Goal: Task Accomplishment & Management: Manage account settings

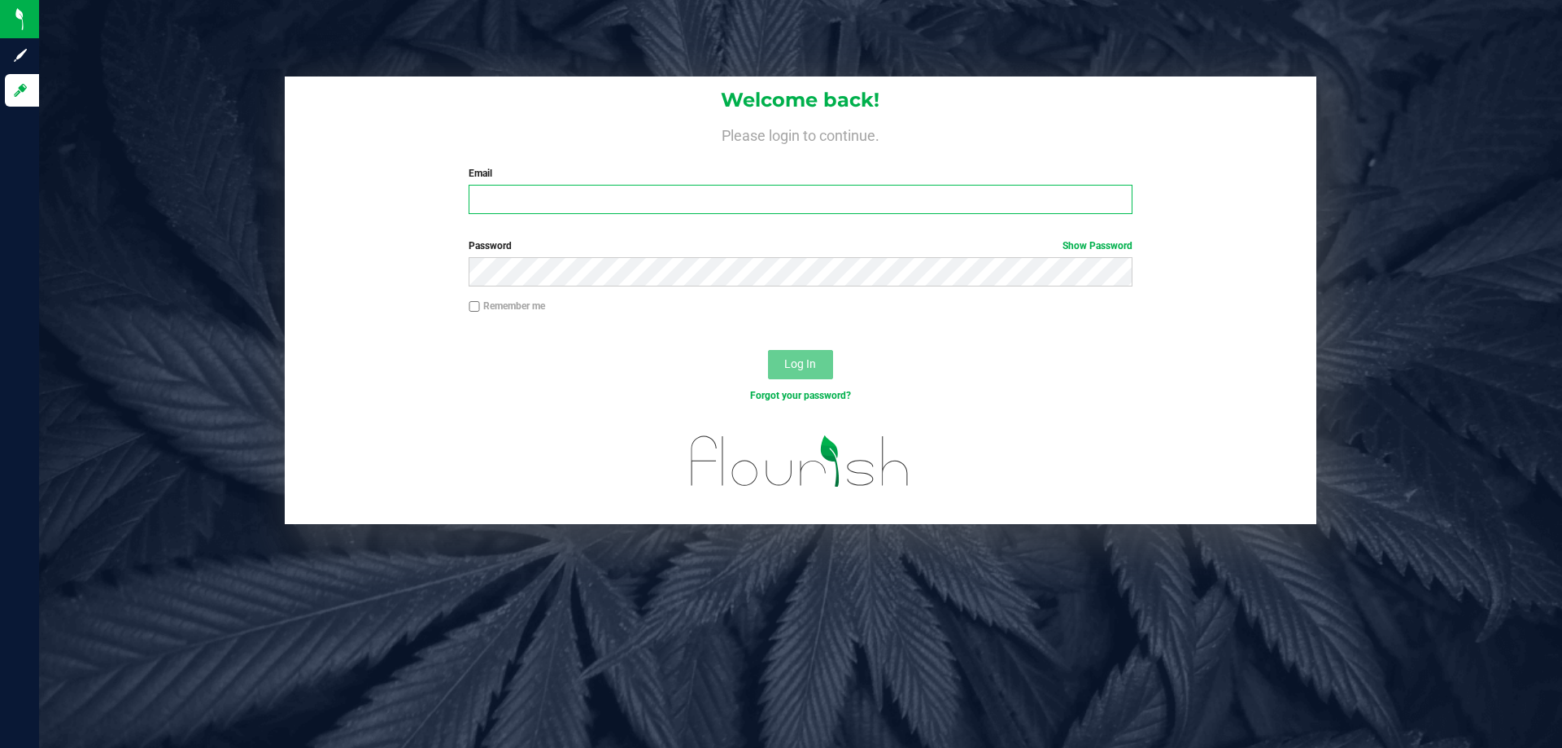
click at [717, 210] on input "Email" at bounding box center [800, 199] width 663 height 29
type input "[EMAIL_ADDRESS][DOMAIN_NAME]"
click at [768, 350] on button "Log In" at bounding box center [800, 364] width 65 height 29
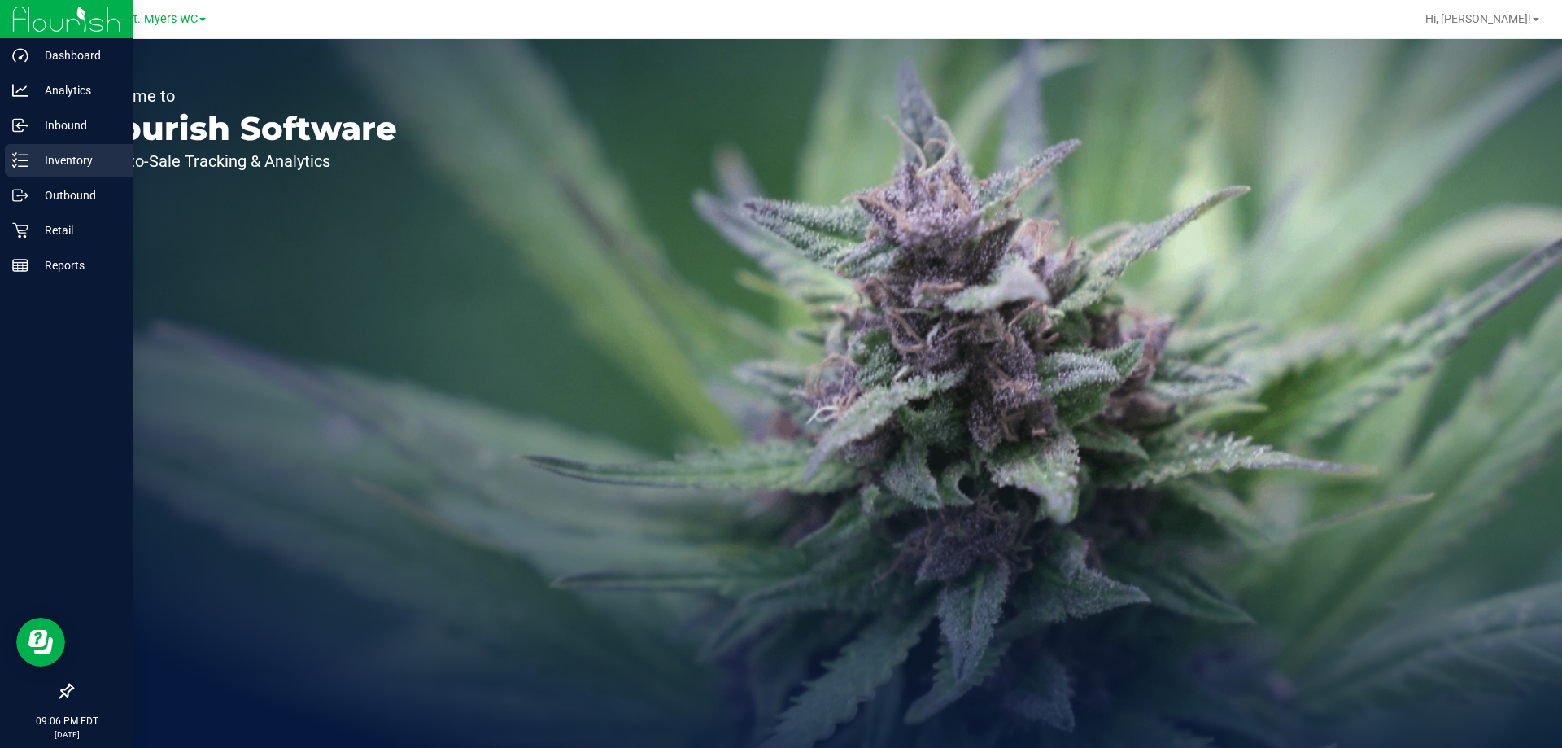
click at [81, 164] on p "Inventory" at bounding box center [77, 161] width 98 height 20
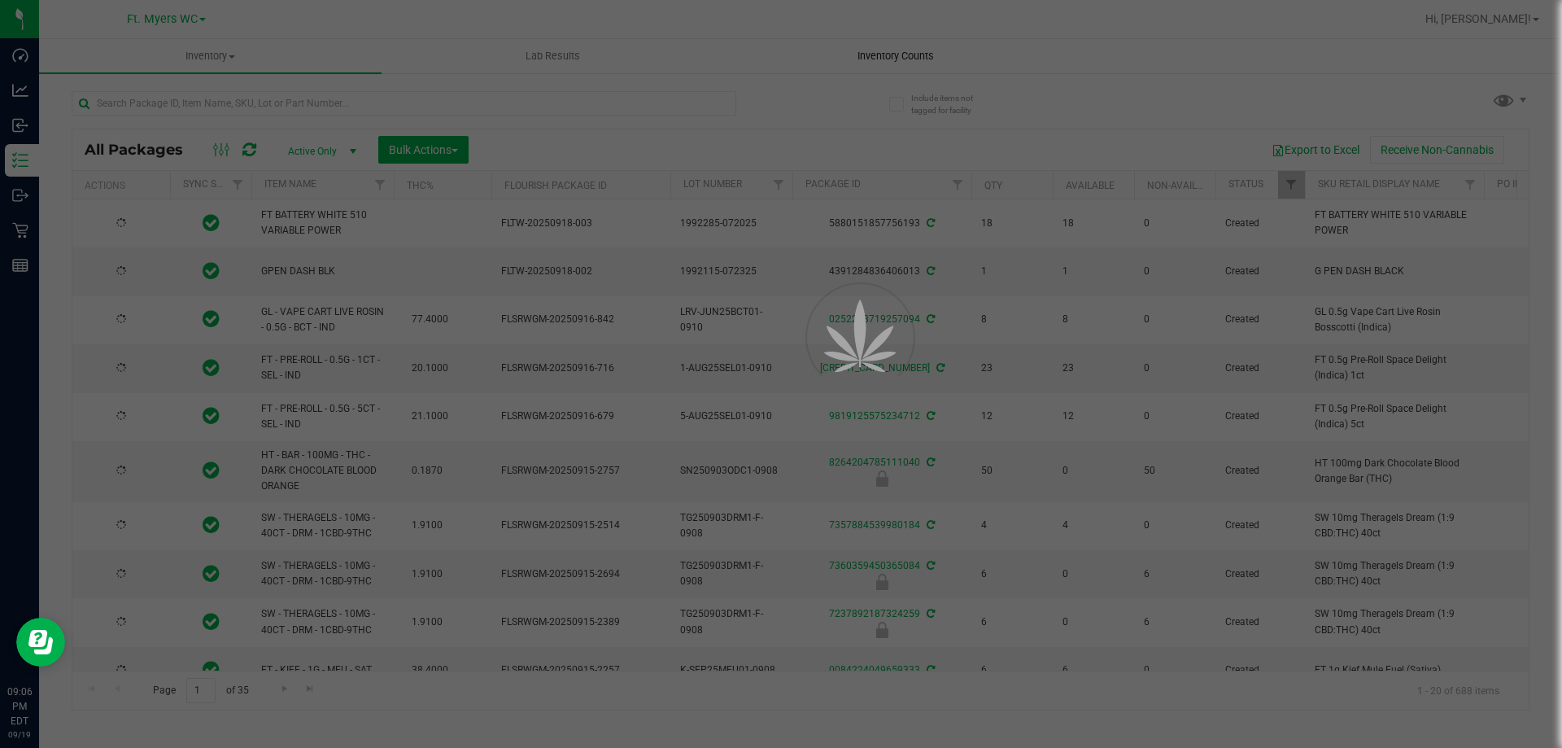
type input "2026-03-16"
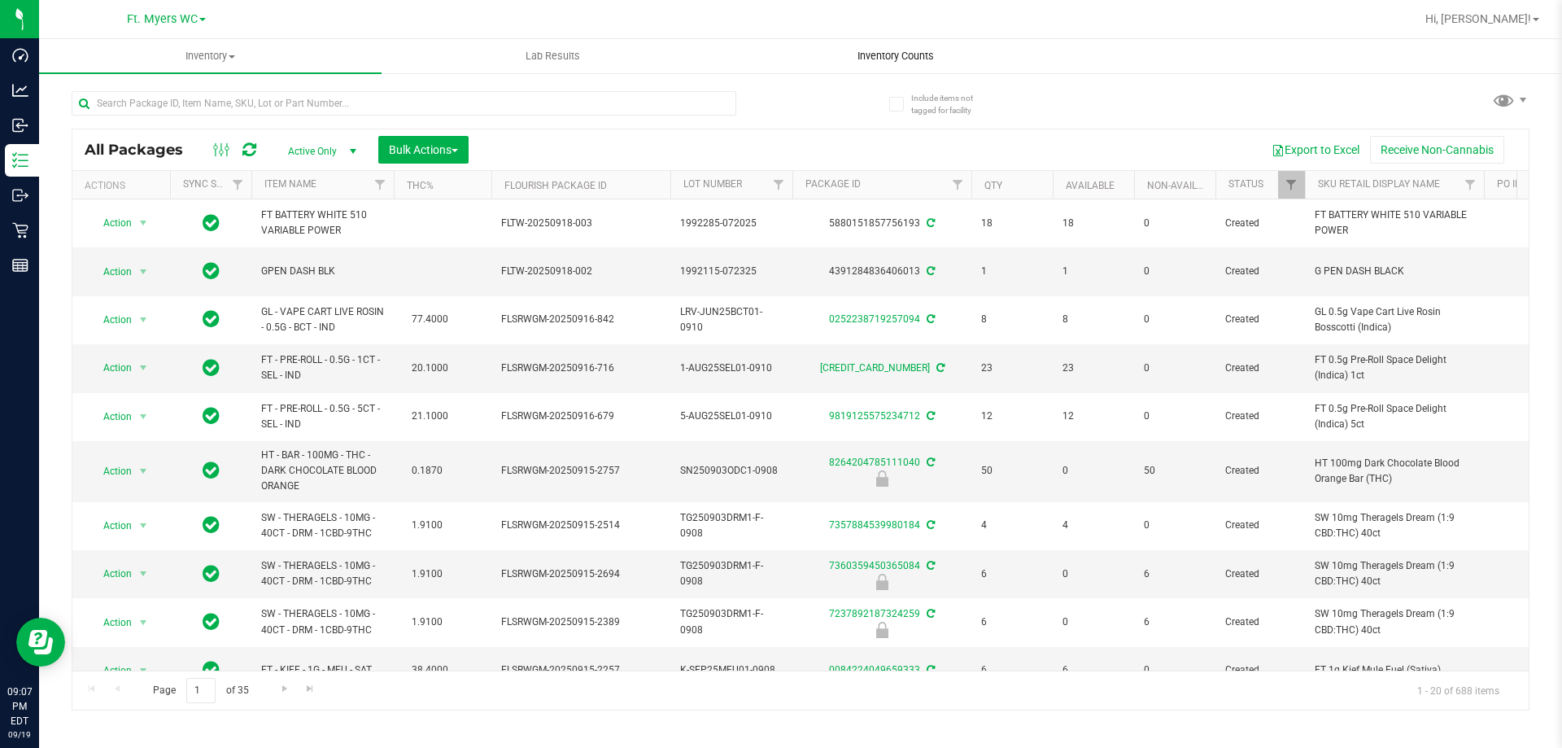
click at [919, 55] on span "Inventory Counts" at bounding box center [896, 56] width 120 height 15
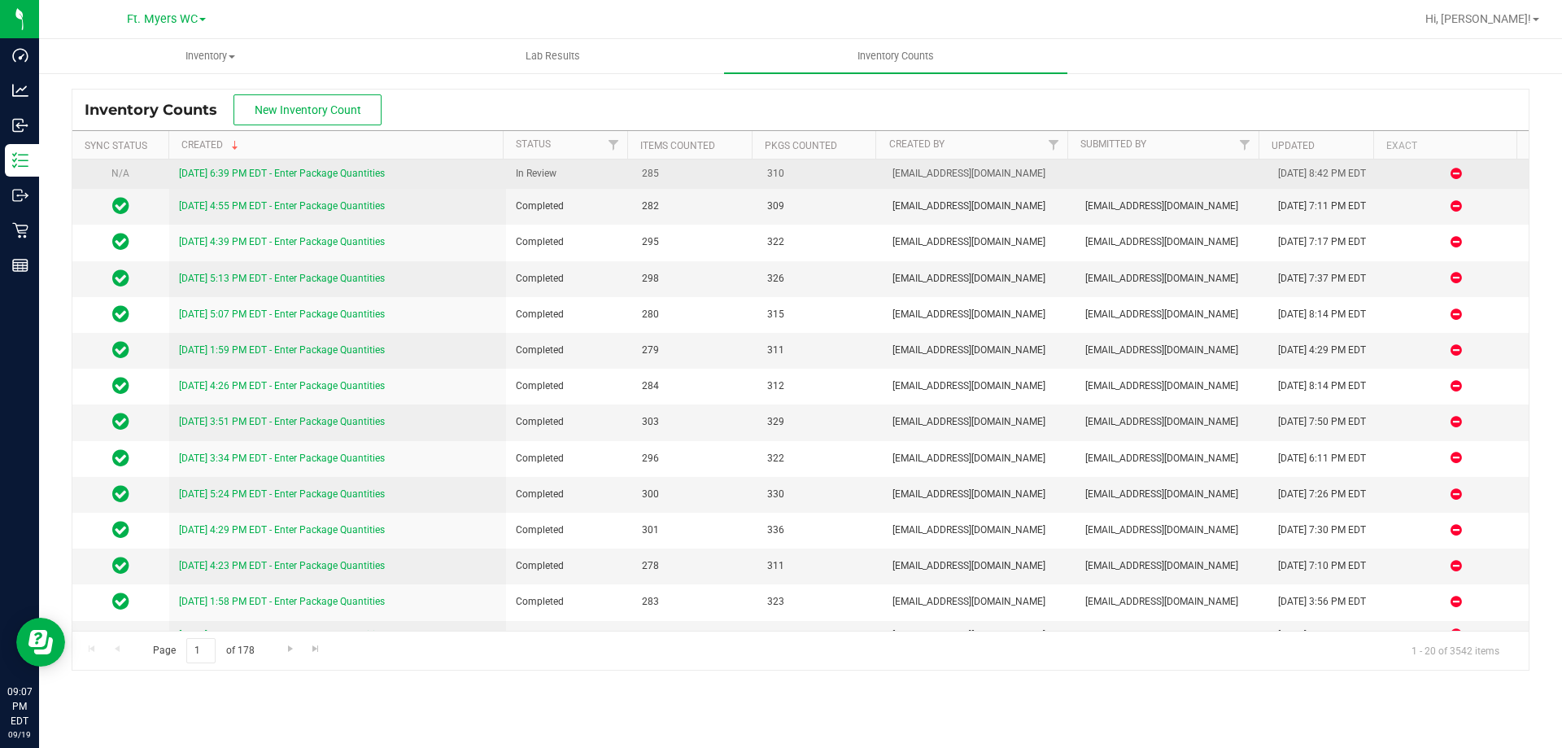
click at [343, 171] on link "9/19/25 6:39 PM EDT - Enter Package Quantities" at bounding box center [282, 173] width 206 height 11
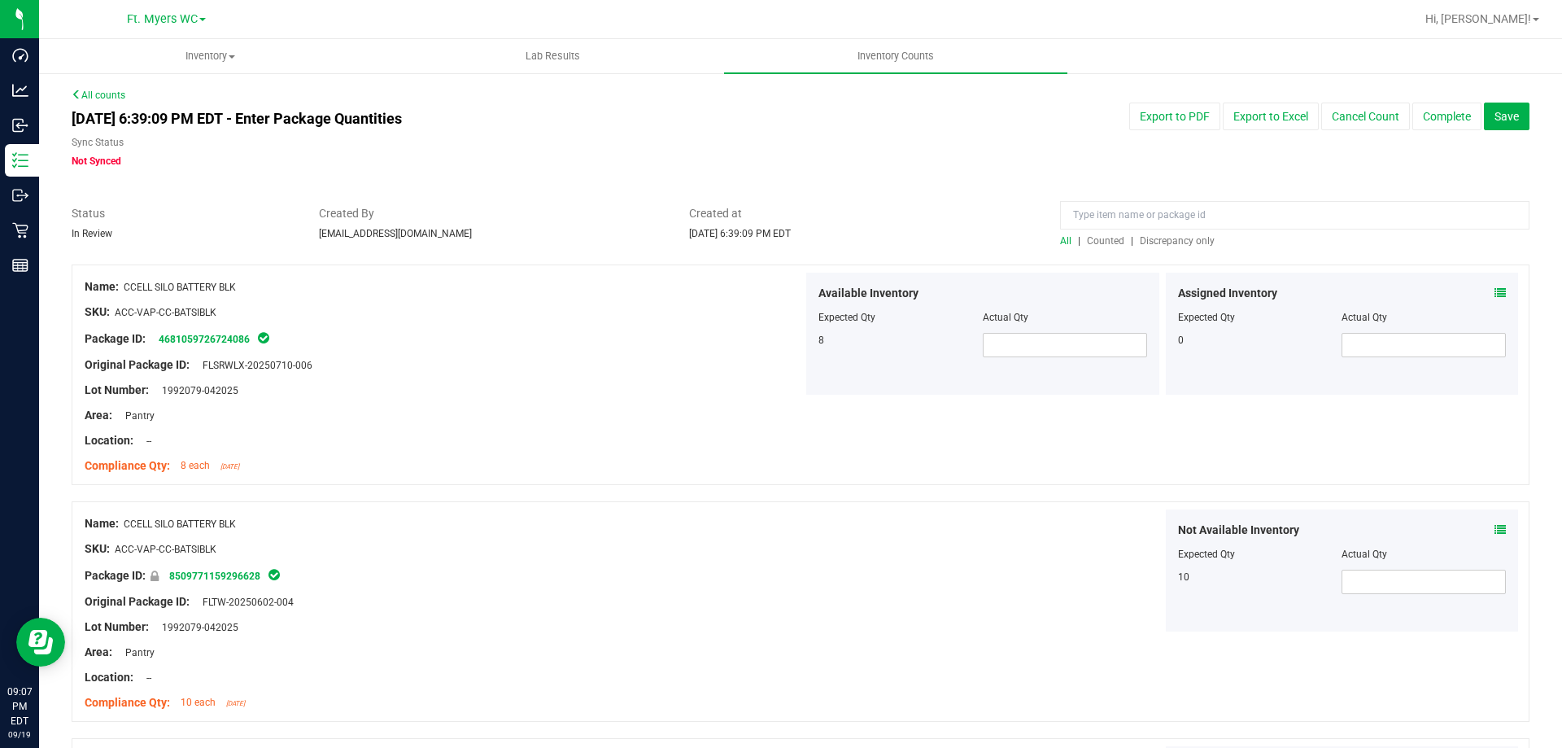
click at [1177, 242] on span "Discrepancy only" at bounding box center [1177, 240] width 75 height 11
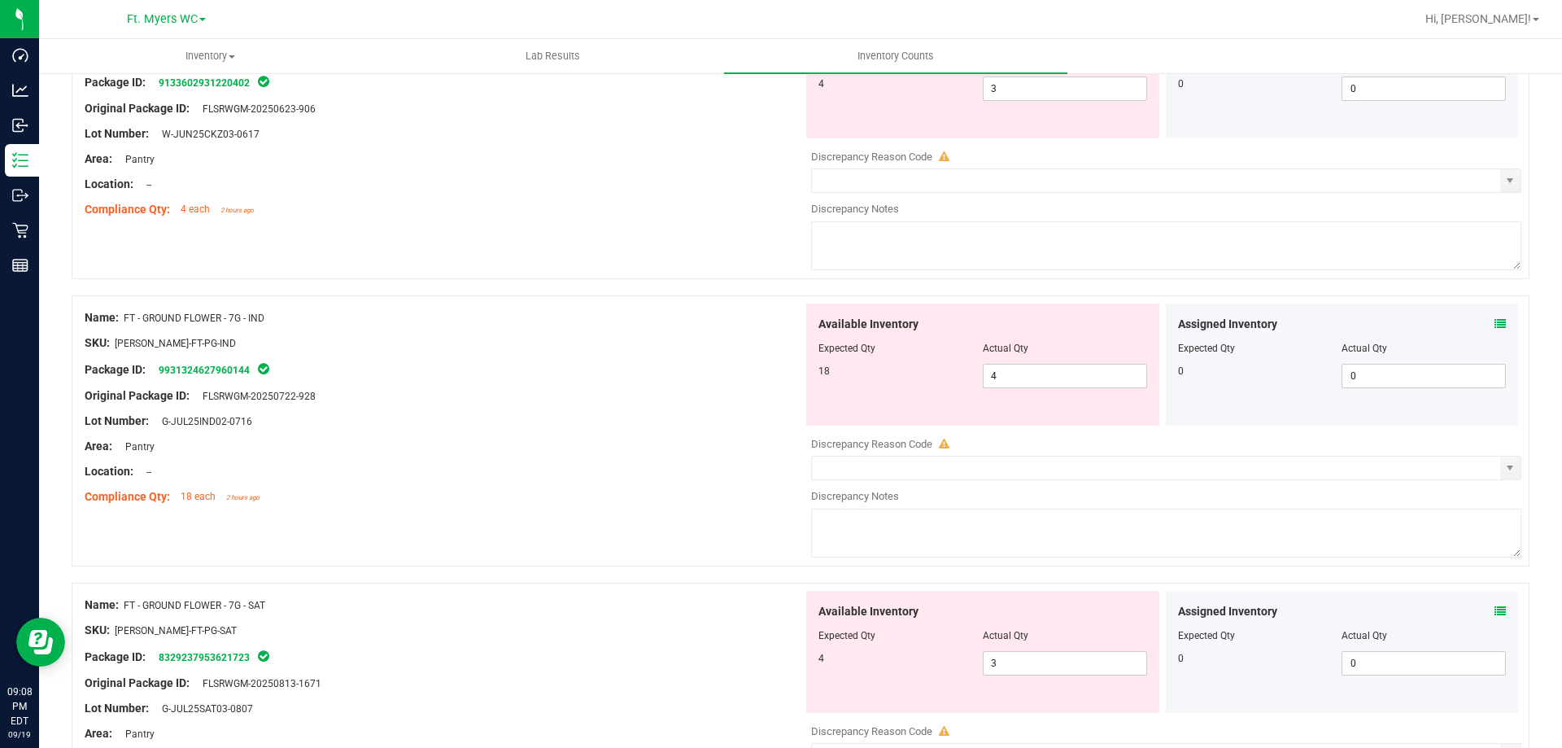
scroll to position [325, 0]
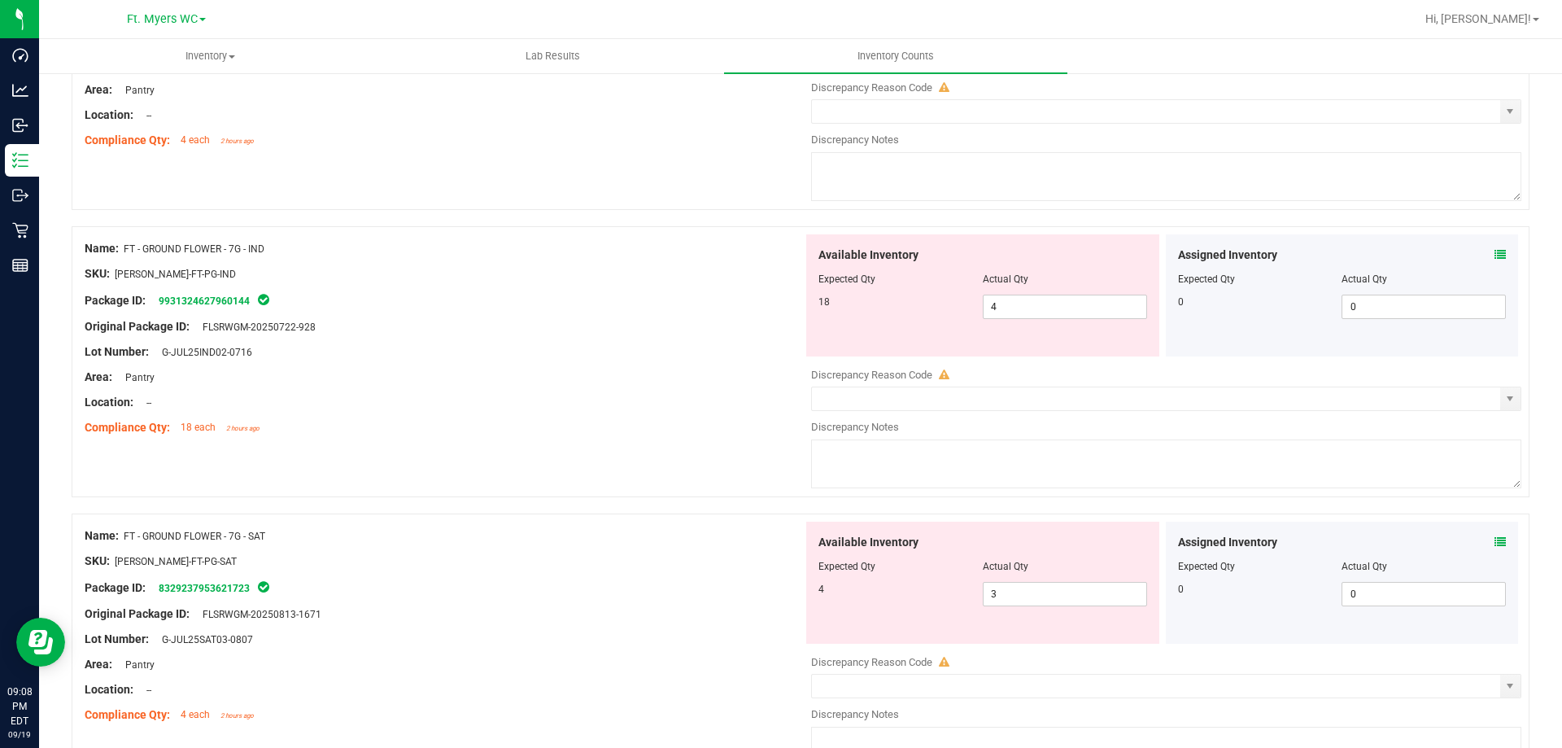
drag, startPoint x: 273, startPoint y: 247, endPoint x: 124, endPoint y: 253, distance: 149.0
click at [124, 253] on div "Name: FT - GROUND FLOWER - 7G - IND" at bounding box center [444, 248] width 718 height 17
copy span "FT - GROUND FLOWER - 7G - IND"
drag, startPoint x: 988, startPoint y: 295, endPoint x: 942, endPoint y: 277, distance: 49.4
click at [942, 277] on div "Available Inventory Expected Qty Actual Qty 18 4 4" at bounding box center [982, 295] width 353 height 122
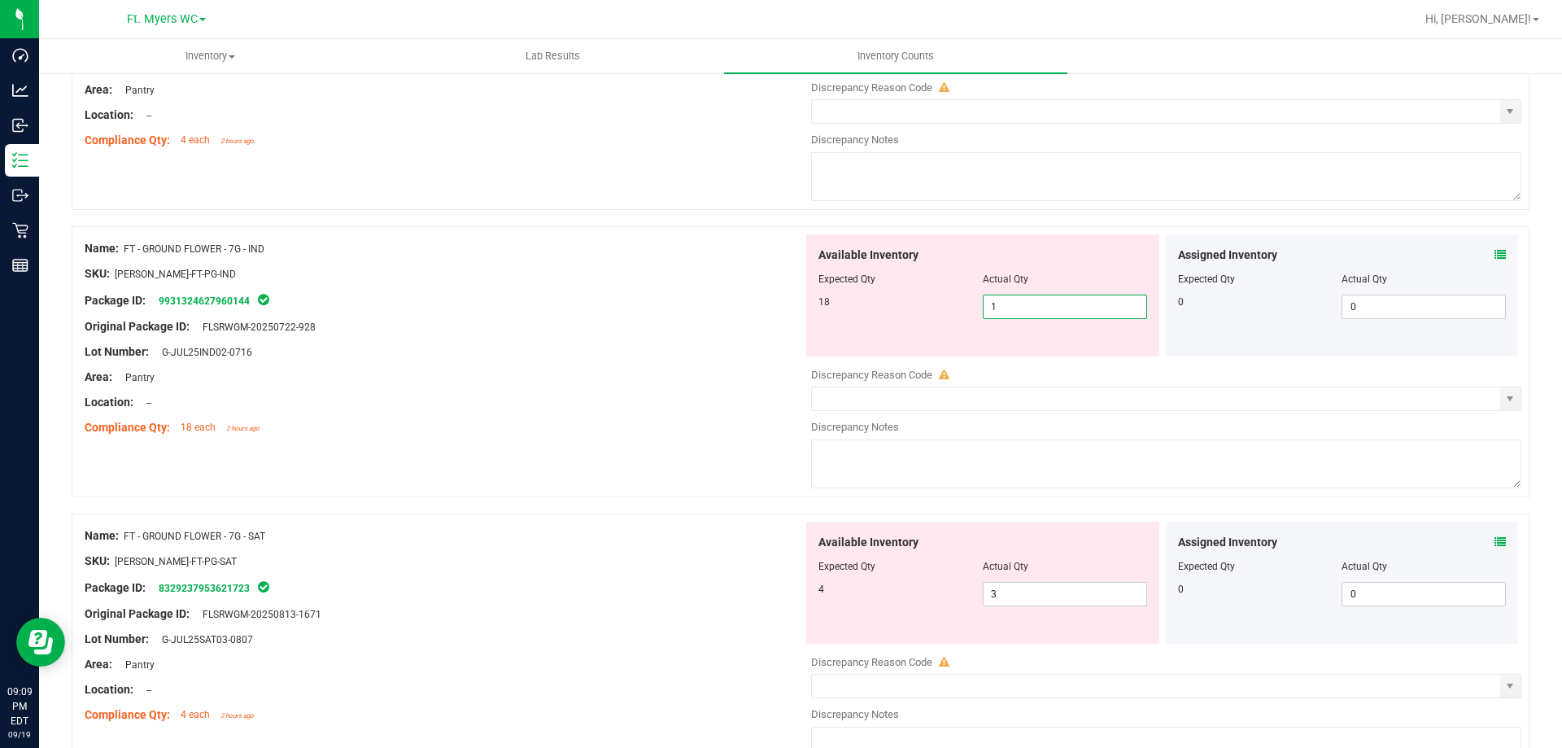
type input "18"
click at [665, 360] on div at bounding box center [444, 364] width 718 height 8
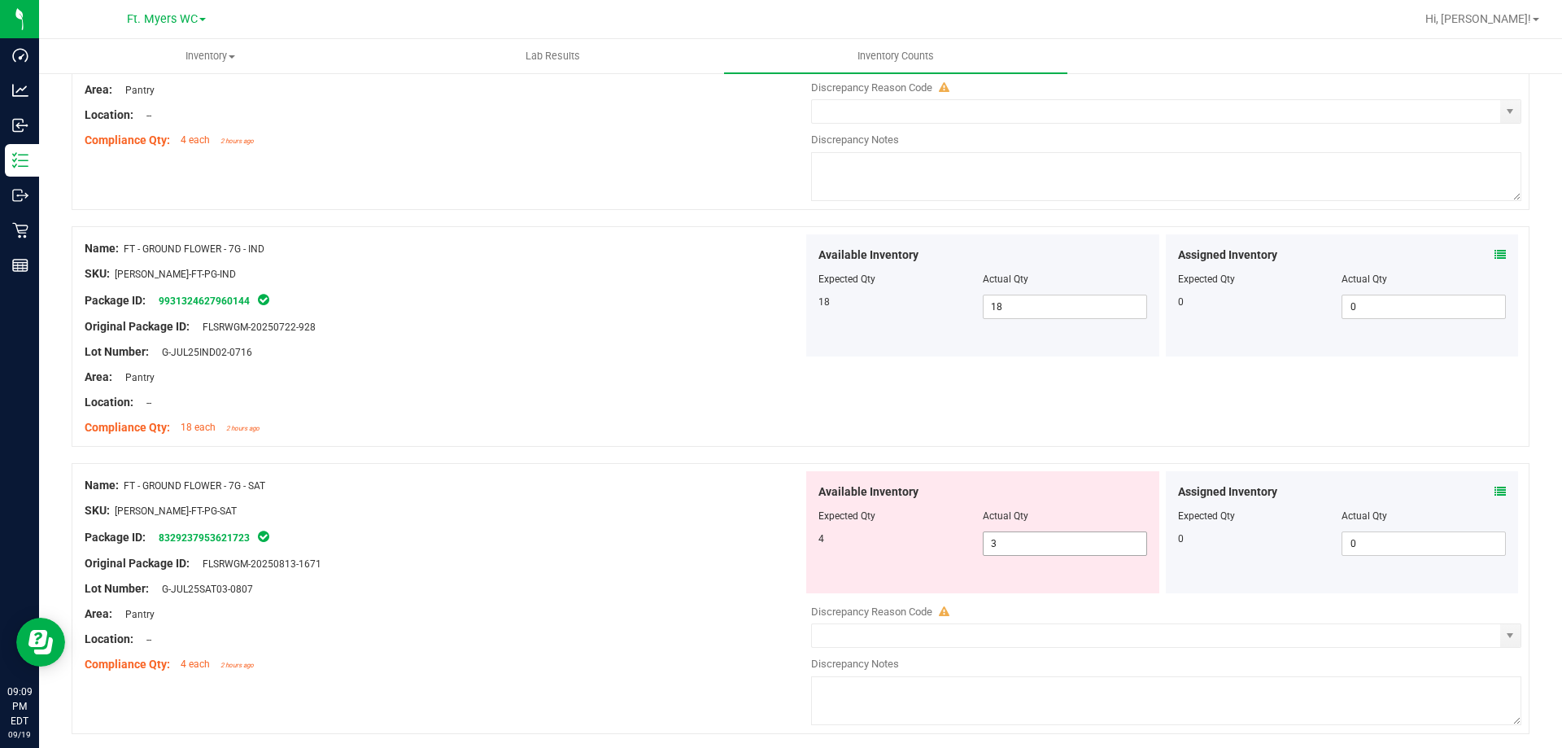
drag, startPoint x: 1026, startPoint y: 538, endPoint x: 936, endPoint y: 540, distance: 90.3
click at [937, 541] on div "4 3 3" at bounding box center [982, 543] width 329 height 24
type input "4"
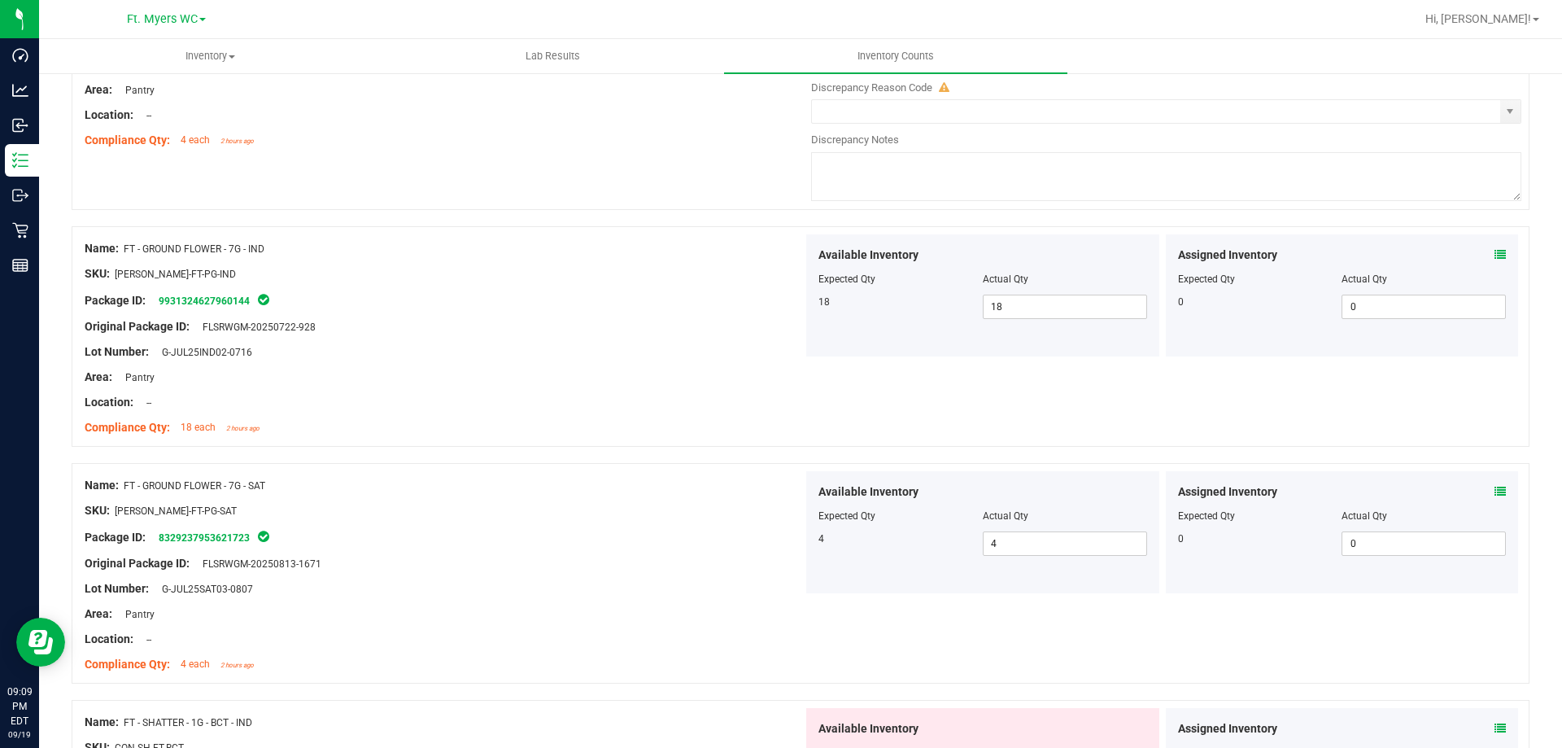
scroll to position [732, 0]
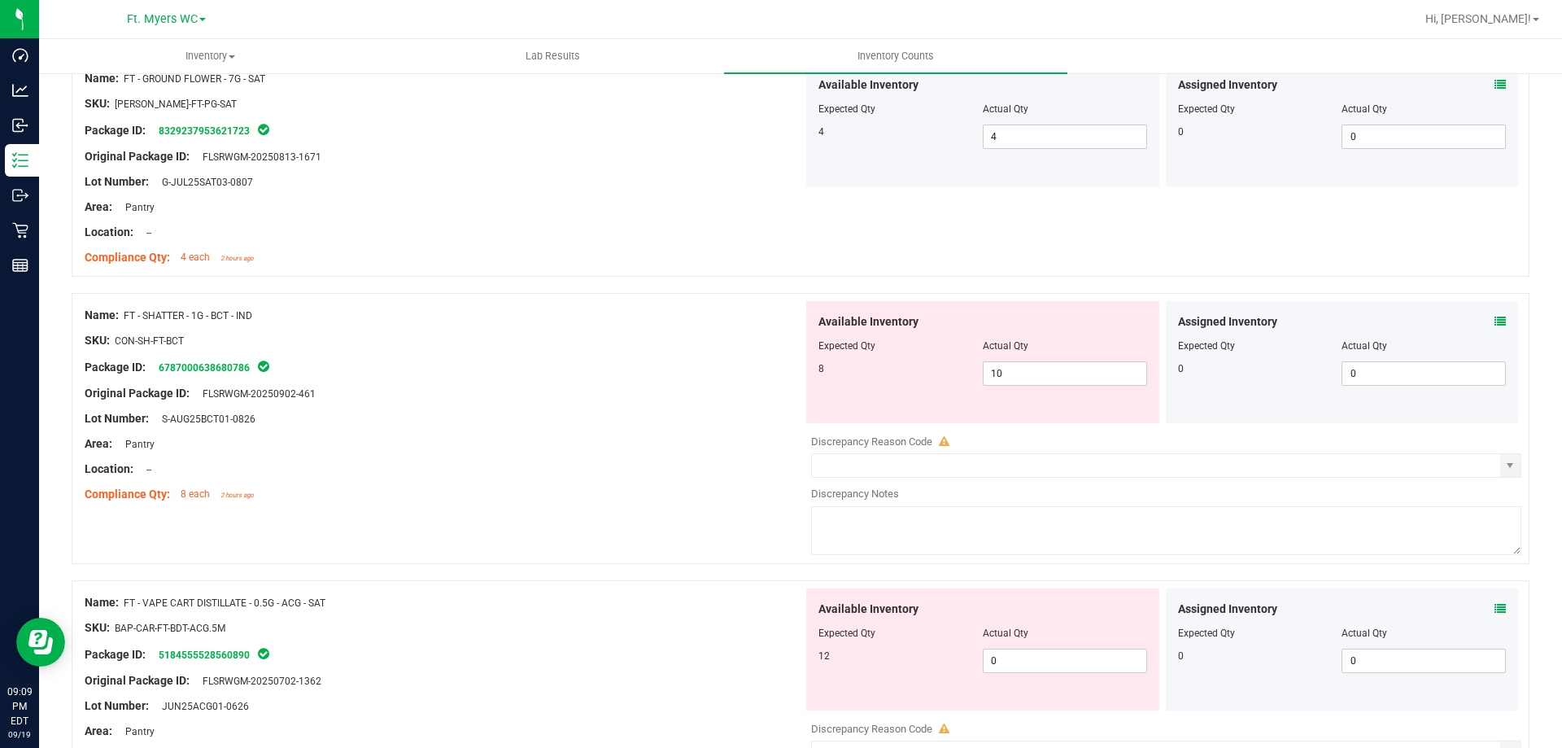
drag, startPoint x: 262, startPoint y: 312, endPoint x: 126, endPoint y: 303, distance: 136.2
click at [126, 303] on div "Name: FT - SHATTER - 1G - BCT - IND SKU: CON-SH-FT-BCT Package ID: 678700063868…" at bounding box center [444, 404] width 718 height 207
copy span "FT - SHATTER - 1G - BCT - IND"
drag, startPoint x: 1041, startPoint y: 369, endPoint x: 656, endPoint y: 369, distance: 385.6
click at [670, 369] on div "Name: FT - SHATTER - 1G - BCT - IND SKU: CON-SH-FT-BCT Package ID: 678700063868…" at bounding box center [801, 428] width 1458 height 271
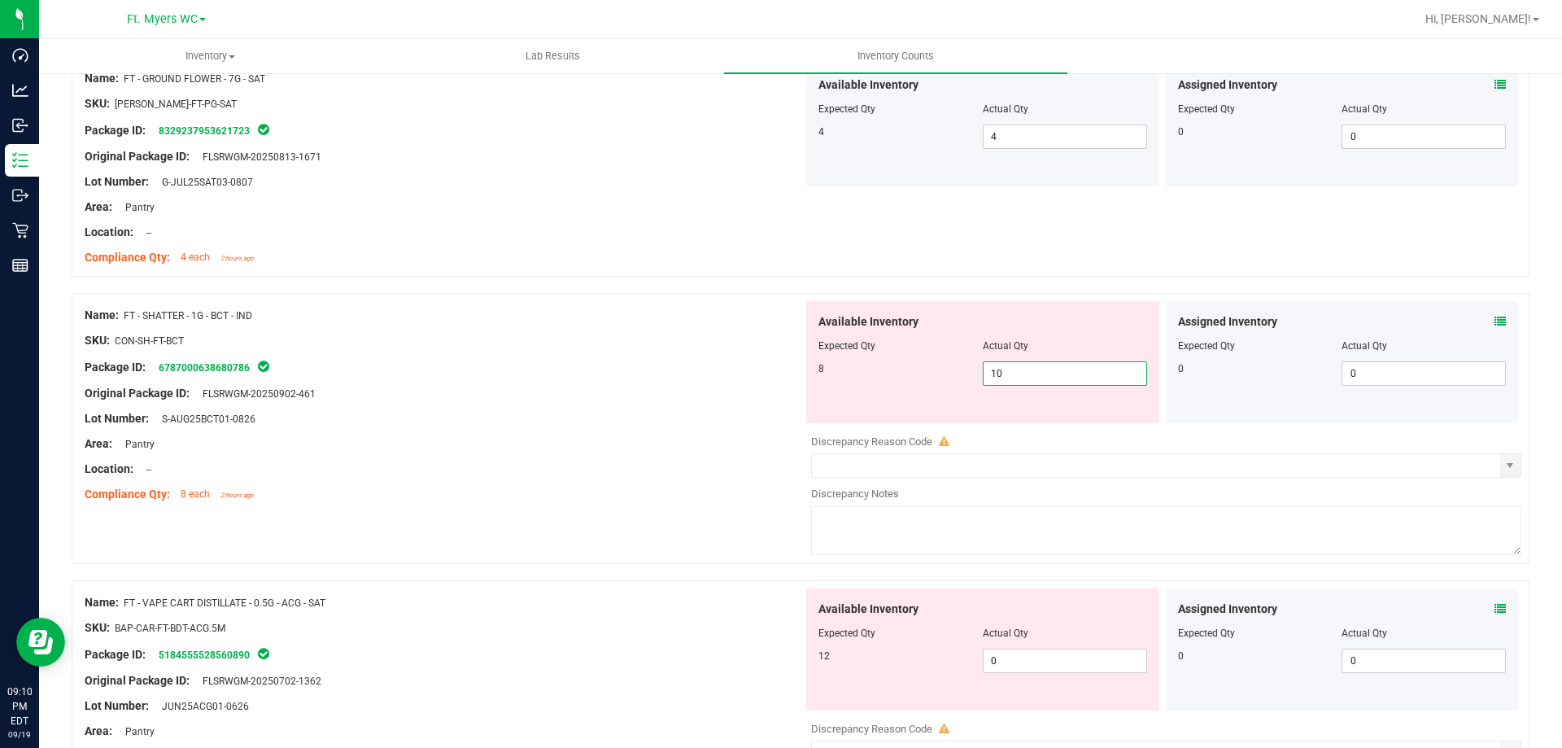
type input "8"
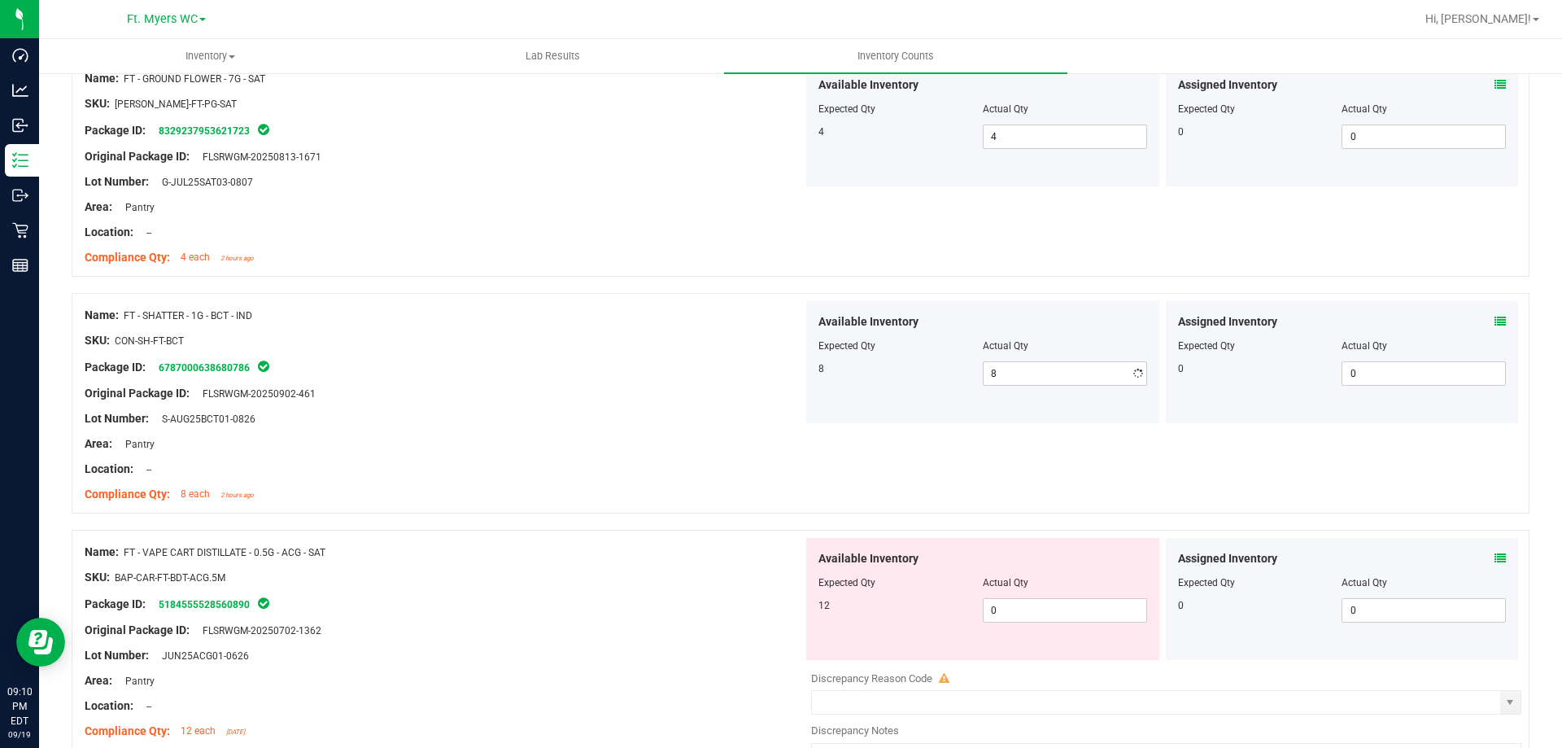
click at [638, 455] on div at bounding box center [444, 456] width 718 height 8
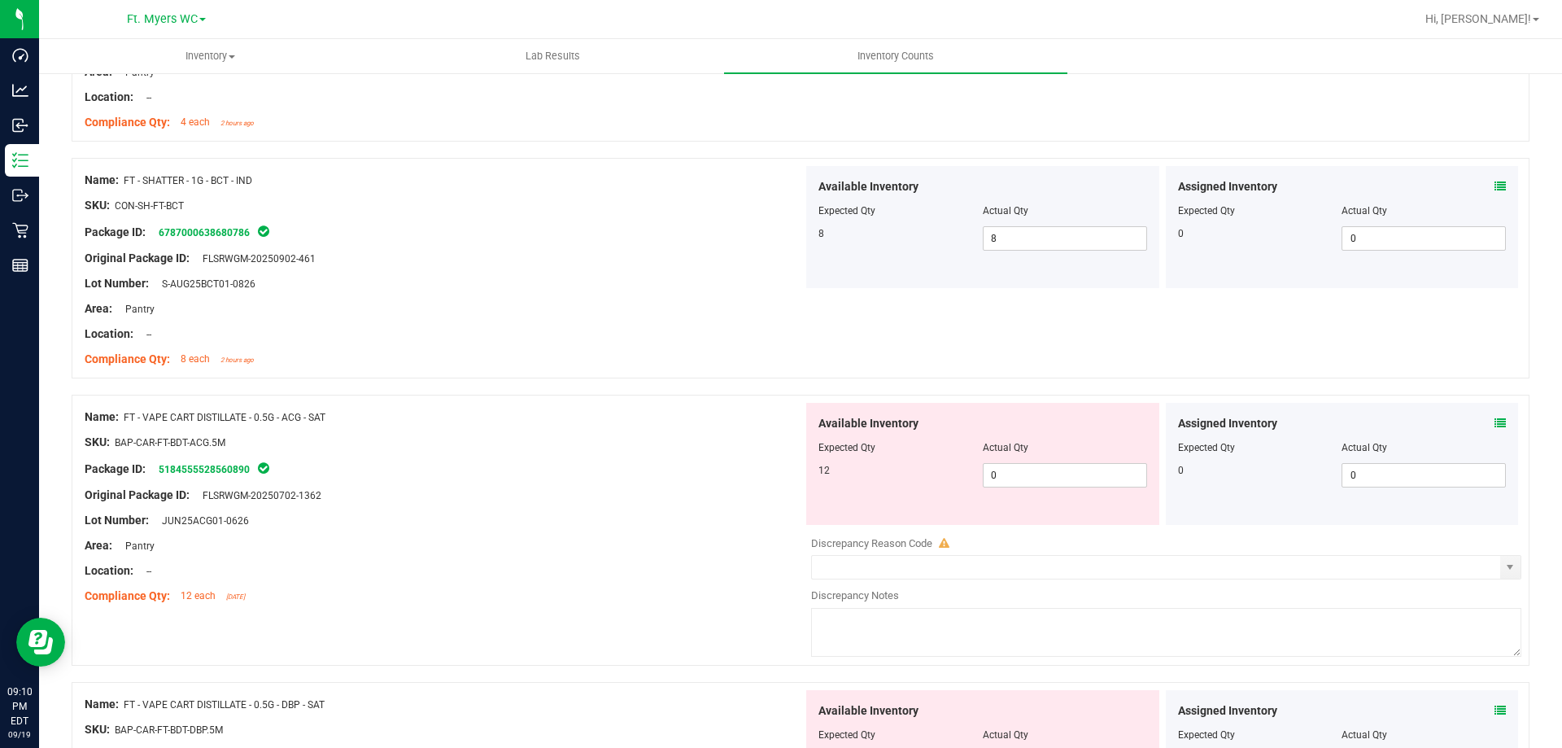
scroll to position [895, 0]
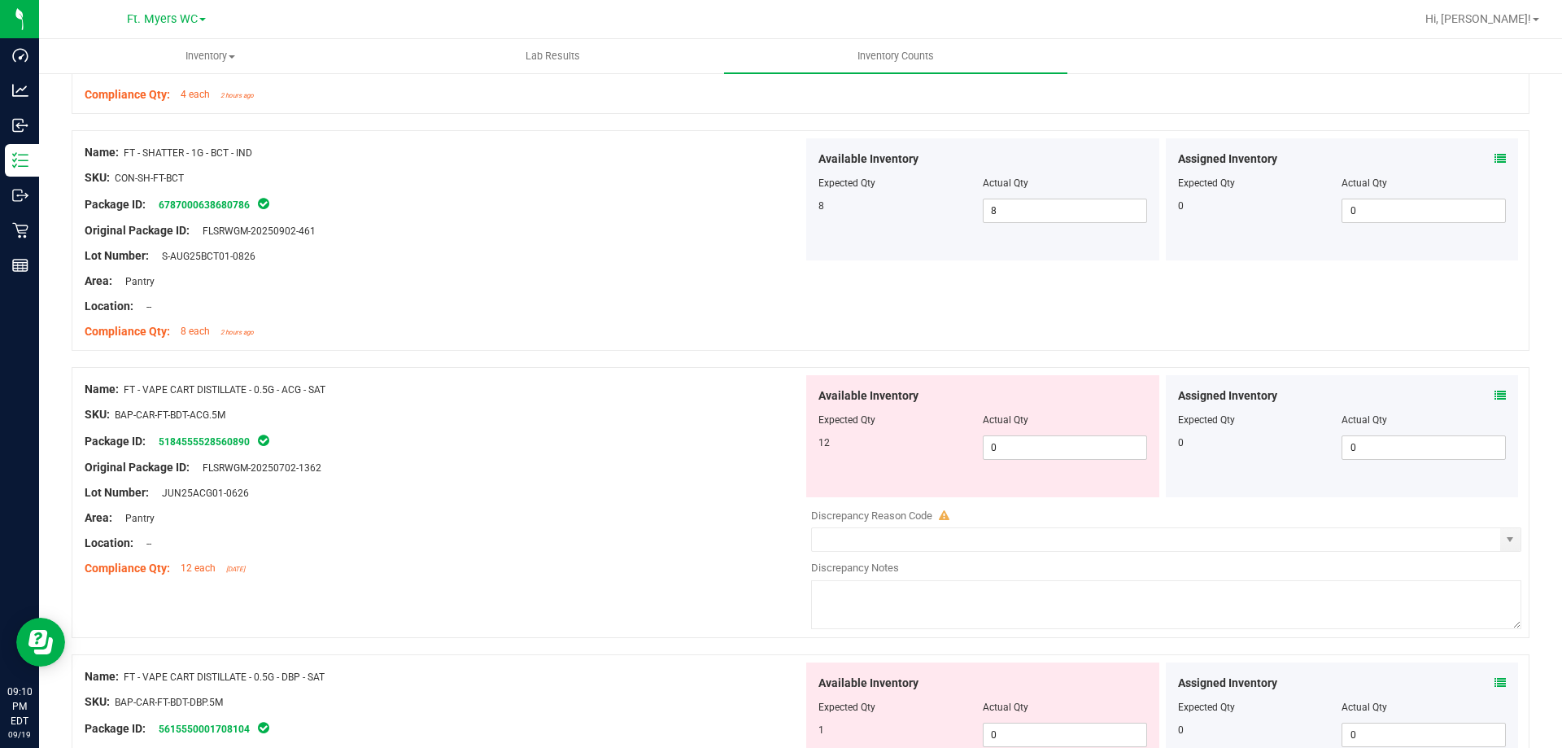
drag, startPoint x: 277, startPoint y: 378, endPoint x: 126, endPoint y: 382, distance: 151.4
click at [126, 382] on div "Name: FT - VAPE CART DISTILLATE - 0.5G - ACG - SAT" at bounding box center [444, 389] width 718 height 17
copy span "FT - VAPE CART DISTILLATE - 0.5G - ACG - SAT"
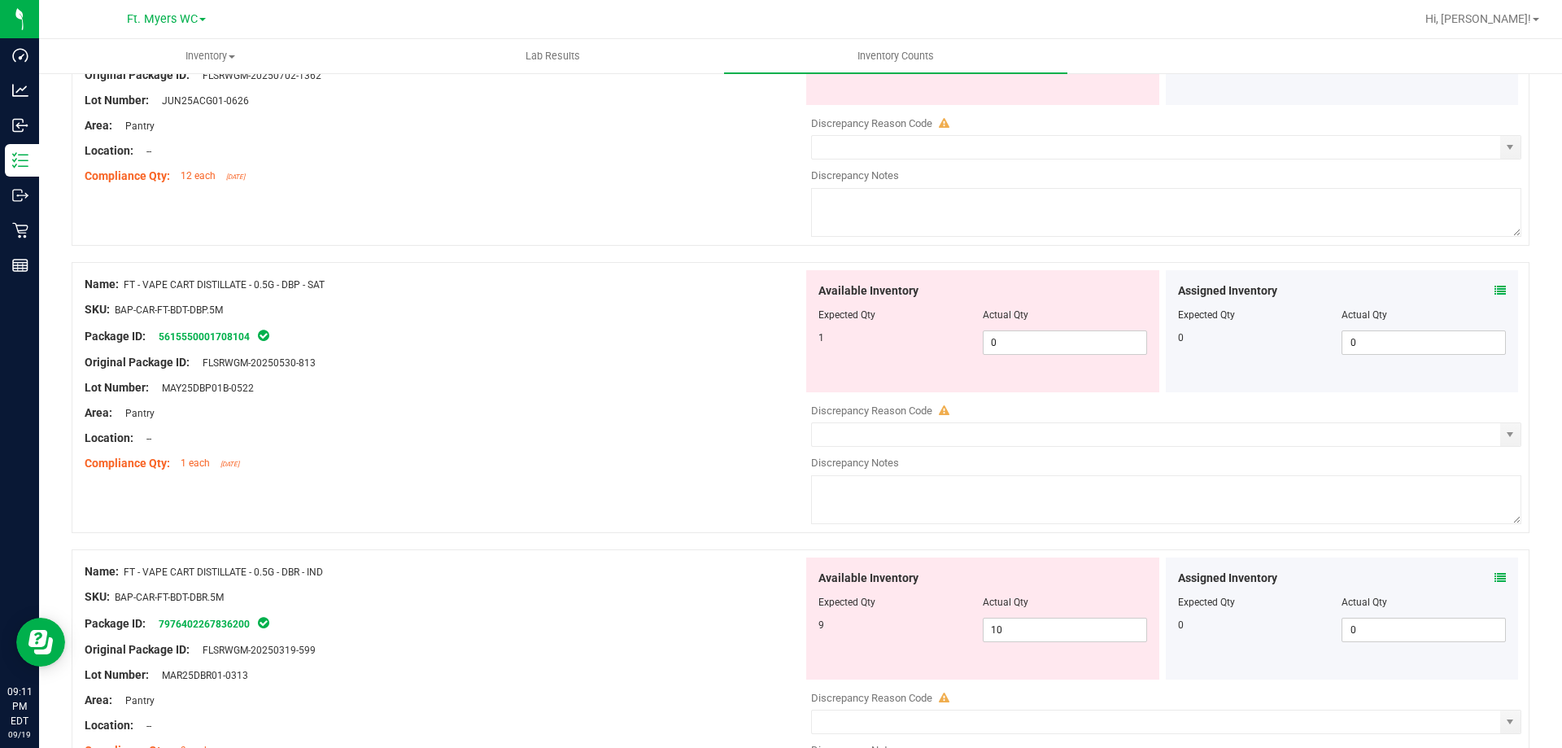
scroll to position [1302, 0]
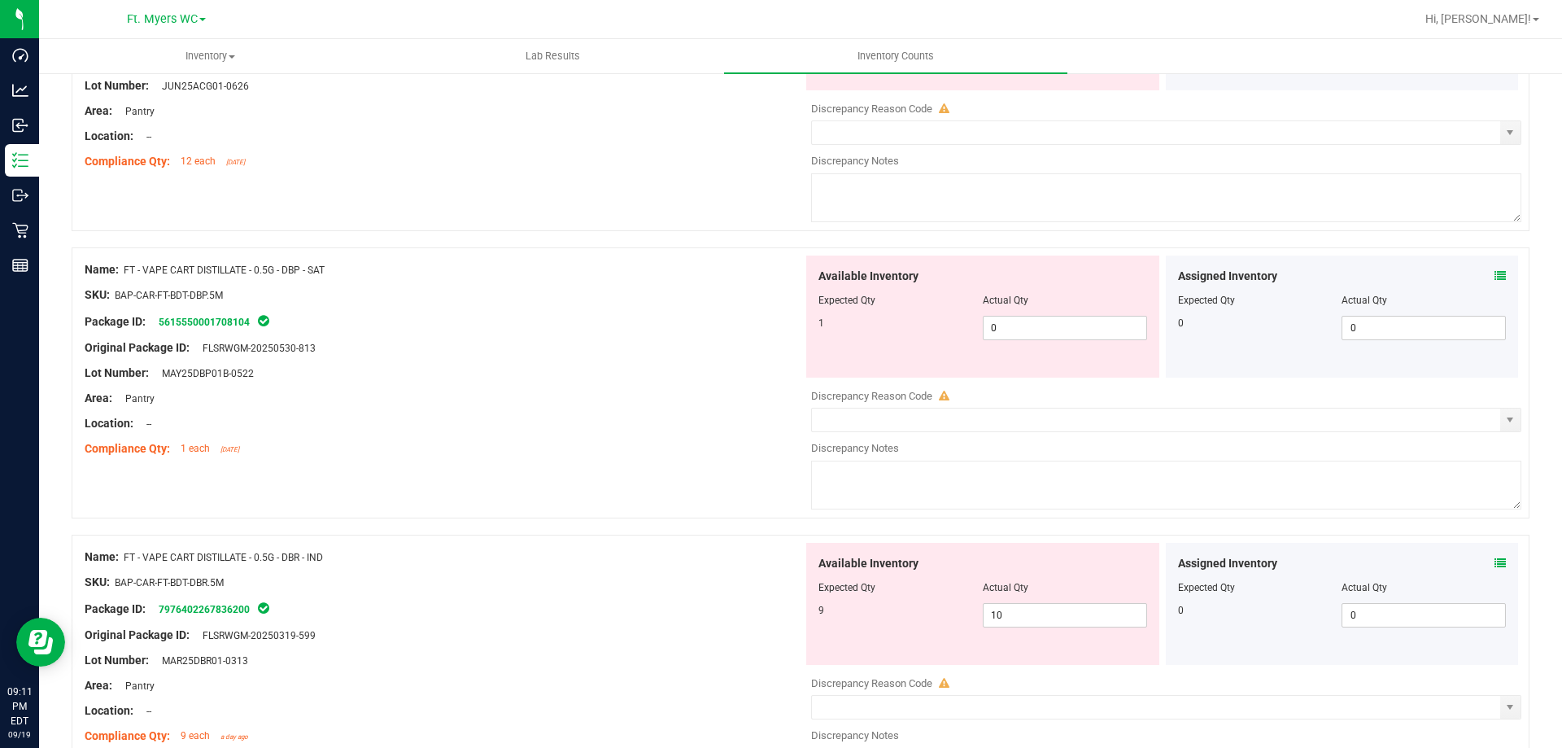
click at [1494, 273] on icon at bounding box center [1499, 275] width 11 height 11
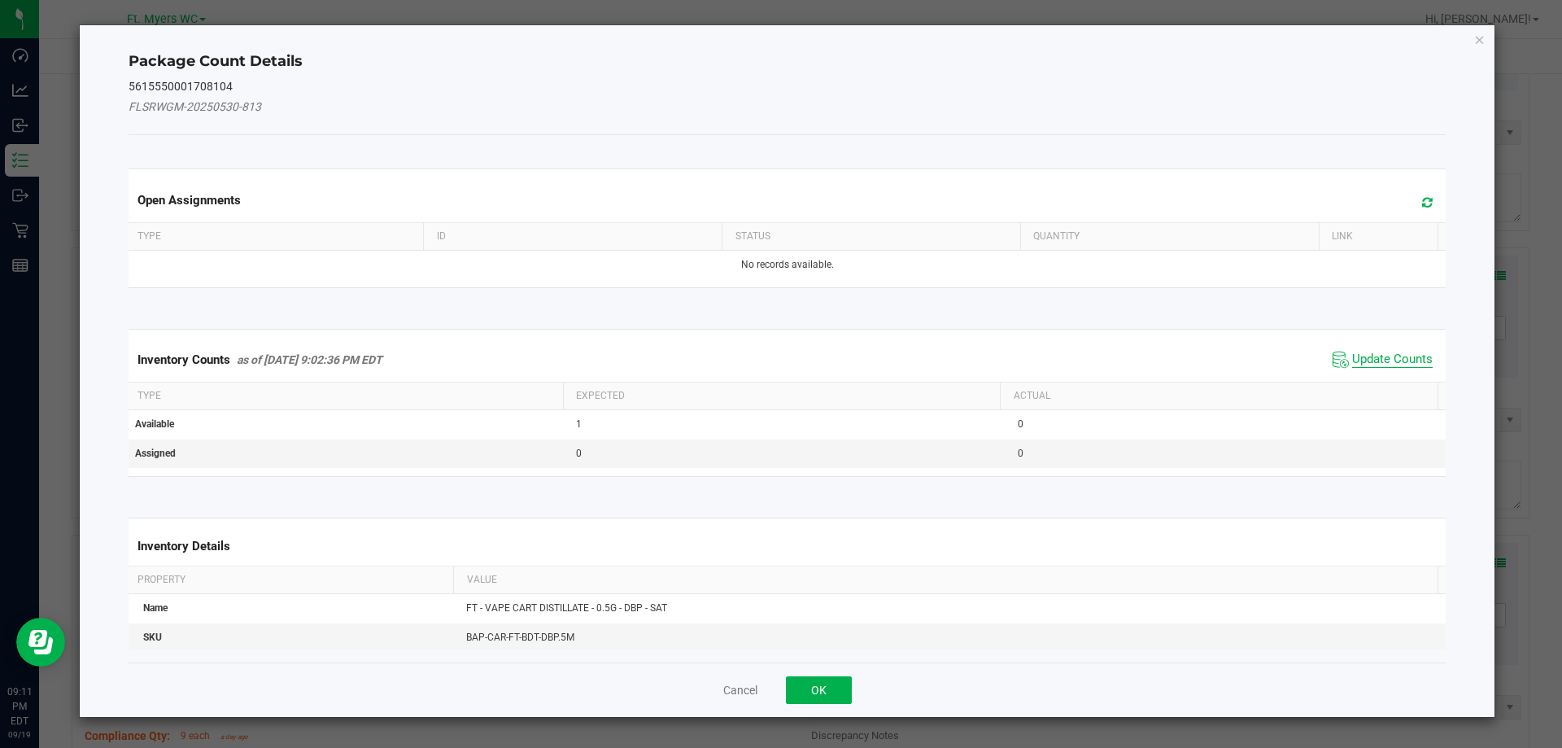
click at [1377, 352] on span "Update Counts" at bounding box center [1392, 359] width 81 height 16
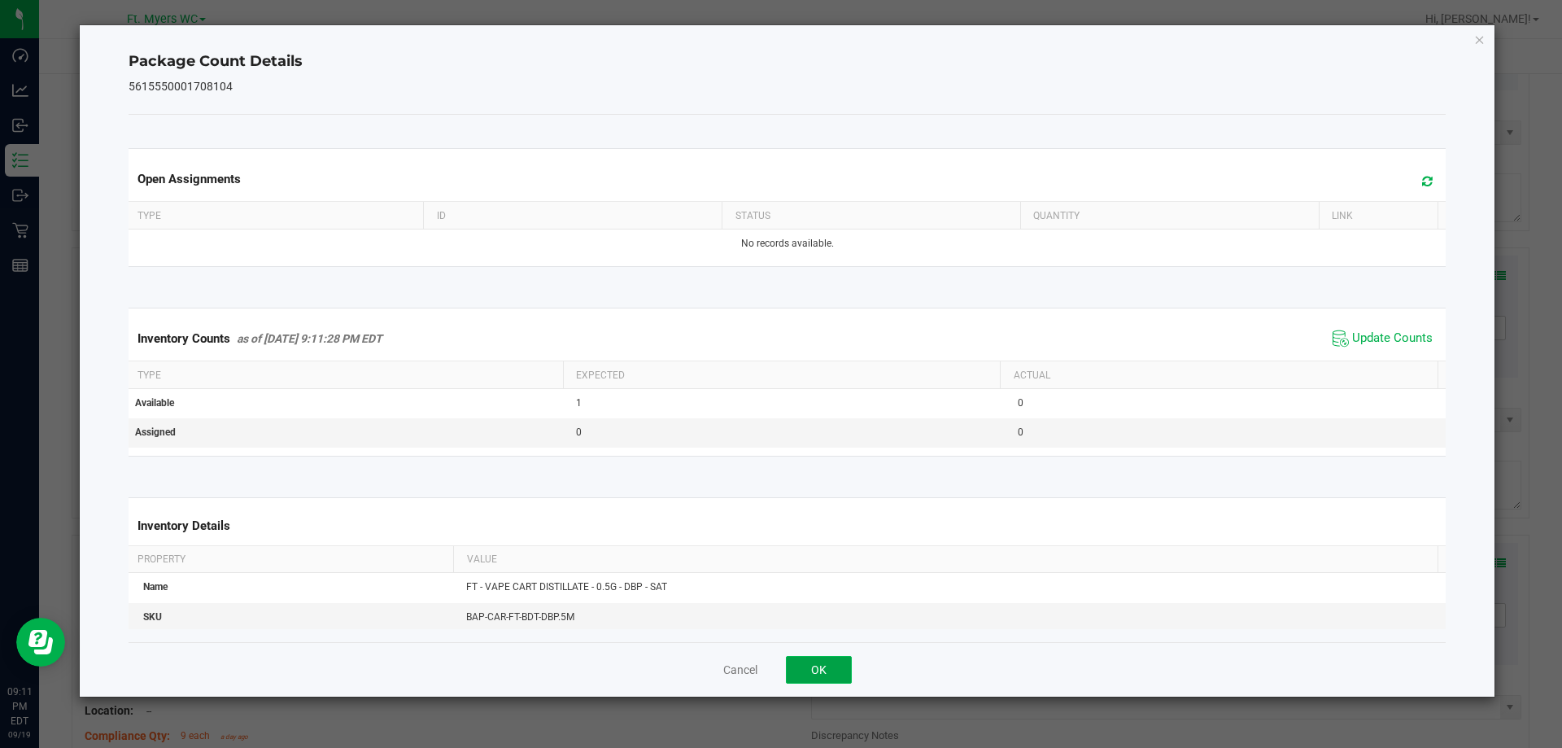
click at [844, 674] on button "OK" at bounding box center [819, 670] width 66 height 28
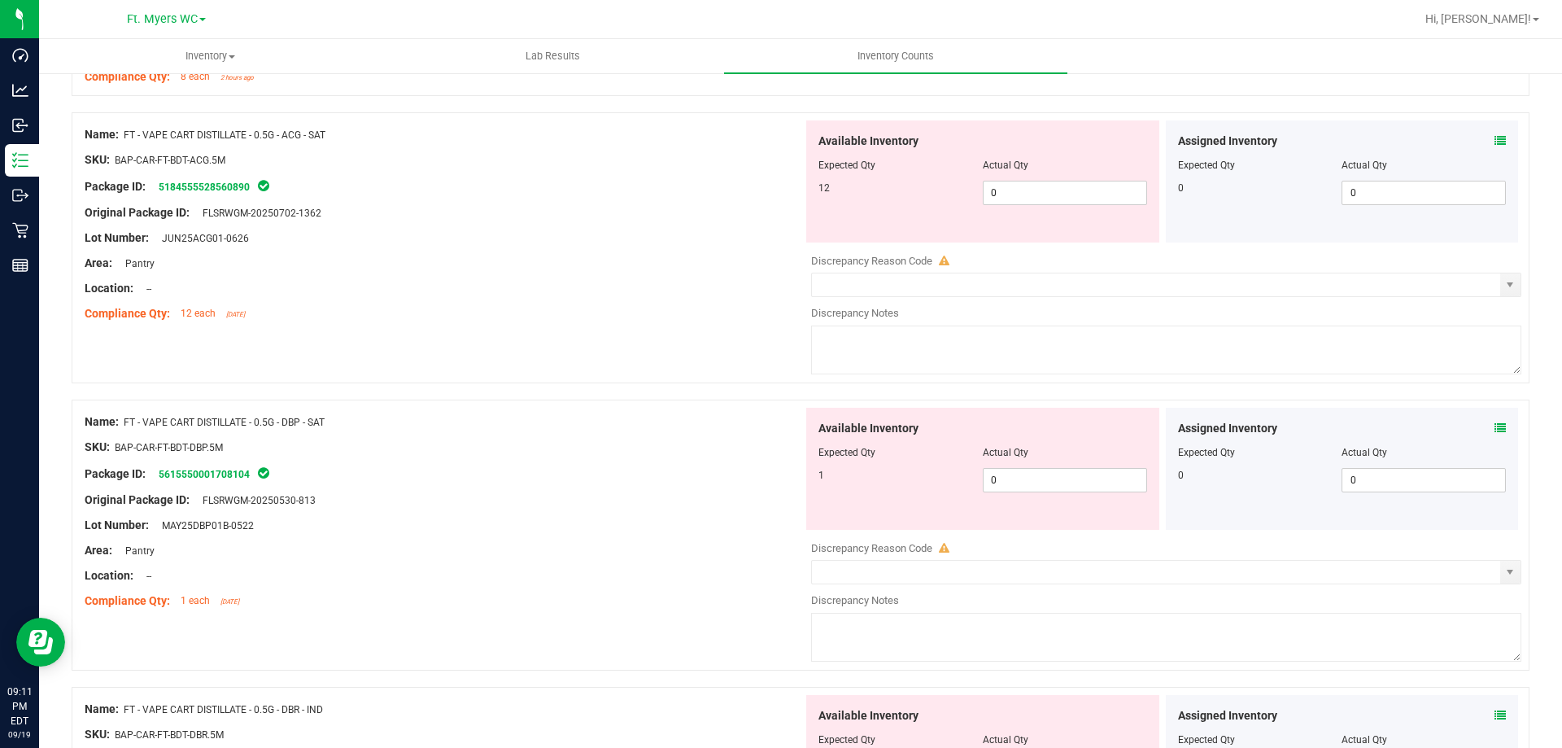
scroll to position [976, 0]
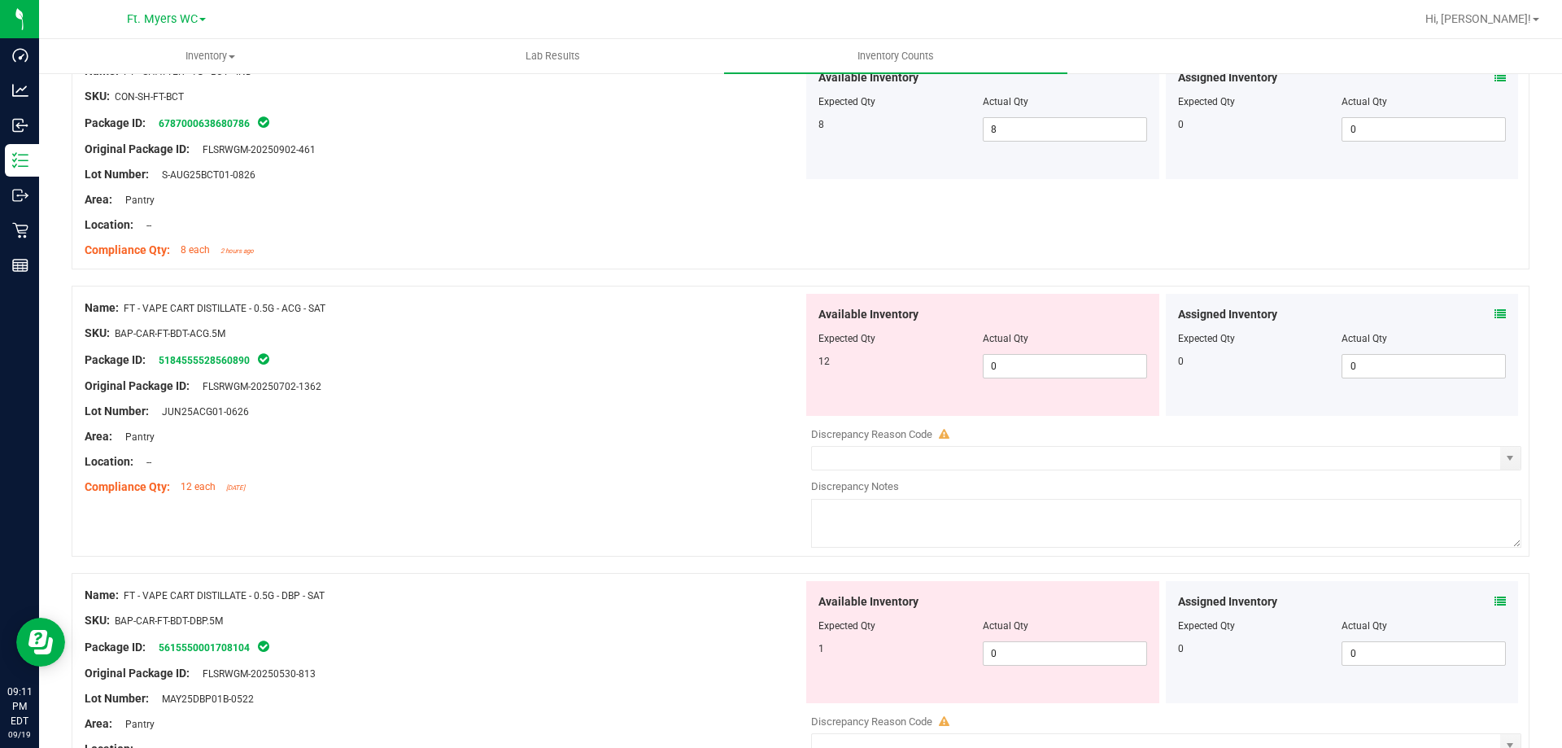
click at [1494, 317] on icon at bounding box center [1499, 313] width 11 height 11
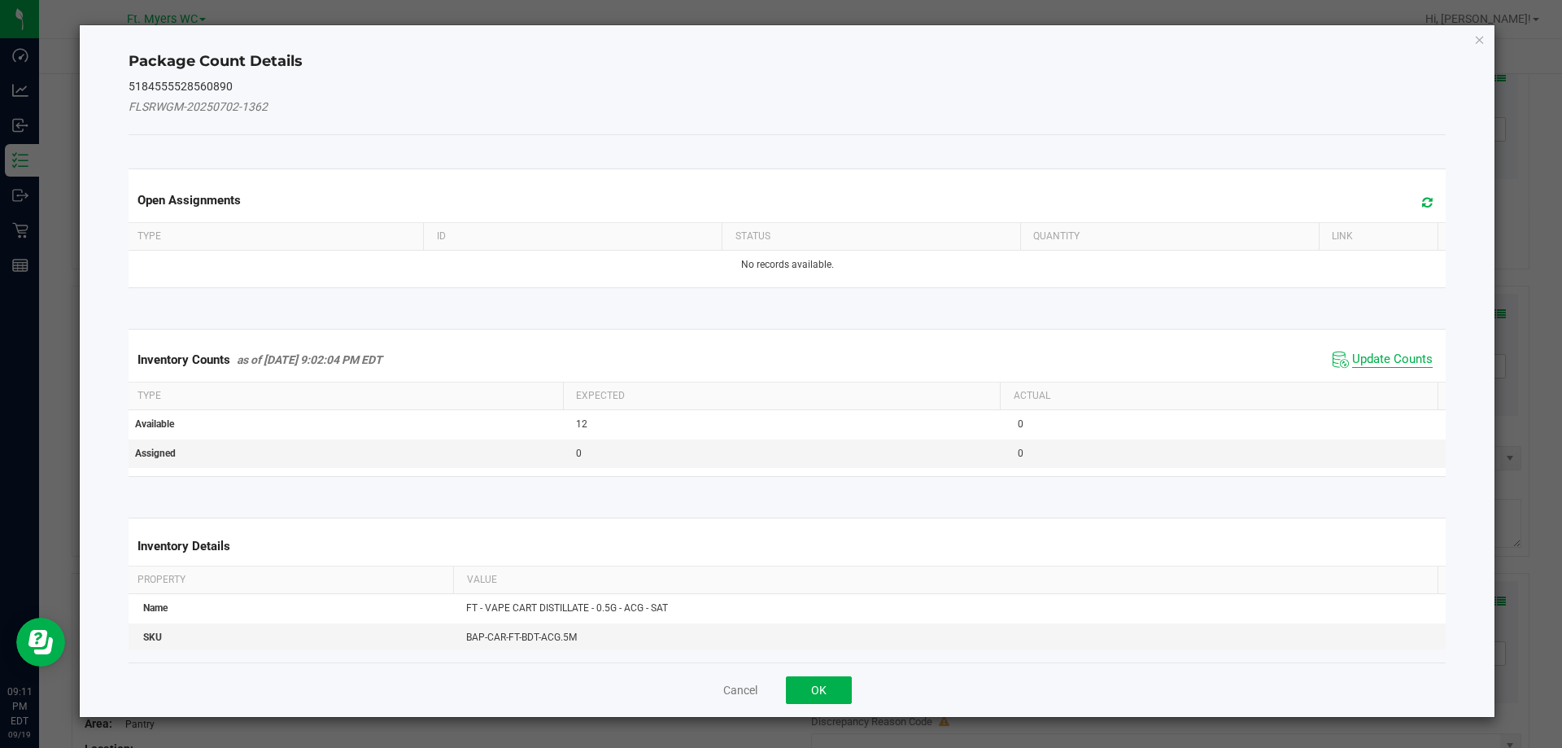
click at [1407, 356] on span "Update Counts" at bounding box center [1392, 359] width 81 height 16
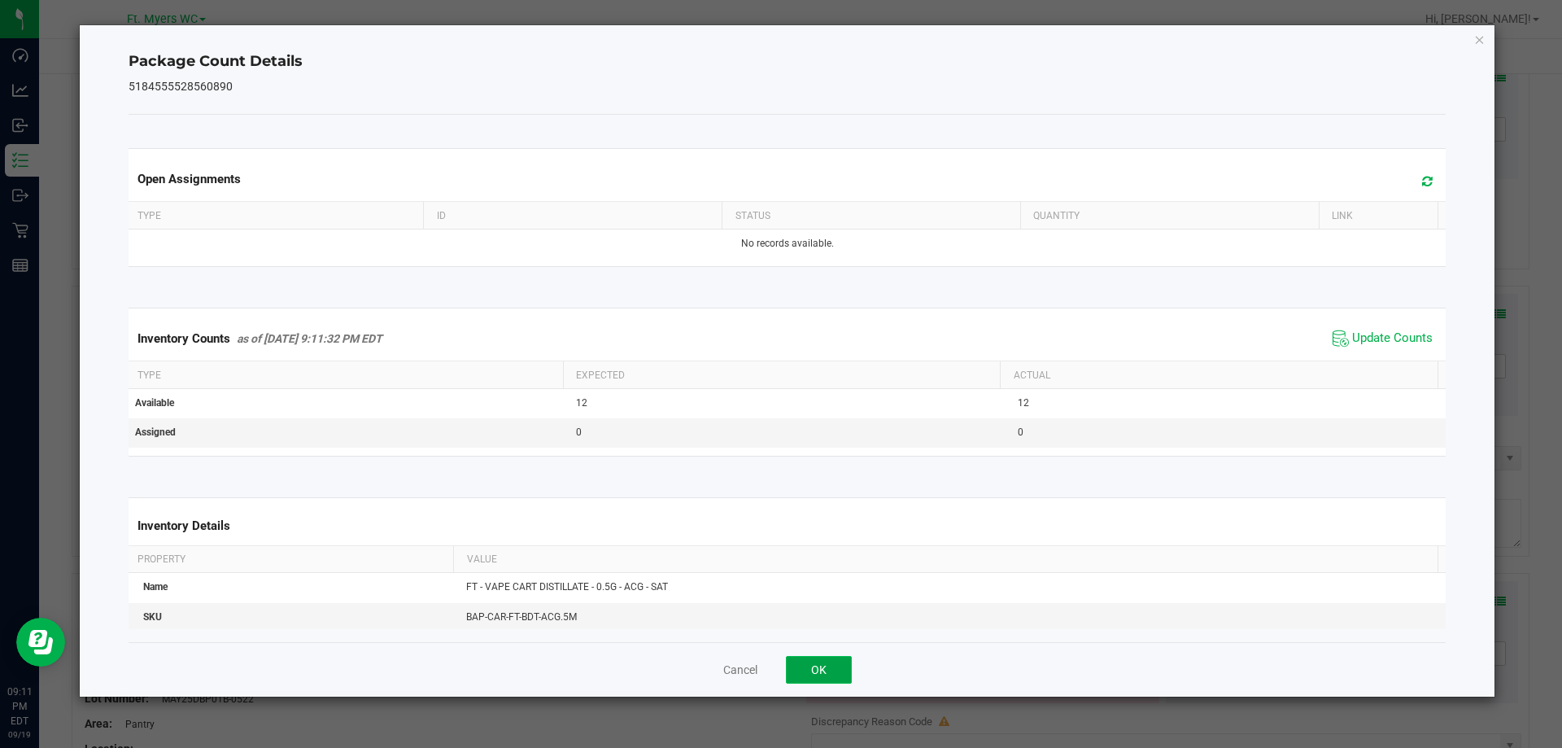
click at [820, 665] on button "OK" at bounding box center [819, 670] width 66 height 28
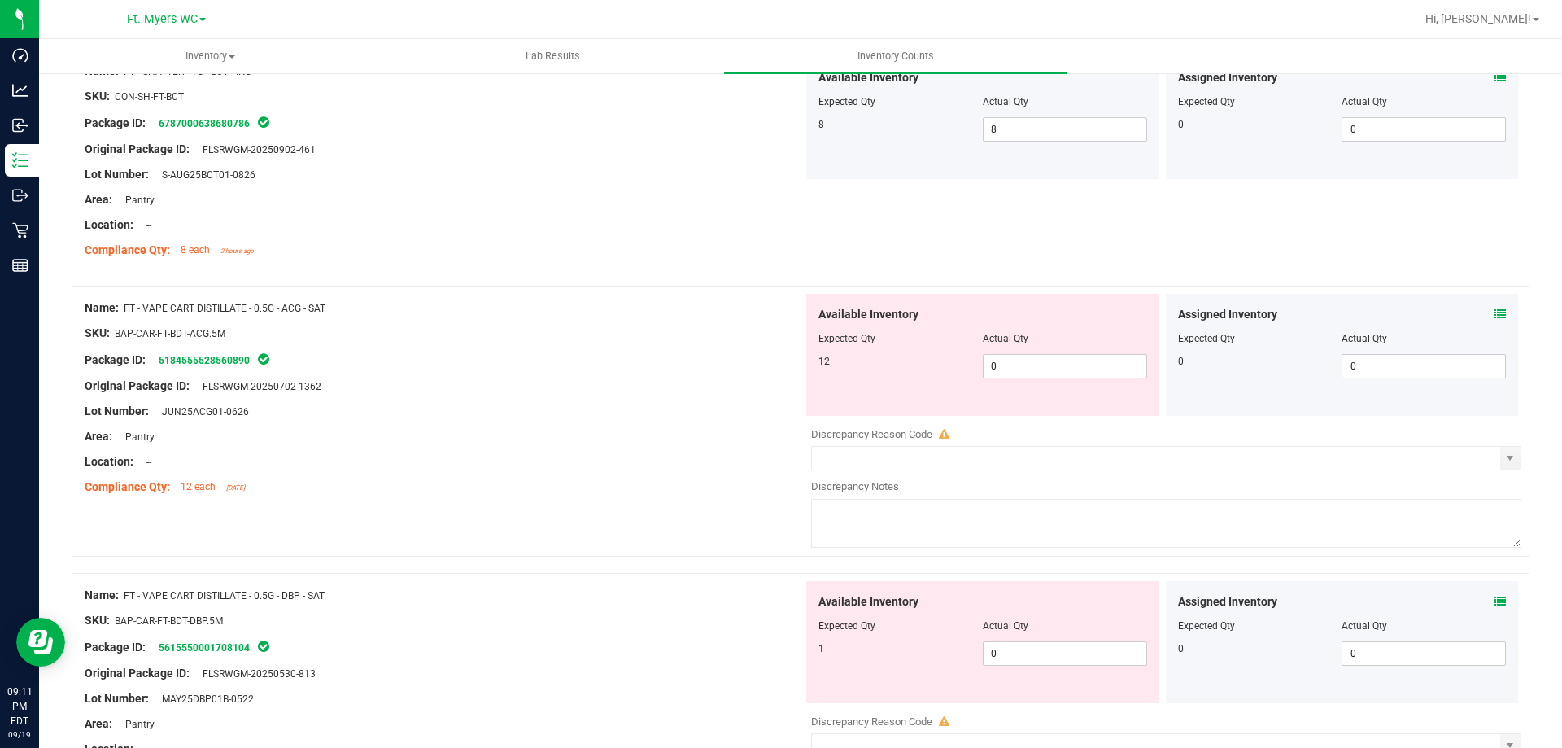
scroll to position [1464, 0]
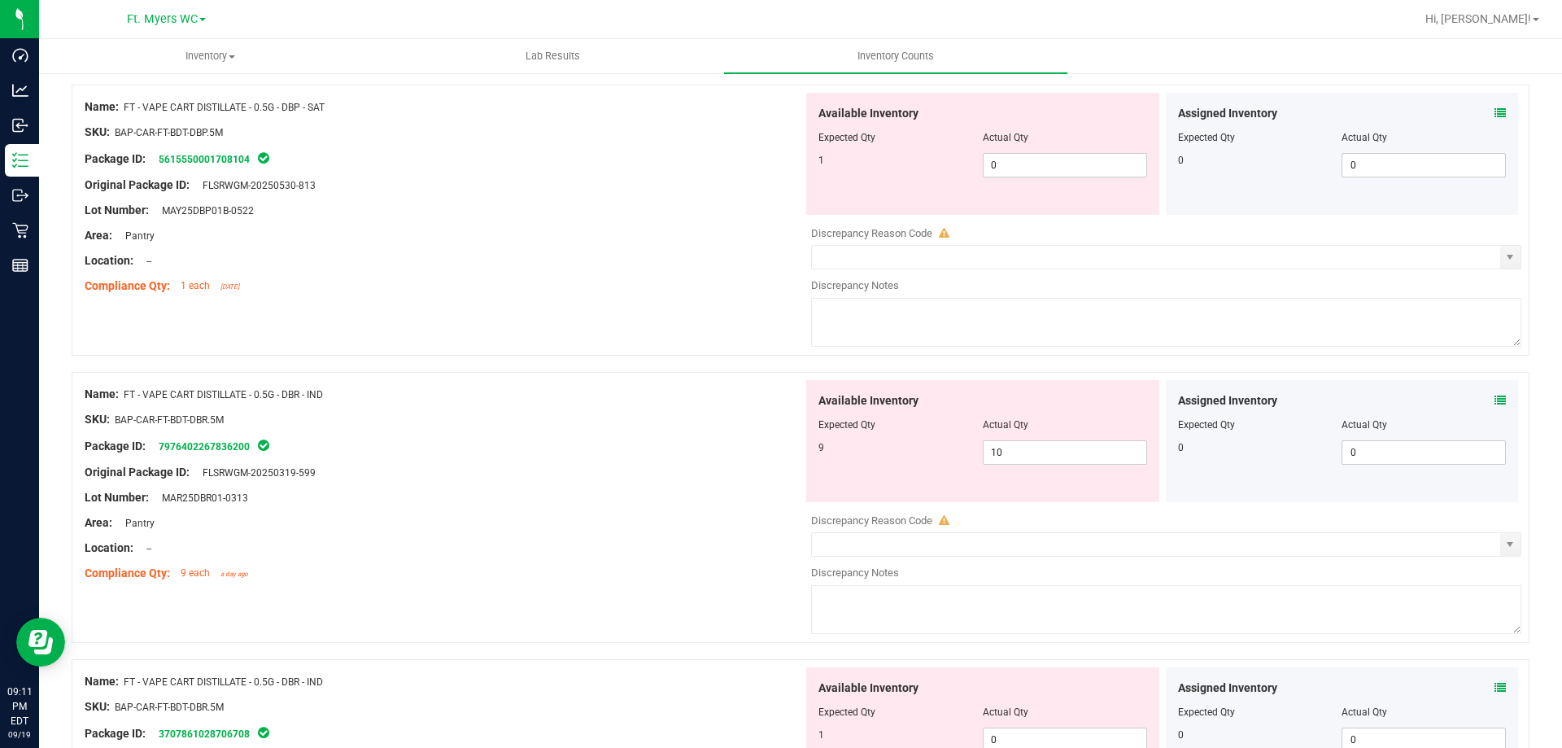
click at [1494, 404] on div "Assigned Inventory Expected Qty Actual Qty 0 0 0" at bounding box center [1342, 441] width 353 height 122
click at [1494, 406] on span at bounding box center [1499, 400] width 11 height 17
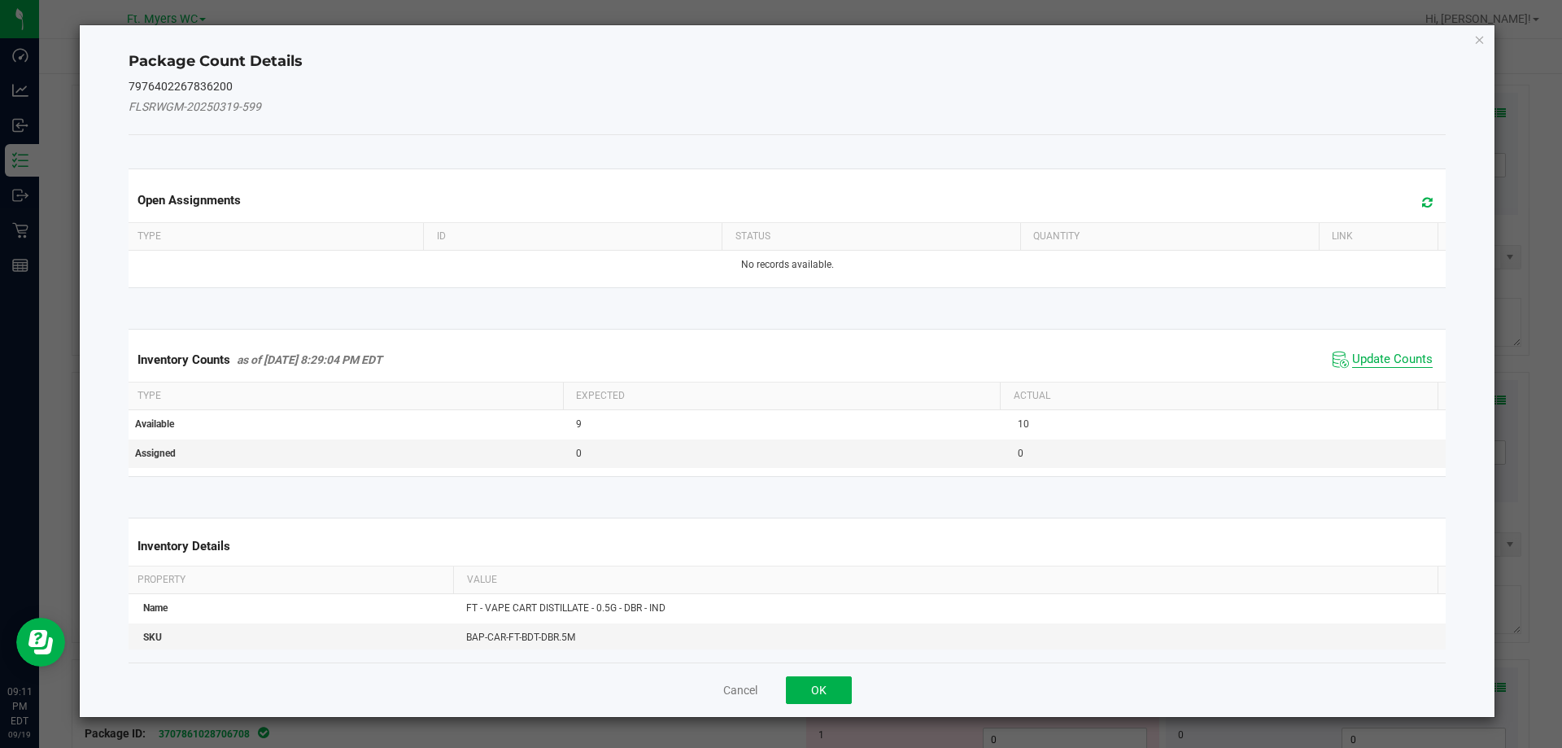
click at [1402, 366] on span "Update Counts" at bounding box center [1392, 359] width 81 height 16
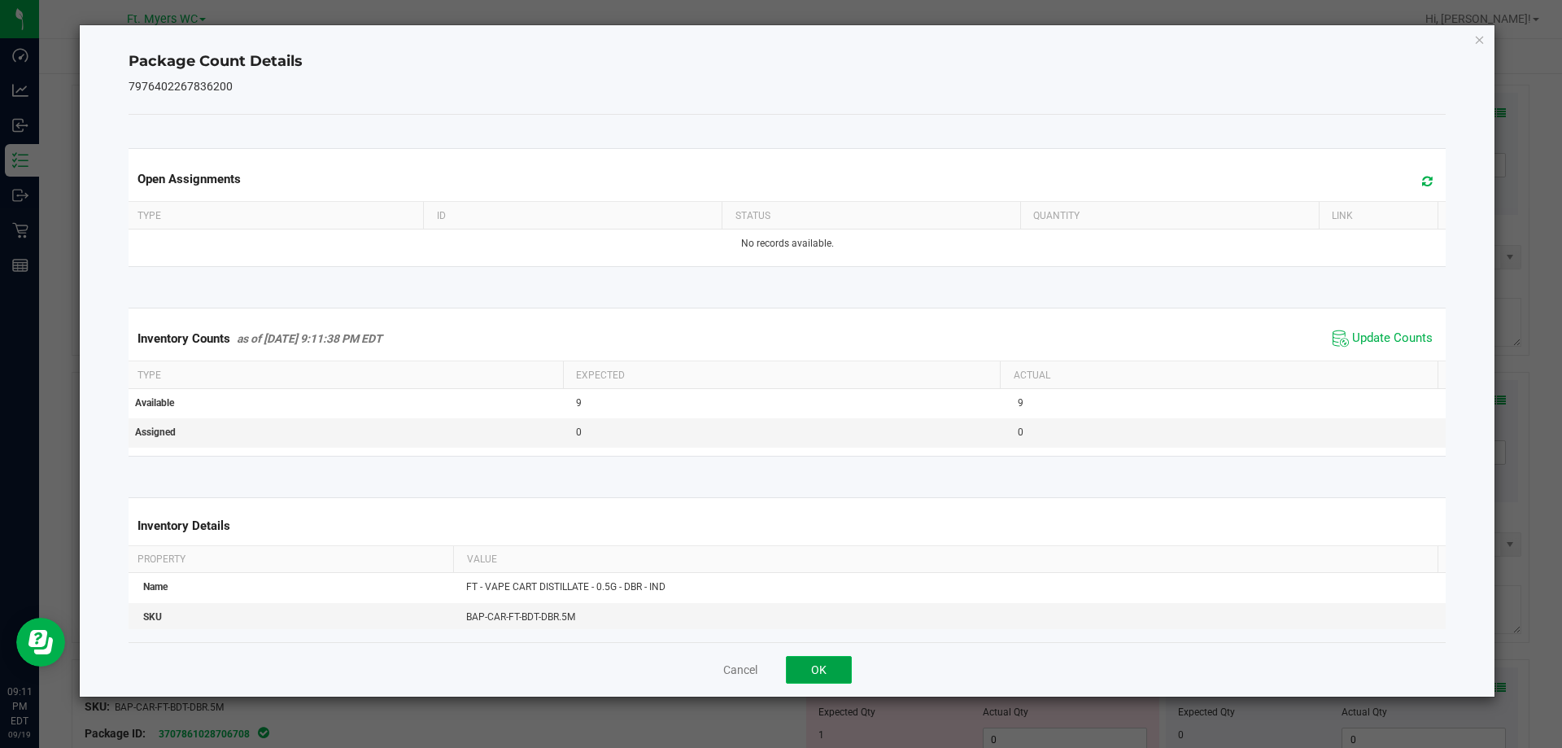
click at [844, 662] on button "OK" at bounding box center [819, 670] width 66 height 28
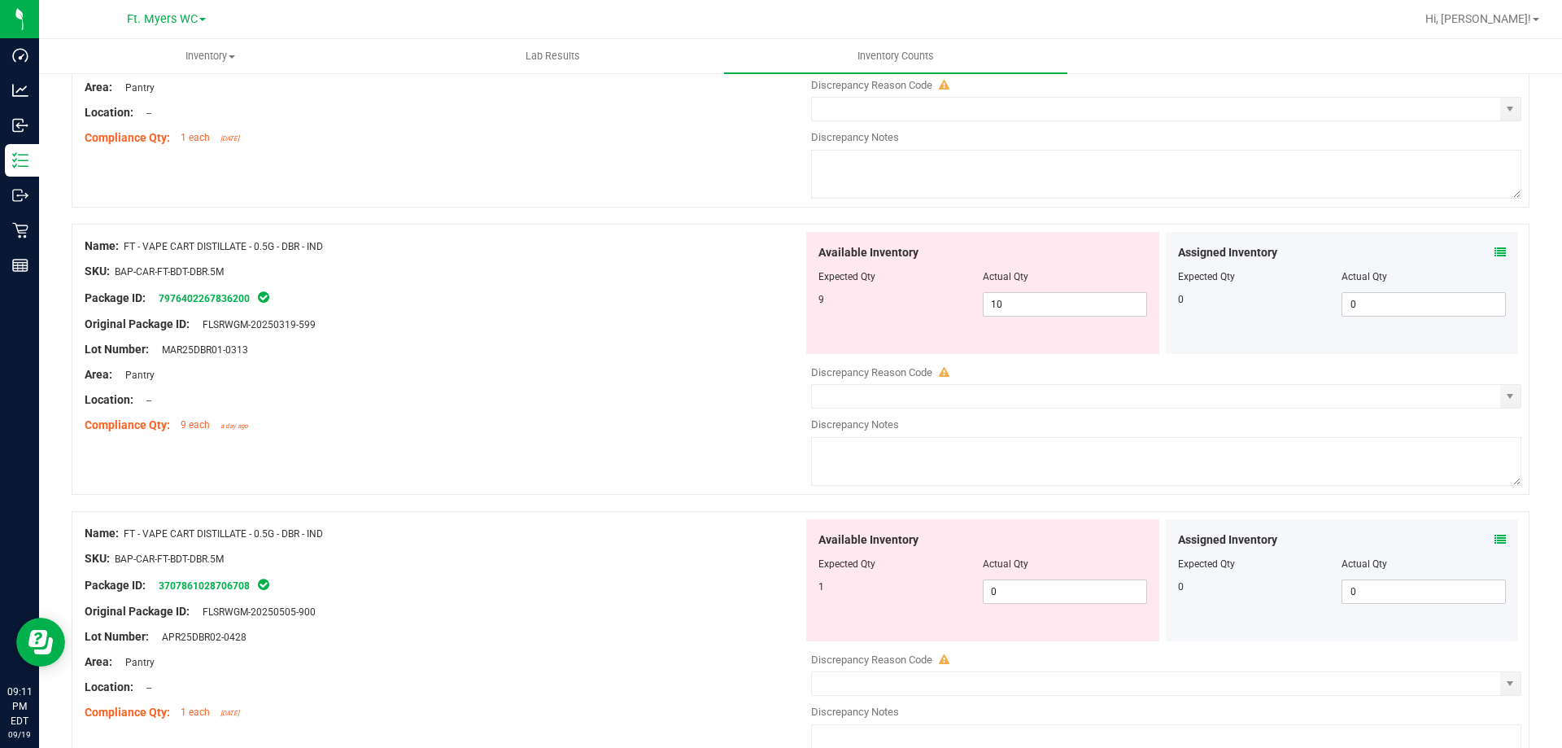
scroll to position [1627, 0]
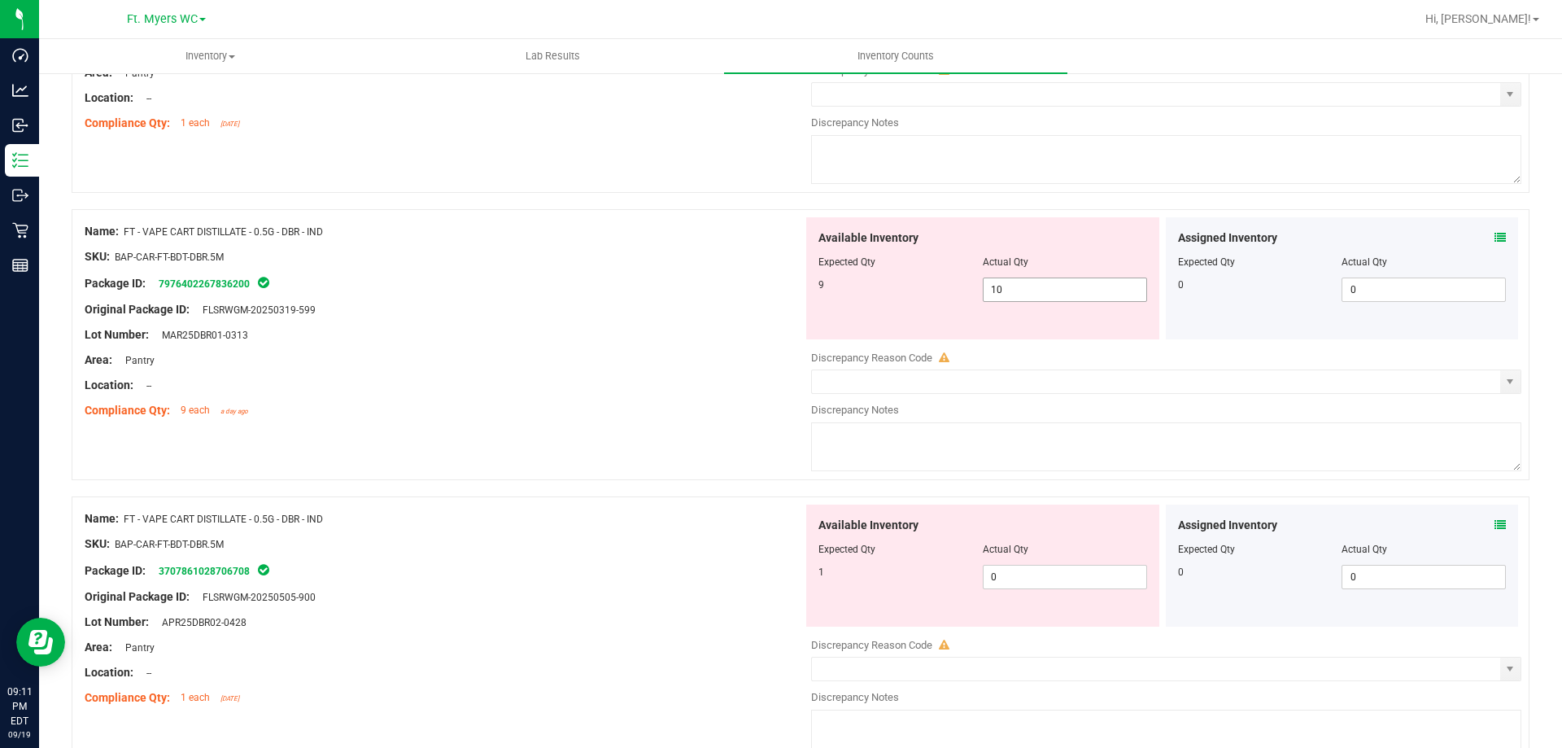
drag, startPoint x: 1045, startPoint y: 286, endPoint x: 672, endPoint y: 286, distance: 372.6
click at [672, 286] on div "Name: FT - VAPE CART DISTILLATE - 0.5G - DBR - IND SKU: BAP-CAR-FT-BDT-DBR.5M P…" at bounding box center [801, 344] width 1458 height 271
type input "9"
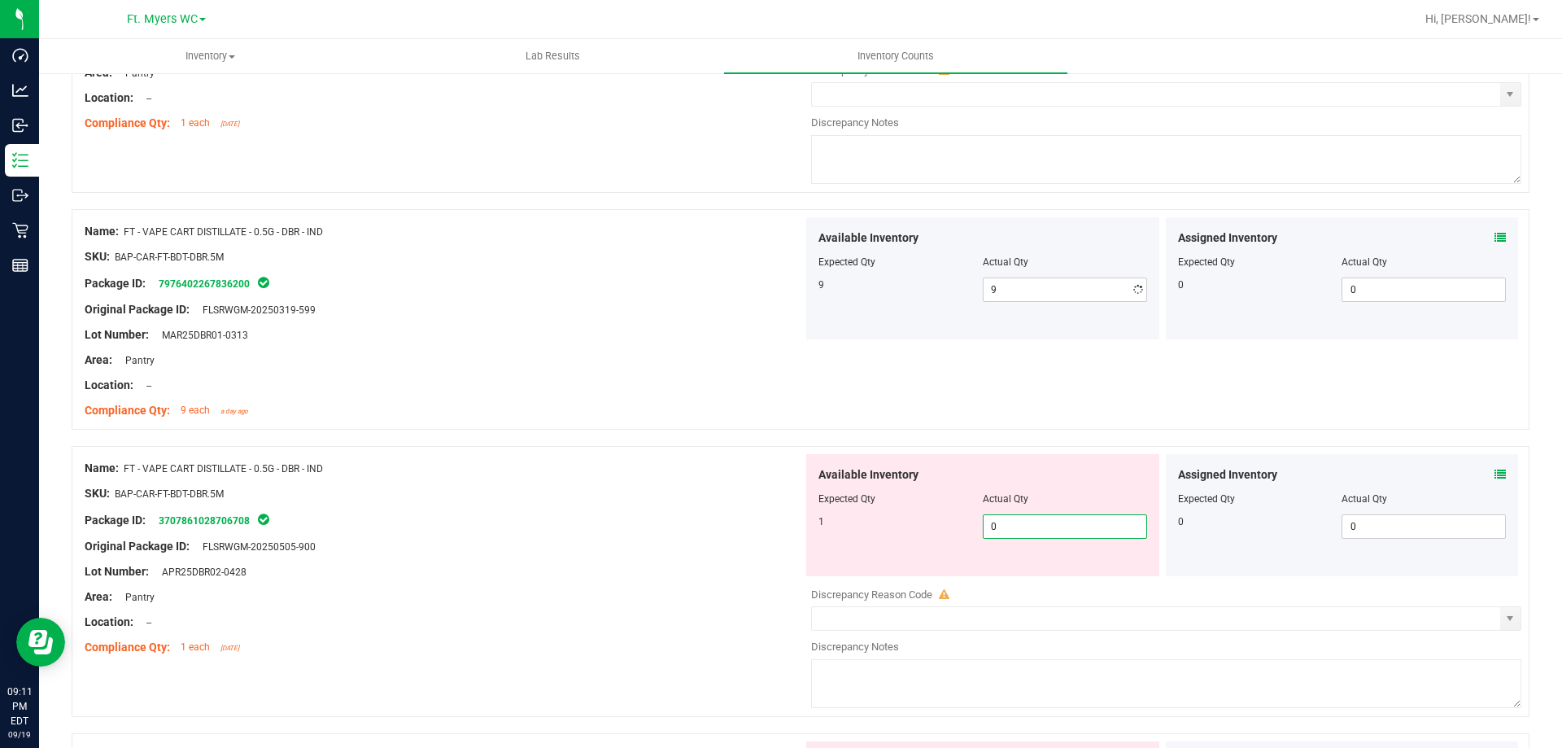
drag, startPoint x: 886, startPoint y: 583, endPoint x: 821, endPoint y: 583, distance: 65.1
click at [818, 583] on div "Available Inventory Expected Qty Actual Qty 1 0 0" at bounding box center [1162, 583] width 718 height 258
drag, startPoint x: 1067, startPoint y: 530, endPoint x: 936, endPoint y: 510, distance: 133.4
click at [973, 515] on div "1 0 0" at bounding box center [982, 526] width 329 height 24
type input "1"
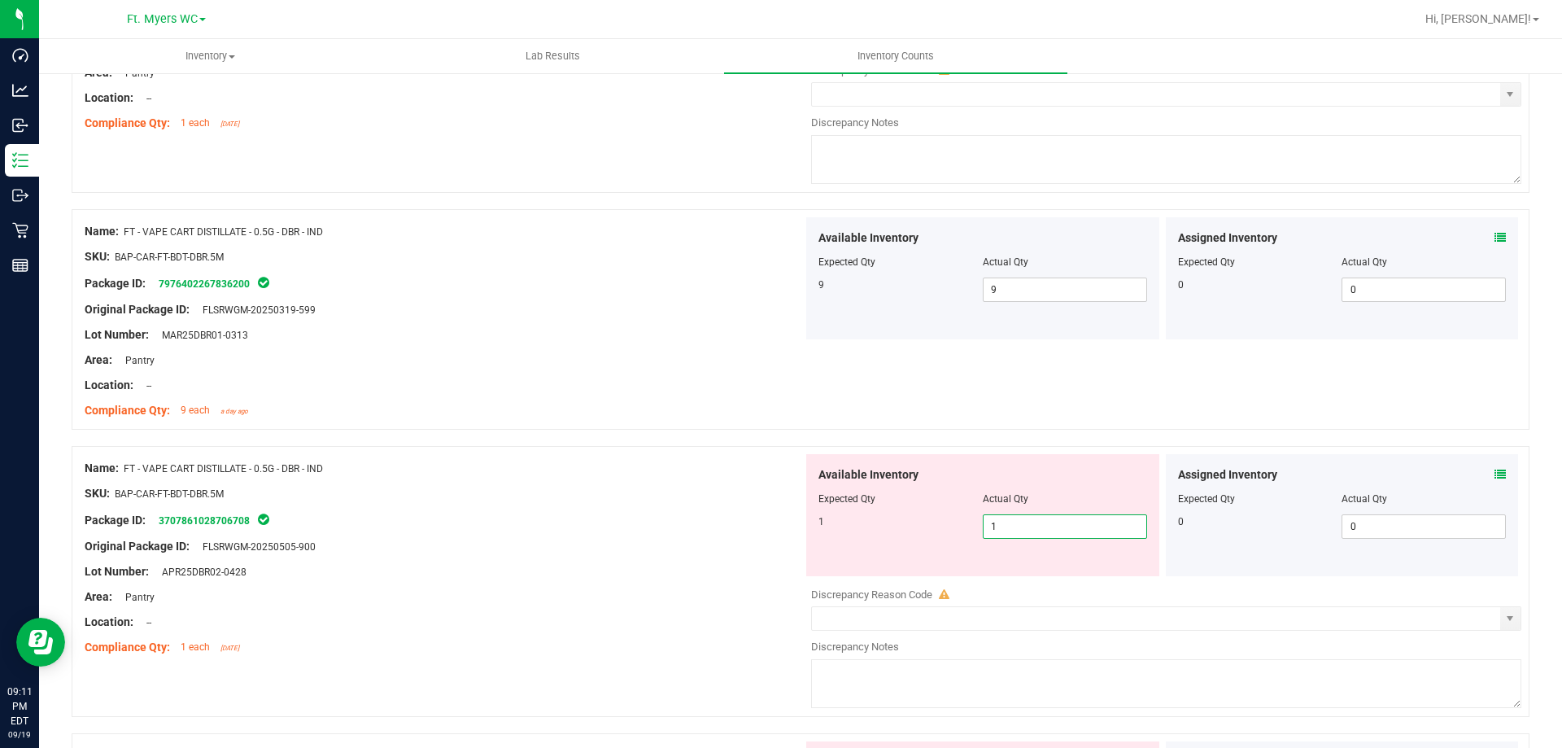
type input "1"
click at [682, 548] on div "Original Package ID: FLSRWGM-20250505-900" at bounding box center [444, 546] width 718 height 17
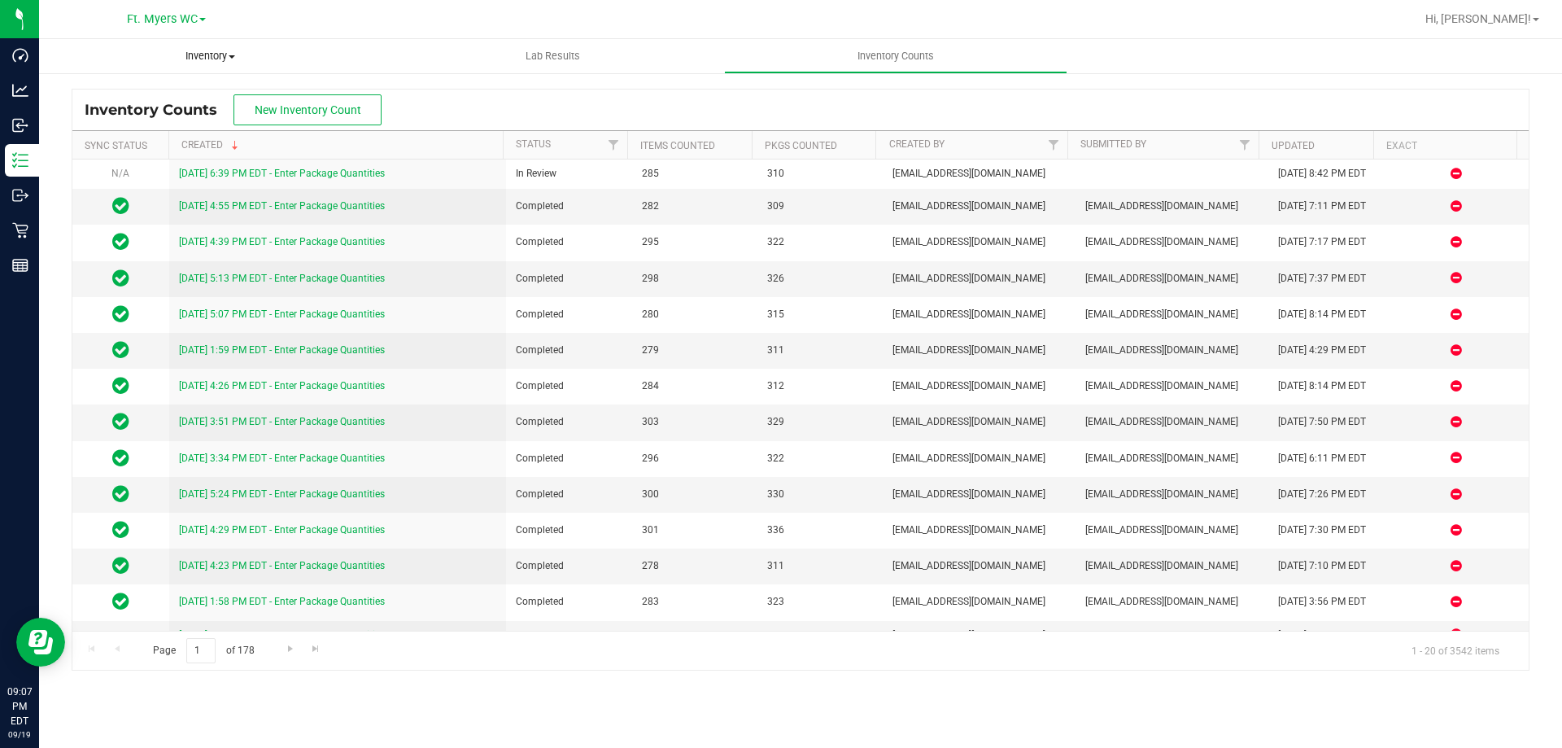
click at [207, 55] on span "Inventory" at bounding box center [210, 56] width 343 height 15
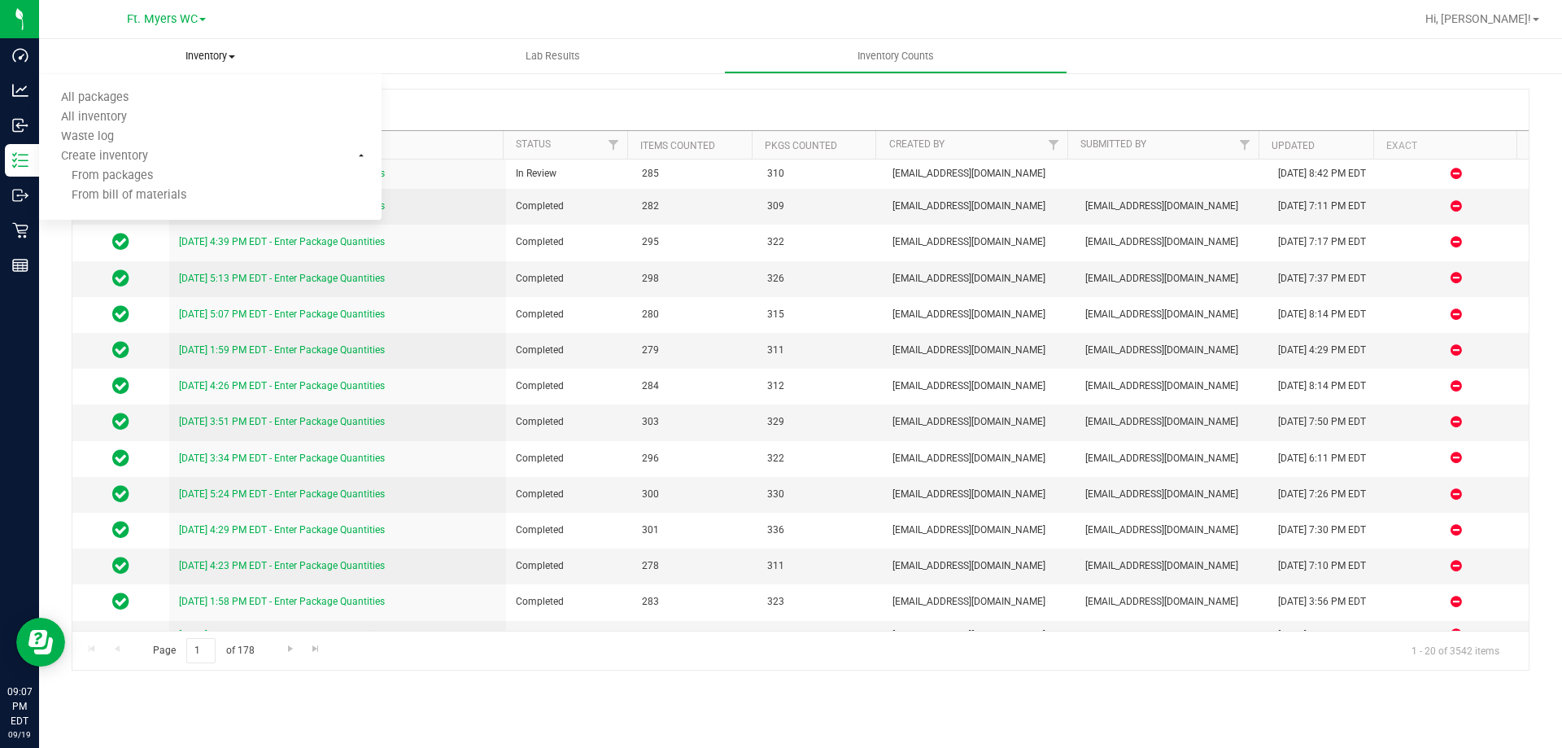
click at [232, 58] on span at bounding box center [232, 56] width 7 height 3
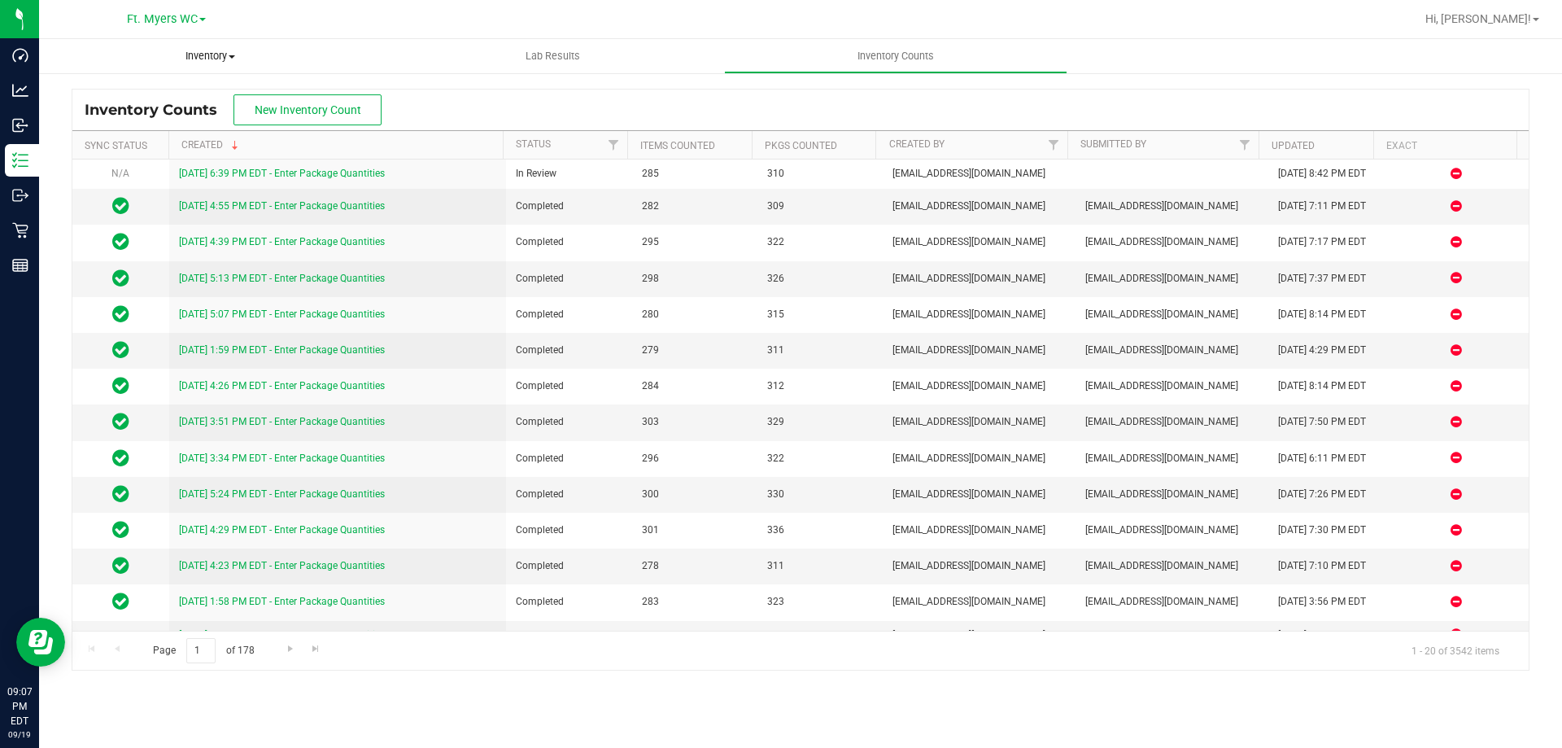
click at [228, 61] on span "Inventory" at bounding box center [210, 56] width 343 height 15
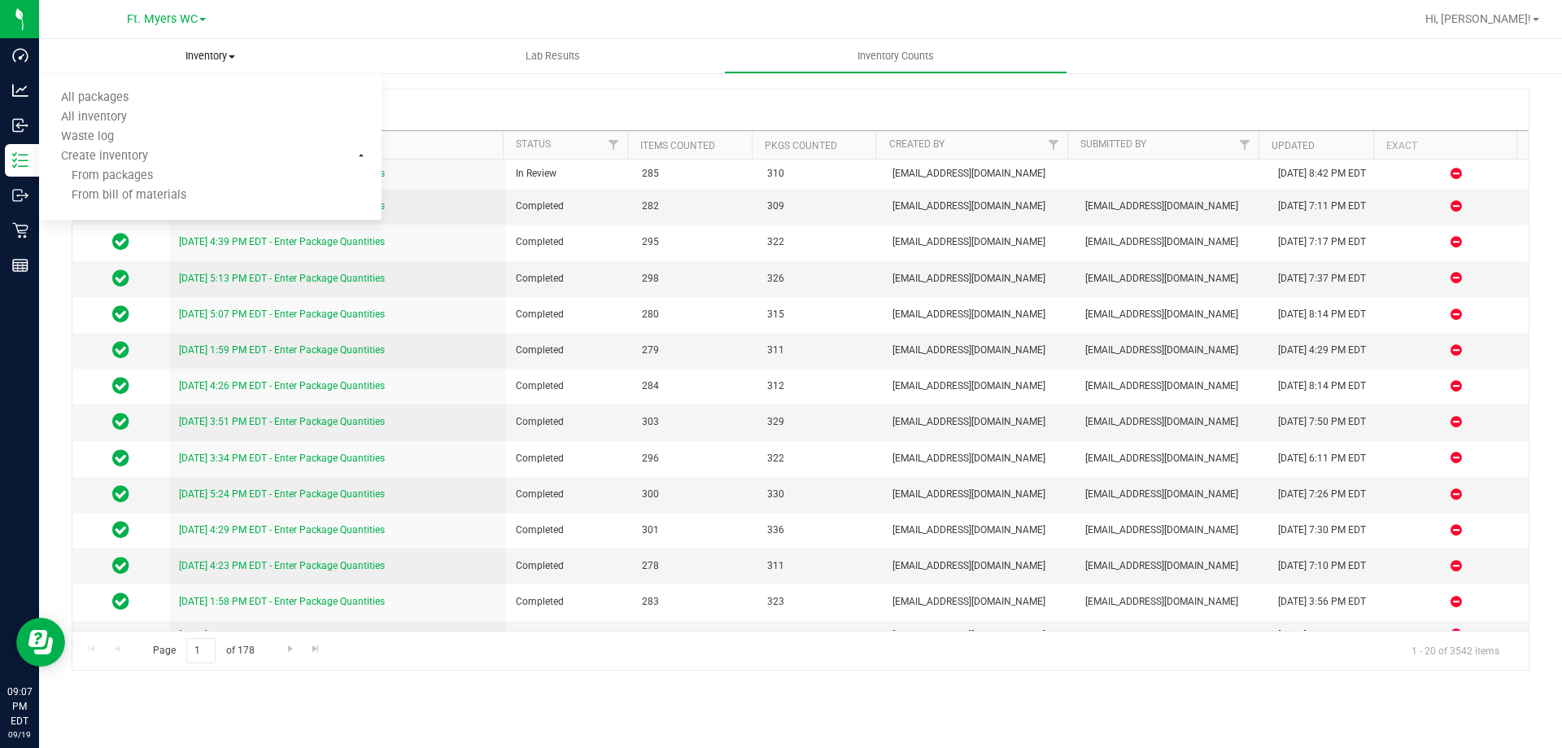
click at [172, 87] on ul "All packages All inventory Waste log Create inventory From packages From bill o…" at bounding box center [210, 147] width 343 height 146
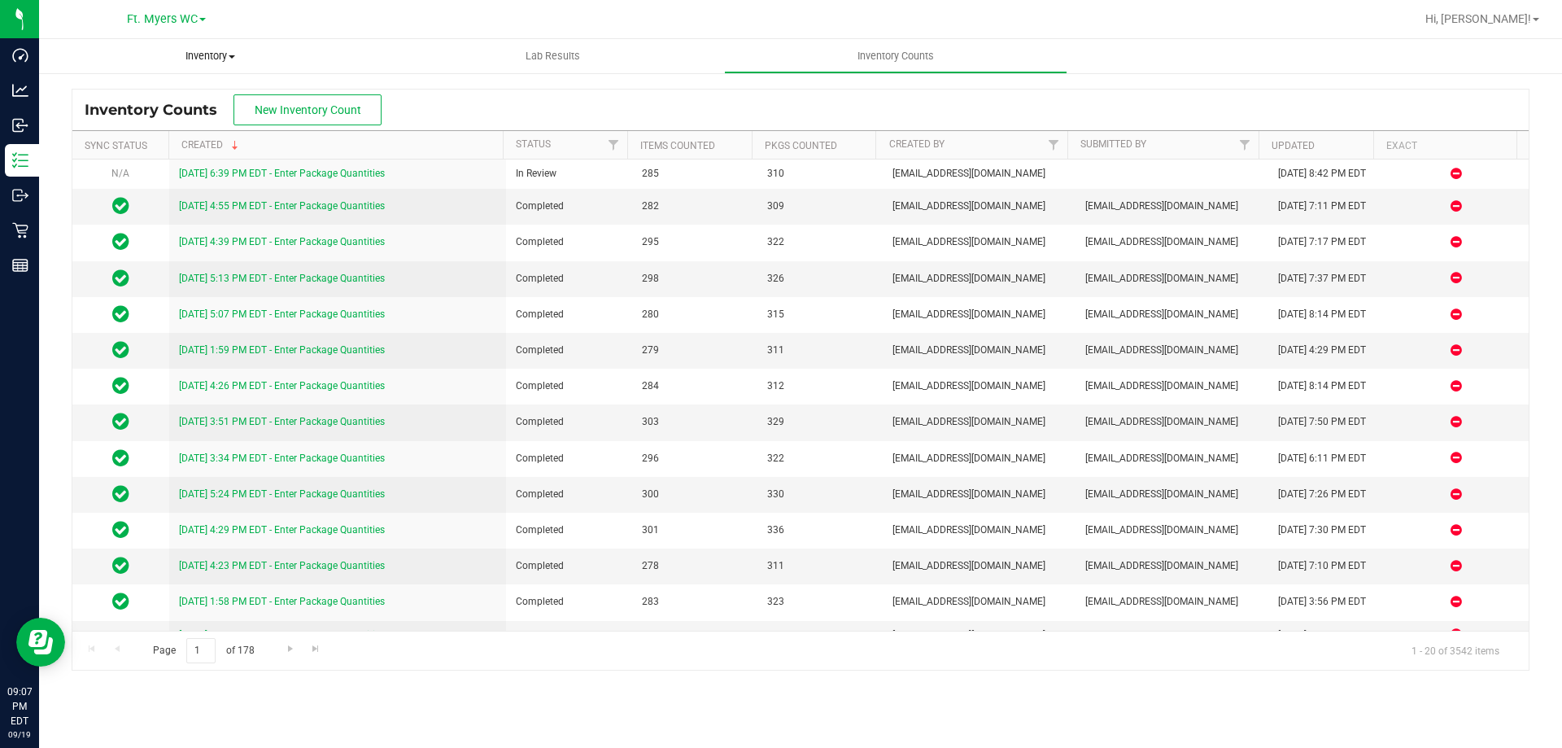
click at [227, 59] on span "Inventory" at bounding box center [210, 56] width 343 height 15
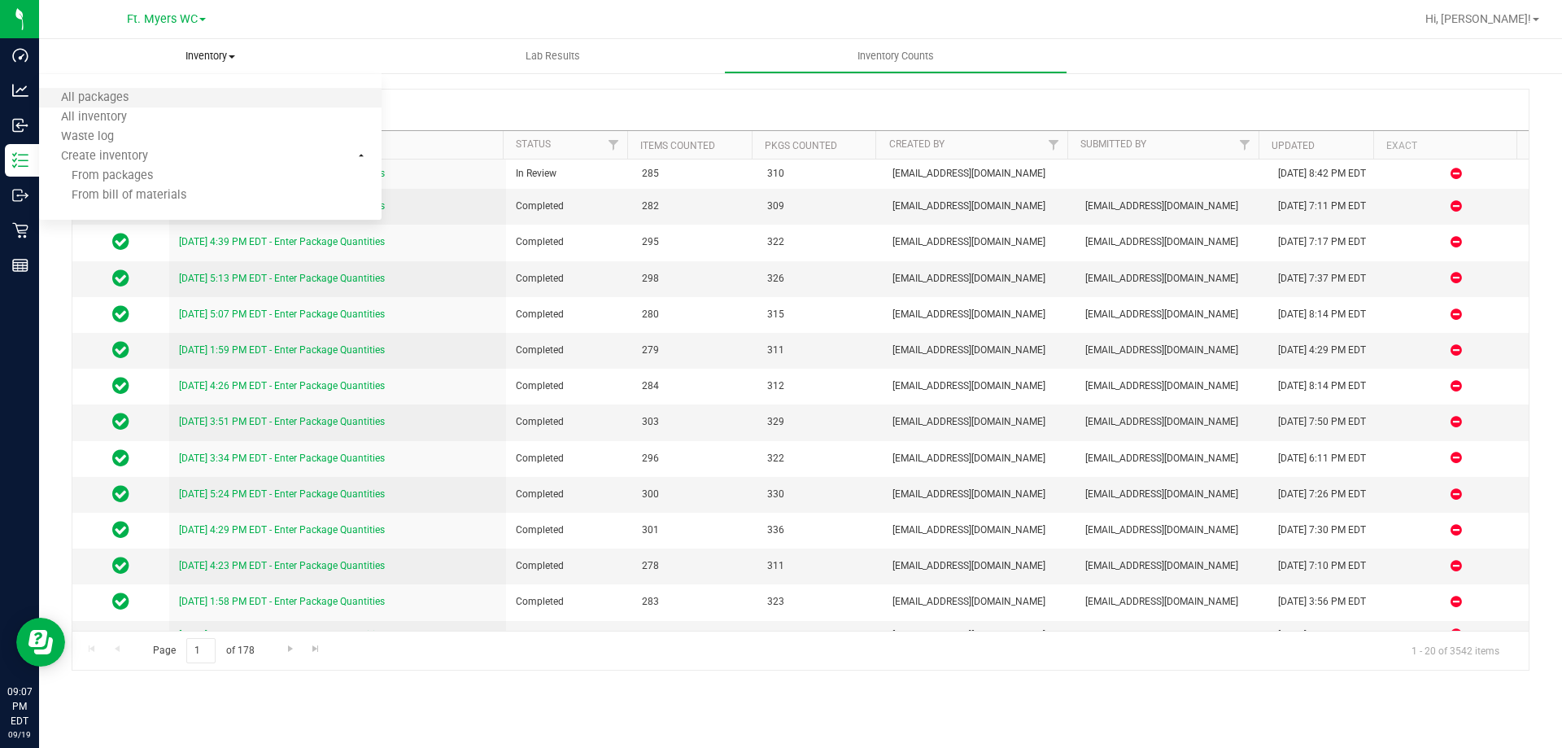
click at [169, 91] on li "All packages" at bounding box center [210, 99] width 343 height 20
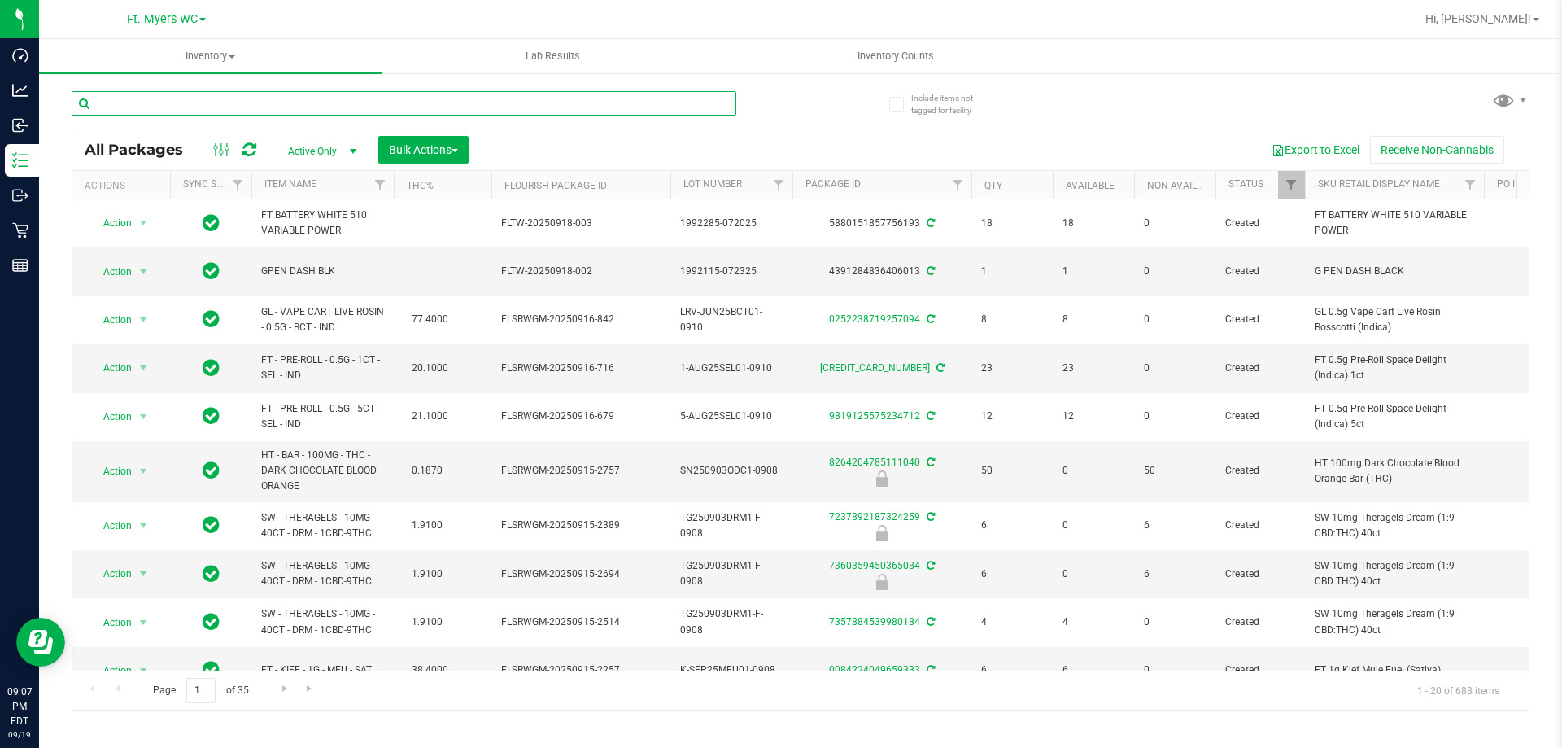
click at [228, 101] on input "text" at bounding box center [404, 103] width 665 height 24
paste input "FT - GROUND FLOWER - 7G - IND"
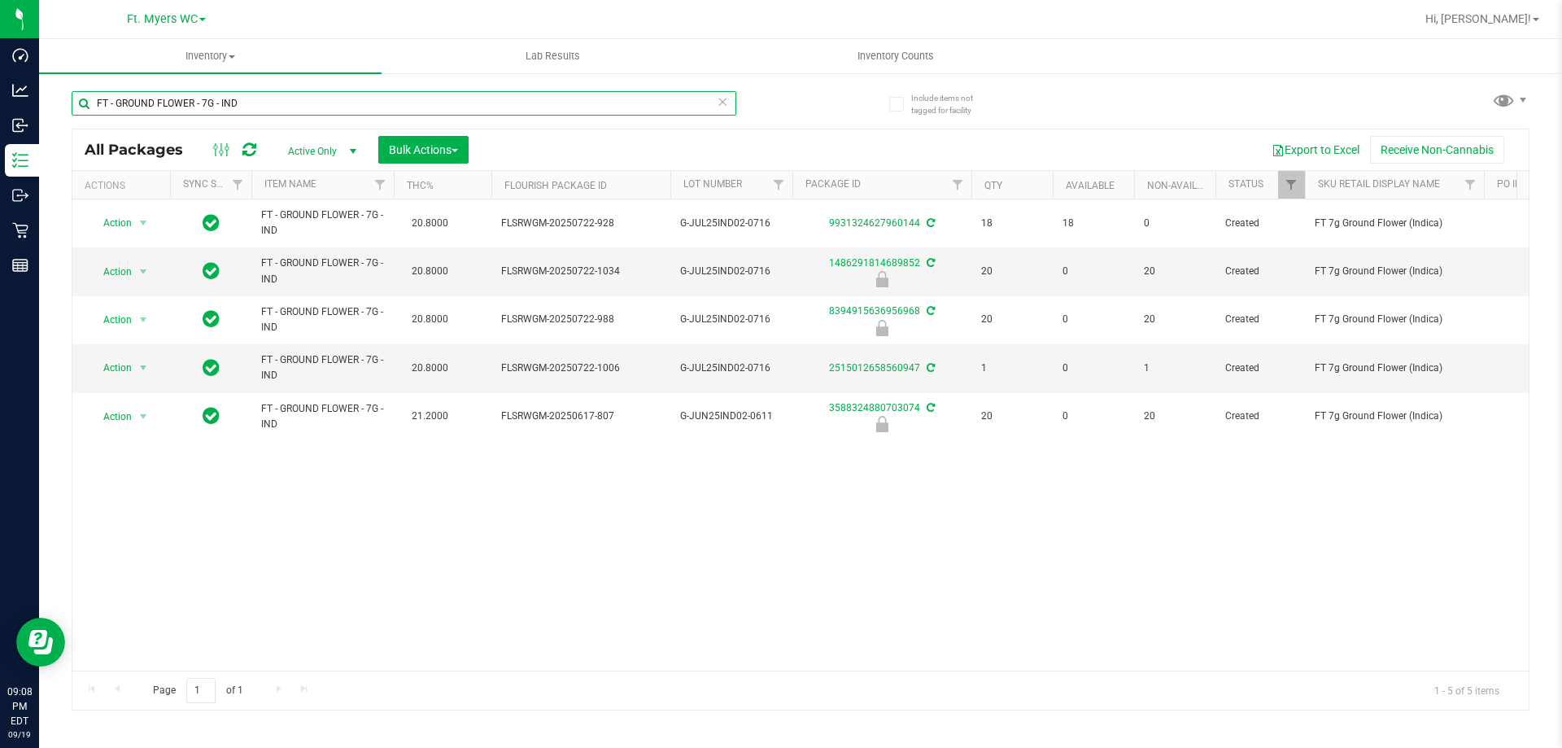
type input "FT - GROUND FLOWER - 7G - IND"
click at [722, 99] on icon at bounding box center [722, 101] width 11 height 20
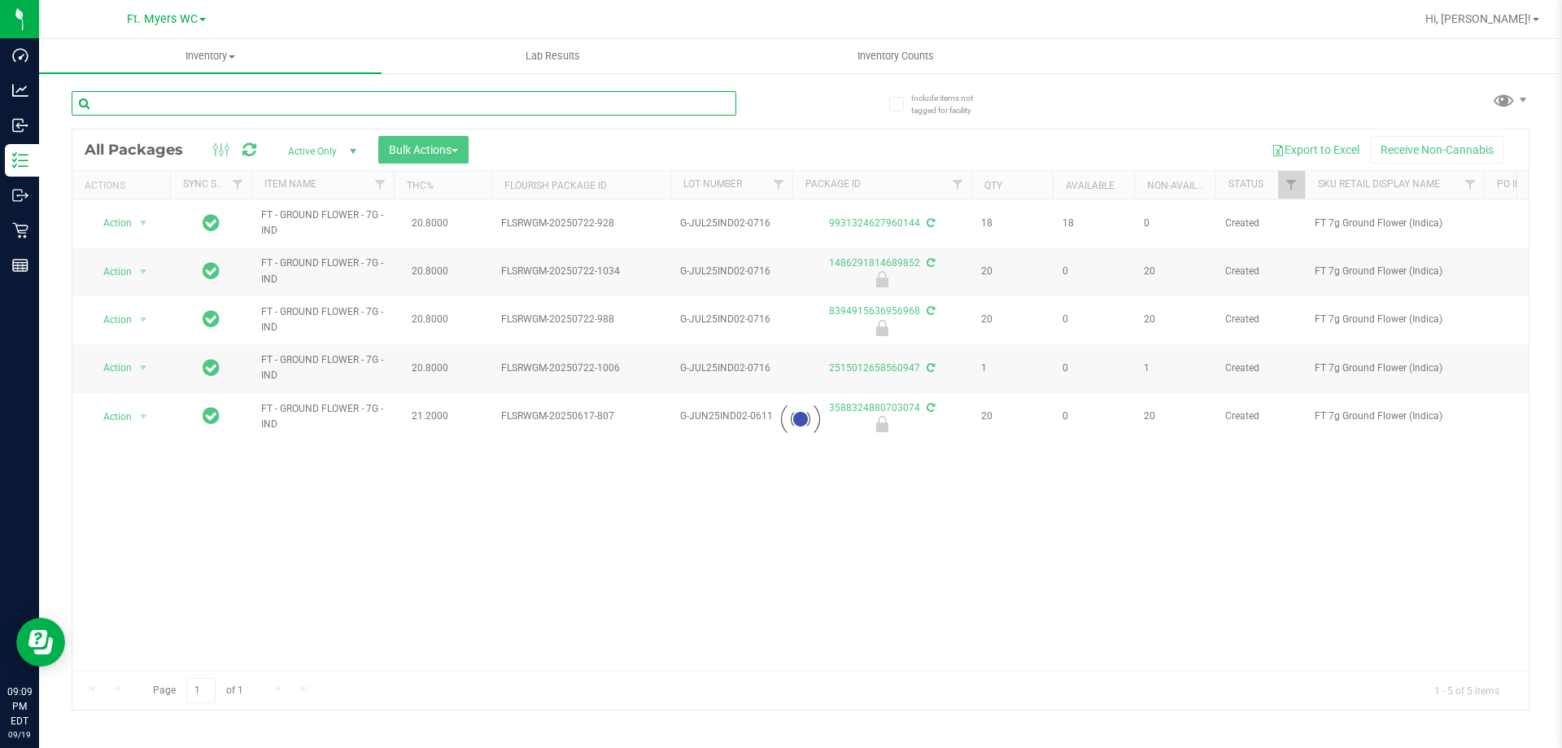
click at [520, 110] on input "text" at bounding box center [404, 103] width 665 height 24
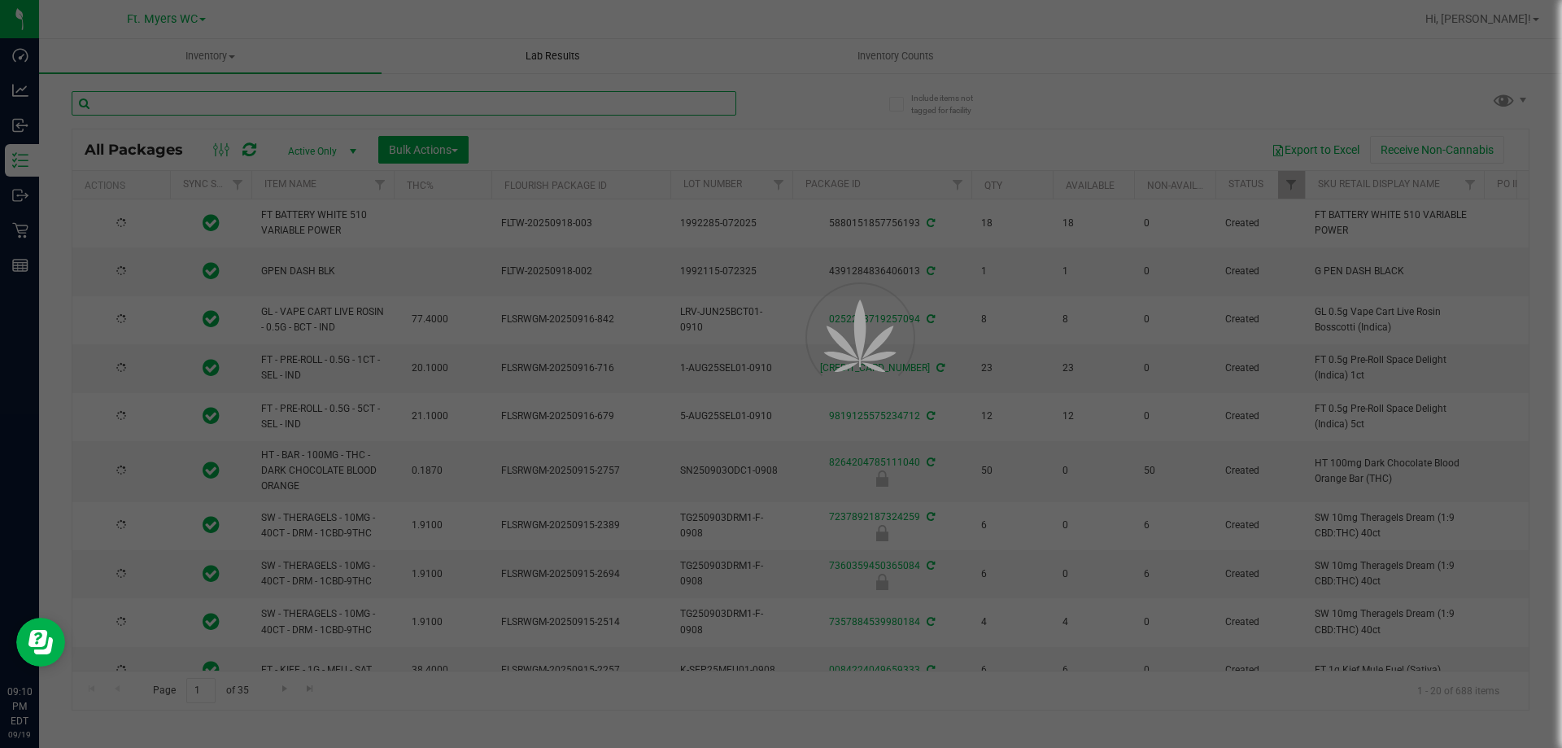
paste input "FT - SHATTER - 1G - BCT - IND"
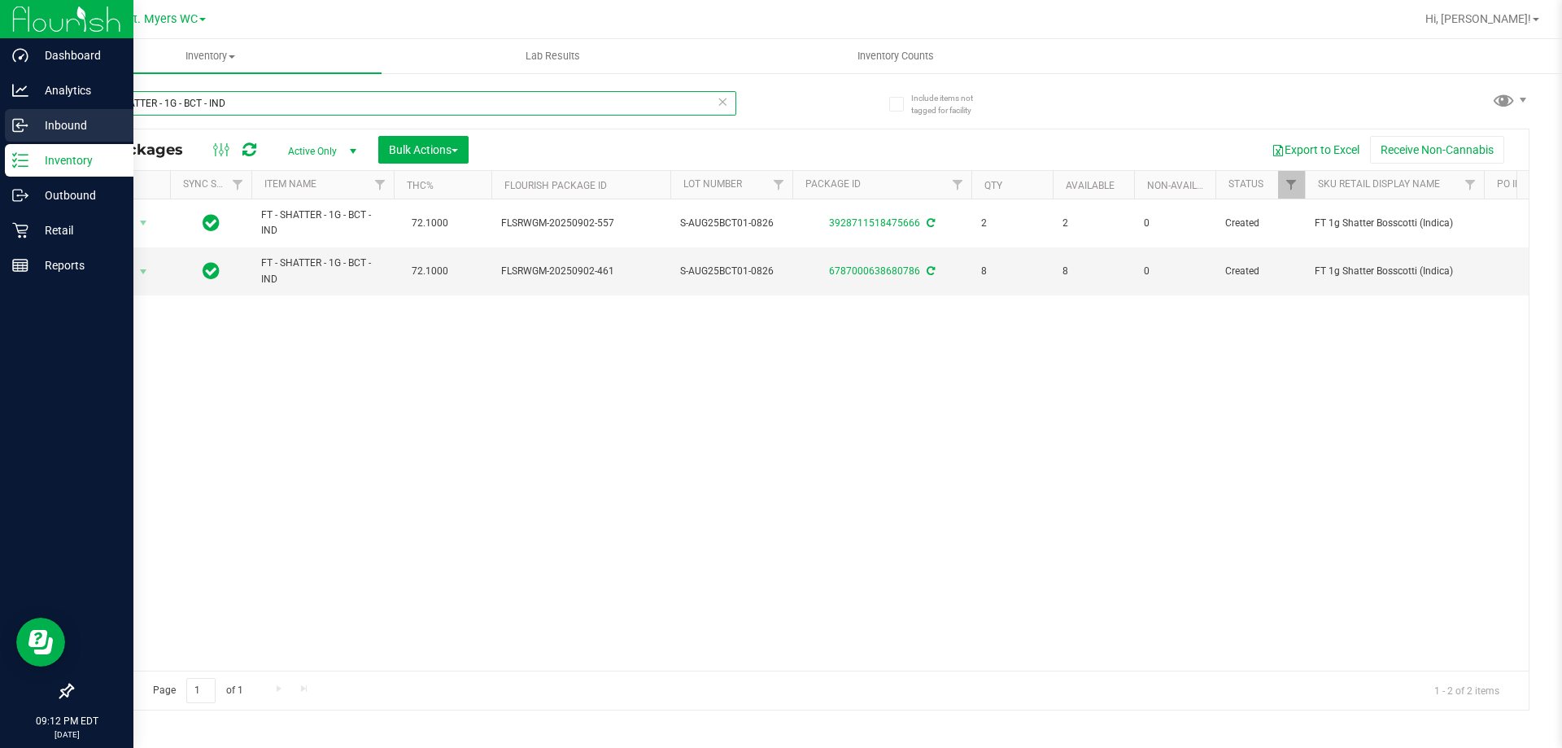
drag, startPoint x: 198, startPoint y: 79, endPoint x: 0, endPoint y: 133, distance: 205.1
click at [0, 129] on div "Dashboard Analytics Inbound Inventory Outbound Retail Reports 09:12 PM EDT 09/1…" at bounding box center [781, 374] width 1562 height 748
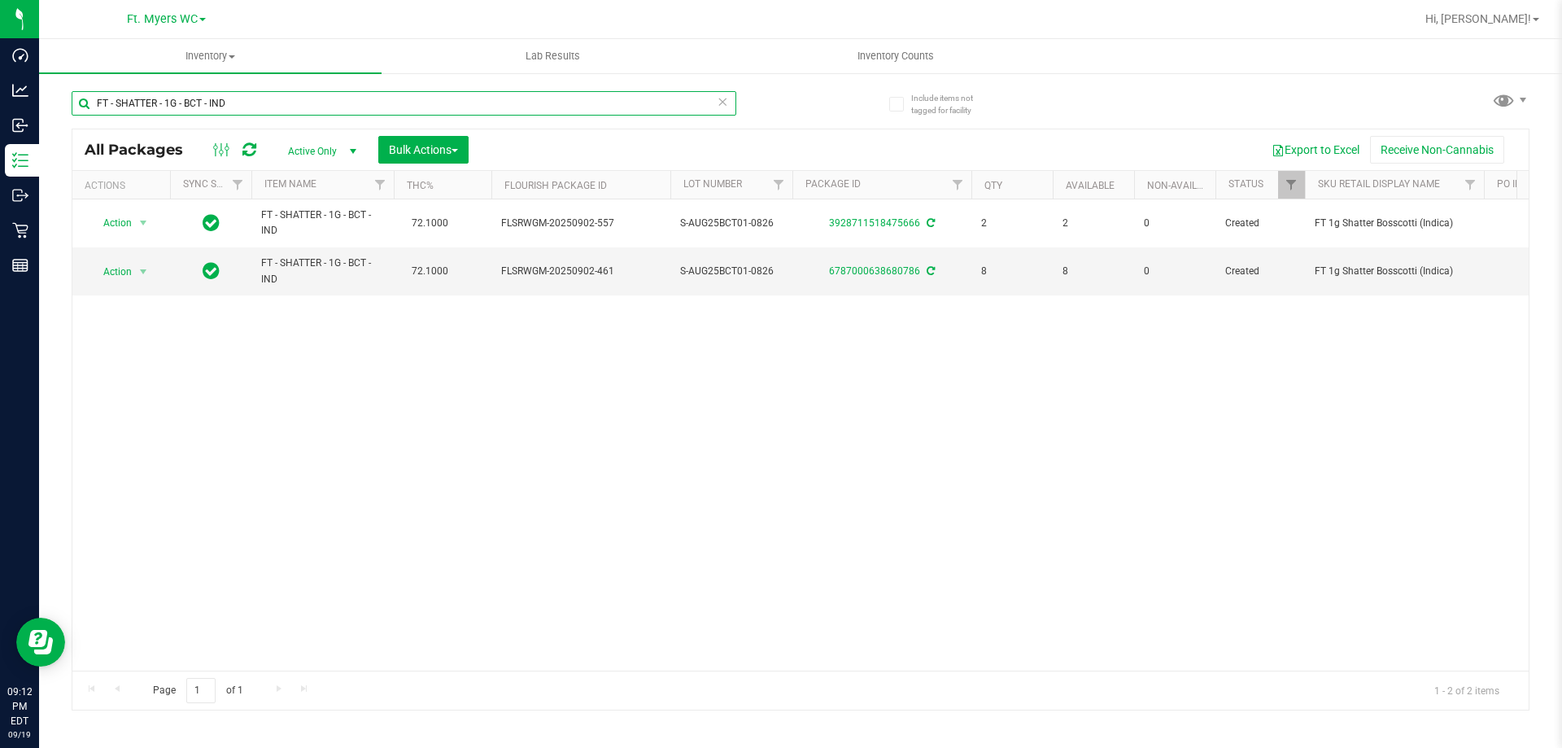
paste input "SW - VAPE PEN DISTILLATE - 0.3G - RLF - 1CBD-9THC"
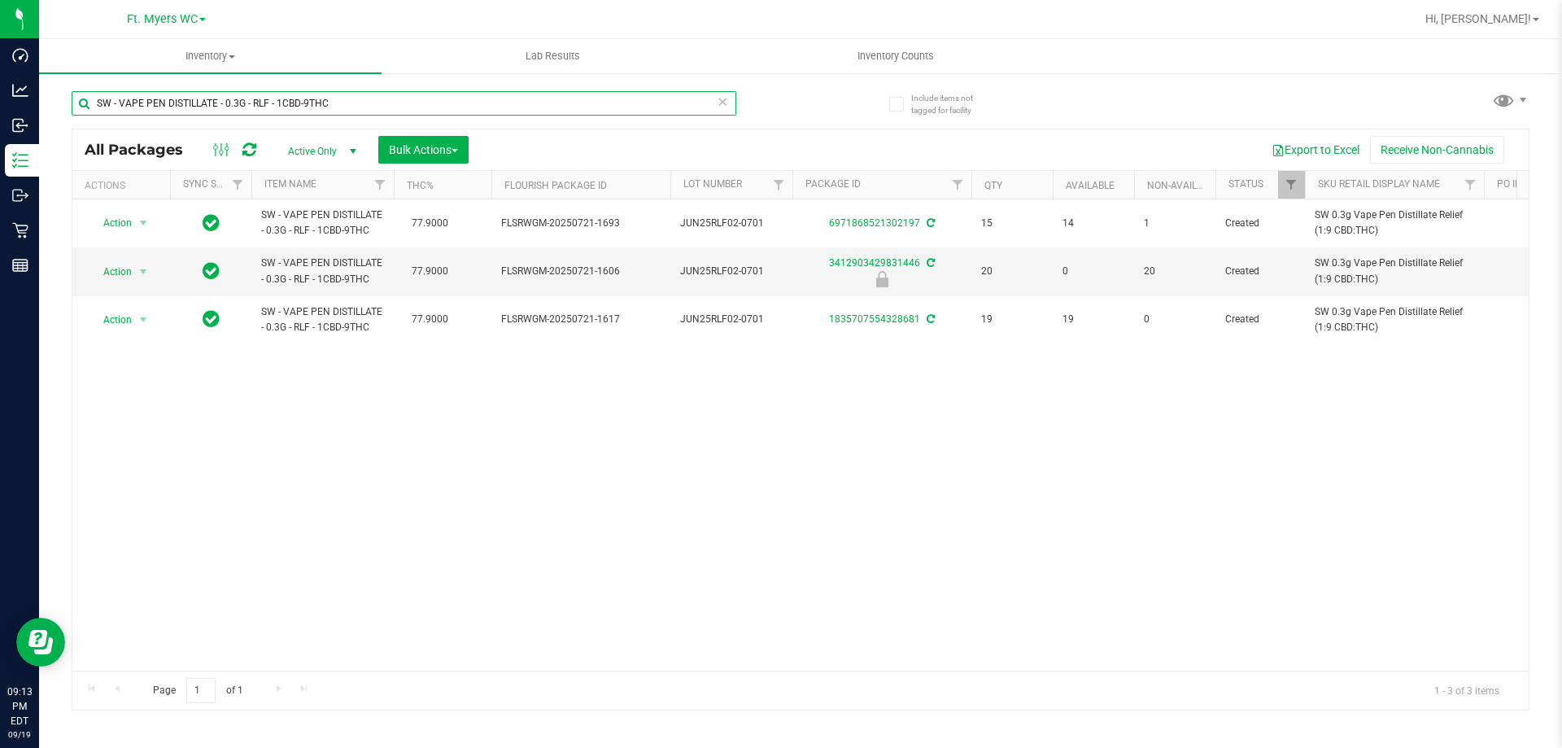
type input "SW - VAPE PEN DISTILLATE - 0.3G - RLF - 1CBD-9THC"
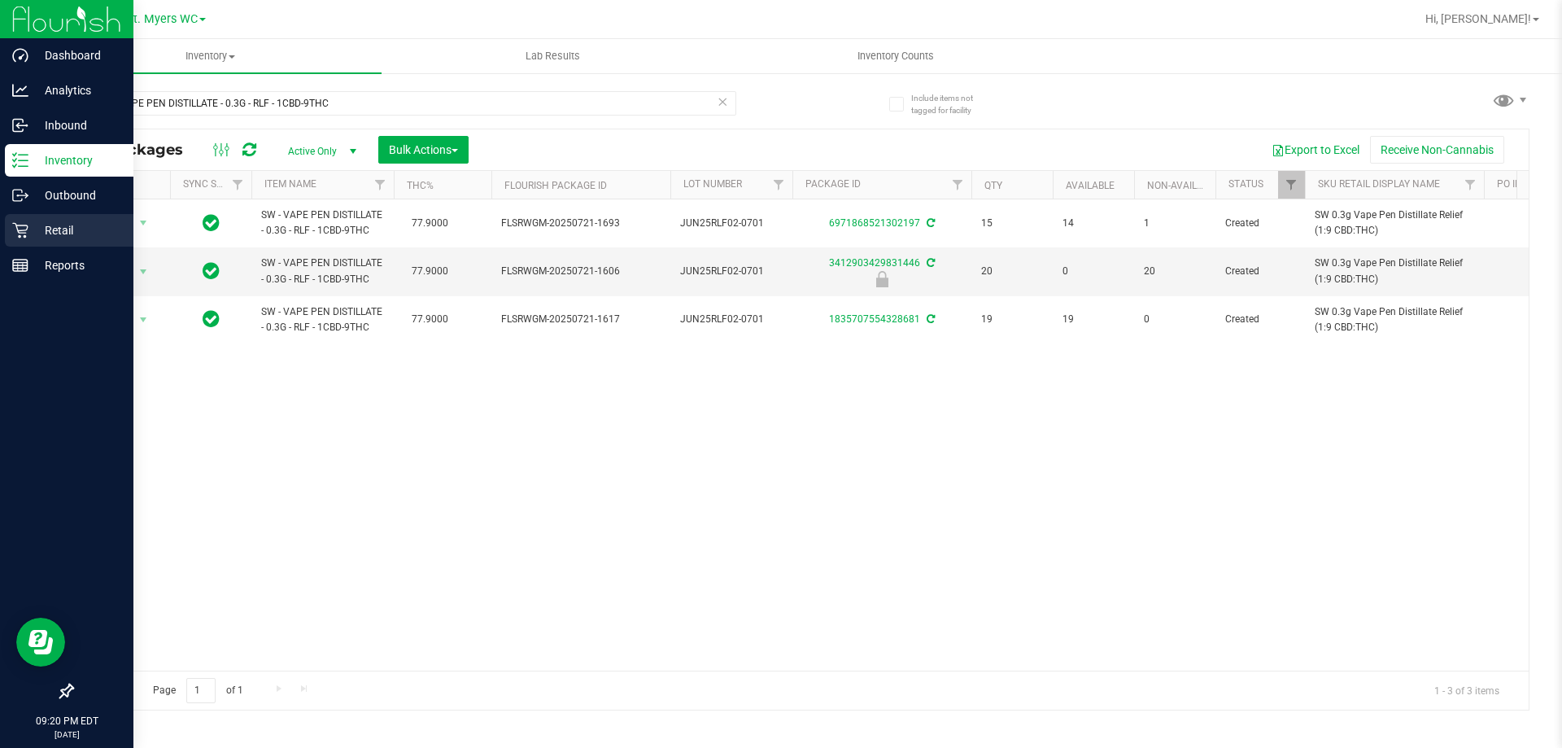
click at [72, 226] on p "Retail" at bounding box center [77, 230] width 98 height 20
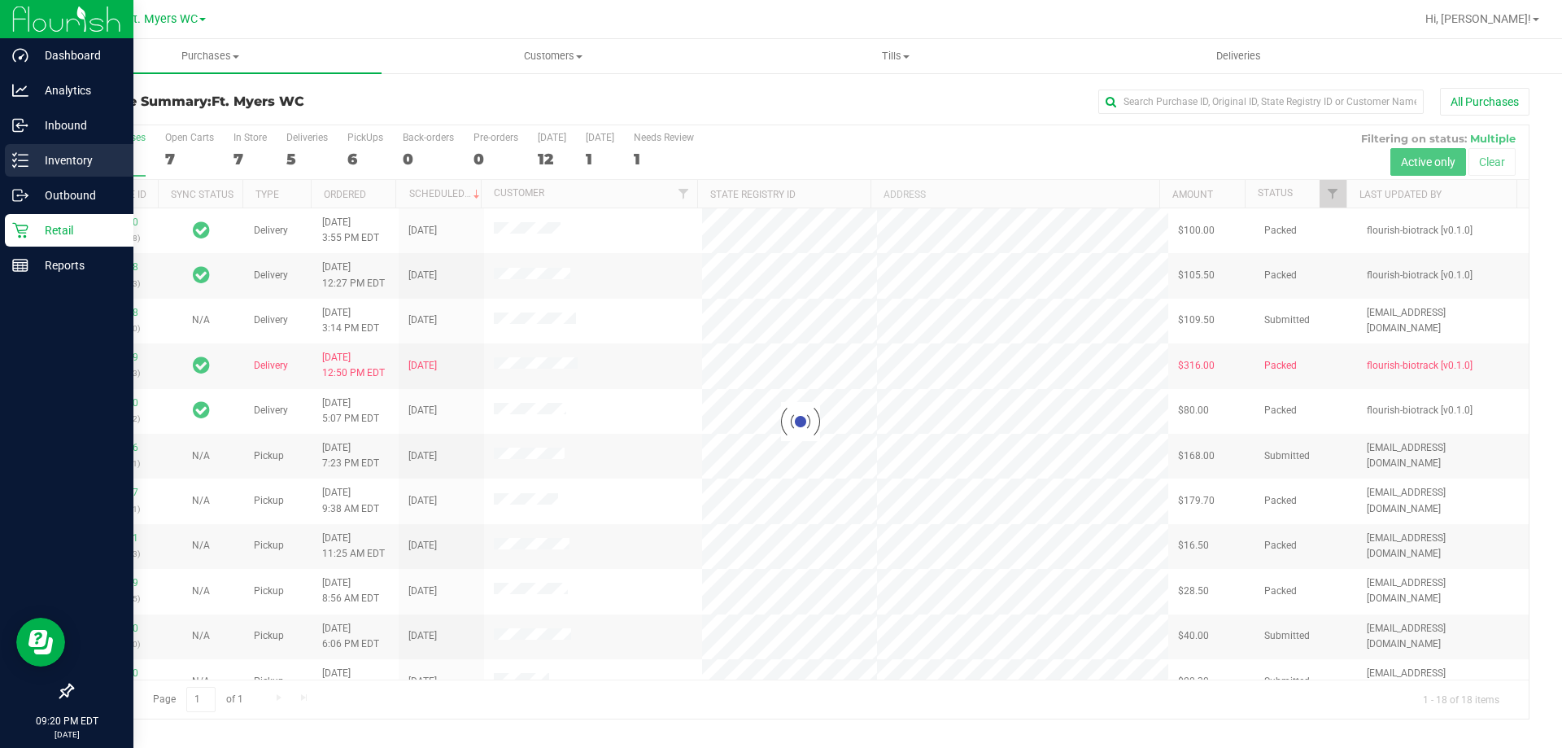
click at [37, 160] on p "Inventory" at bounding box center [77, 161] width 98 height 20
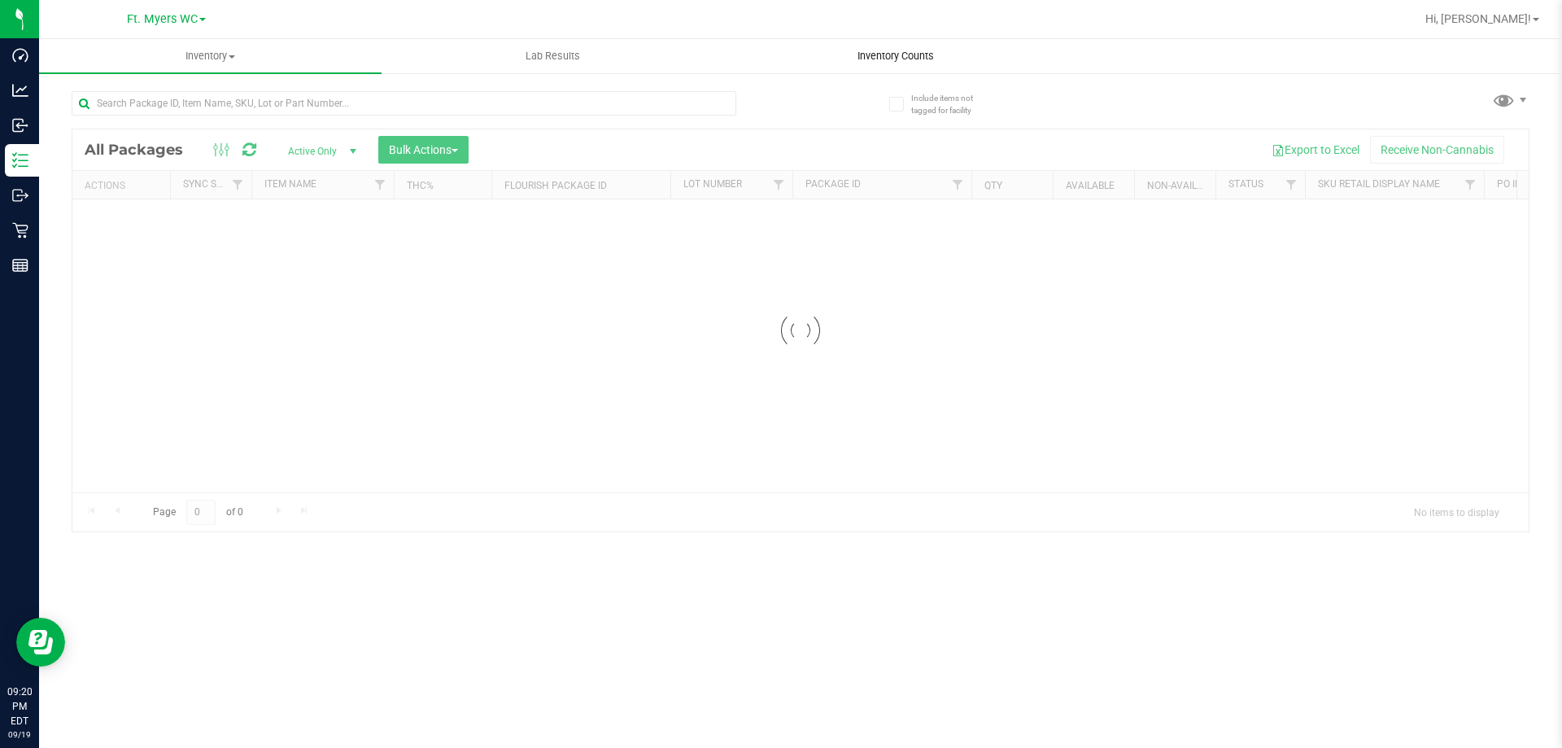
click at [901, 70] on uib-tab-heading "Inventory Counts" at bounding box center [895, 56] width 341 height 33
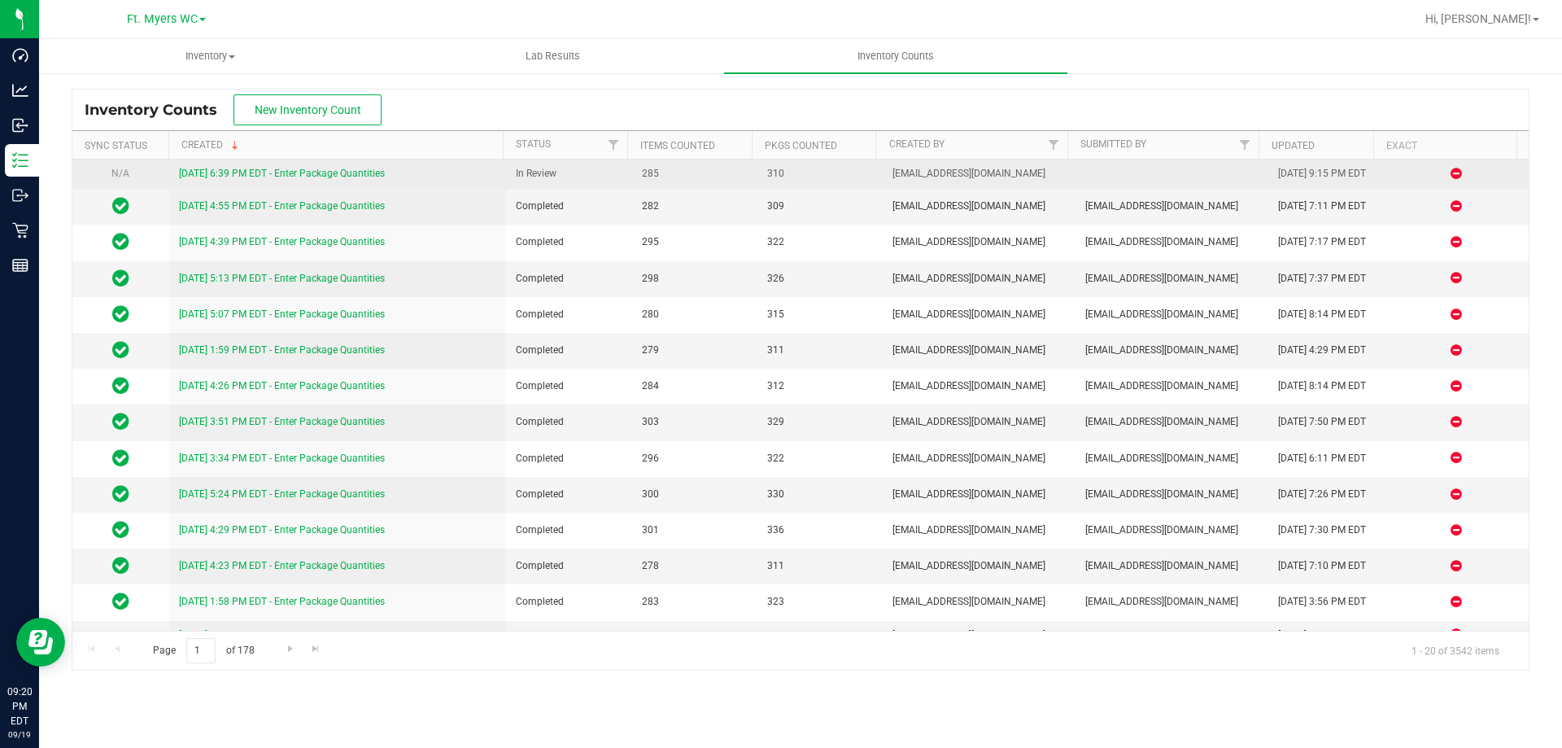
click at [281, 177] on link "9/19/25 6:39 PM EDT - Enter Package Quantities" at bounding box center [282, 173] width 206 height 11
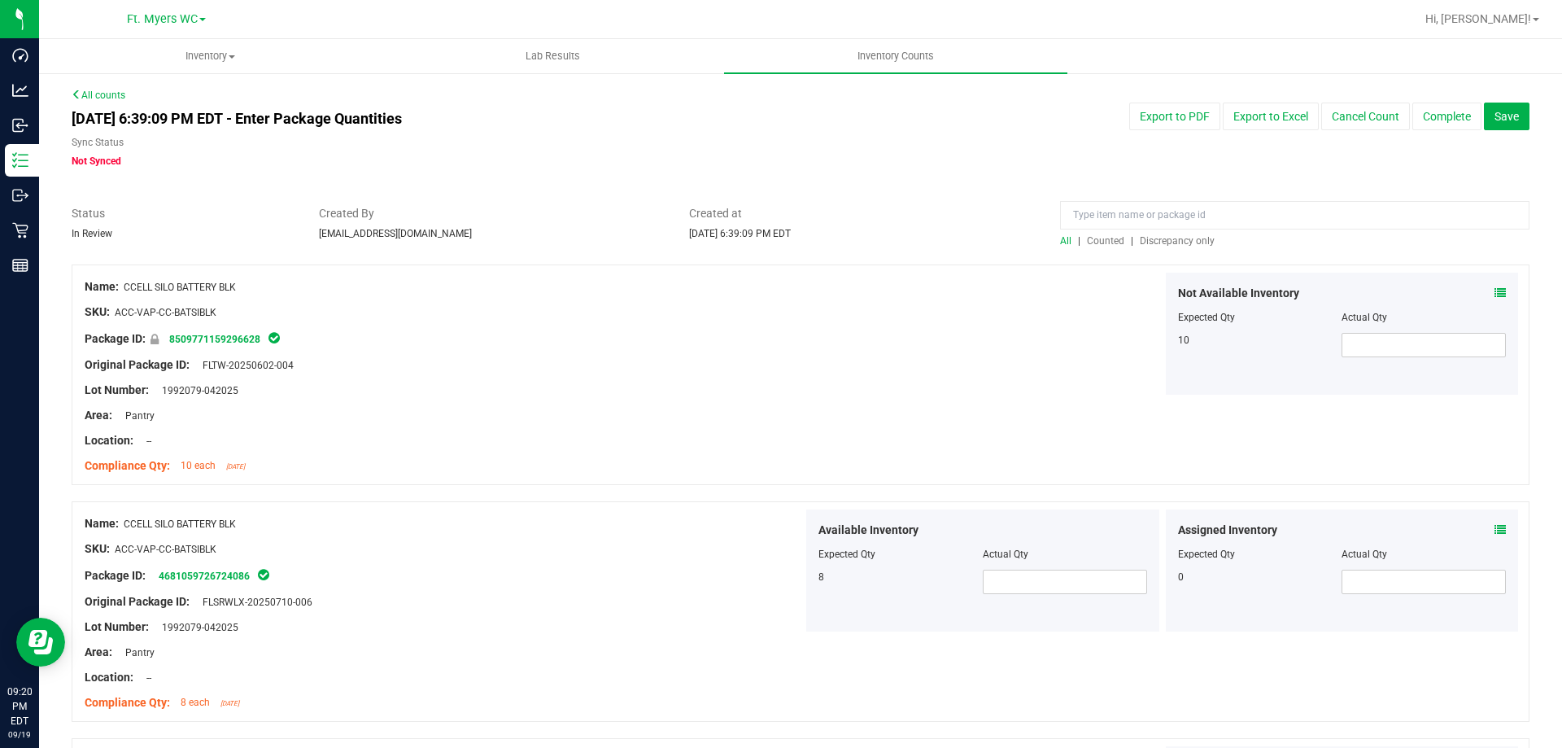
click at [1186, 247] on div "All | Counted | Discrepancy only" at bounding box center [1294, 240] width 469 height 15
click at [1193, 242] on span "Discrepancy only" at bounding box center [1177, 240] width 75 height 11
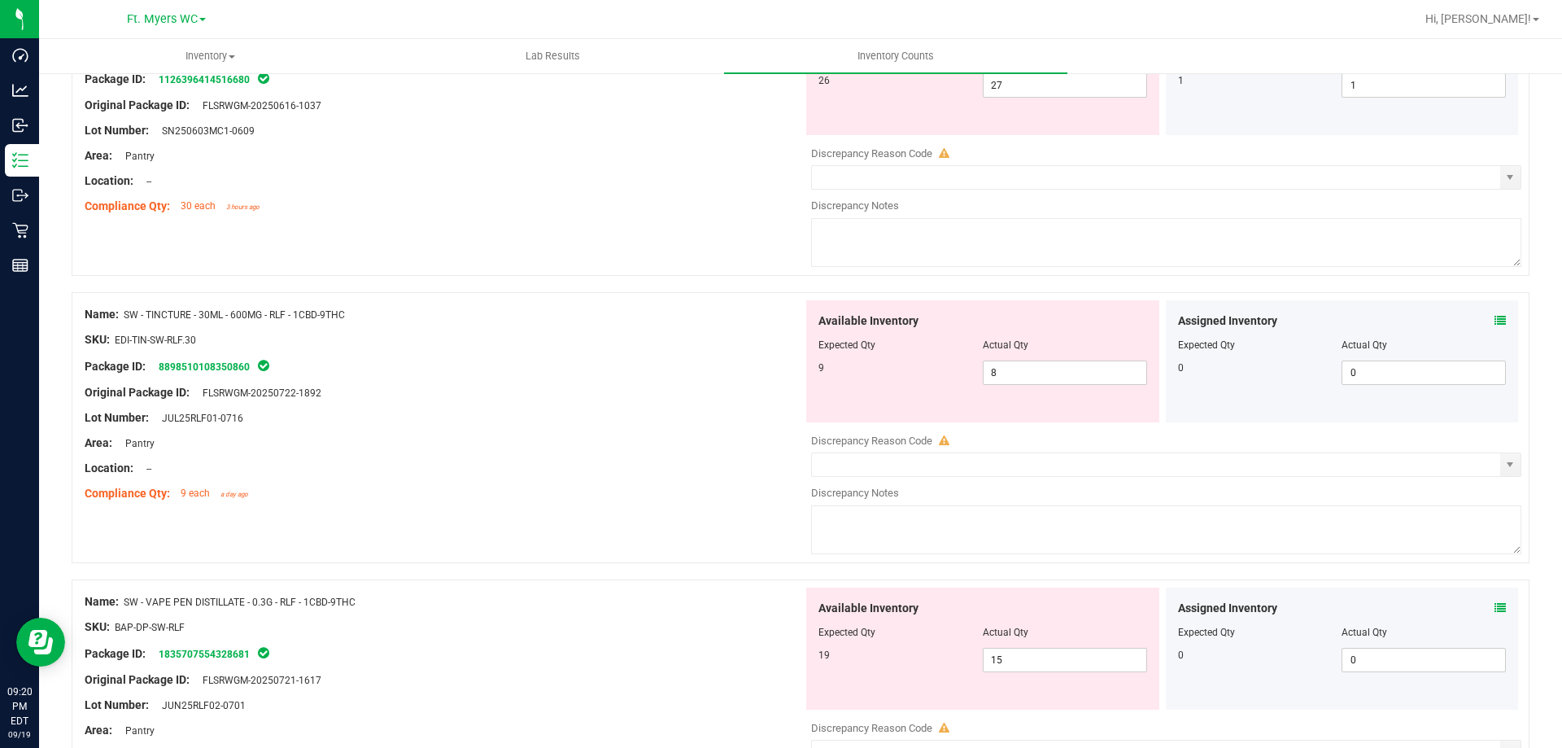
scroll to position [1008, 0]
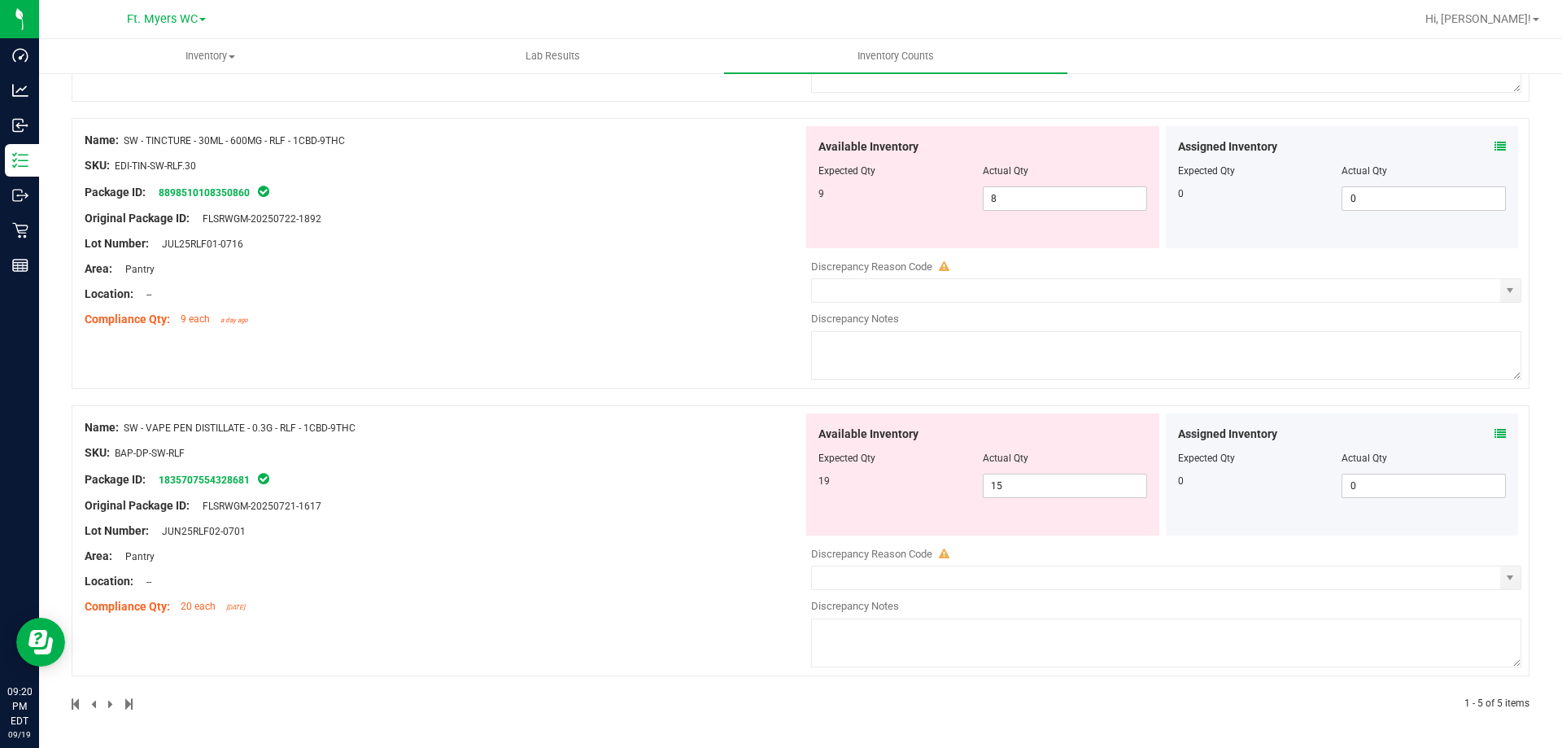
drag, startPoint x: 724, startPoint y: 248, endPoint x: 615, endPoint y: 707, distance: 471.6
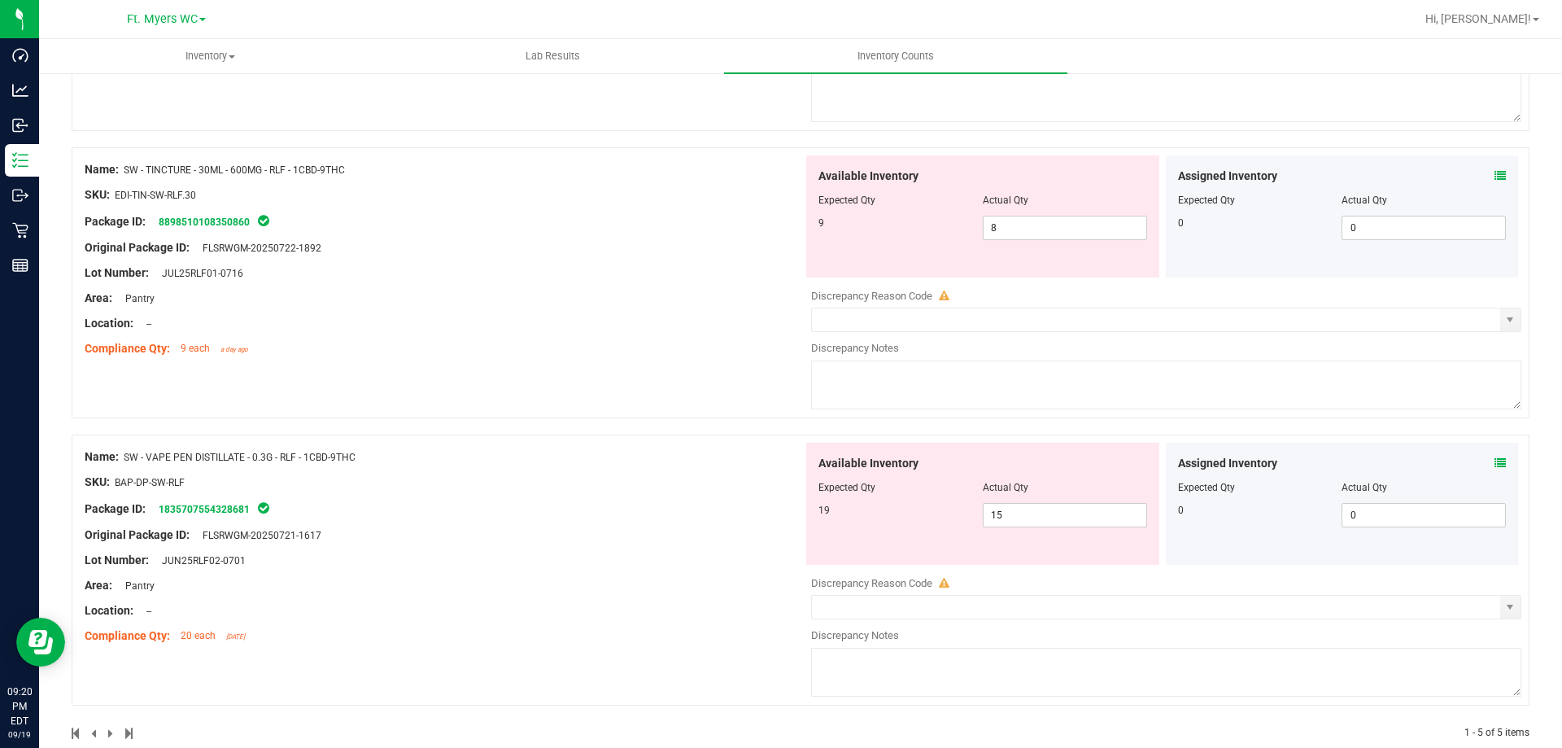
drag, startPoint x: 635, startPoint y: 606, endPoint x: 647, endPoint y: 567, distance: 40.7
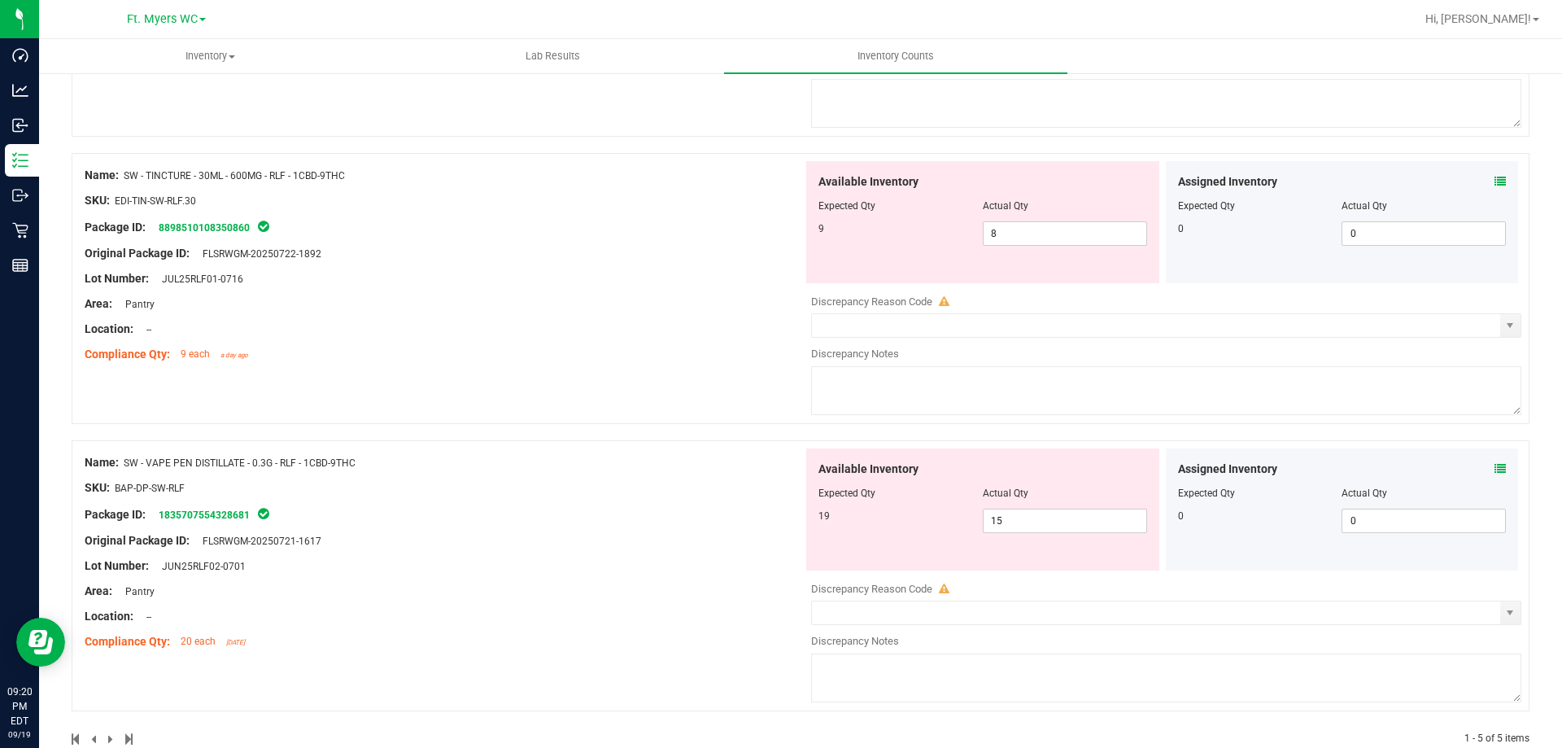
click at [321, 457] on span "SW - VAPE PEN DISTILLATE - 0.3G - RLF - 1CBD-9THC" at bounding box center [240, 462] width 232 height 11
click at [320, 456] on div "Name: SW - VAPE PEN DISTILLATE - 0.3G - RLF - 1CBD-9THC" at bounding box center [444, 462] width 718 height 17
drag, startPoint x: 338, startPoint y: 460, endPoint x: 380, endPoint y: 460, distance: 42.3
click at [380, 460] on div "Name: SW - VAPE PEN DISTILLATE - 0.3G - RLF - 1CBD-9THC" at bounding box center [444, 462] width 718 height 17
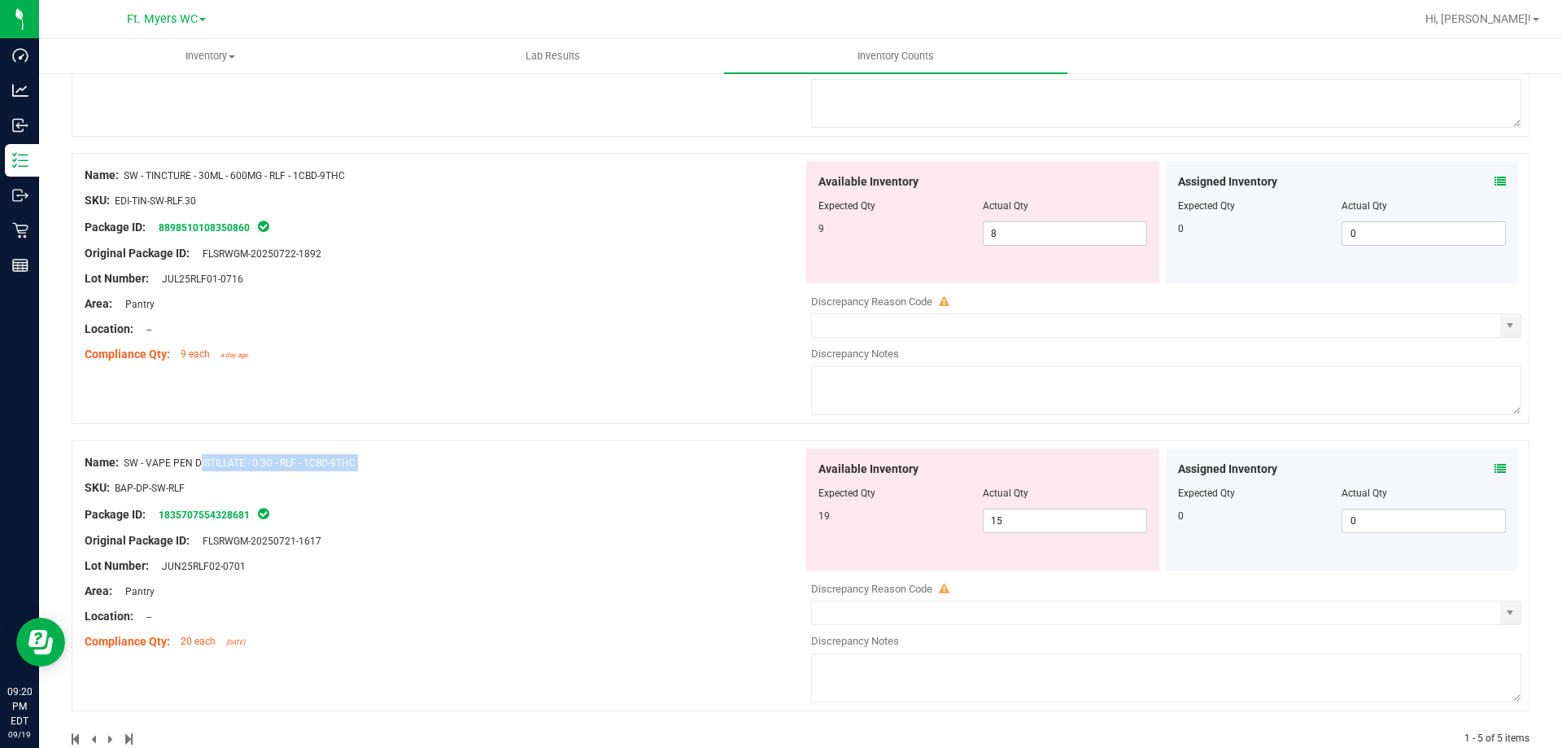
drag, startPoint x: 380, startPoint y: 462, endPoint x: 131, endPoint y: 463, distance: 248.9
click at [131, 463] on div "Name: SW - VAPE PEN DISTILLATE - 0.3G - RLF - 1CBD-9THC" at bounding box center [444, 462] width 718 height 17
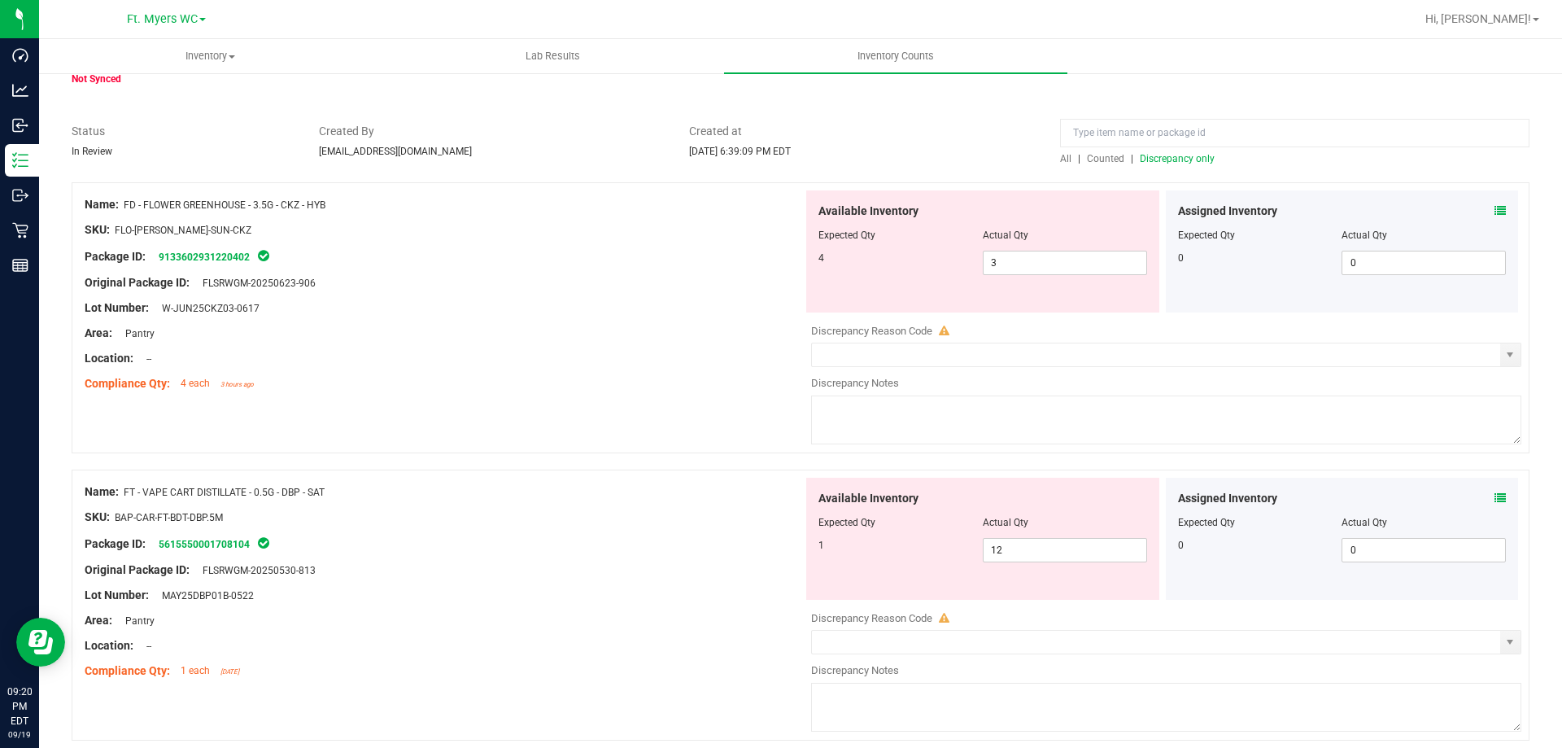
scroll to position [0, 0]
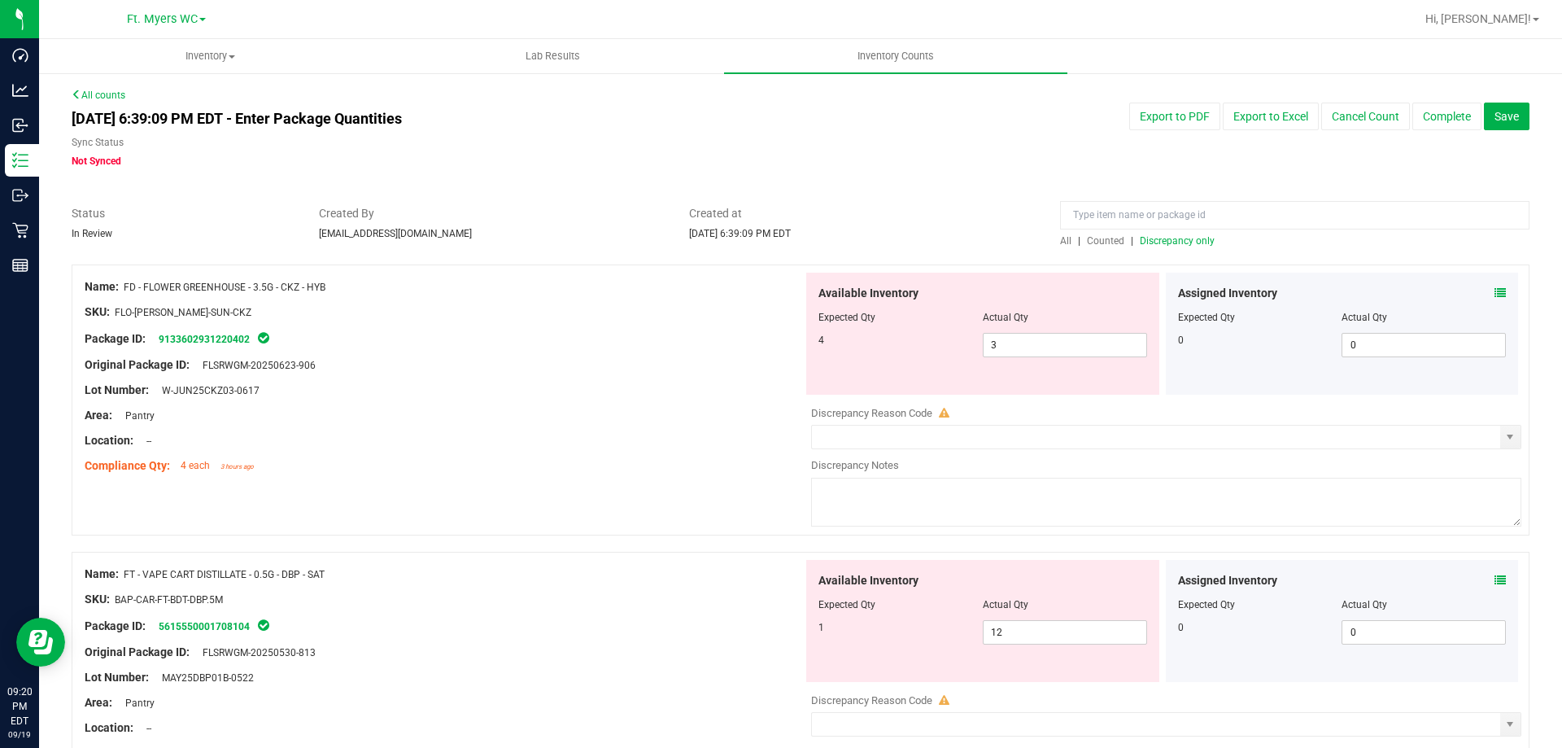
drag, startPoint x: 467, startPoint y: 655, endPoint x: 1103, endPoint y: 220, distance: 770.8
click at [1127, 217] on input at bounding box center [1294, 215] width 469 height 28
paste input "SW - VAPE PEN DISTILLATE - 0.3G - RLF - 1CBD-9THC"
type input "SW - VAPE PEN DISTILLATE - 0.3G - RLF - 1CBD-9THC"
click at [1060, 240] on span "All" at bounding box center [1065, 240] width 11 height 11
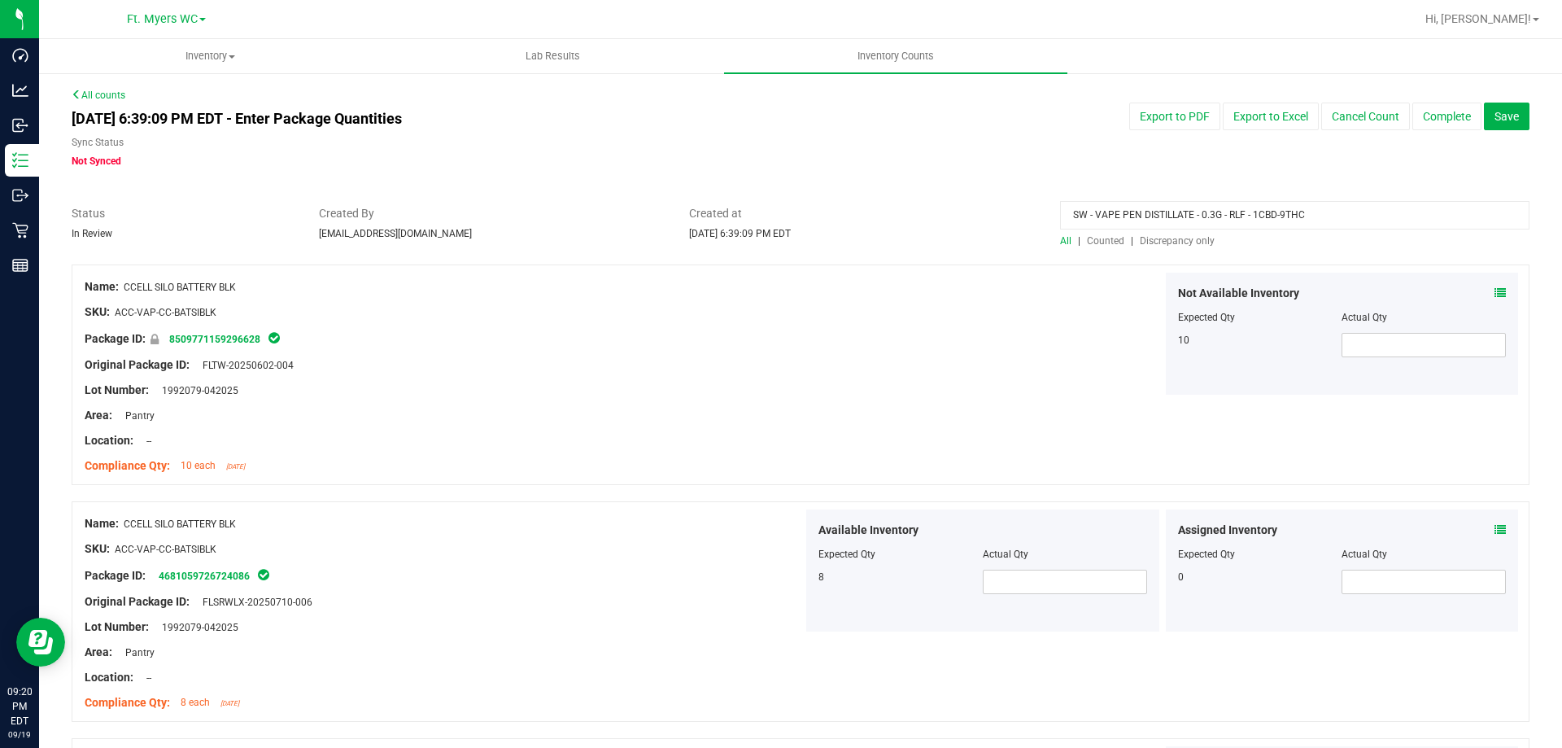
click at [1060, 240] on span "All" at bounding box center [1065, 240] width 11 height 11
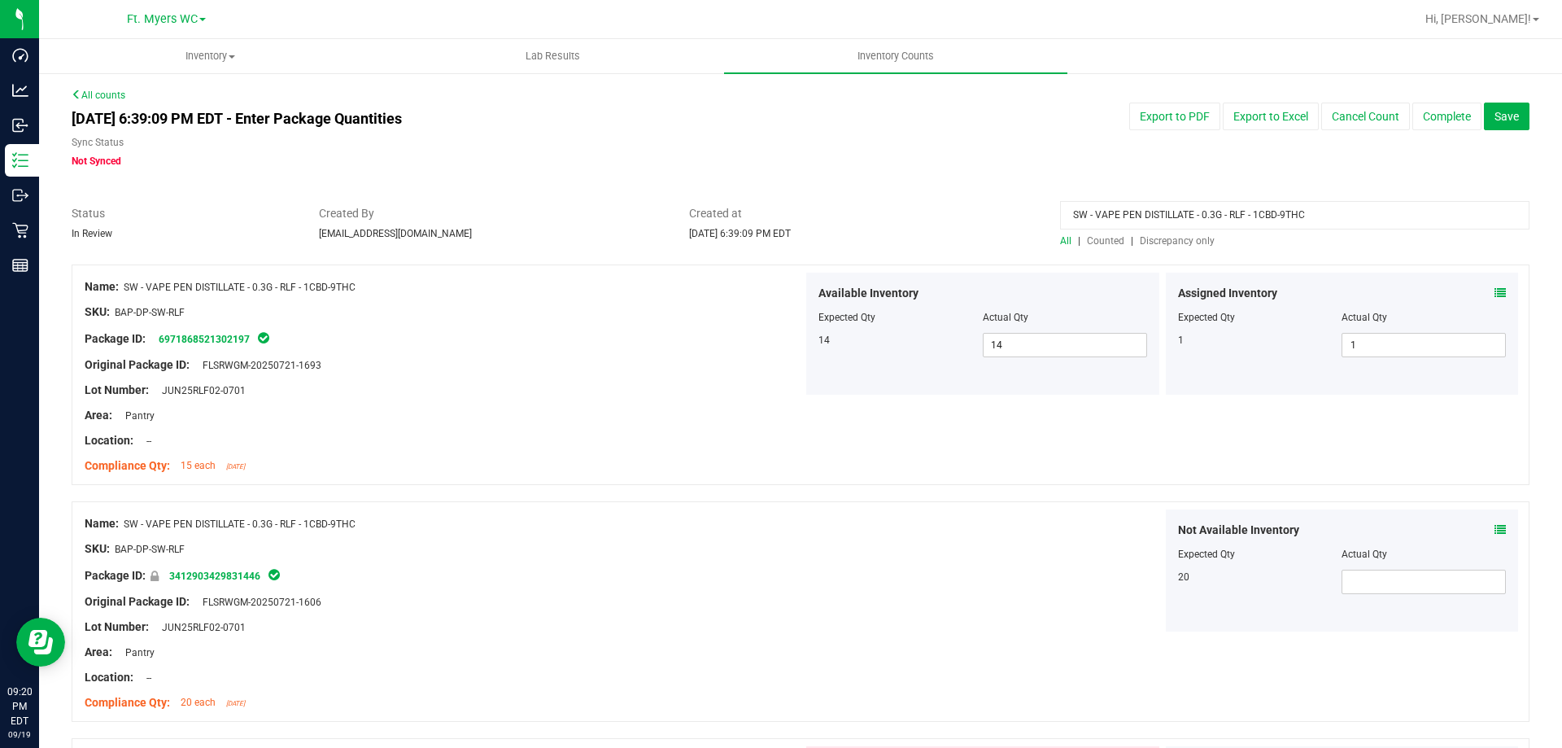
click at [1494, 292] on icon at bounding box center [1499, 292] width 11 height 11
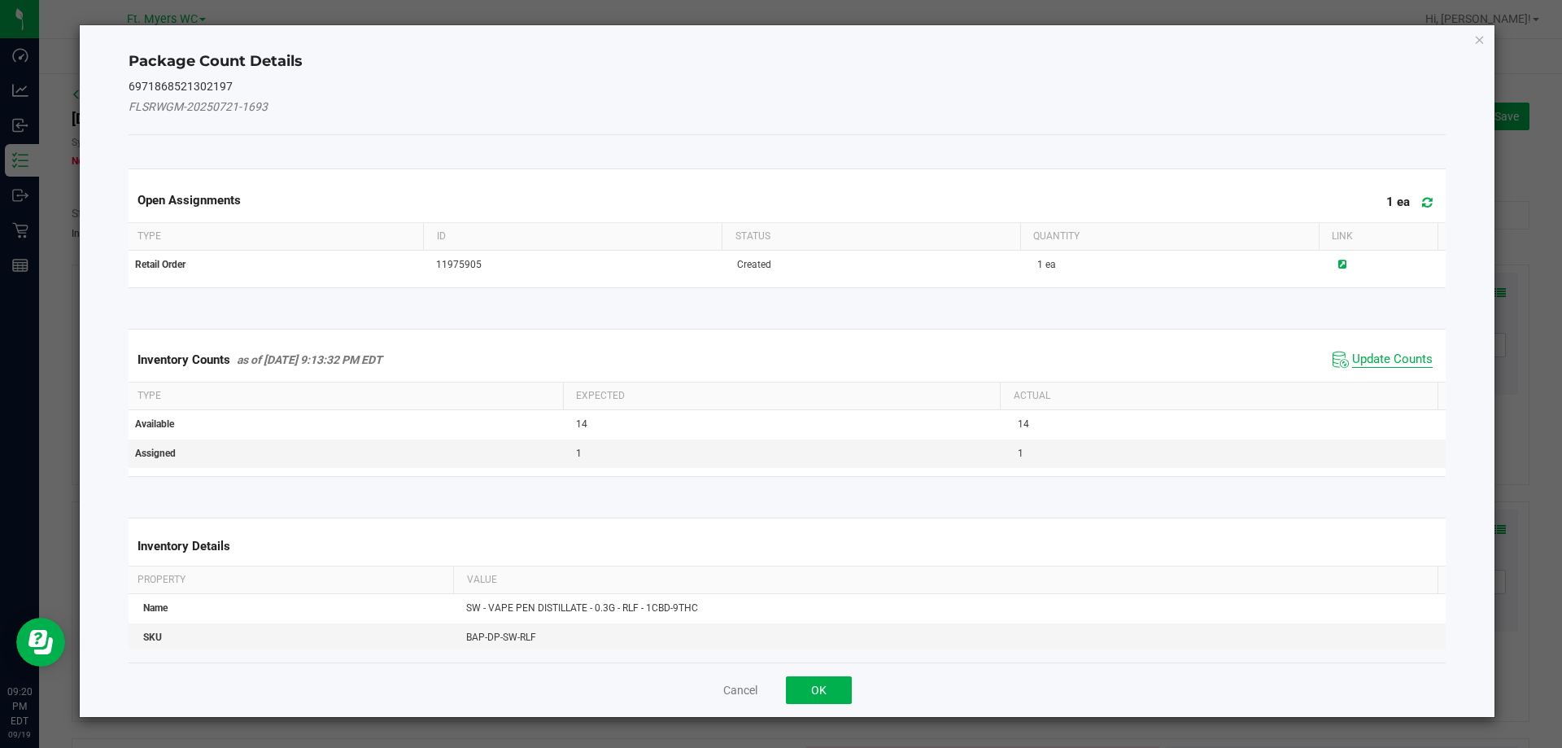
click at [1392, 363] on span "Update Counts" at bounding box center [1392, 359] width 81 height 16
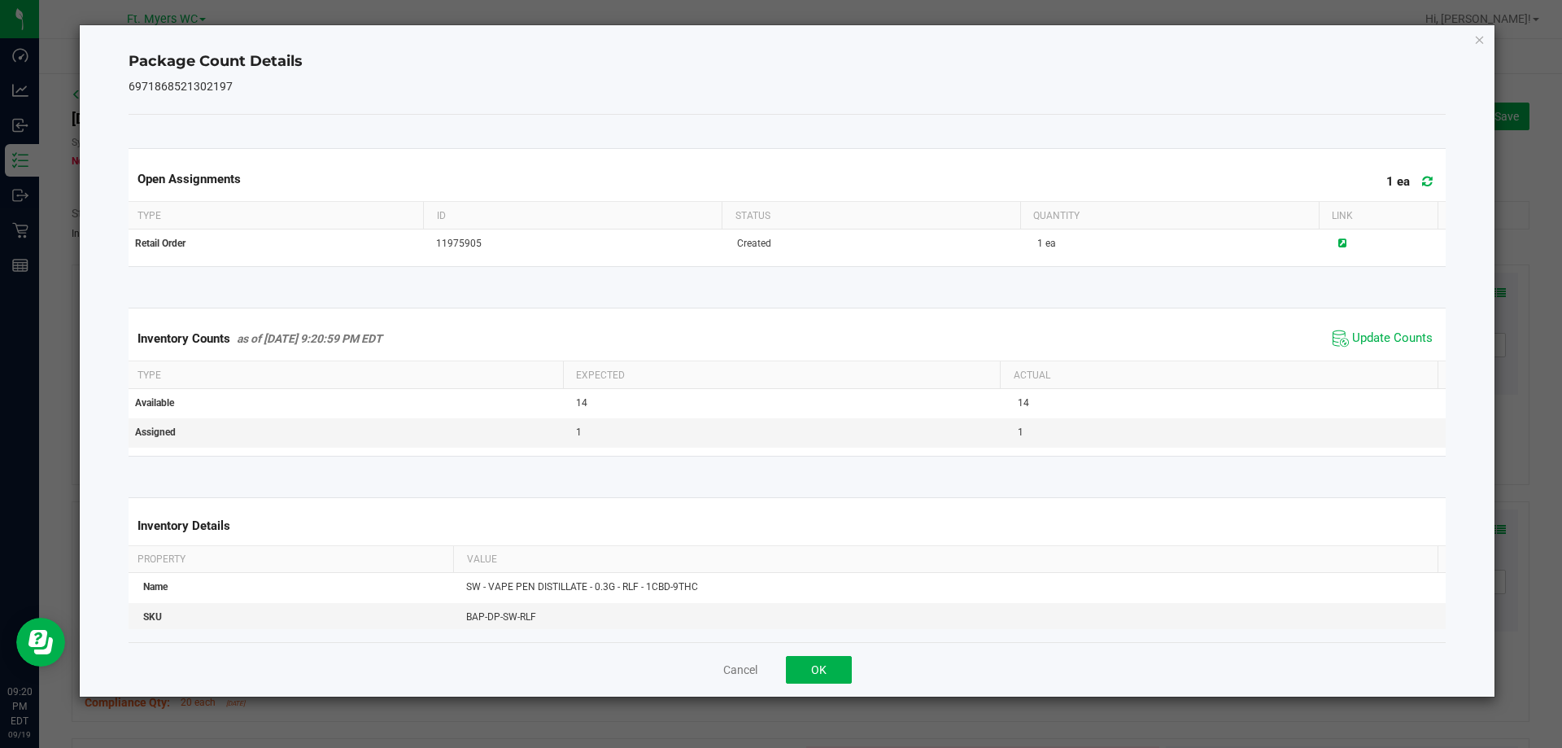
click at [812, 687] on div "Cancel OK" at bounding box center [788, 669] width 1318 height 55
click at [822, 676] on button "OK" at bounding box center [819, 670] width 66 height 28
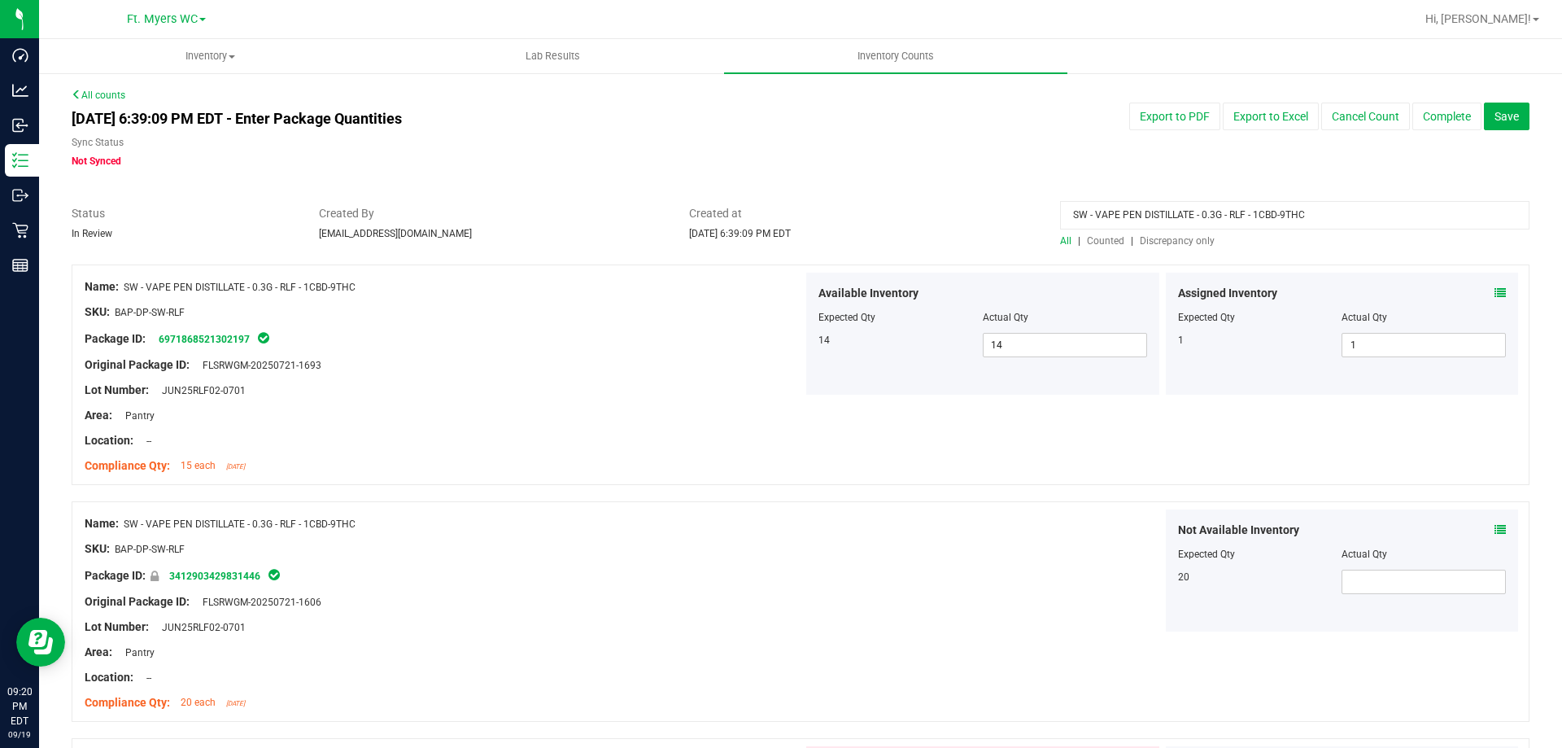
click at [769, 496] on div at bounding box center [801, 493] width 1458 height 16
click at [1501, 522] on div "Not Available Inventory Expected Qty Actual Qty 20" at bounding box center [1342, 570] width 353 height 122
click at [1494, 524] on icon at bounding box center [1499, 529] width 11 height 11
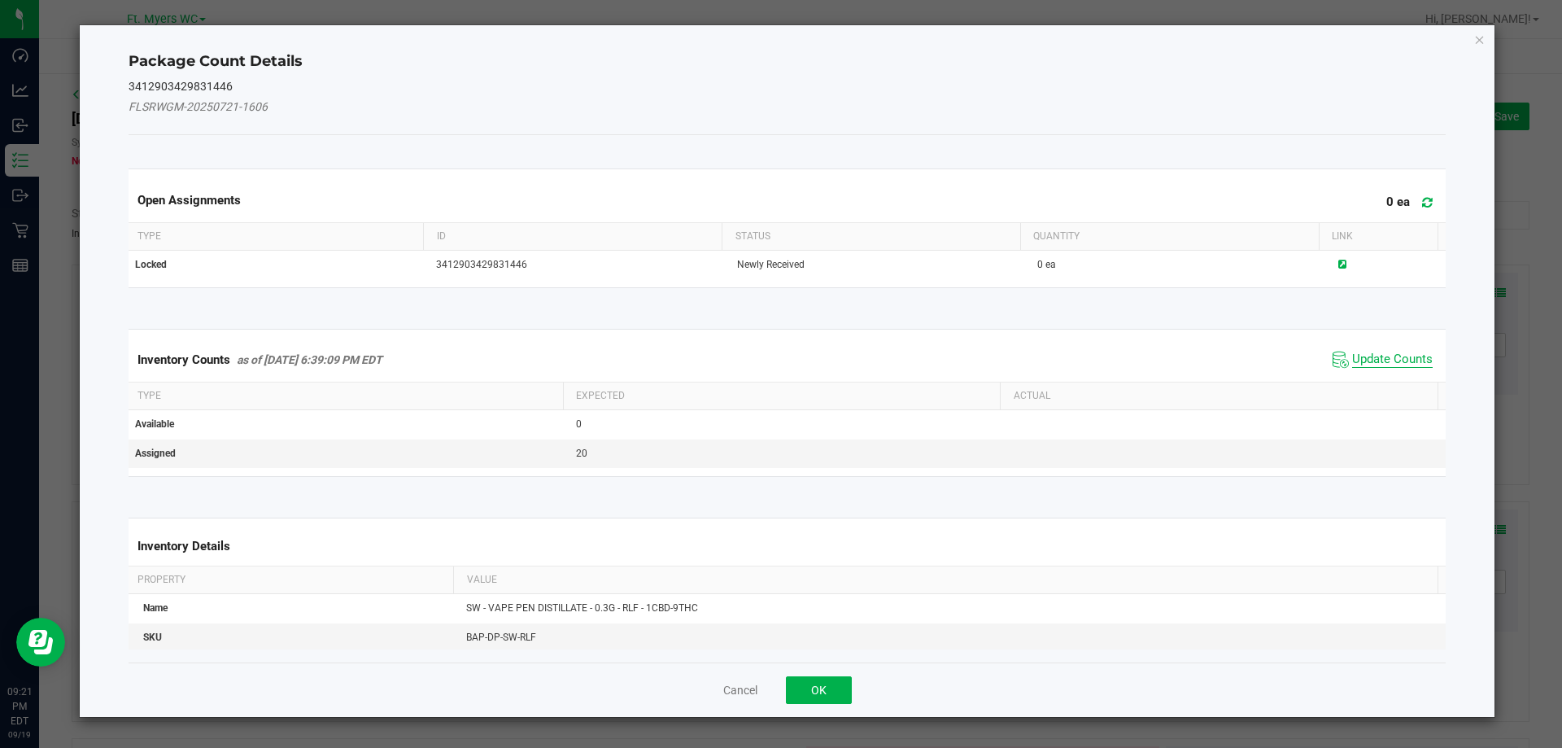
click at [1354, 351] on span "Update Counts" at bounding box center [1392, 359] width 81 height 16
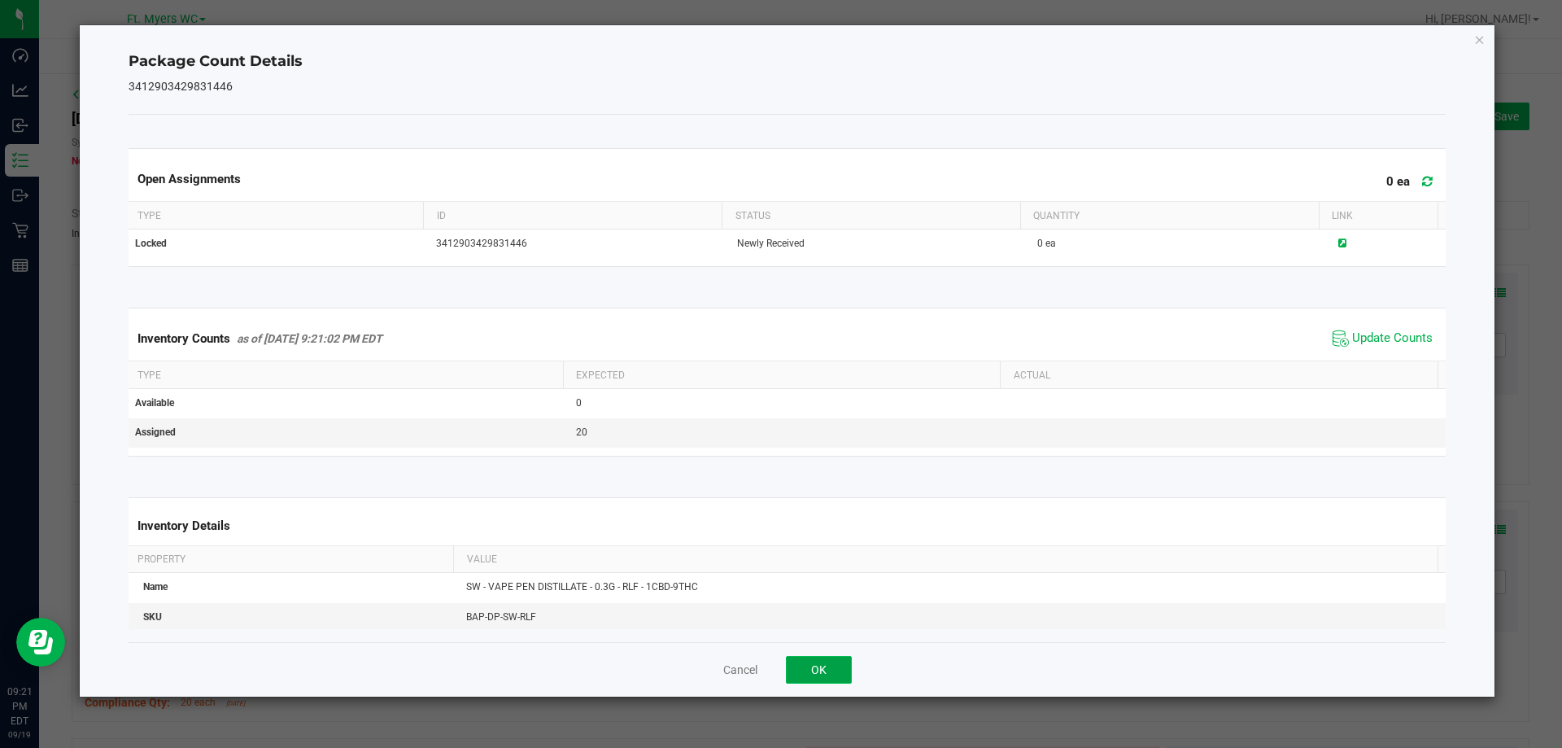
click at [803, 658] on button "OK" at bounding box center [819, 670] width 66 height 28
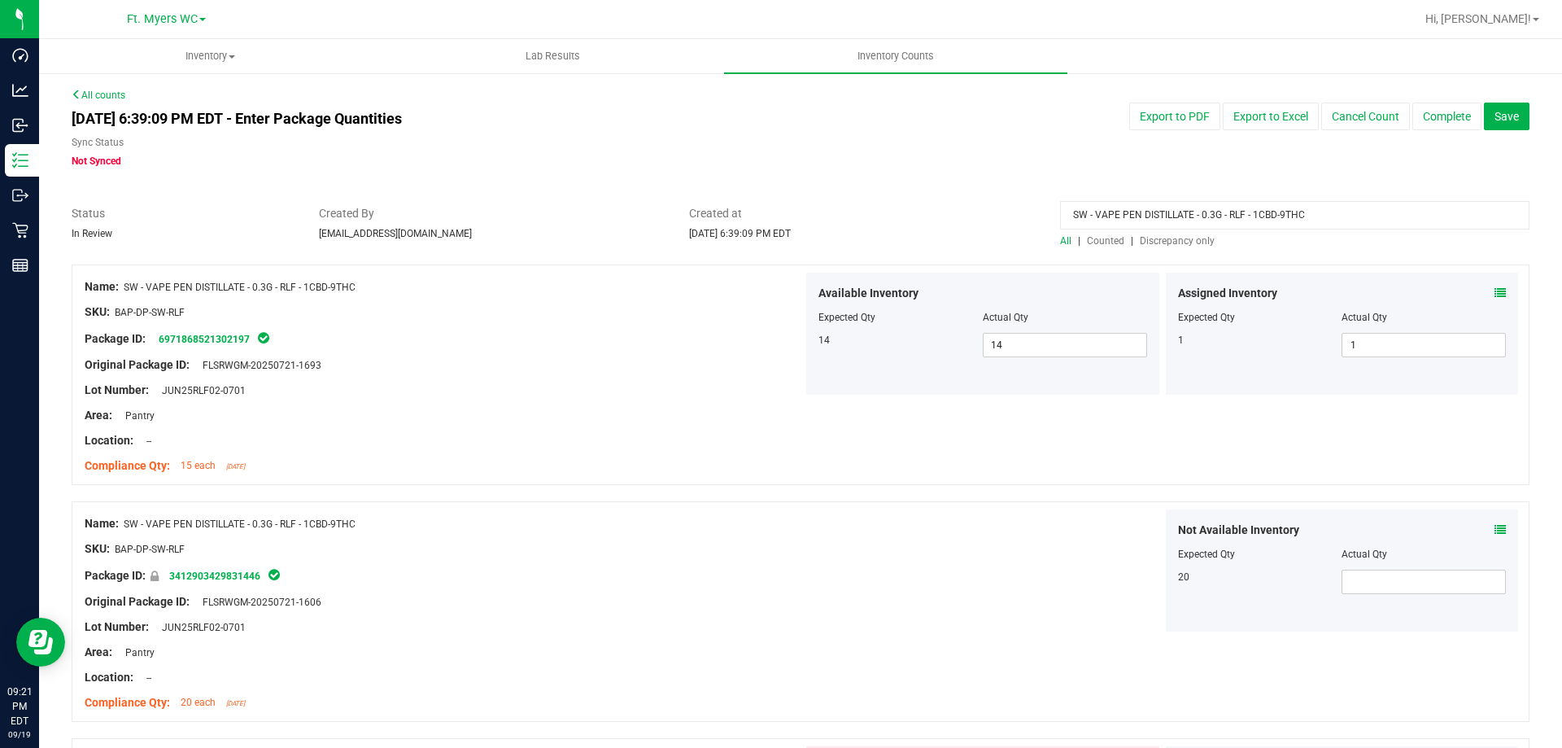
click at [1222, 216] on input "SW - VAPE PEN DISTILLATE - 0.3G - RLF - 1CBD-9THC" at bounding box center [1294, 215] width 469 height 28
click at [1160, 247] on div "All | Counted | Discrepancy only" at bounding box center [1294, 240] width 469 height 15
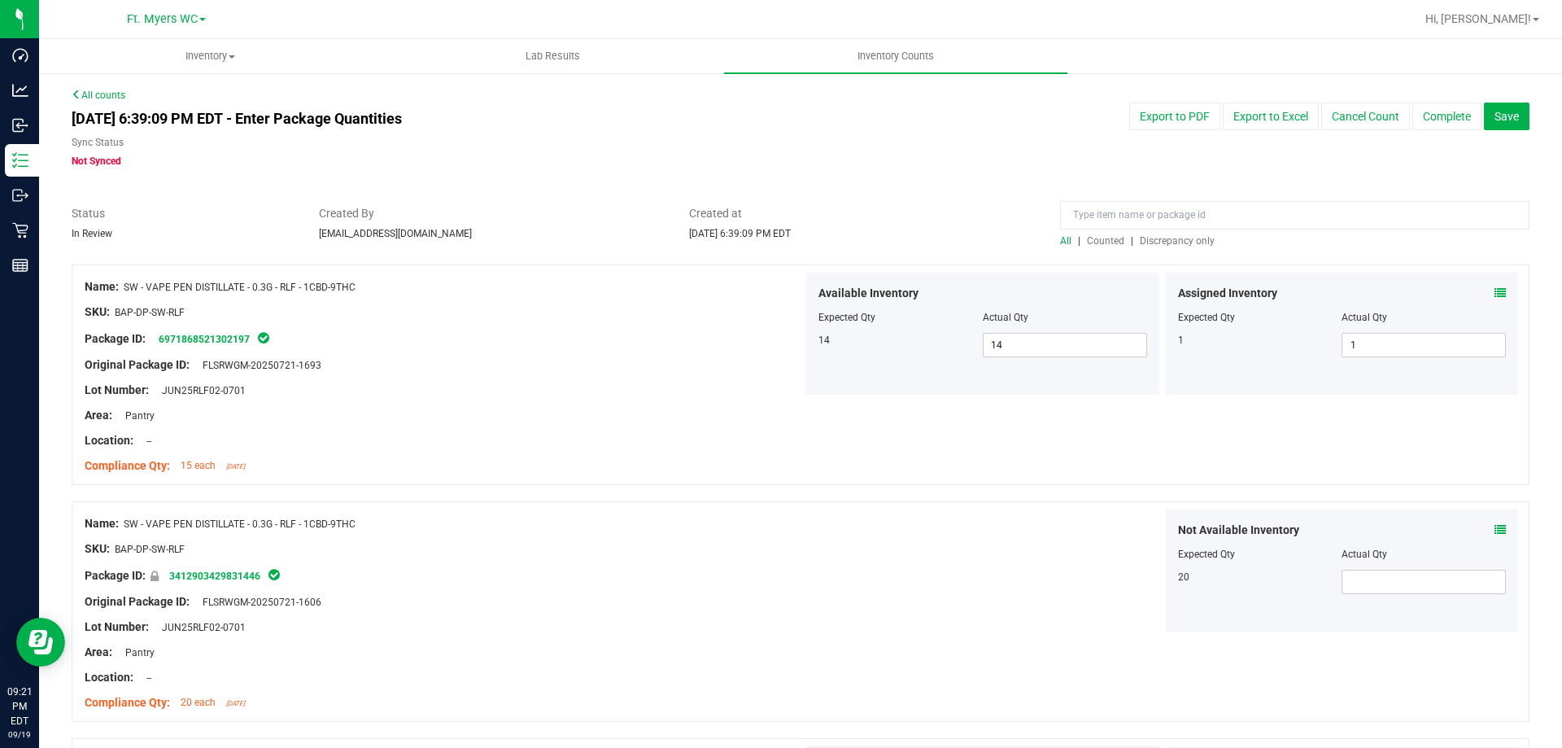
click at [1160, 246] on span "Discrepancy only" at bounding box center [1177, 240] width 75 height 11
click at [1154, 242] on span "Discrepancy only" at bounding box center [1177, 240] width 75 height 11
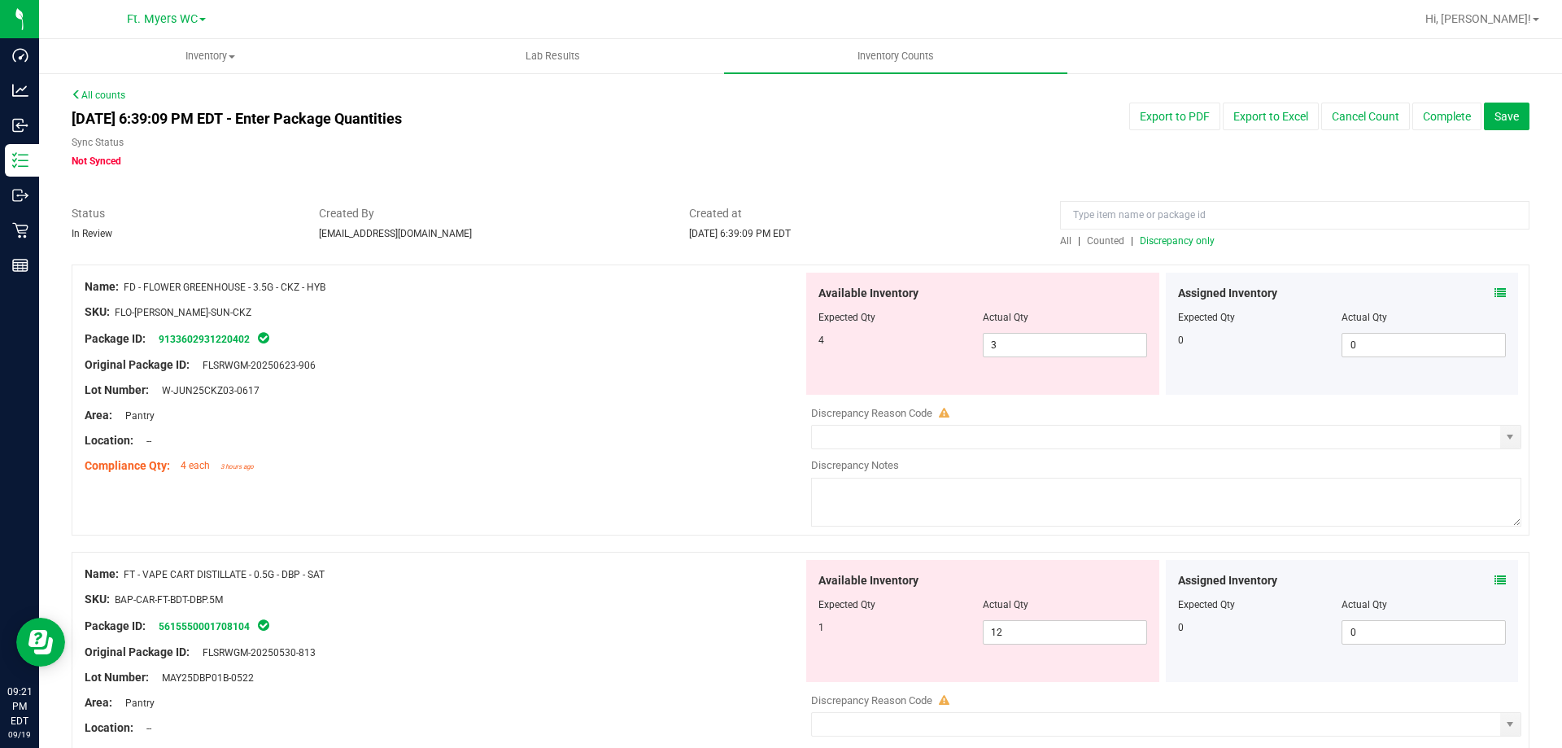
scroll to position [1008, 0]
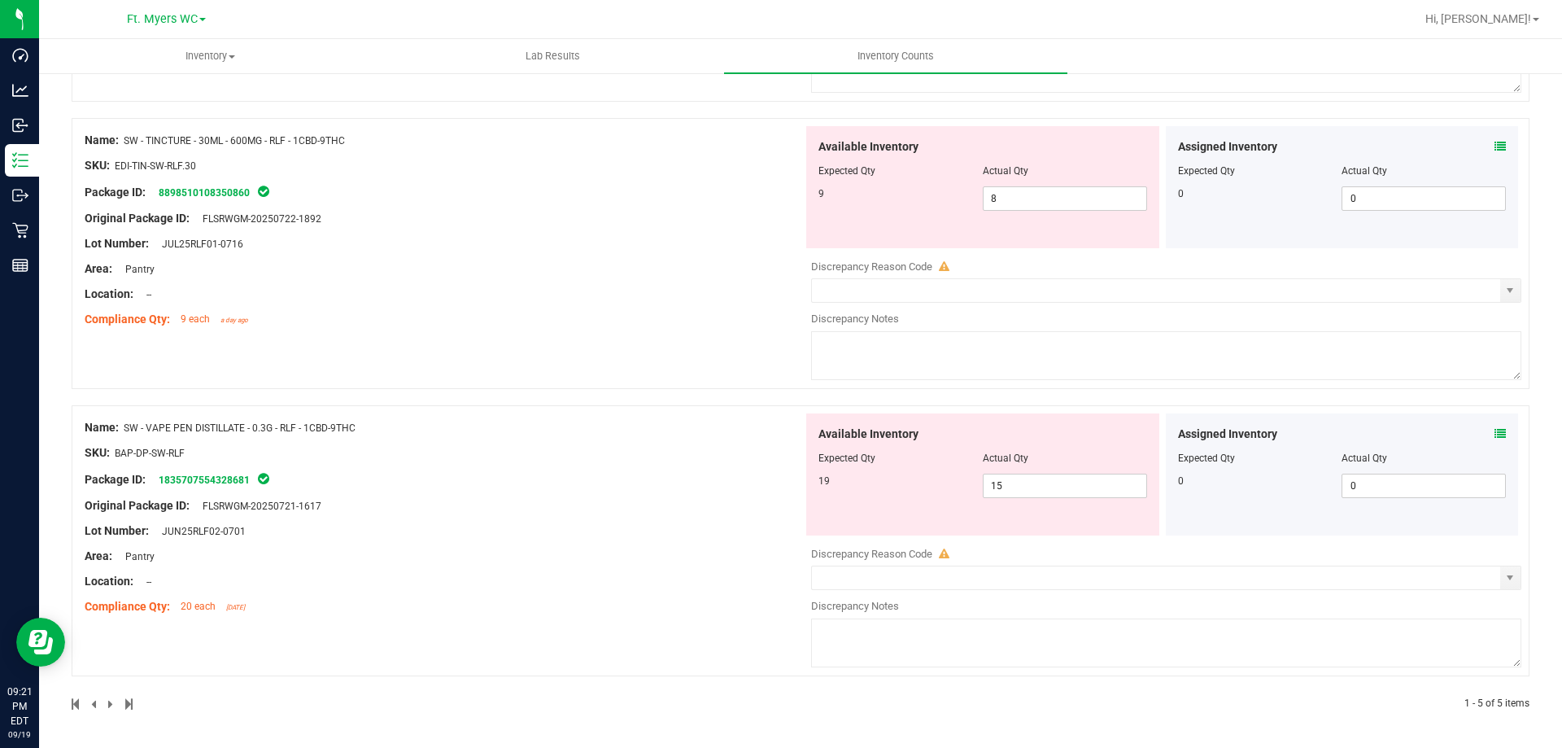
drag, startPoint x: 376, startPoint y: 428, endPoint x: 126, endPoint y: 420, distance: 249.9
click at [126, 420] on div "Name: SW - VAPE PEN DISTILLATE - 0.3G - RLF - 1CBD-9THC" at bounding box center [444, 427] width 718 height 17
copy span "SW - VAPE PEN DISTILLATE - 0.3G - RLF - 1CBD-9THC"
drag, startPoint x: 552, startPoint y: 528, endPoint x: 543, endPoint y: 524, distance: 9.8
click at [1500, 431] on div "Assigned Inventory Expected Qty Actual Qty 0 0 0" at bounding box center [1342, 474] width 353 height 122
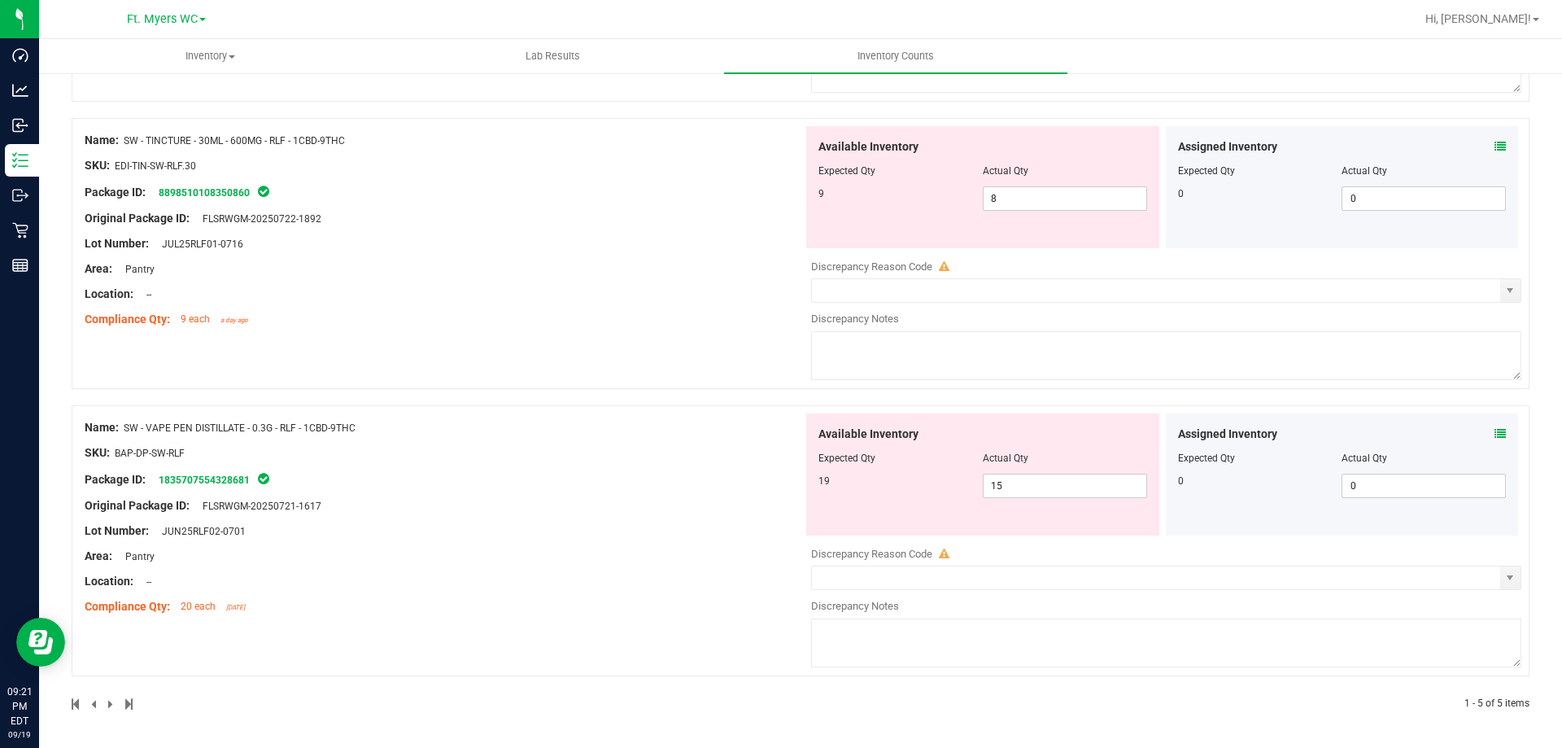
click at [1476, 430] on div "Assigned Inventory" at bounding box center [1342, 433] width 329 height 17
click at [1494, 433] on icon at bounding box center [1499, 433] width 11 height 11
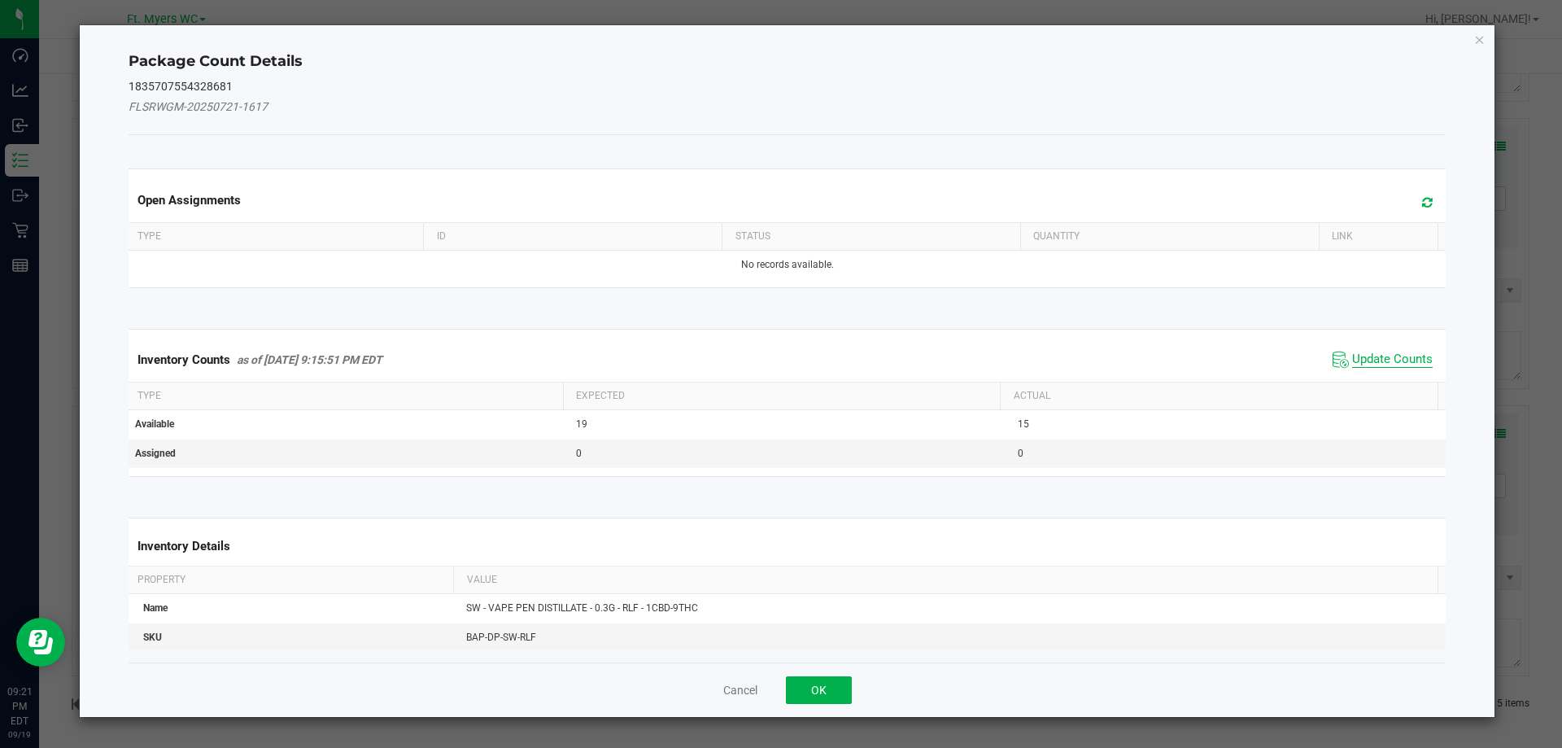
click at [1385, 357] on span "Update Counts" at bounding box center [1392, 359] width 81 height 16
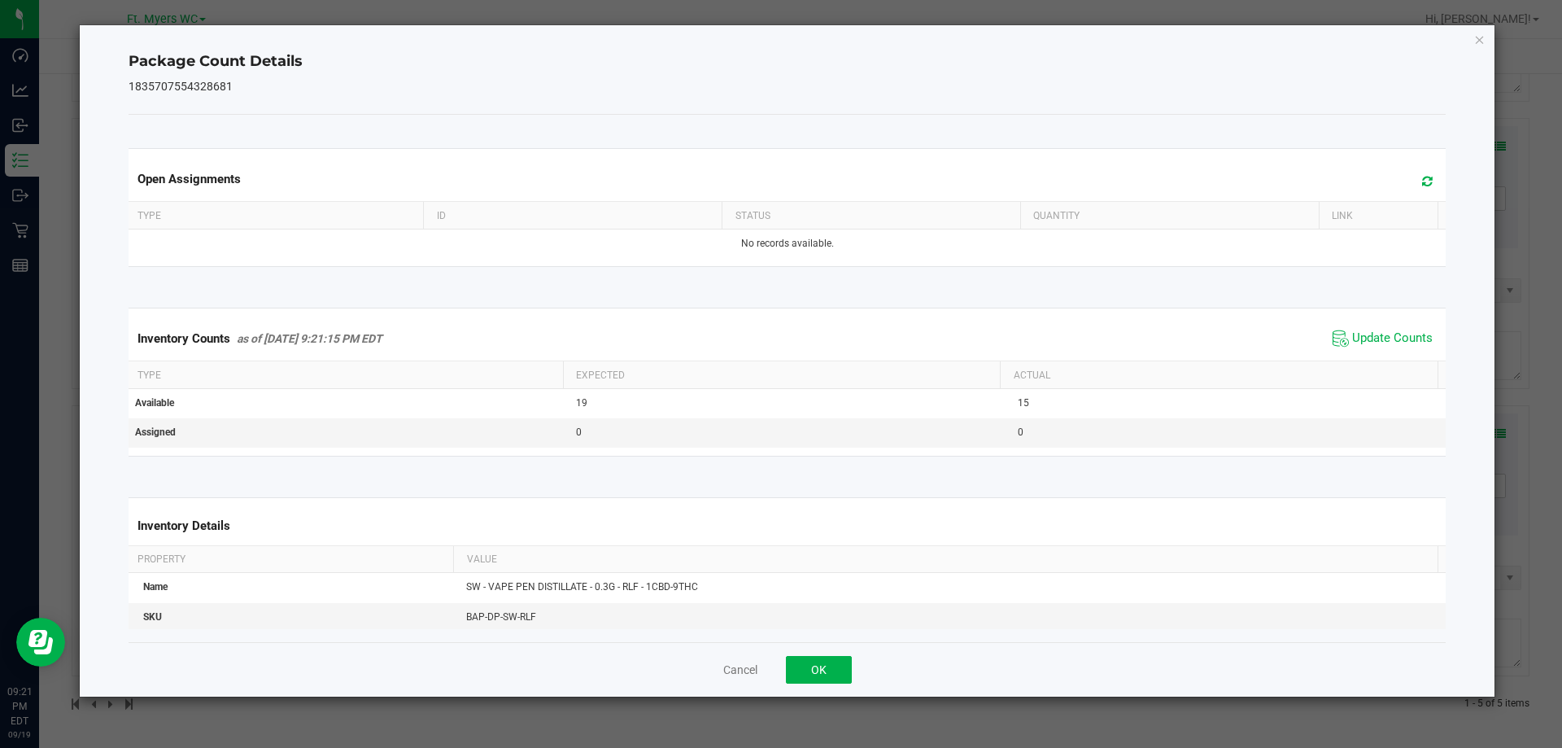
click at [1372, 329] on span "Update Counts" at bounding box center [1383, 338] width 108 height 24
click at [1370, 329] on span "Update Counts" at bounding box center [1385, 337] width 104 height 23
click at [1370, 329] on span "Update Counts" at bounding box center [1383, 338] width 108 height 24
click at [820, 649] on div "Cancel OK" at bounding box center [788, 669] width 1318 height 55
click at [828, 692] on div "Cancel OK" at bounding box center [788, 669] width 1318 height 55
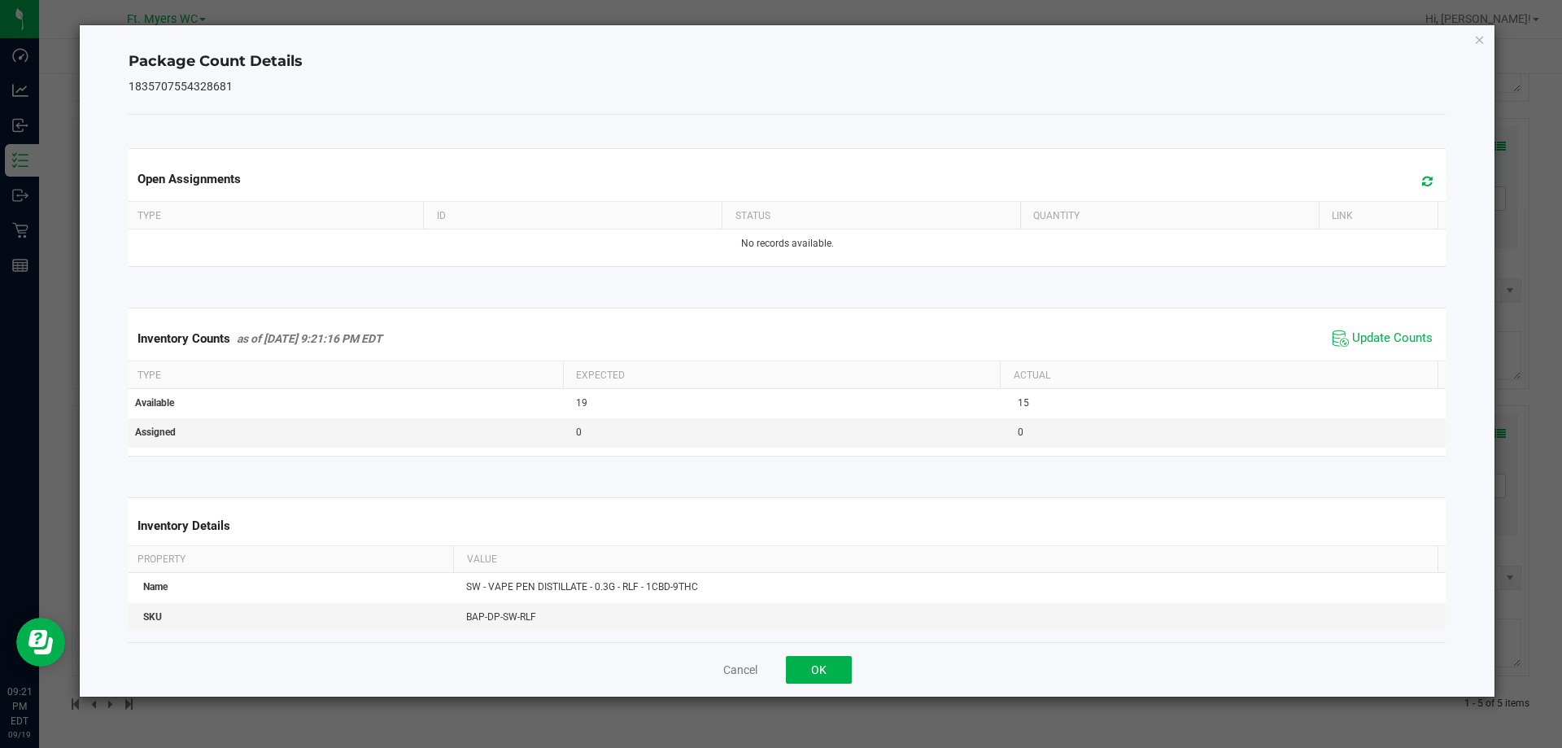
click at [827, 686] on div "Cancel OK" at bounding box center [788, 669] width 1318 height 55
click at [818, 662] on button "OK" at bounding box center [819, 670] width 66 height 28
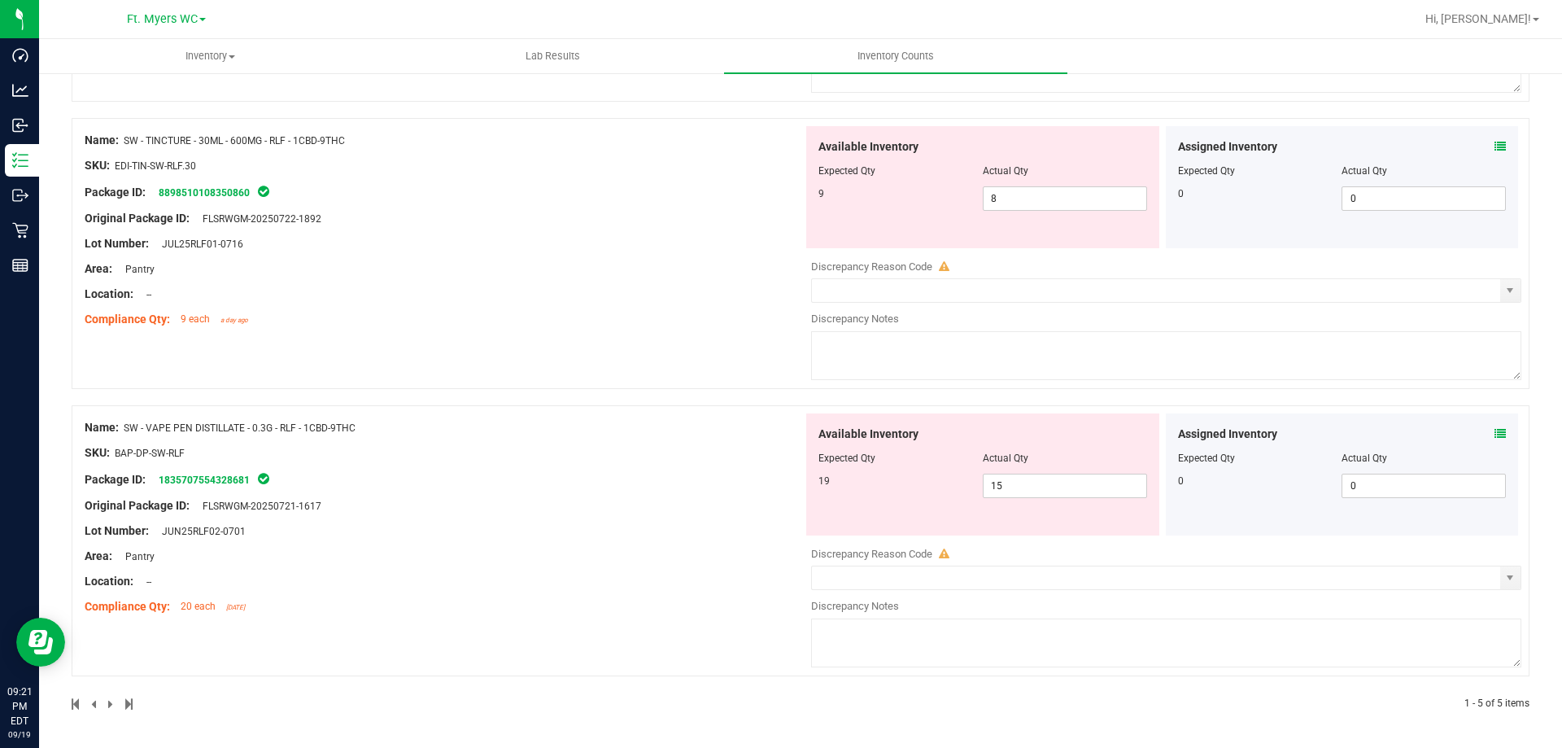
drag, startPoint x: 431, startPoint y: 431, endPoint x: 125, endPoint y: 429, distance: 305.9
click at [125, 429] on div "Name: SW - VAPE PEN DISTILLATE - 0.3G - RLF - 1CBD-9THC" at bounding box center [444, 427] width 718 height 17
copy span "SW - VAPE PEN DISTILLATE - 0.3G - RLF - 1CBD-9THC"
click at [1494, 433] on icon at bounding box center [1499, 433] width 11 height 11
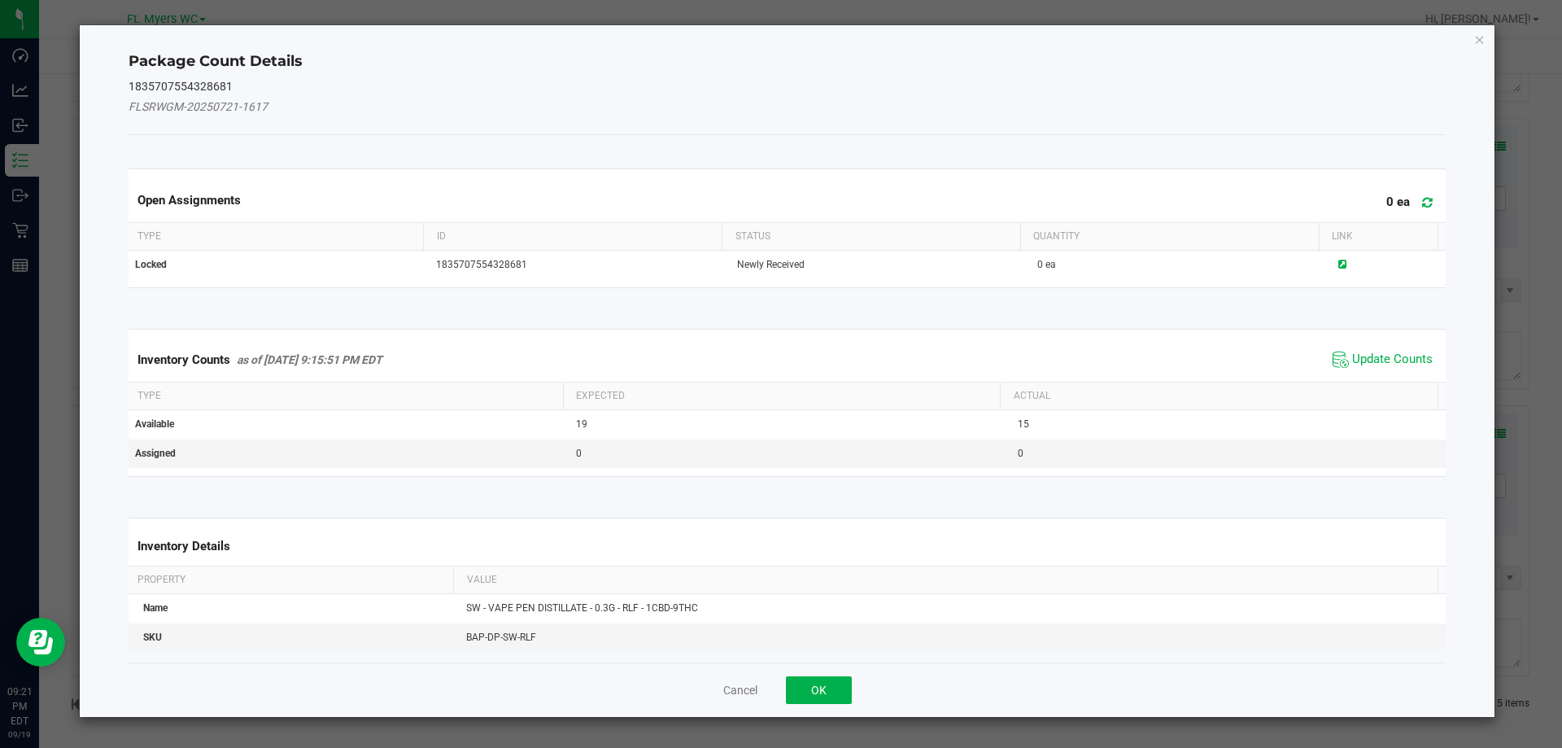
click at [1337, 347] on span "Update Counts" at bounding box center [1383, 359] width 108 height 24
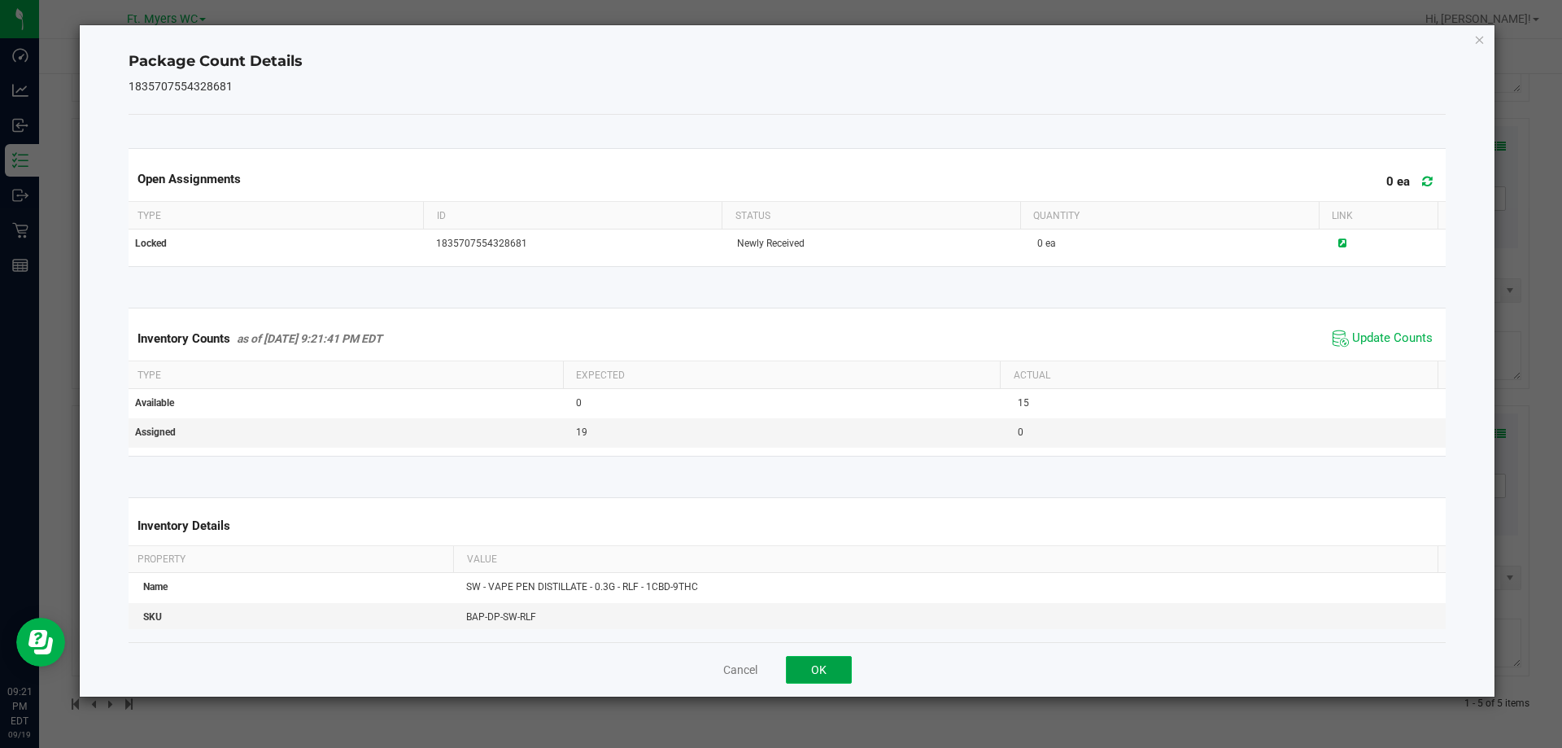
click at [834, 656] on button "OK" at bounding box center [819, 670] width 66 height 28
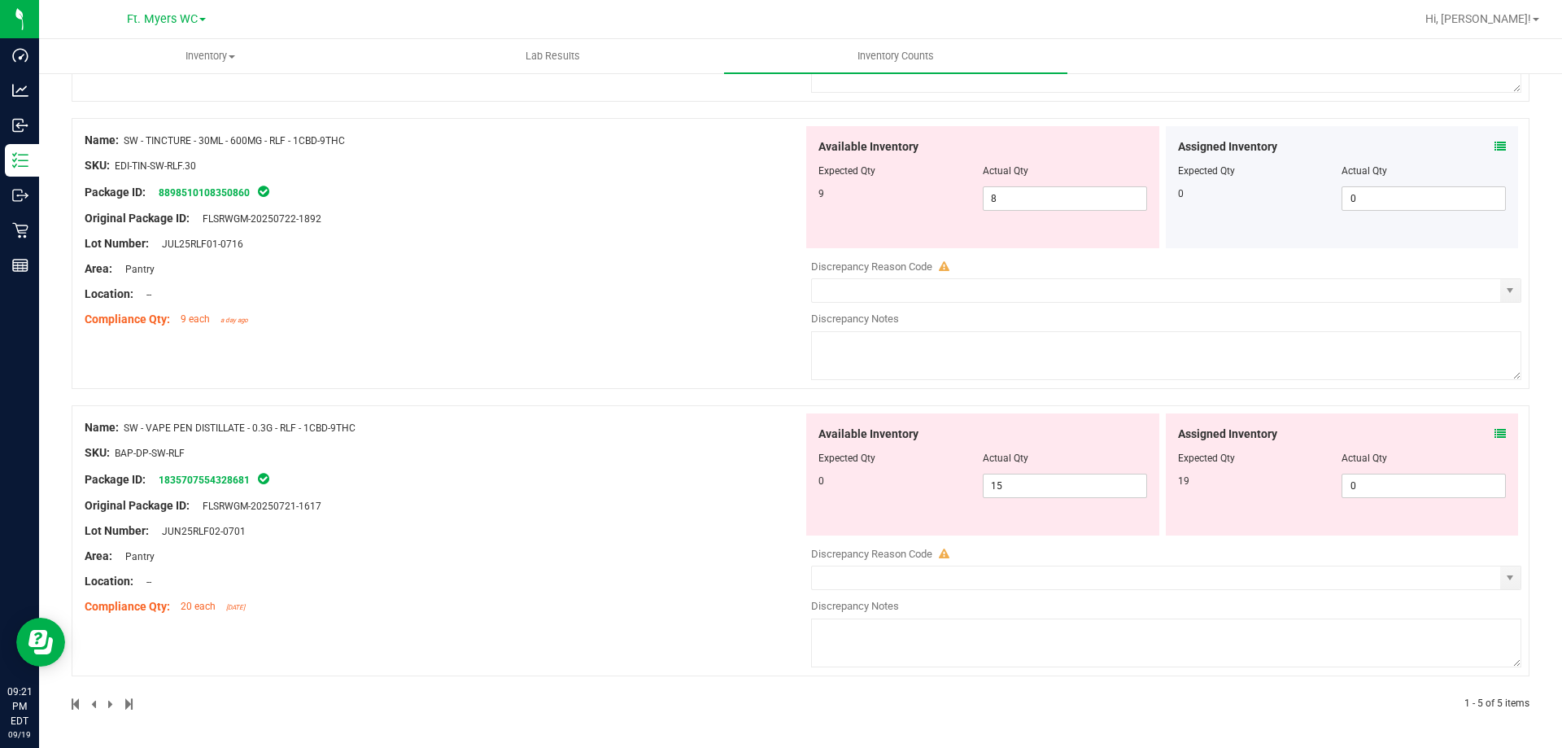
click at [635, 412] on div "Name: SW - VAPE PEN DISTILLATE - 0.3G - RLF - 1CBD-9THC SKU: BAP-DP-SW-RLF Pack…" at bounding box center [801, 540] width 1458 height 271
drag, startPoint x: 1110, startPoint y: 484, endPoint x: 761, endPoint y: 446, distance: 351.9
click at [761, 446] on div "Name: SW - VAPE PEN DISTILLATE - 0.3G - RLF - 1CBD-9THC SKU: BAP-DP-SW-RLF Pack…" at bounding box center [801, 540] width 1458 height 271
type input "0"
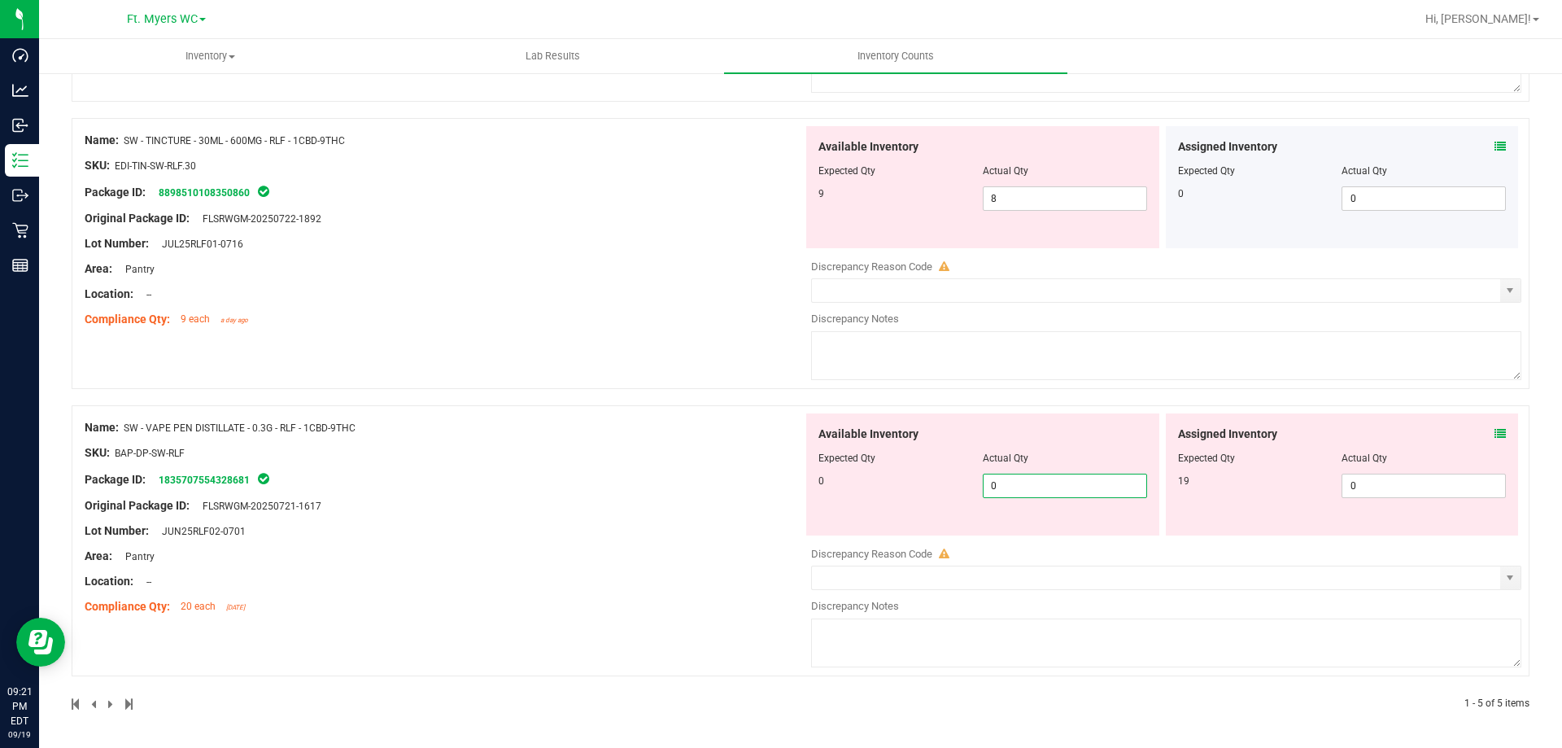
click at [684, 501] on div "Original Package ID: FLSRWGM-20250721-1617" at bounding box center [444, 505] width 718 height 17
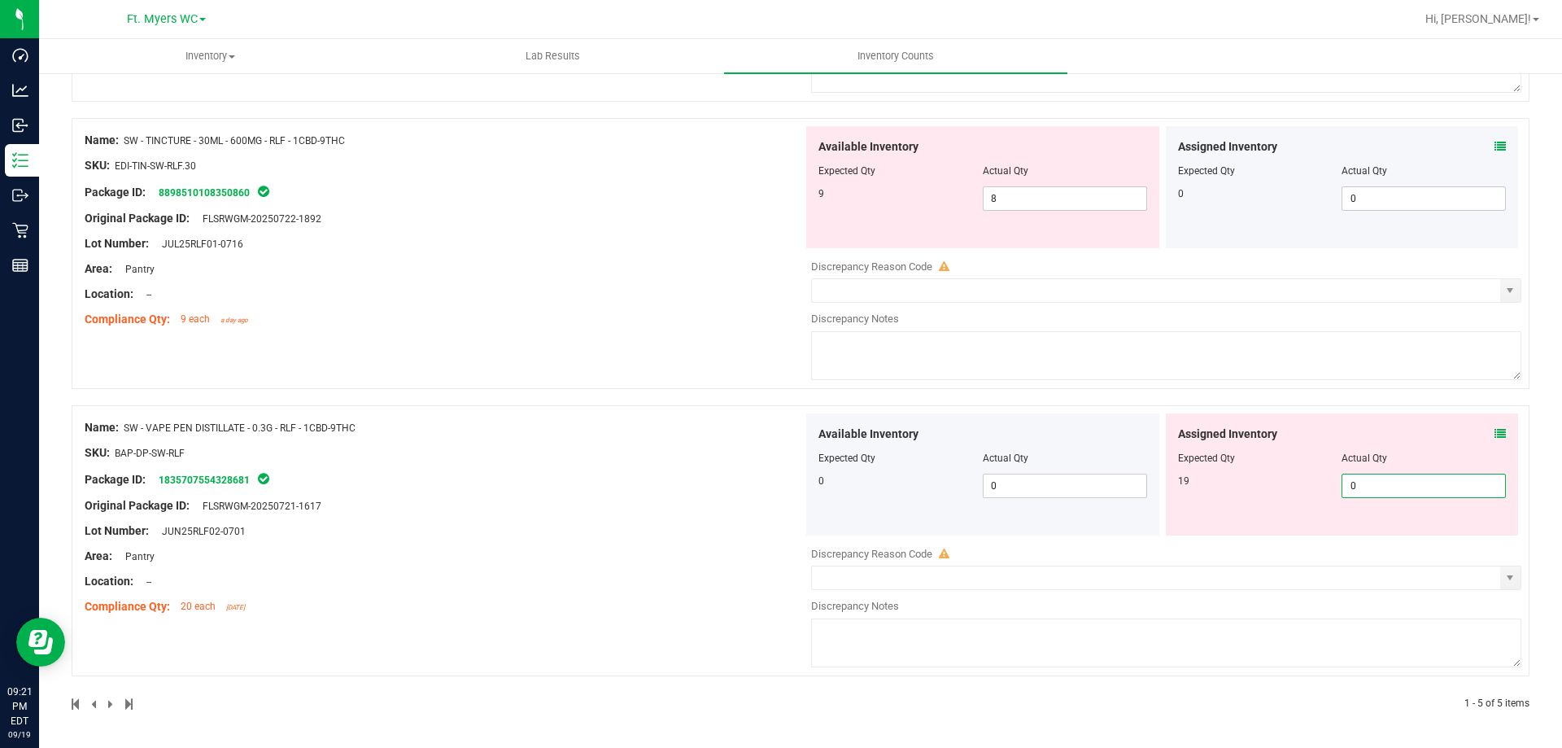
drag, startPoint x: 1386, startPoint y: 480, endPoint x: 953, endPoint y: 422, distance: 436.6
click at [961, 425] on div "Available Inventory Expected Qty Actual Qty 0 0 0 0 0" at bounding box center [1162, 474] width 718 height 122
type input "19"
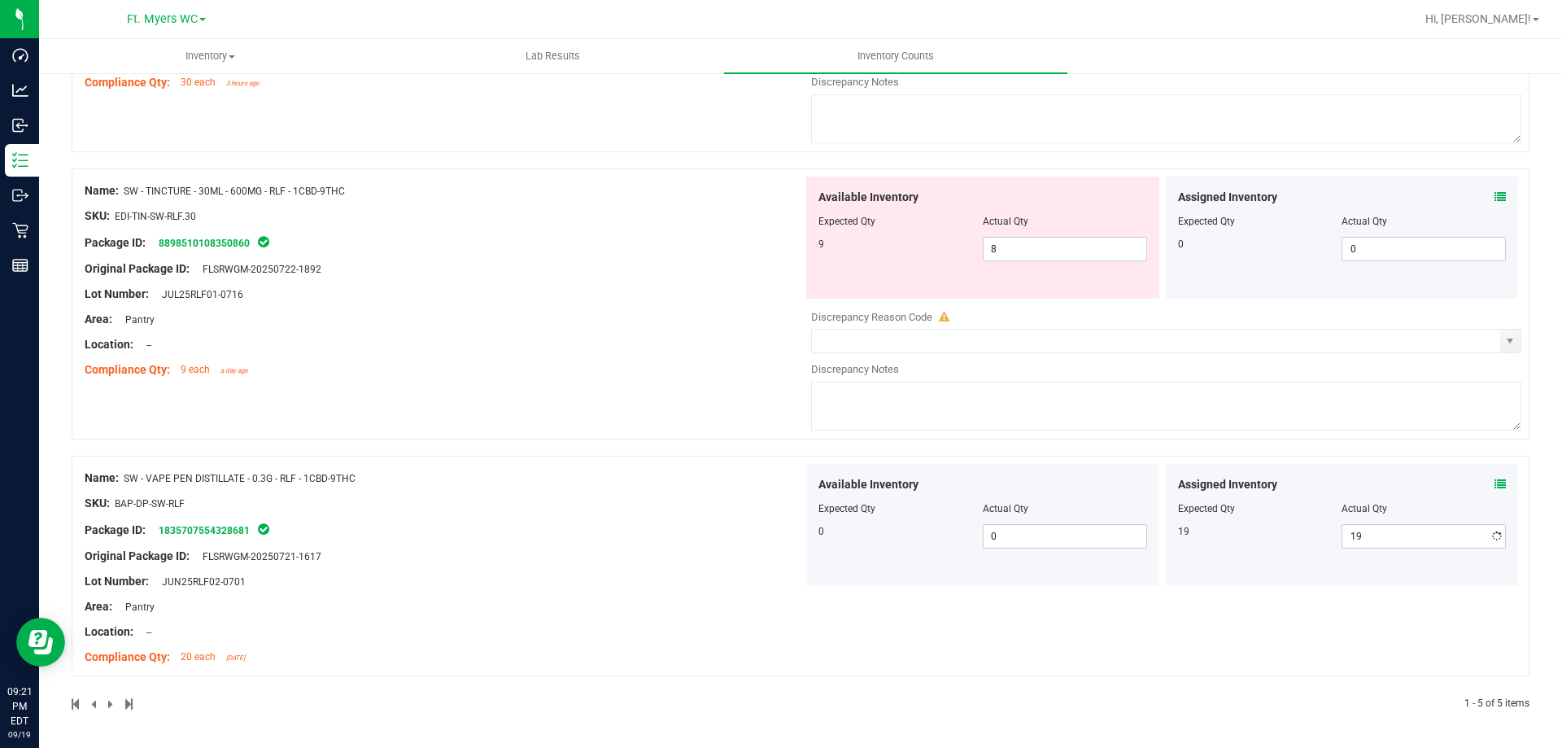
click at [683, 486] on div "Name: SW - VAPE PEN DISTILLATE - 0.3G - RLF - 1CBD-9THC SKU: BAP-DP-SW-RLF Pack…" at bounding box center [444, 567] width 718 height 207
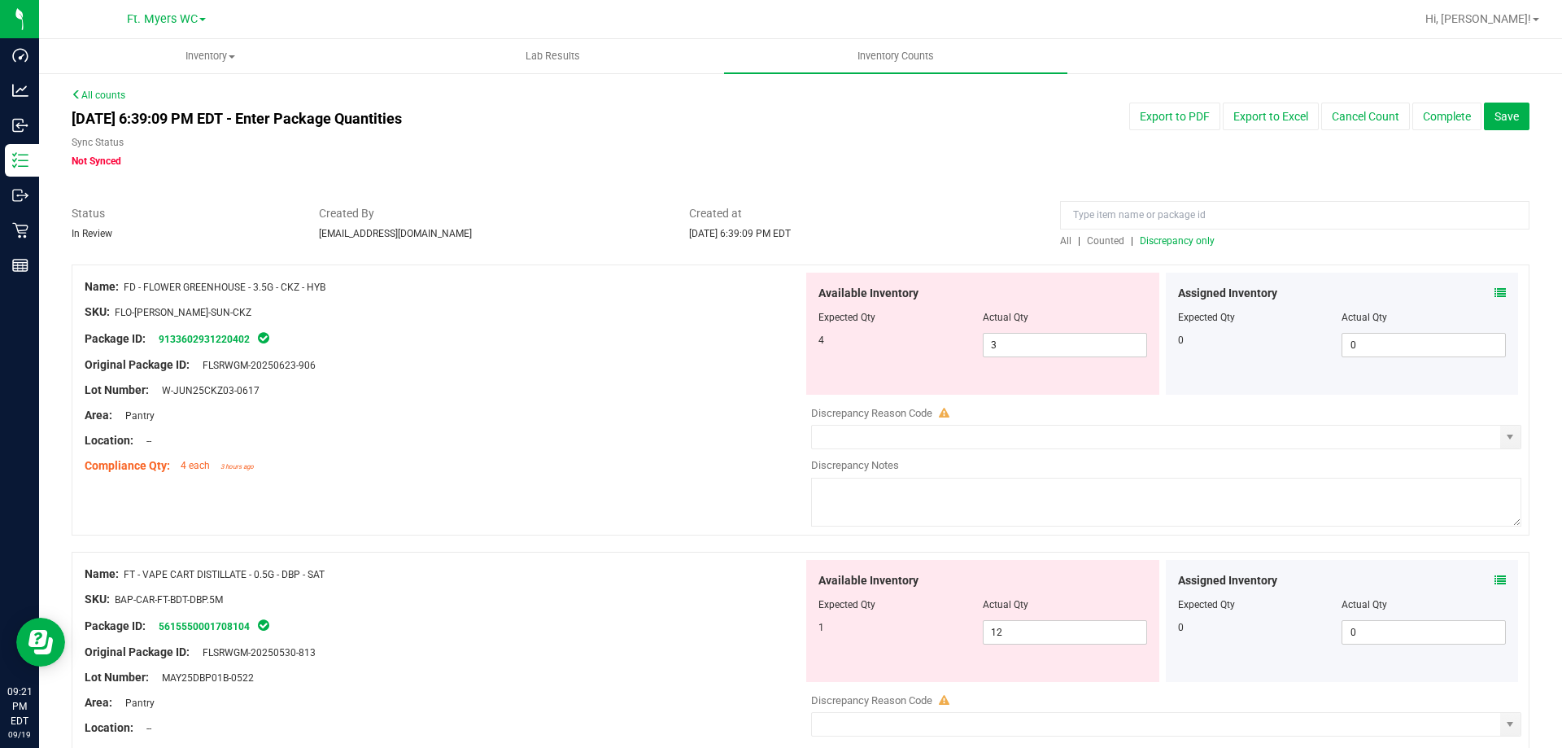
drag, startPoint x: 700, startPoint y: 557, endPoint x: 724, endPoint y: 166, distance: 392.1
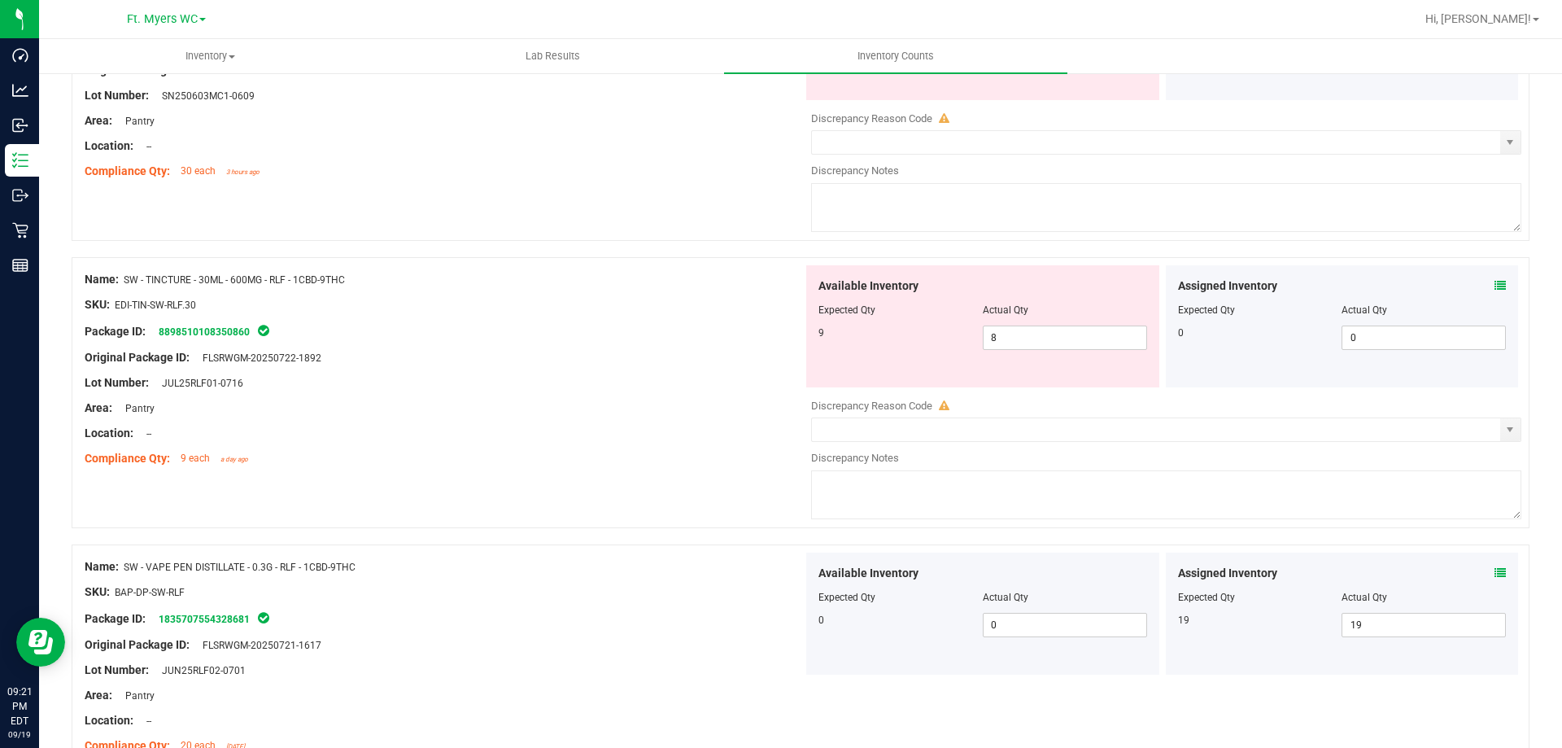
scroll to position [958, 0]
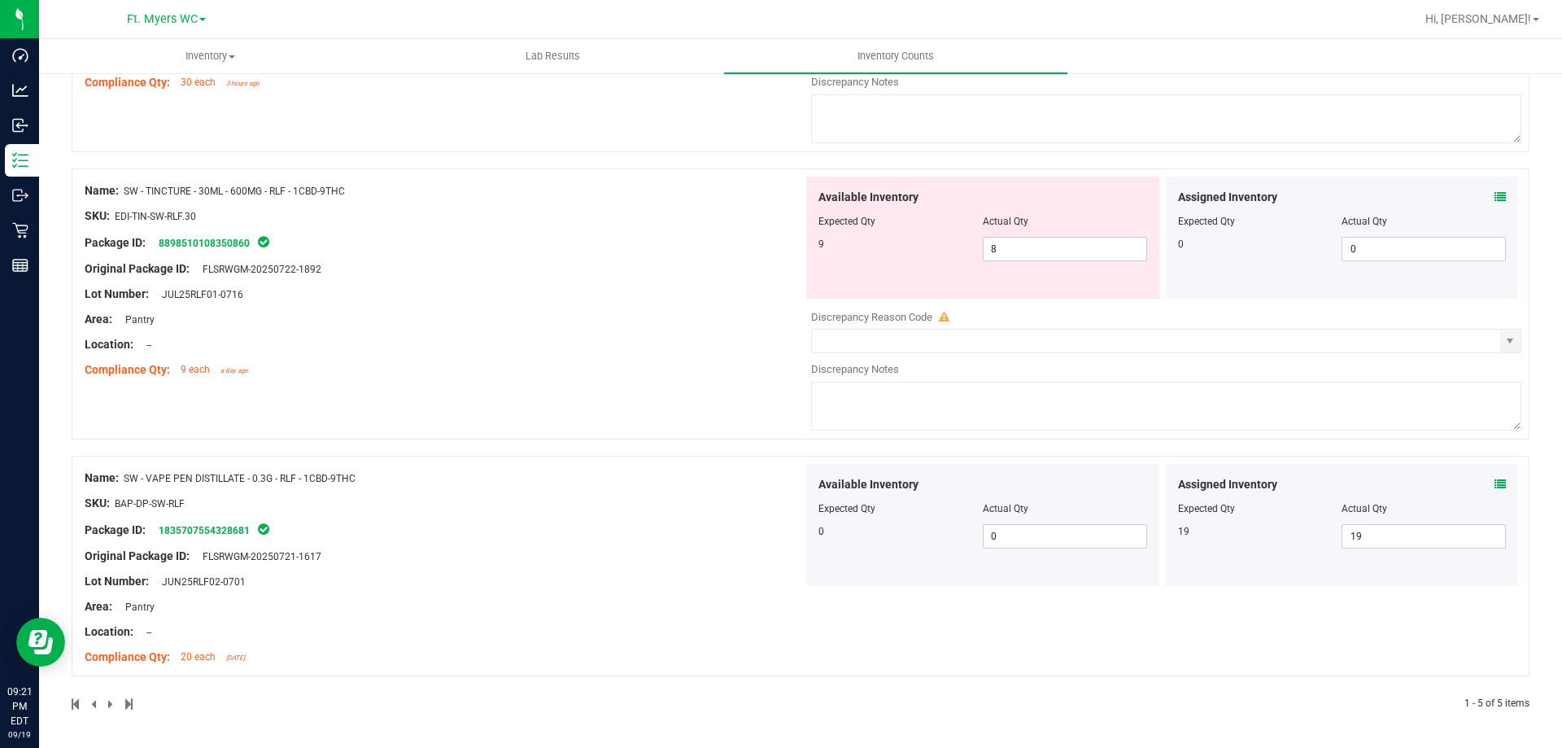
drag, startPoint x: 374, startPoint y: 475, endPoint x: 124, endPoint y: 465, distance: 250.8
click at [124, 465] on div "Name: SW - VAPE PEN DISTILLATE - 0.3G - RLF - 1CBD-9THC SKU: BAP-DP-SW-RLF Pack…" at bounding box center [444, 567] width 718 height 207
copy div "SW - VAPE PEN DISTILLATE - 0.3G - RLF - 1CBD-9THC"
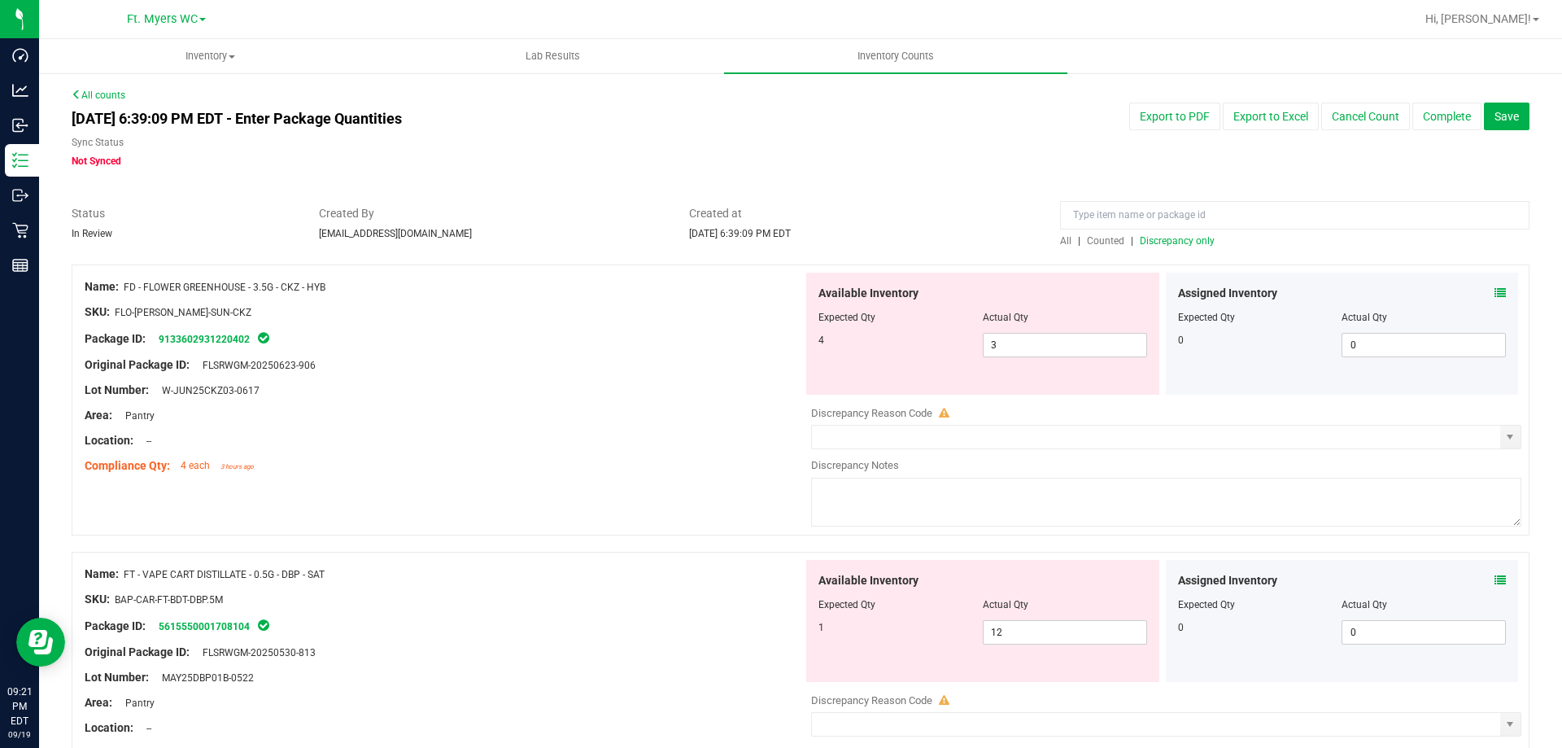
drag, startPoint x: 618, startPoint y: 594, endPoint x: 908, endPoint y: 98, distance: 573.9
click at [1247, 220] on input at bounding box center [1294, 215] width 469 height 28
paste input "SW - VAPE PEN DISTILLATE - 0.3G - RLF - 1CBD-9THC"
click at [1073, 213] on input "SW - VAPE PEN DISTILLATE - 0.3G - RLF - 1CBD-9THC" at bounding box center [1294, 215] width 469 height 28
click at [1068, 211] on input "SW - VAPE PEN DISTILLATE - 0.3G - RLF - 1CBD-9THC" at bounding box center [1294, 215] width 469 height 28
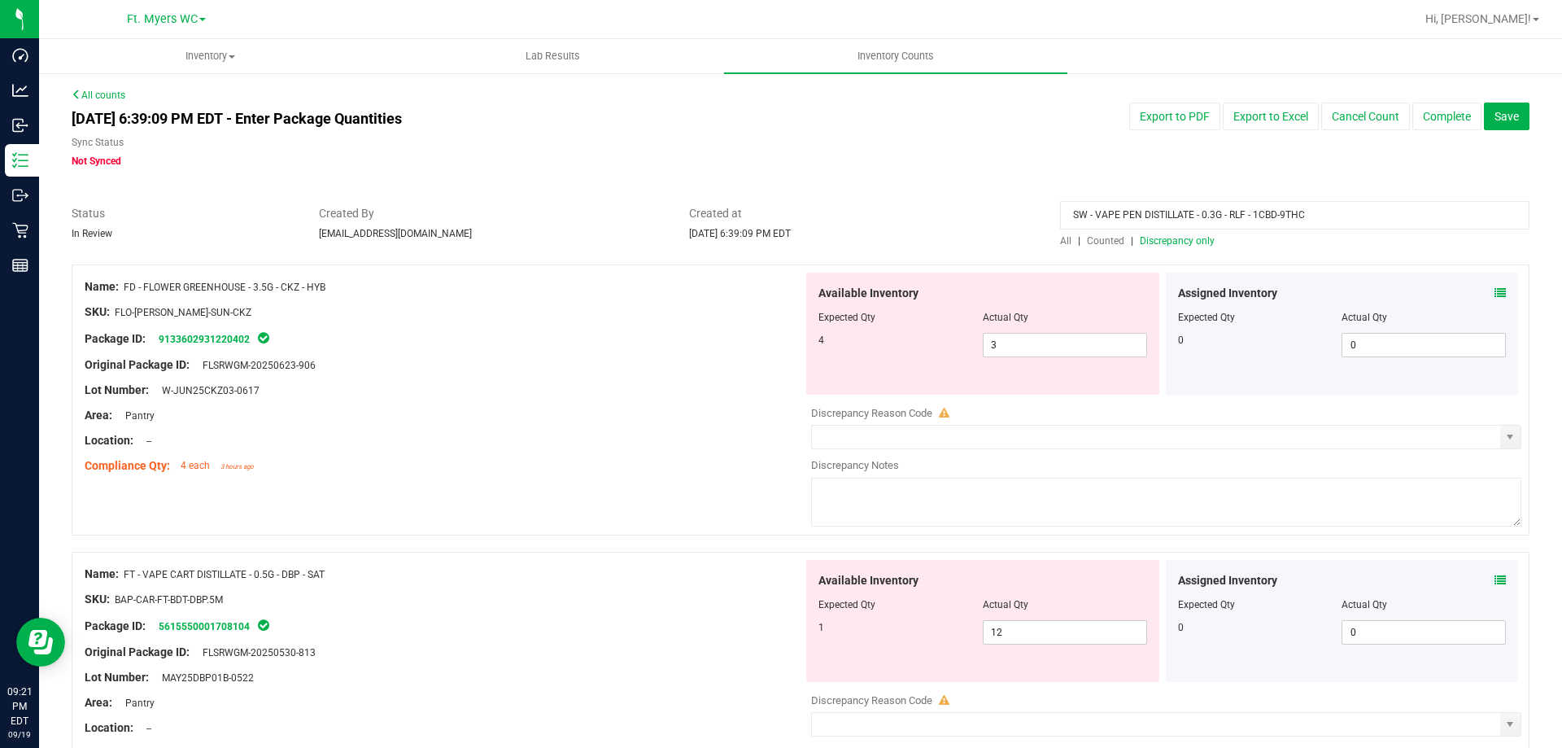
type input "SW - VAPE PEN DISTILLATE - 0.3G - RLF - 1CBD-9THC"
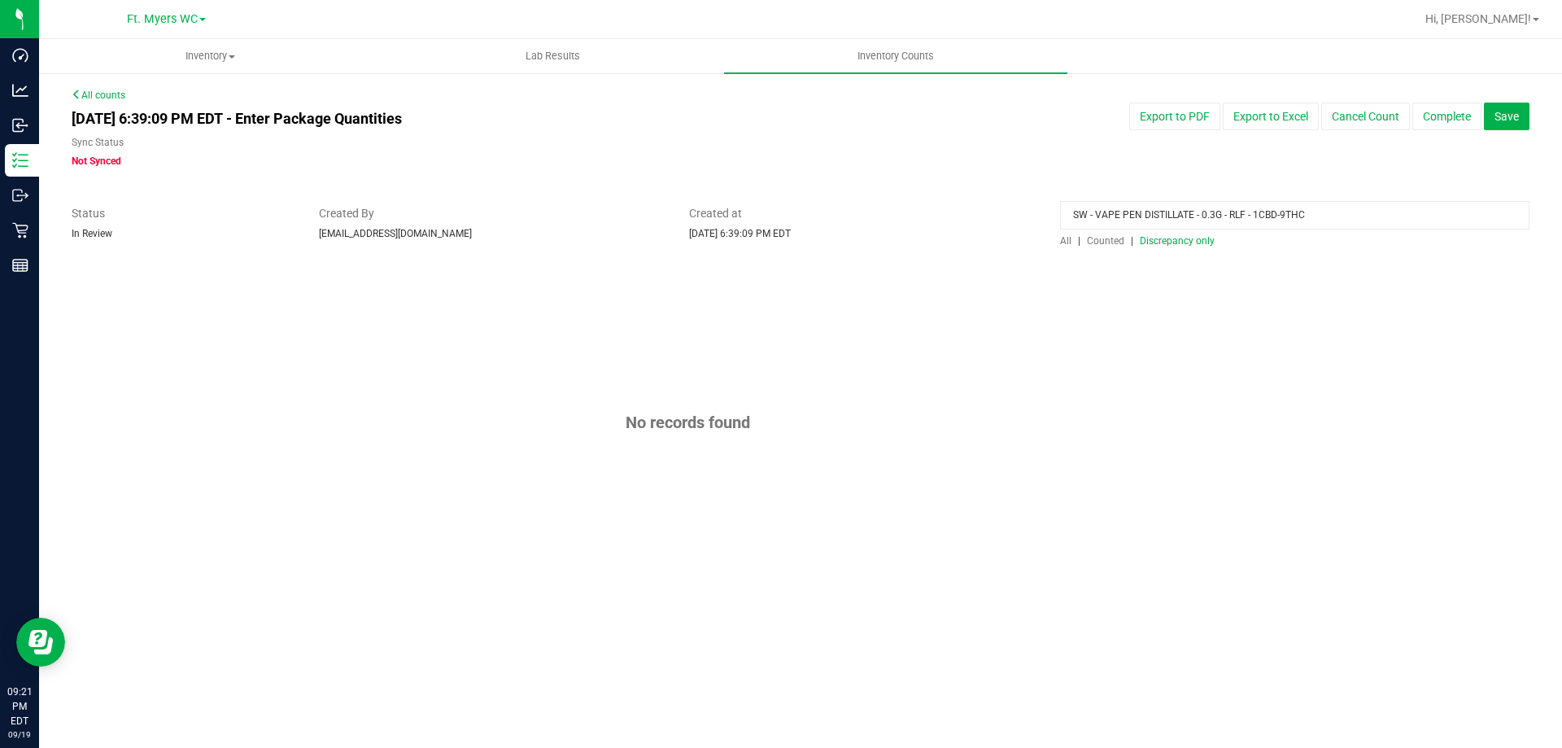
click at [1187, 233] on div "All | Counted | Discrepancy only" at bounding box center [1294, 240] width 469 height 15
click at [1194, 238] on span "Discrepancy only" at bounding box center [1177, 240] width 75 height 11
click at [1063, 250] on div at bounding box center [801, 256] width 1458 height 16
click at [1060, 245] on span "All" at bounding box center [1065, 240] width 11 height 11
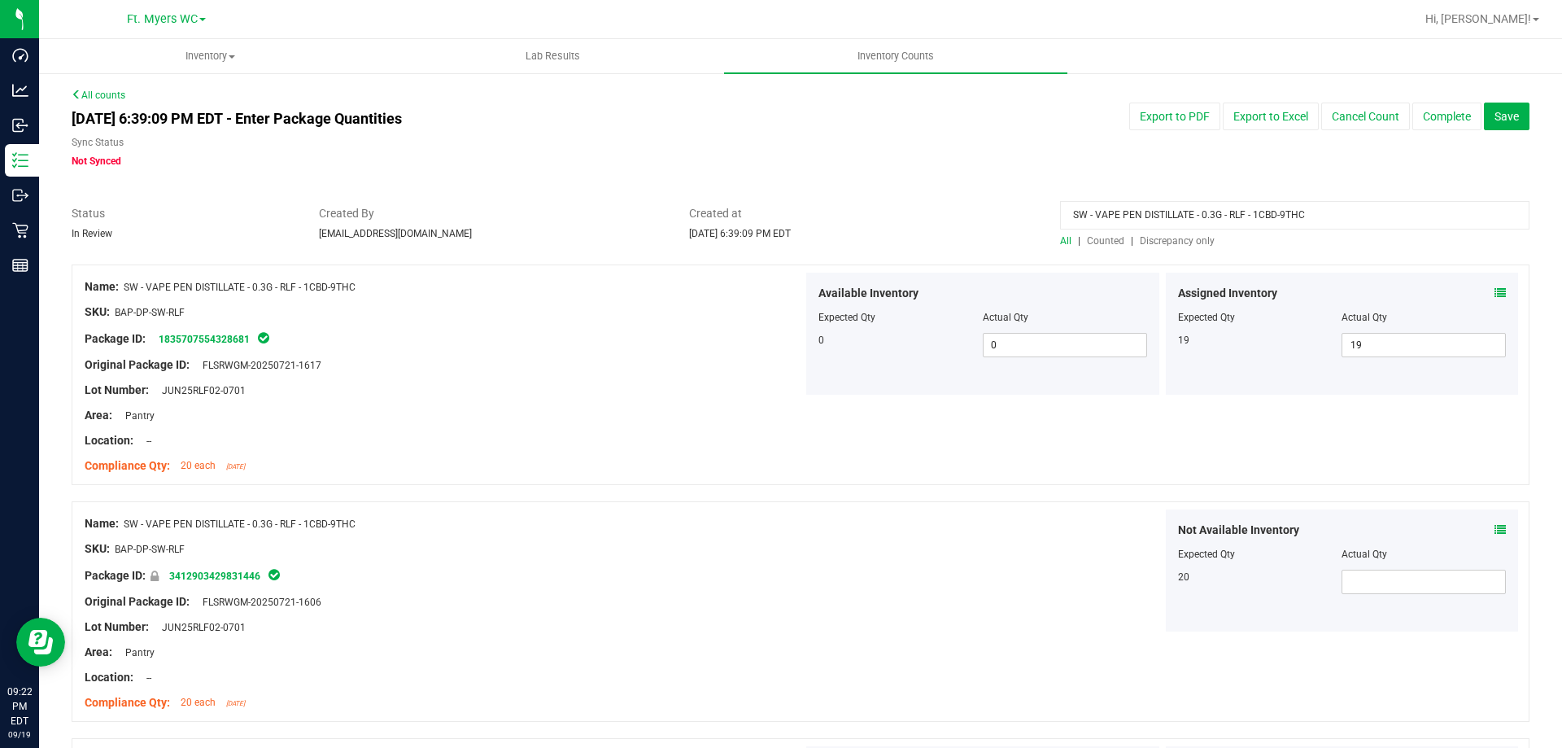
click at [1494, 295] on icon at bounding box center [1499, 292] width 11 height 11
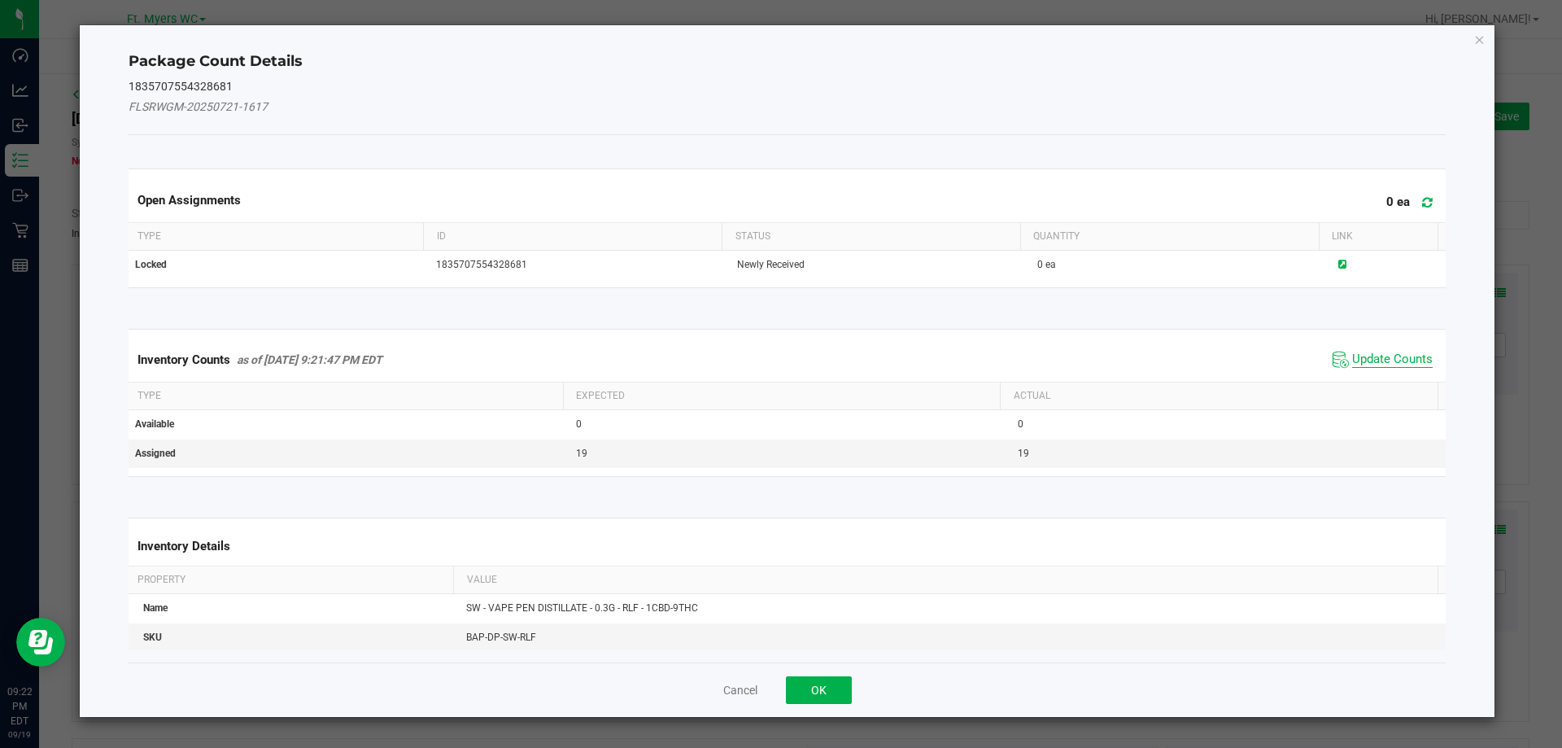
click at [1355, 356] on span "Update Counts" at bounding box center [1392, 359] width 81 height 16
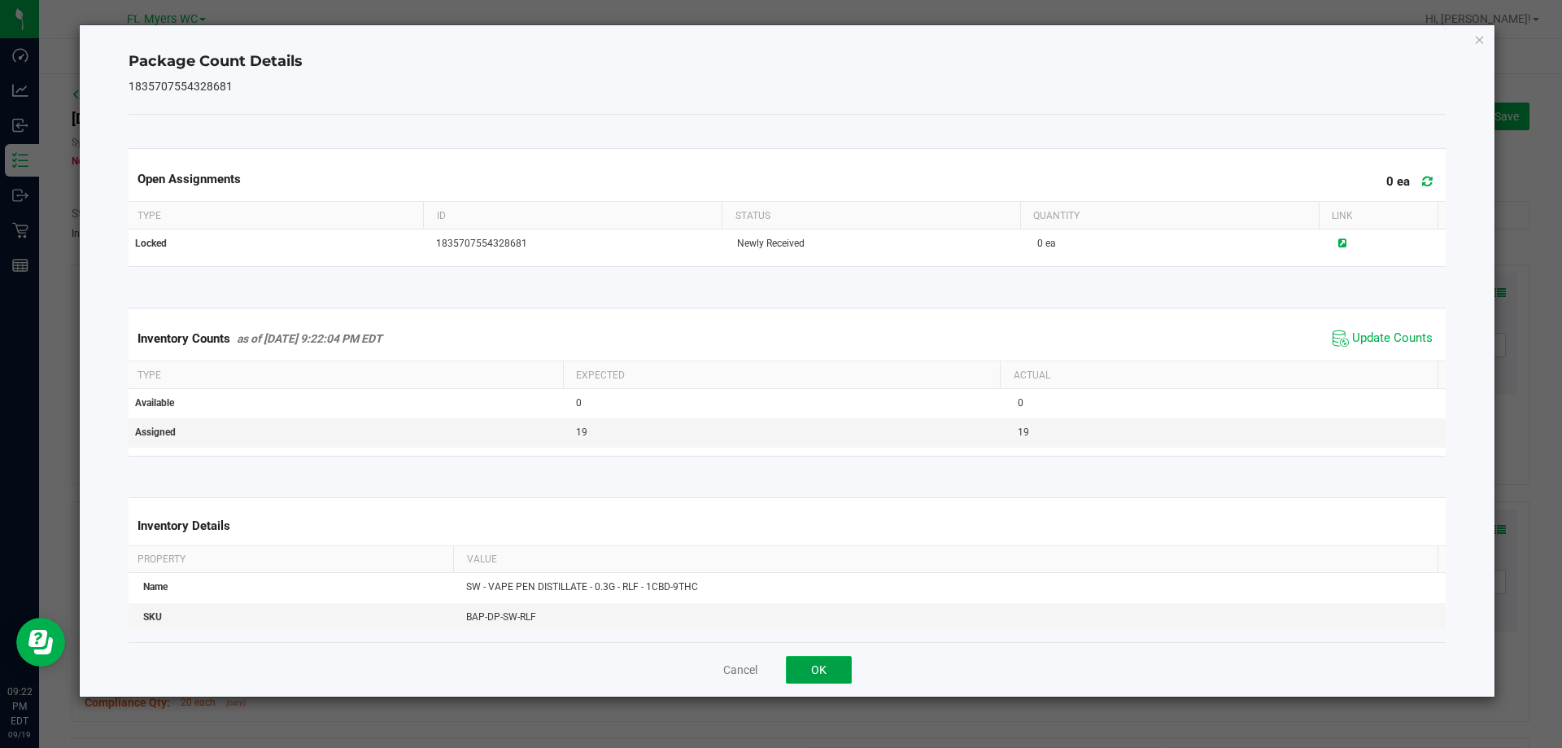
click at [814, 667] on button "OK" at bounding box center [819, 670] width 66 height 28
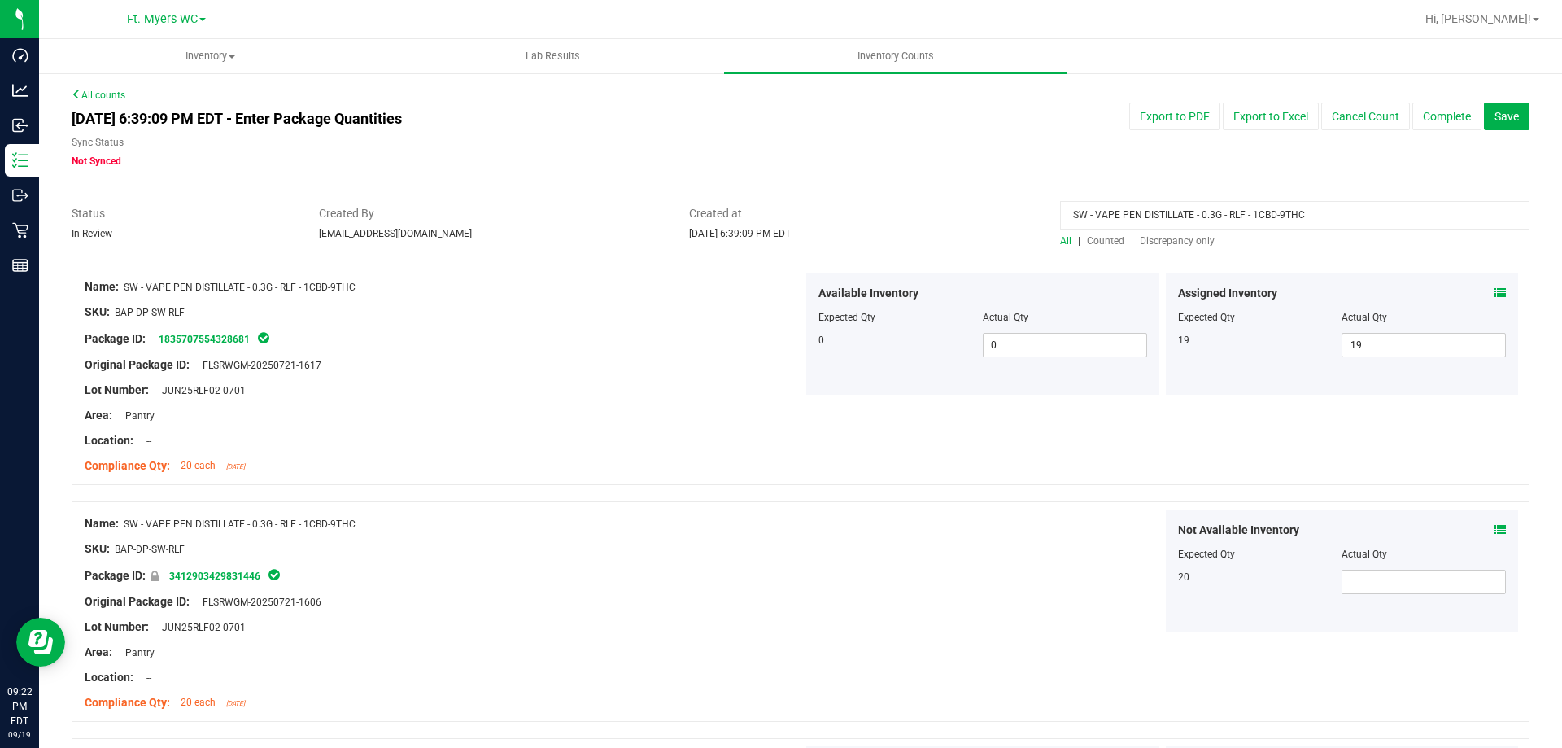
scroll to position [282, 0]
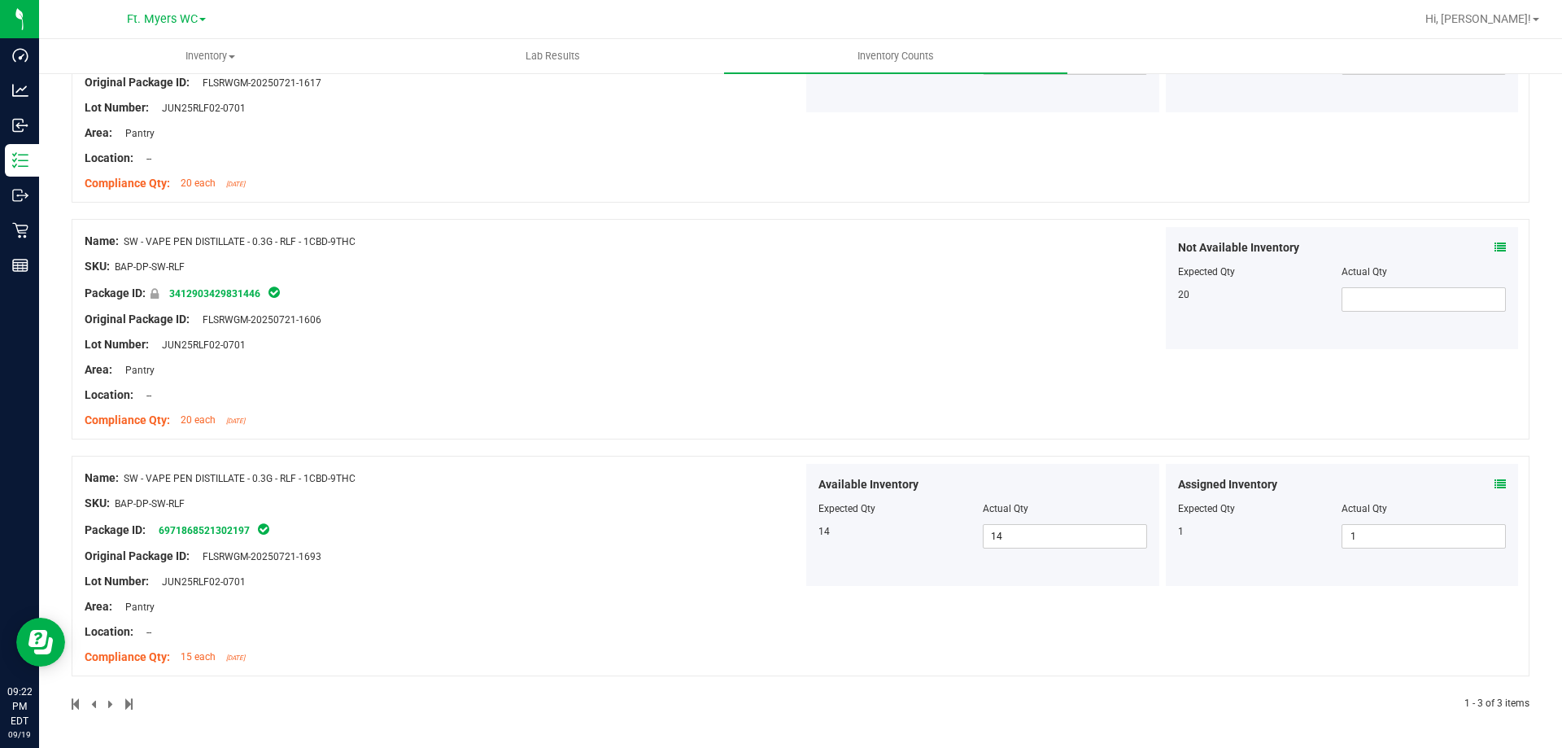
click at [1478, 482] on div "Assigned Inventory" at bounding box center [1342, 484] width 329 height 17
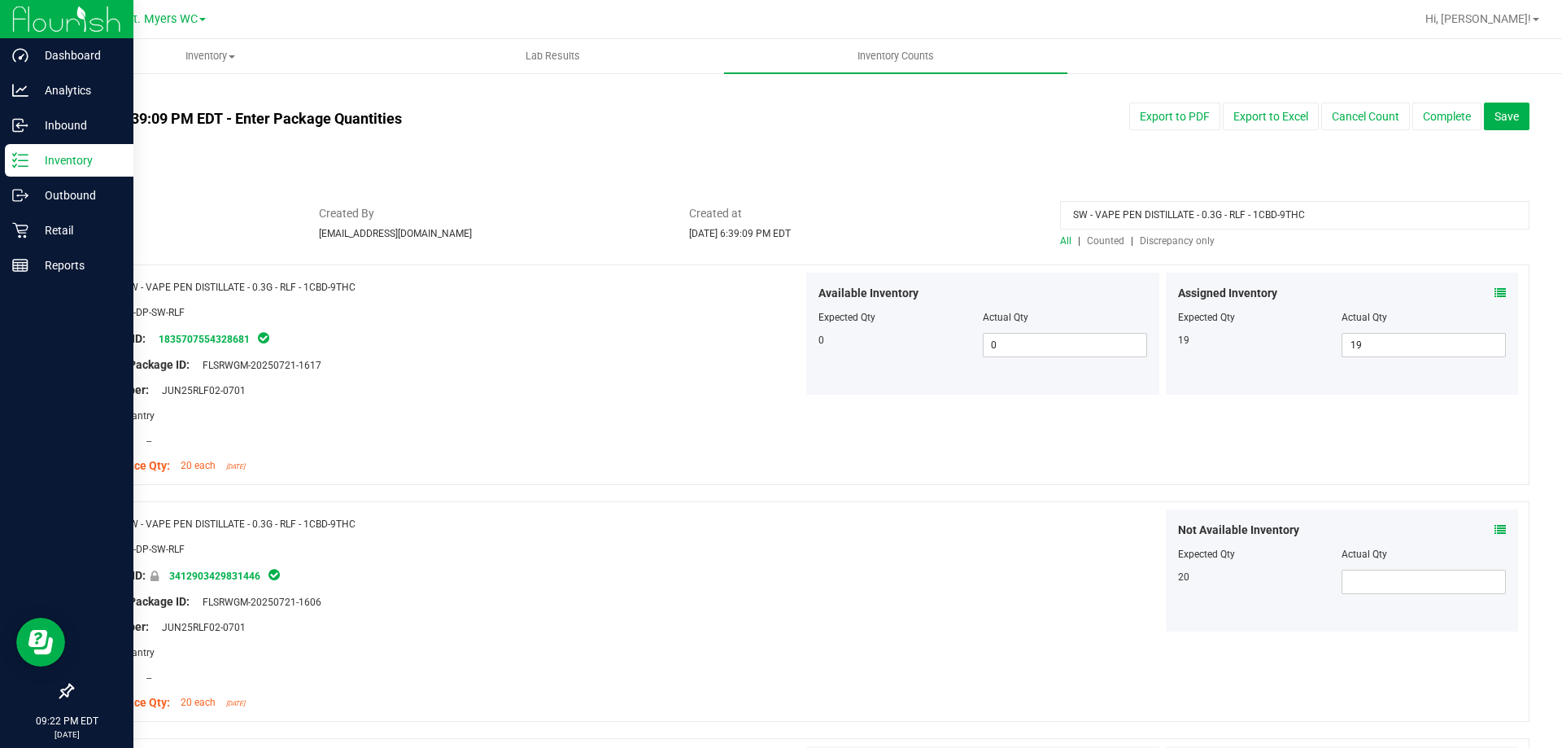
drag, startPoint x: 717, startPoint y: 564, endPoint x: 0, endPoint y: 167, distance: 819.3
click at [36, 238] on p "Retail" at bounding box center [77, 230] width 98 height 20
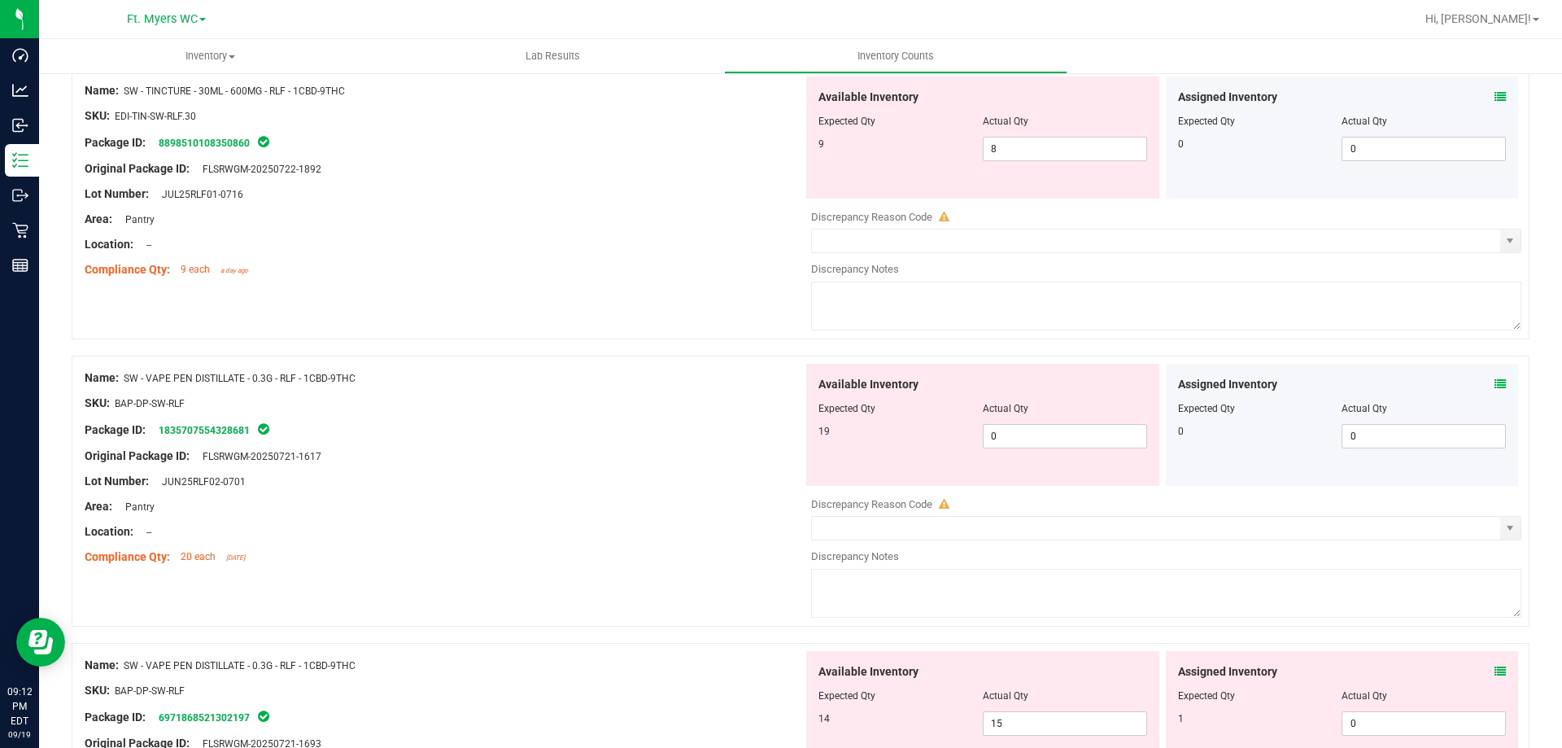
scroll to position [1295, 0]
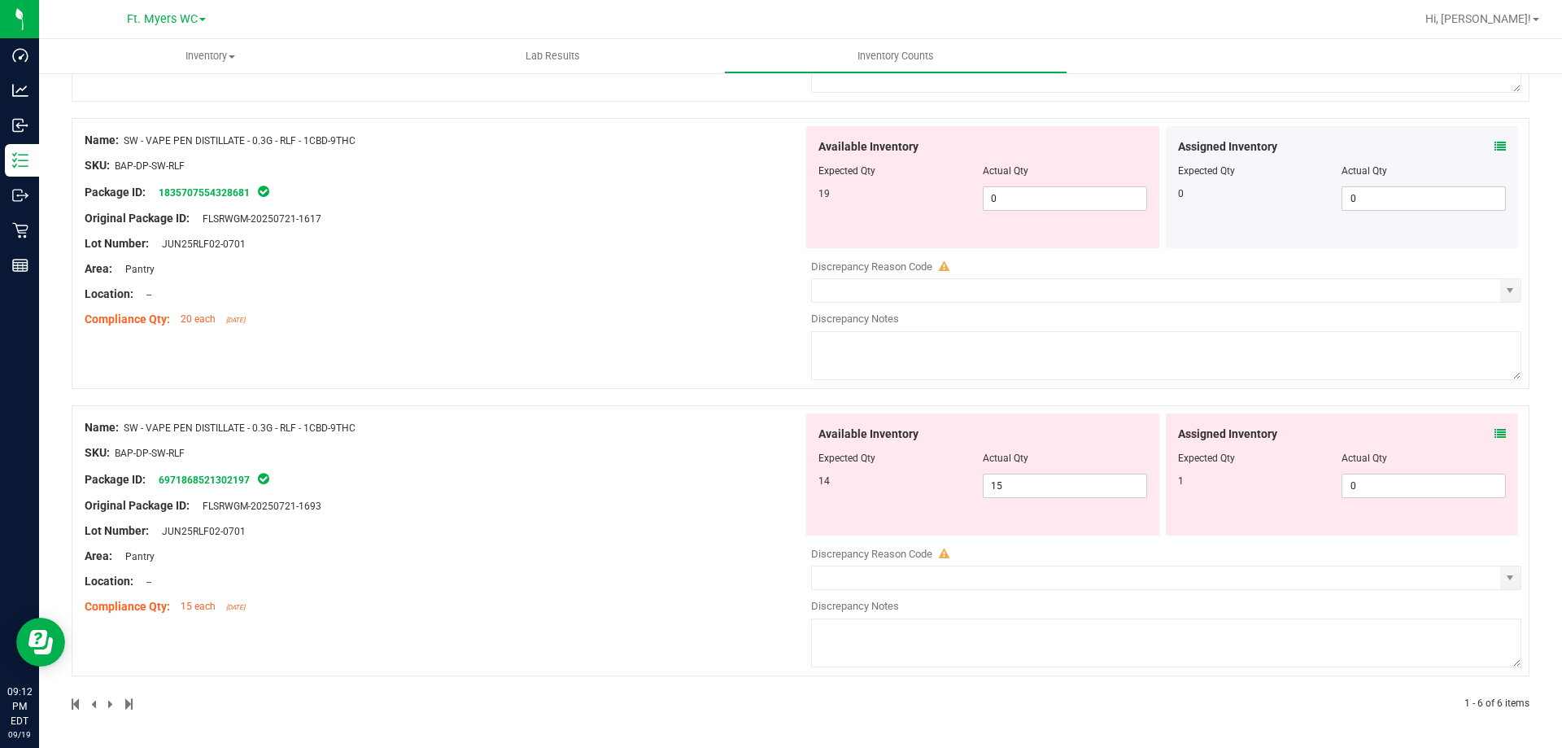
click at [1494, 146] on div "Assigned Inventory Expected Qty Actual Qty 0 0 0" at bounding box center [1342, 187] width 353 height 122
click at [1494, 151] on icon at bounding box center [1499, 146] width 11 height 11
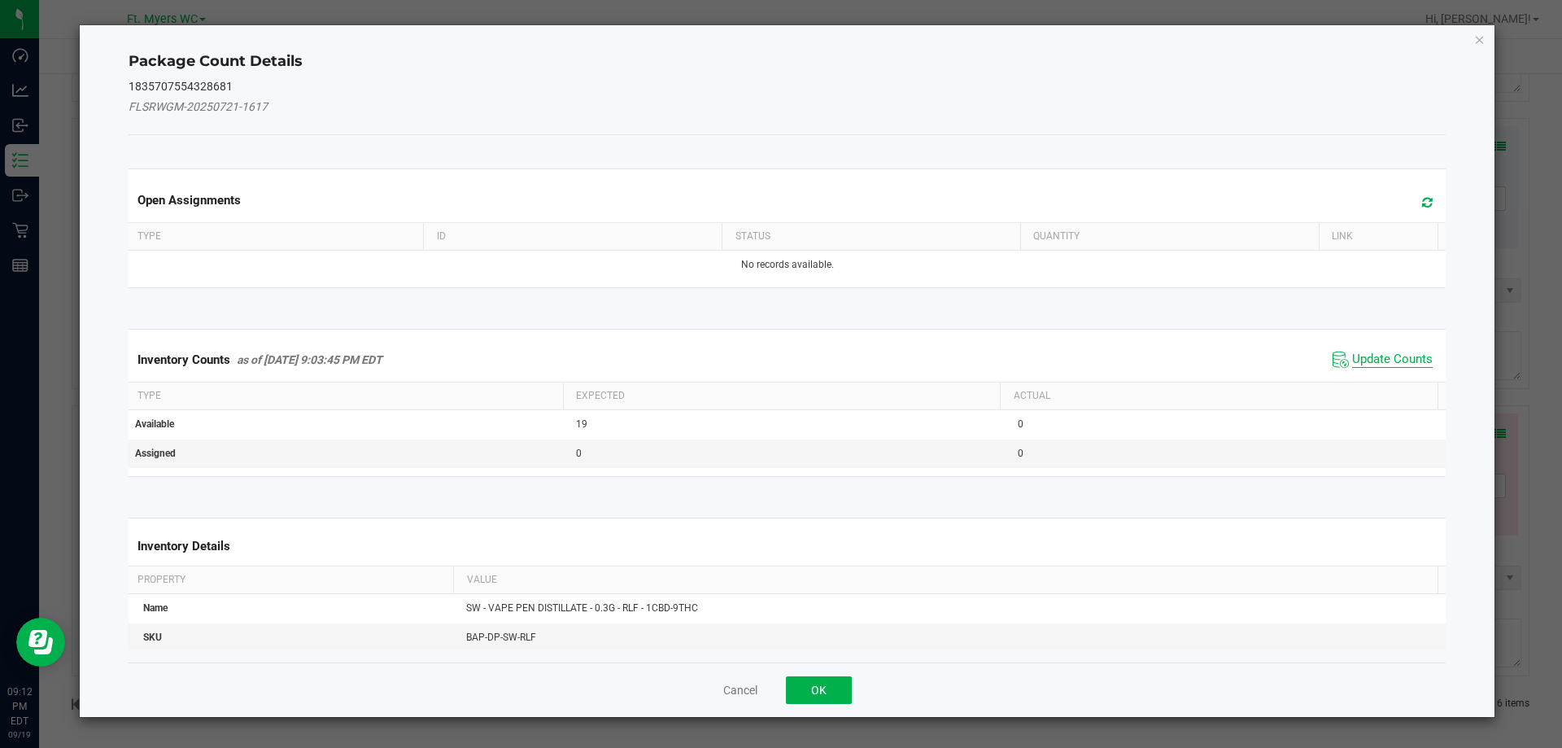
click at [1405, 354] on span "Update Counts" at bounding box center [1392, 359] width 81 height 16
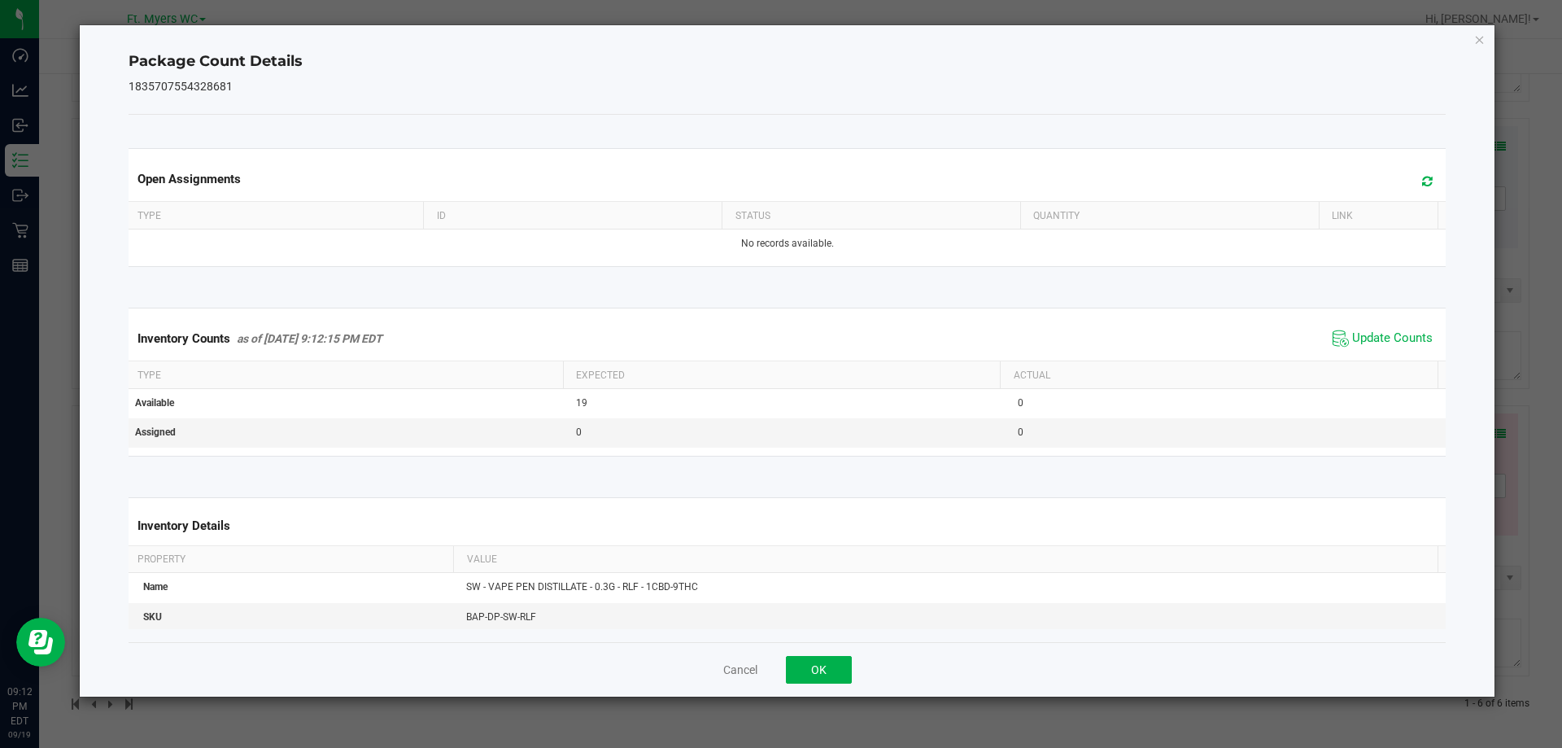
click at [839, 651] on div "Cancel OK" at bounding box center [788, 669] width 1318 height 55
click at [834, 665] on button "OK" at bounding box center [819, 670] width 66 height 28
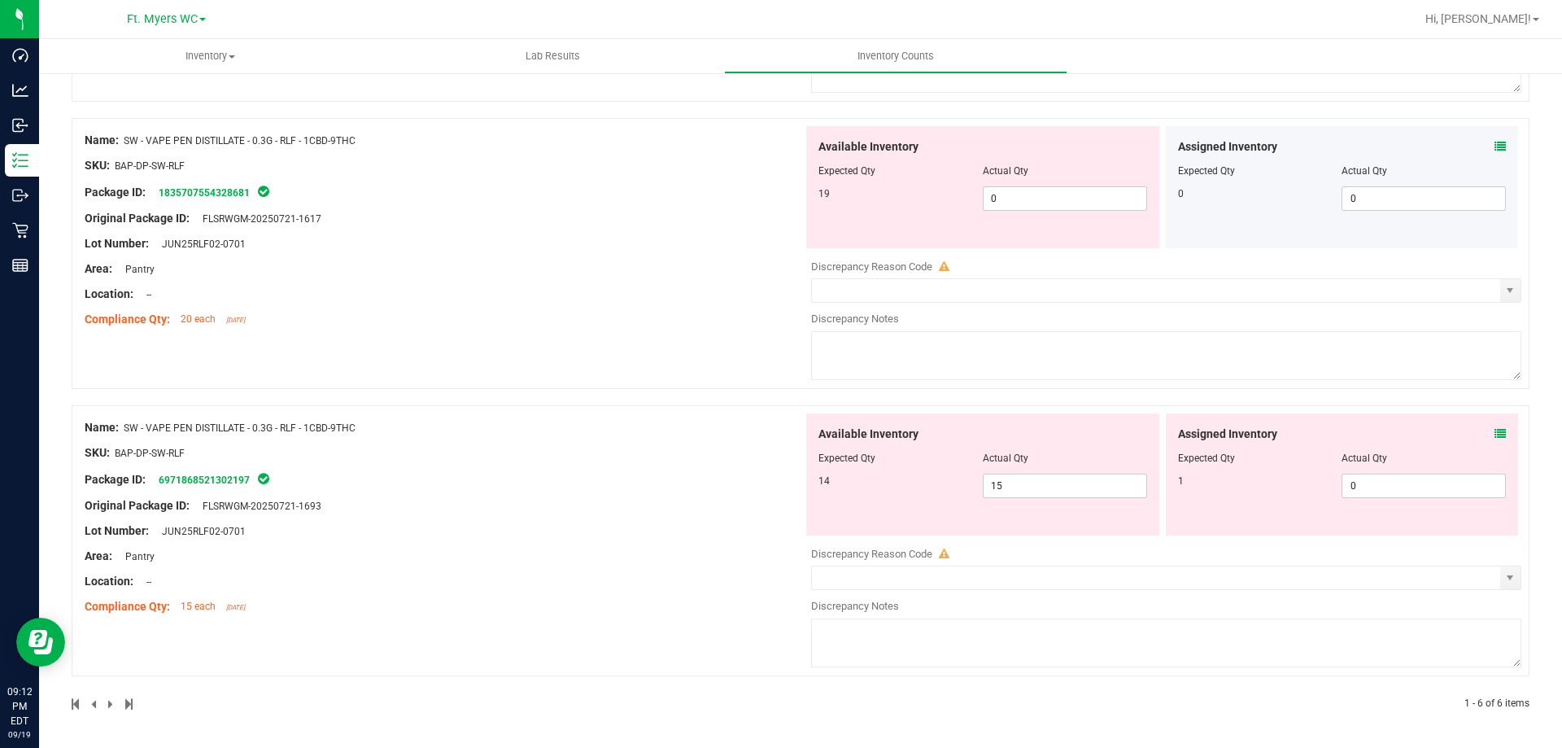
drag, startPoint x: 360, startPoint y: 141, endPoint x: 125, endPoint y: 138, distance: 235.1
click at [125, 138] on div "Name: SW - VAPE PEN DISTILLATE - 0.3G - RLF - 1CBD-9THC" at bounding box center [444, 140] width 718 height 17
copy span "SW - VAPE PEN DISTILLATE - 0.3G - RLF - 1CBD-9THC"
drag, startPoint x: 1041, startPoint y: 488, endPoint x: 870, endPoint y: 477, distance: 171.2
click at [879, 478] on div "14 15 15" at bounding box center [982, 485] width 329 height 24
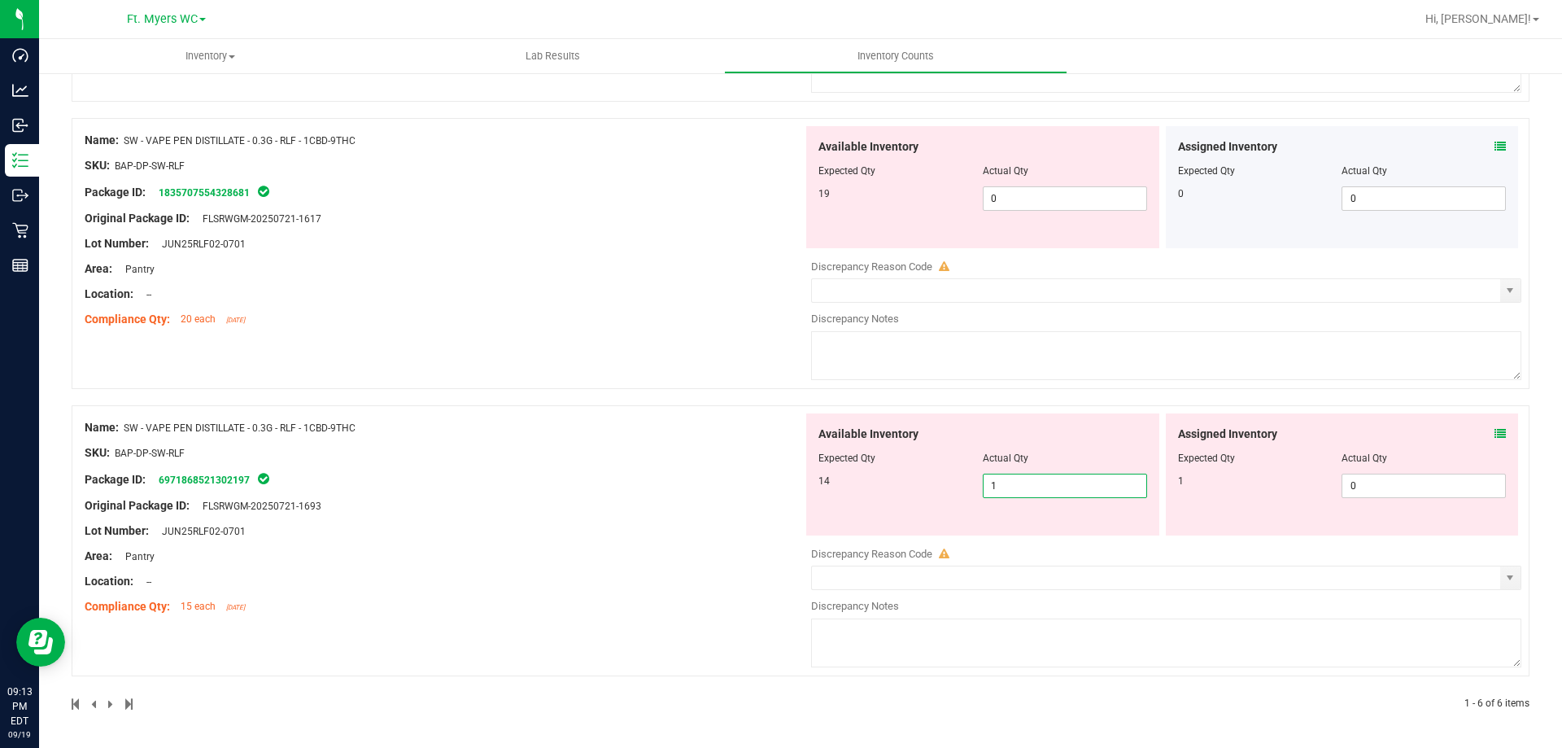
type input "14"
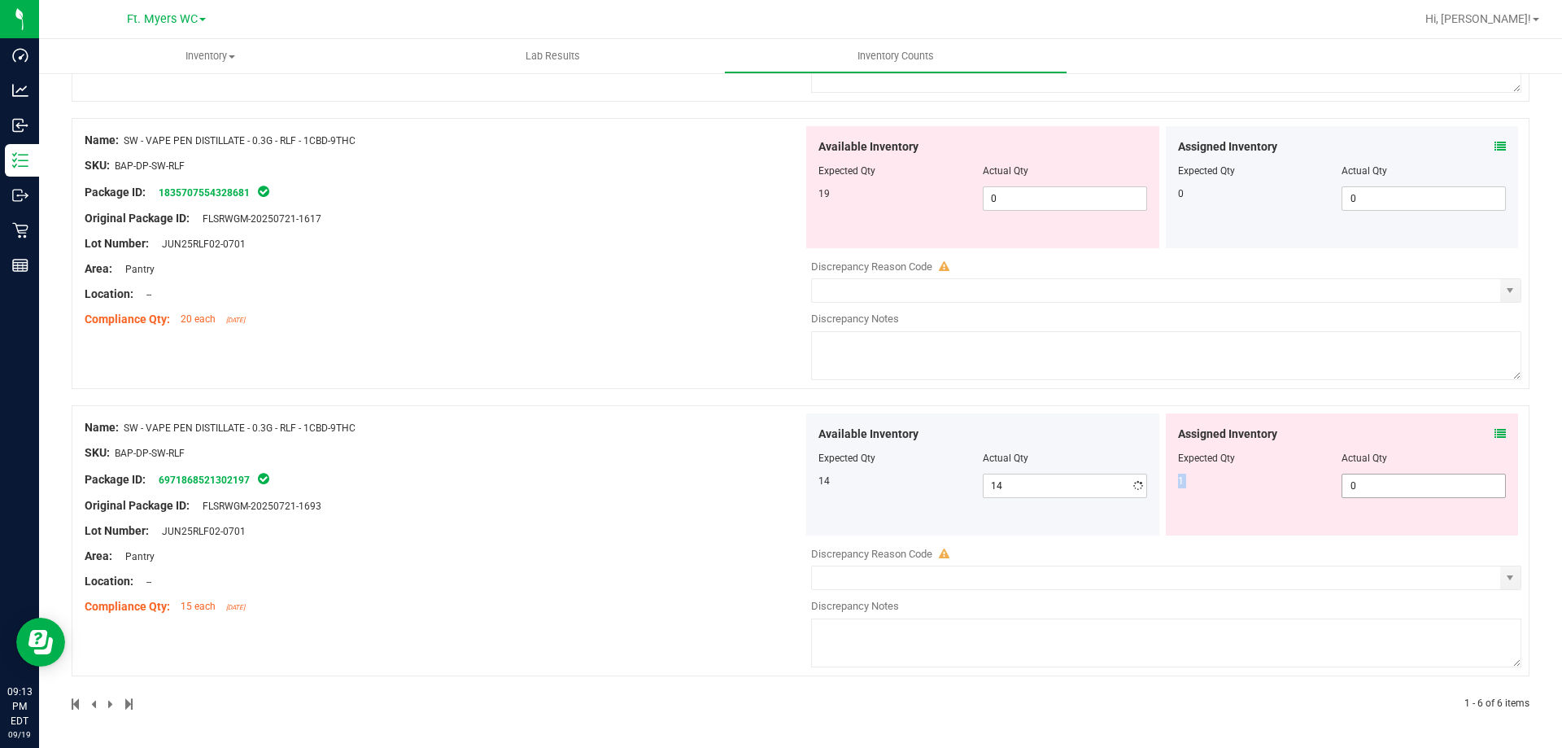
click at [1405, 482] on div "Assigned Inventory Expected Qty Actual Qty 1 0 0" at bounding box center [1342, 474] width 353 height 122
drag, startPoint x: 1400, startPoint y: 485, endPoint x: 1266, endPoint y: 482, distance: 134.3
click at [1267, 482] on div "1 0 0" at bounding box center [1342, 485] width 329 height 24
type input "1"
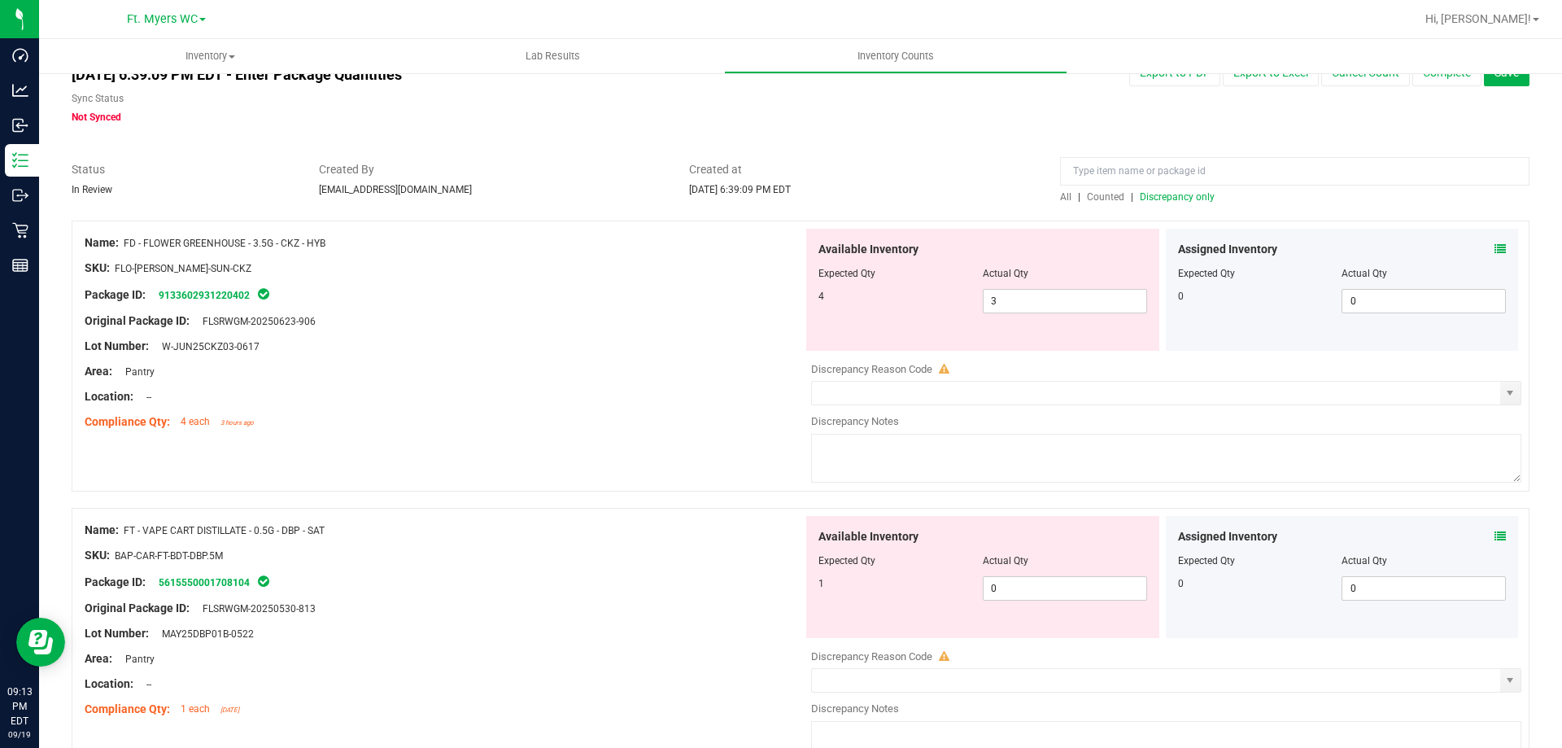
scroll to position [24, 0]
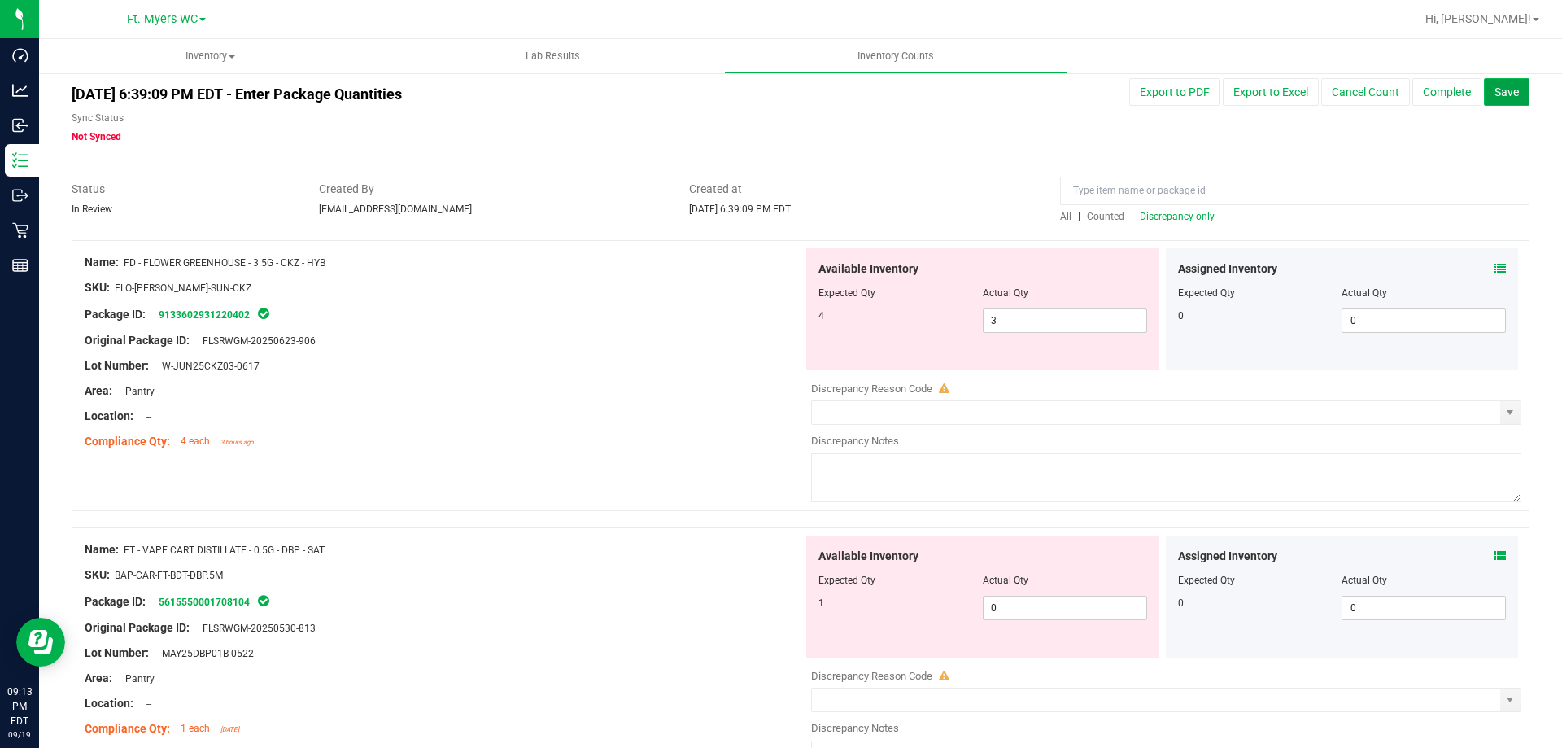
click at [1499, 94] on span "Save" at bounding box center [1506, 91] width 24 height 13
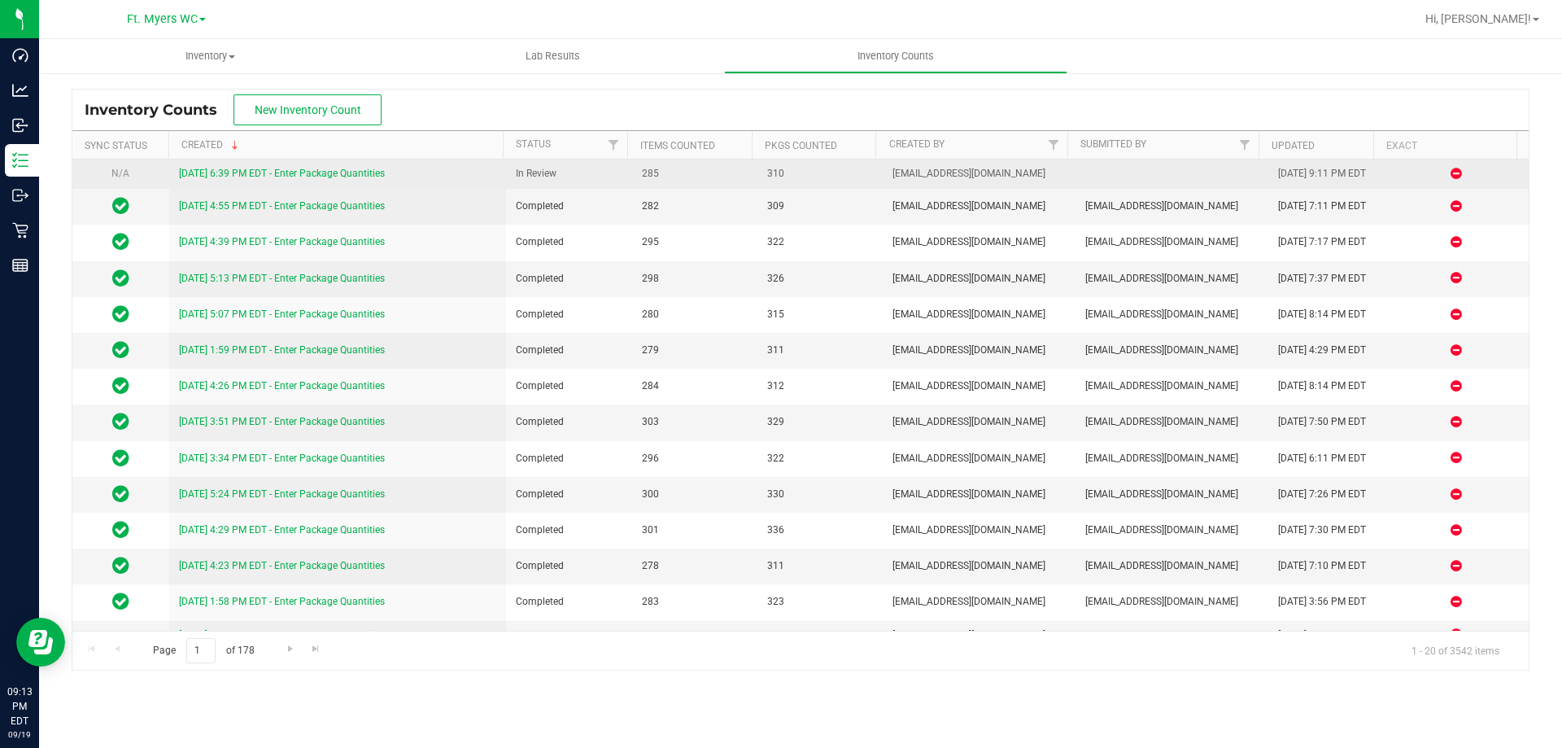
click at [295, 169] on link "9/19/25 6:39 PM EDT - Enter Package Quantities" at bounding box center [282, 173] width 206 height 11
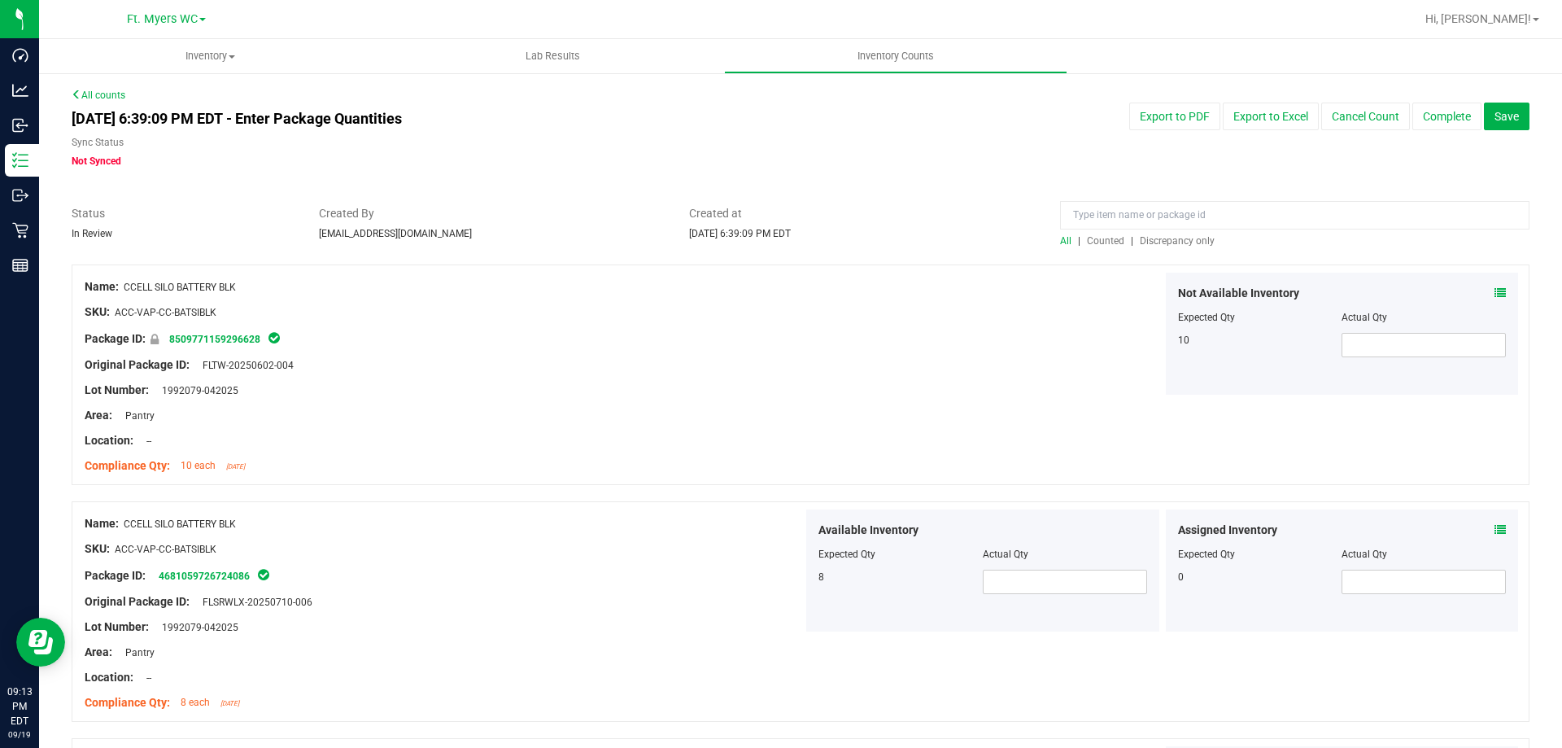
click at [1168, 240] on span "Discrepancy only" at bounding box center [1177, 240] width 75 height 11
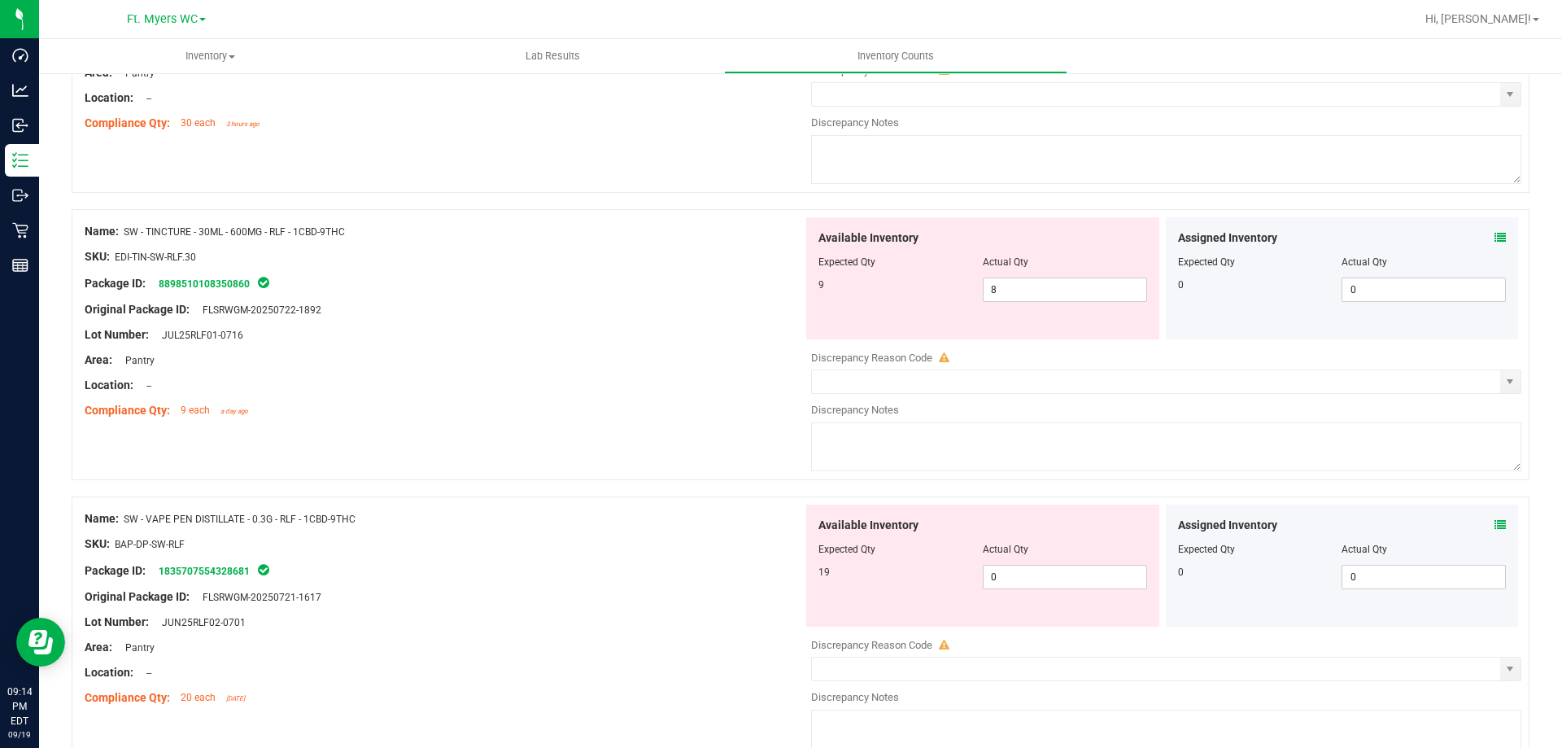
scroll to position [1008, 0]
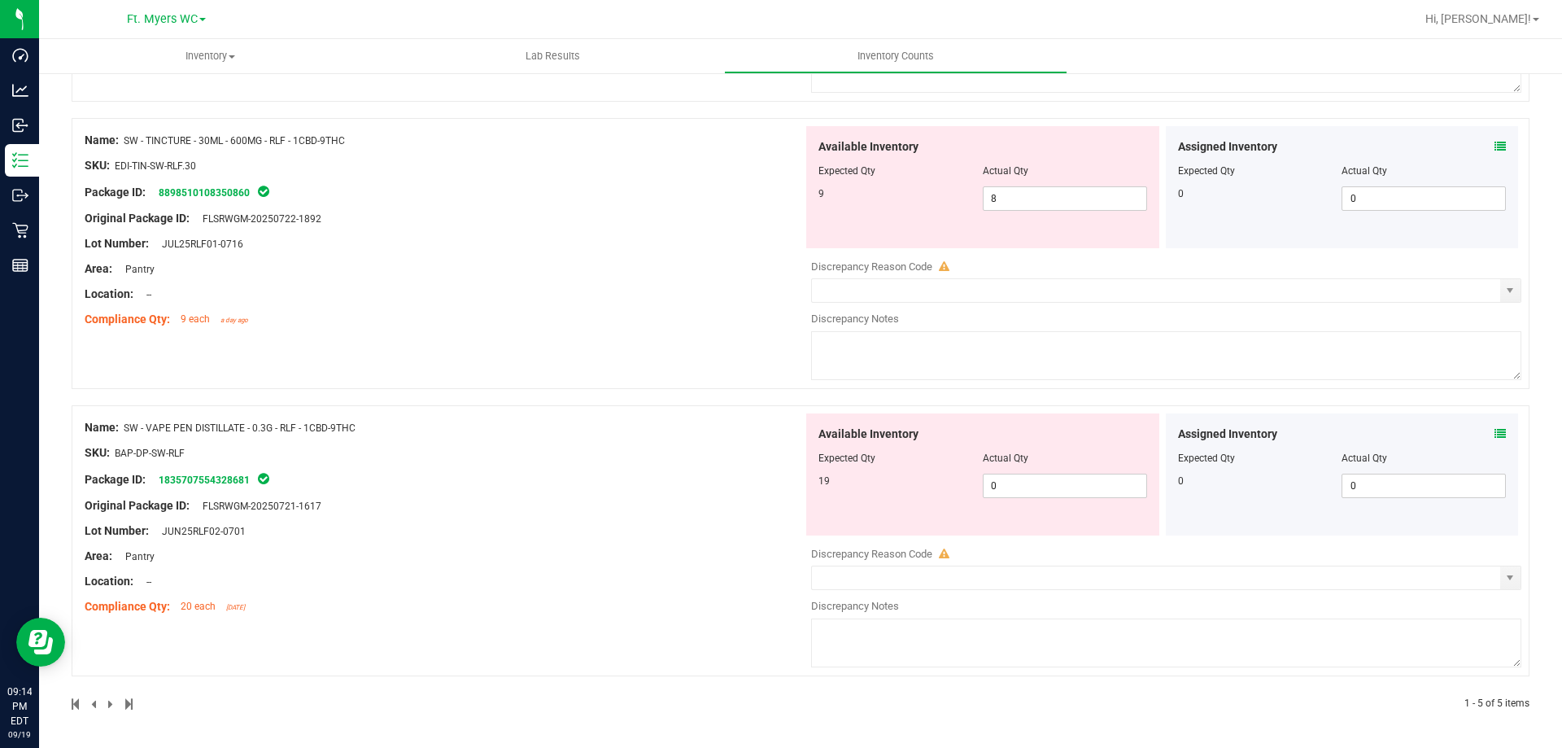
click at [1494, 146] on icon at bounding box center [1499, 146] width 11 height 11
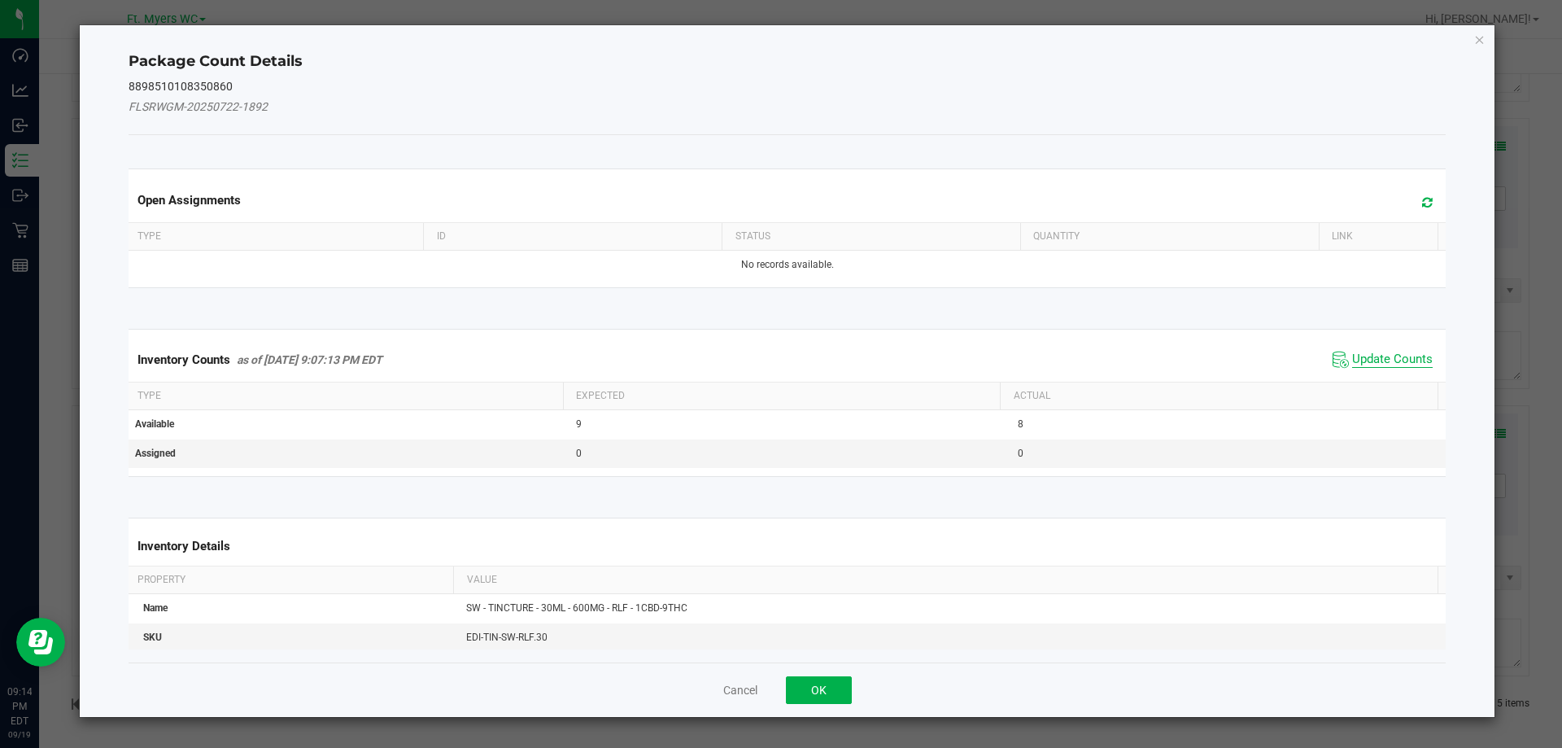
click at [1378, 366] on span "Update Counts" at bounding box center [1392, 359] width 81 height 16
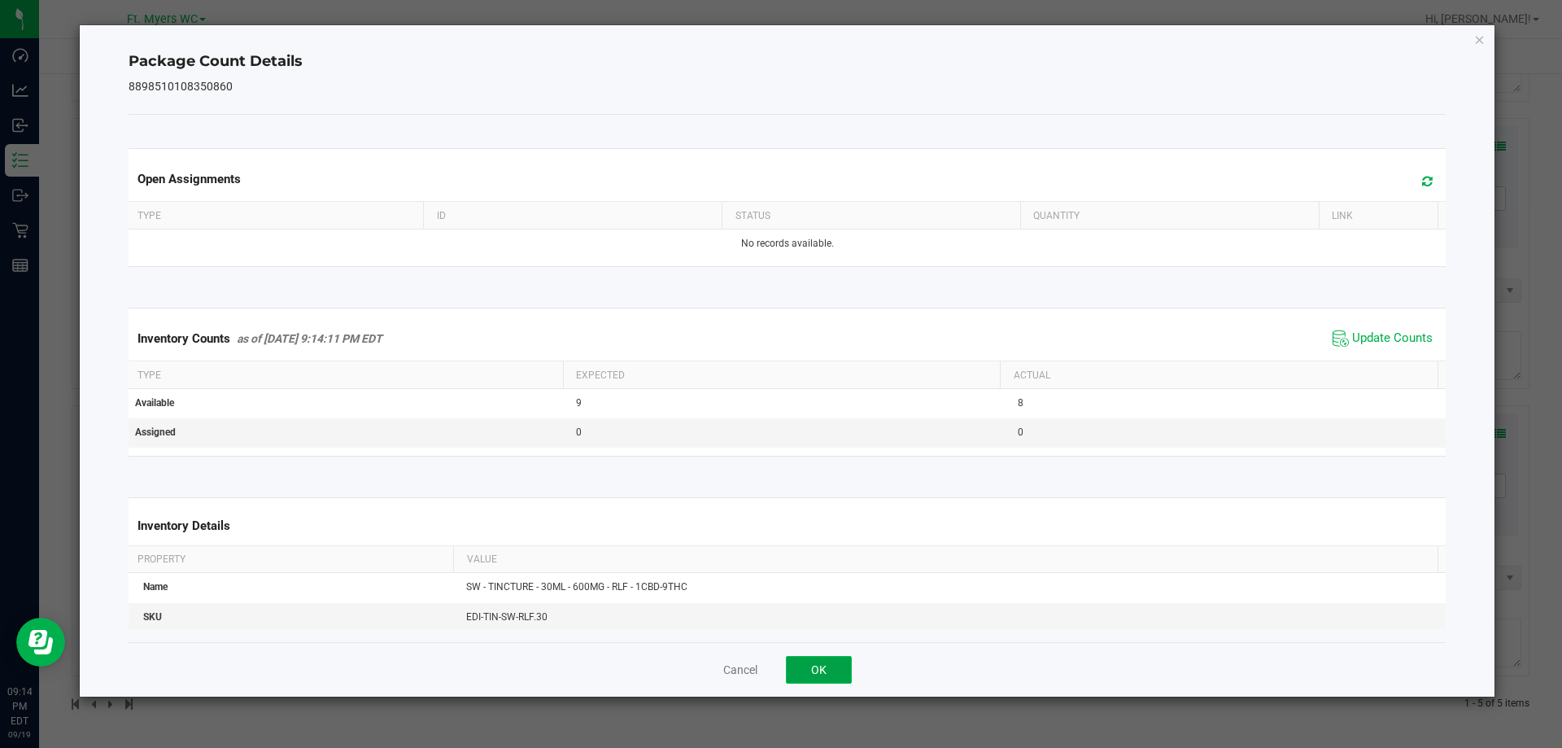
click at [820, 661] on button "OK" at bounding box center [819, 670] width 66 height 28
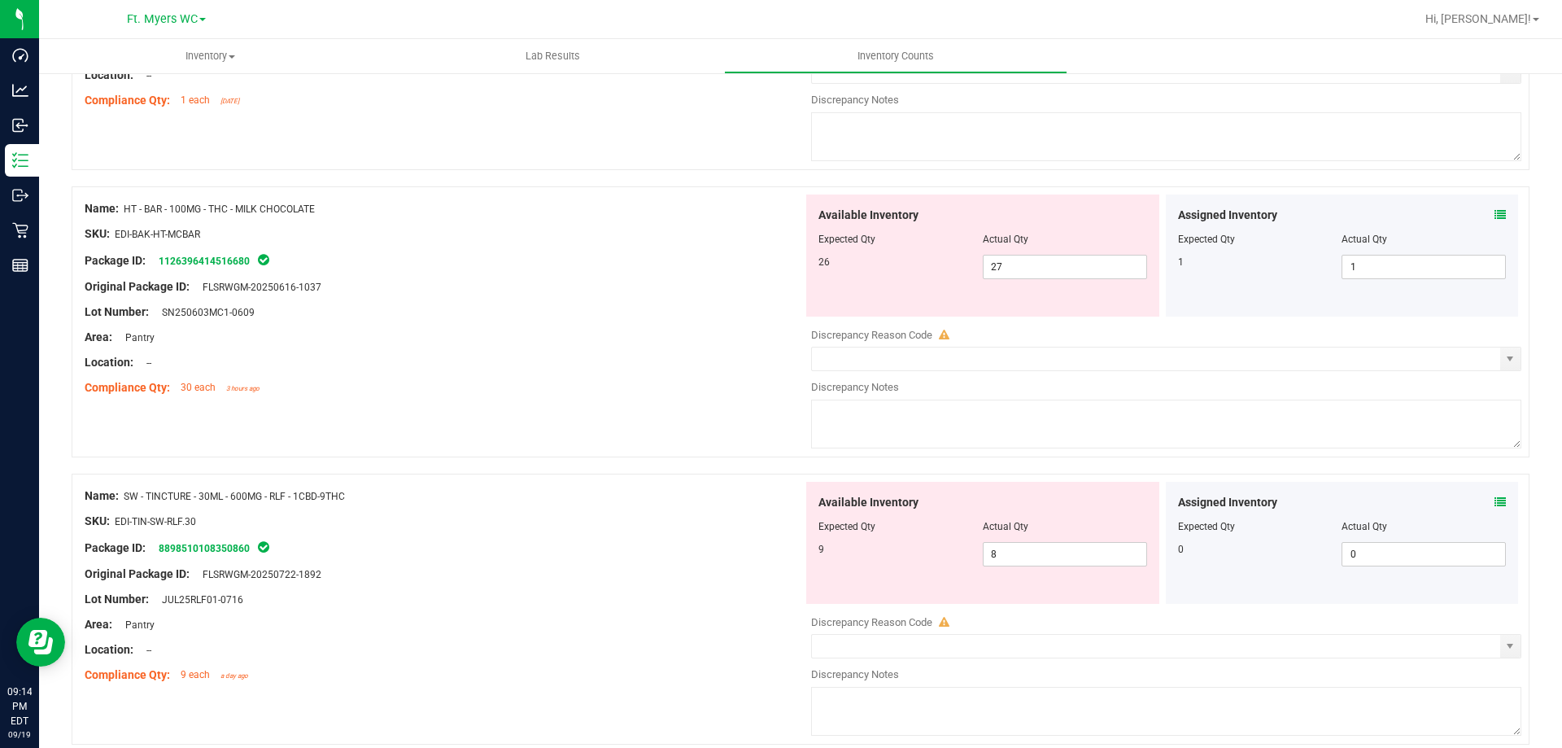
scroll to position [601, 0]
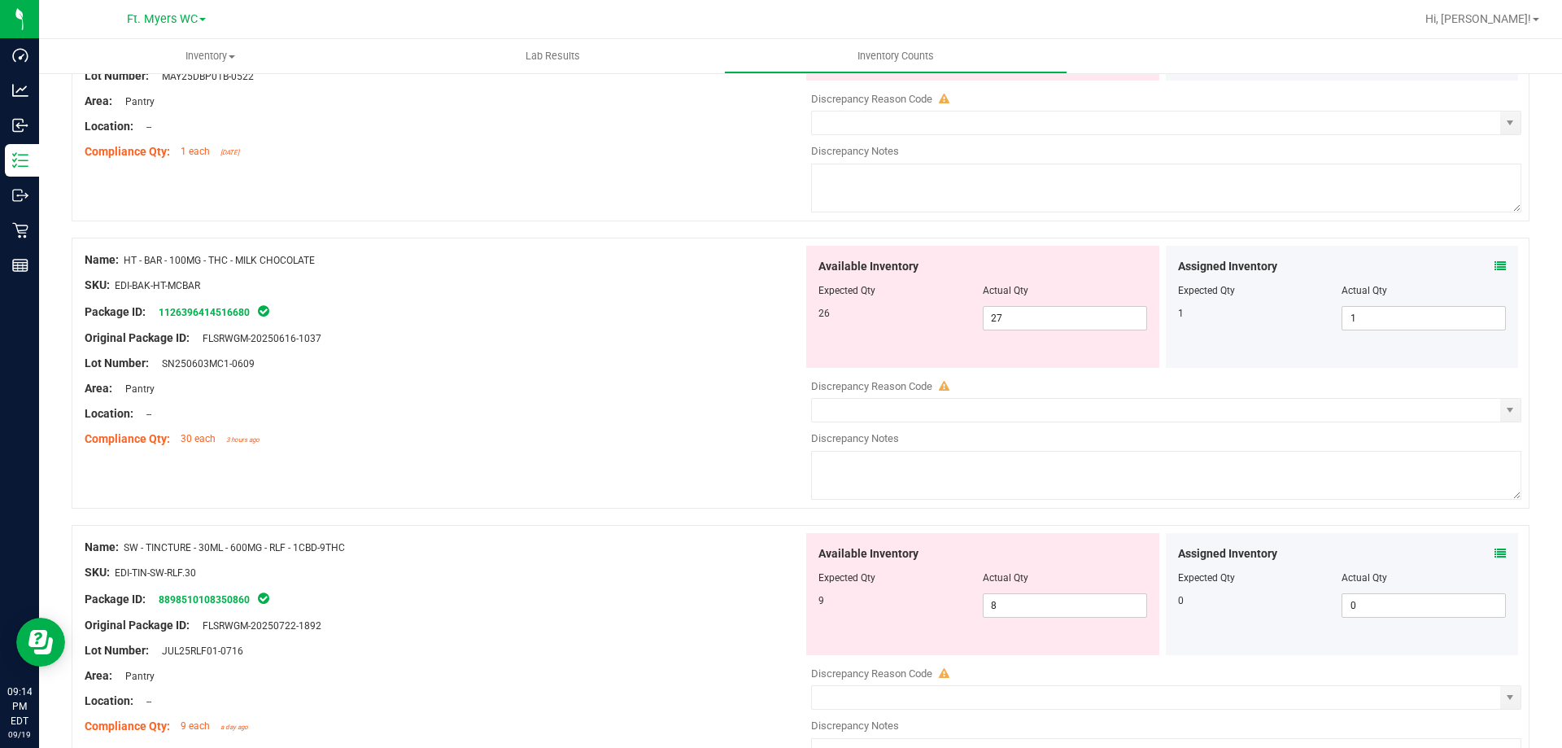
click at [1494, 264] on icon at bounding box center [1499, 265] width 11 height 11
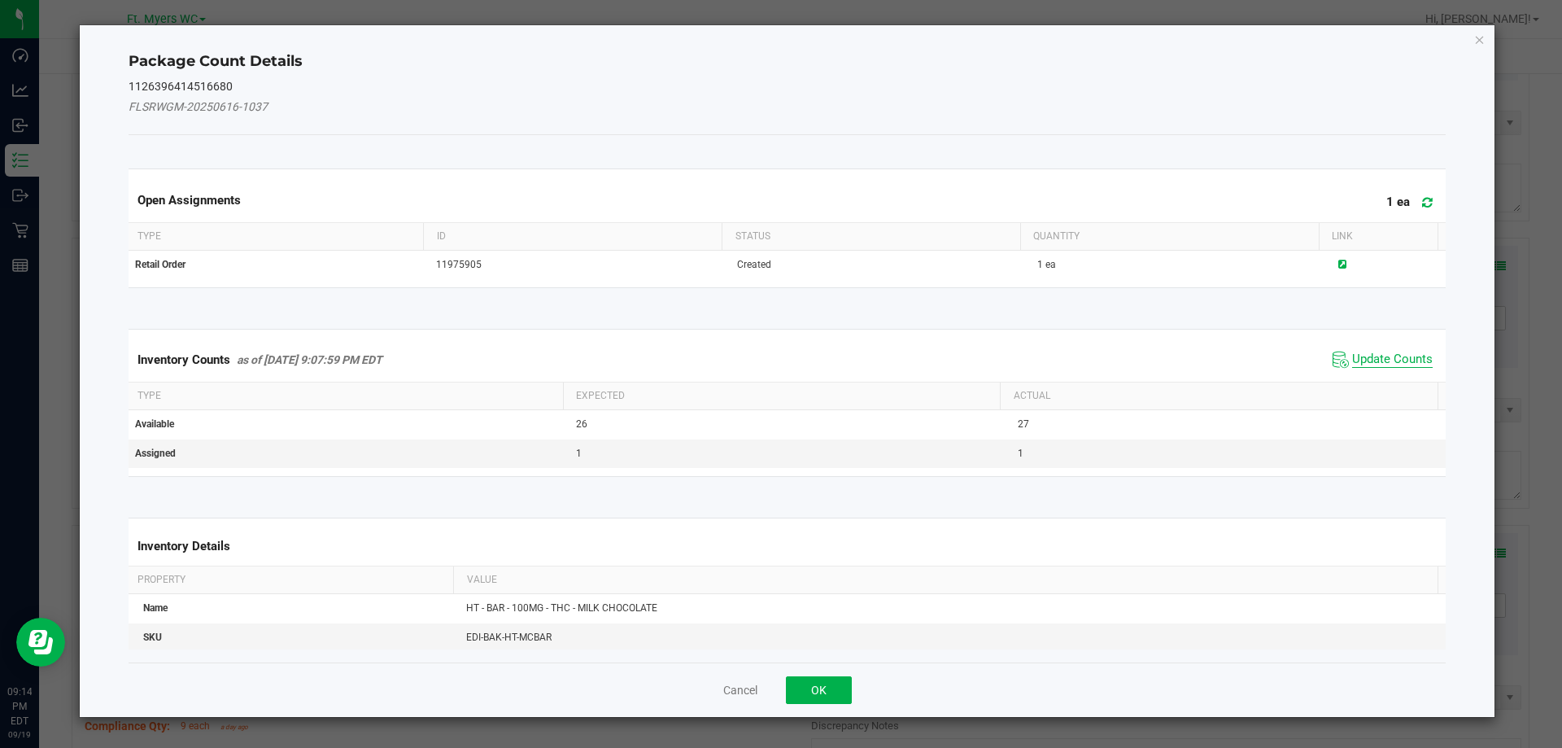
click at [1391, 360] on span "Update Counts" at bounding box center [1392, 359] width 81 height 16
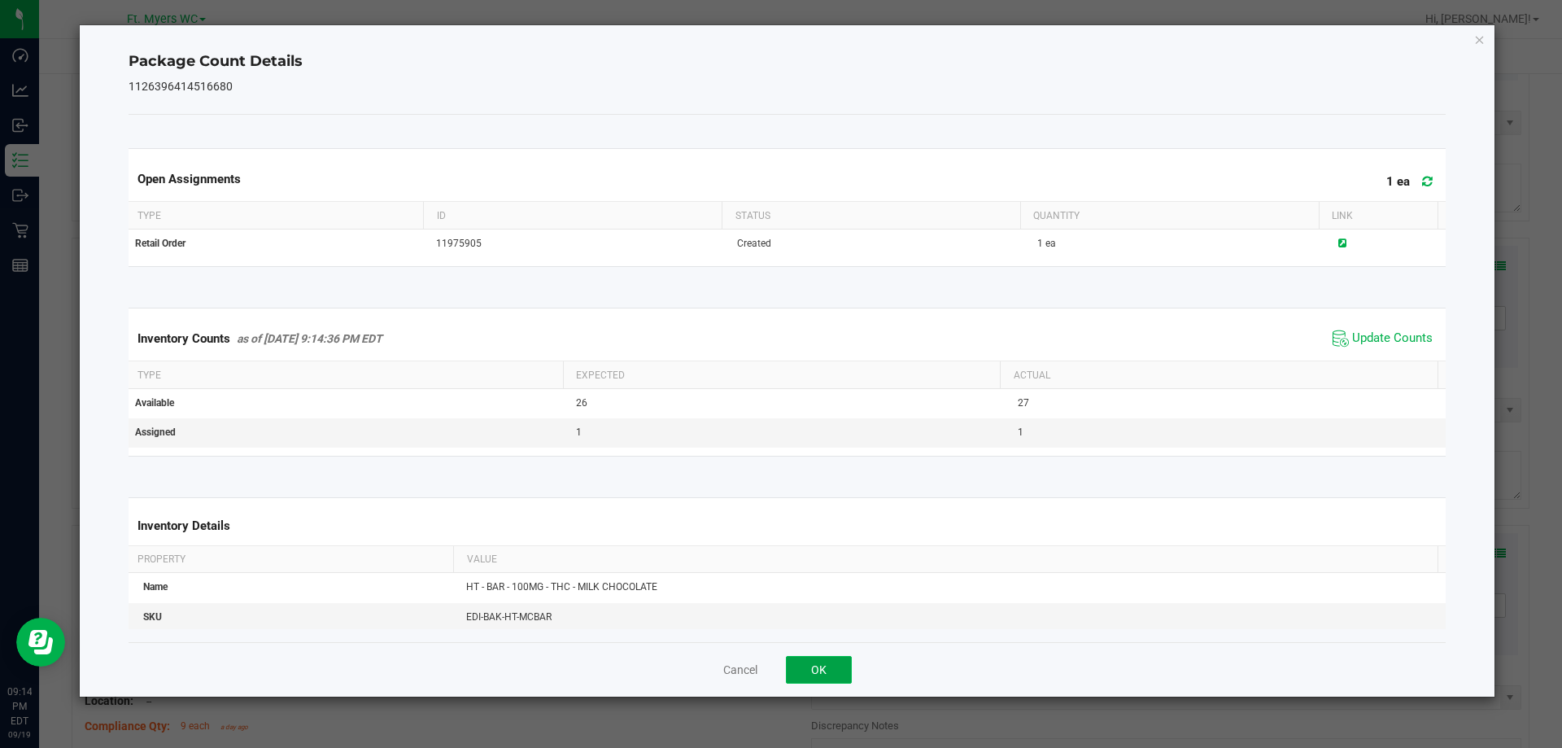
click at [824, 677] on button "OK" at bounding box center [819, 670] width 66 height 28
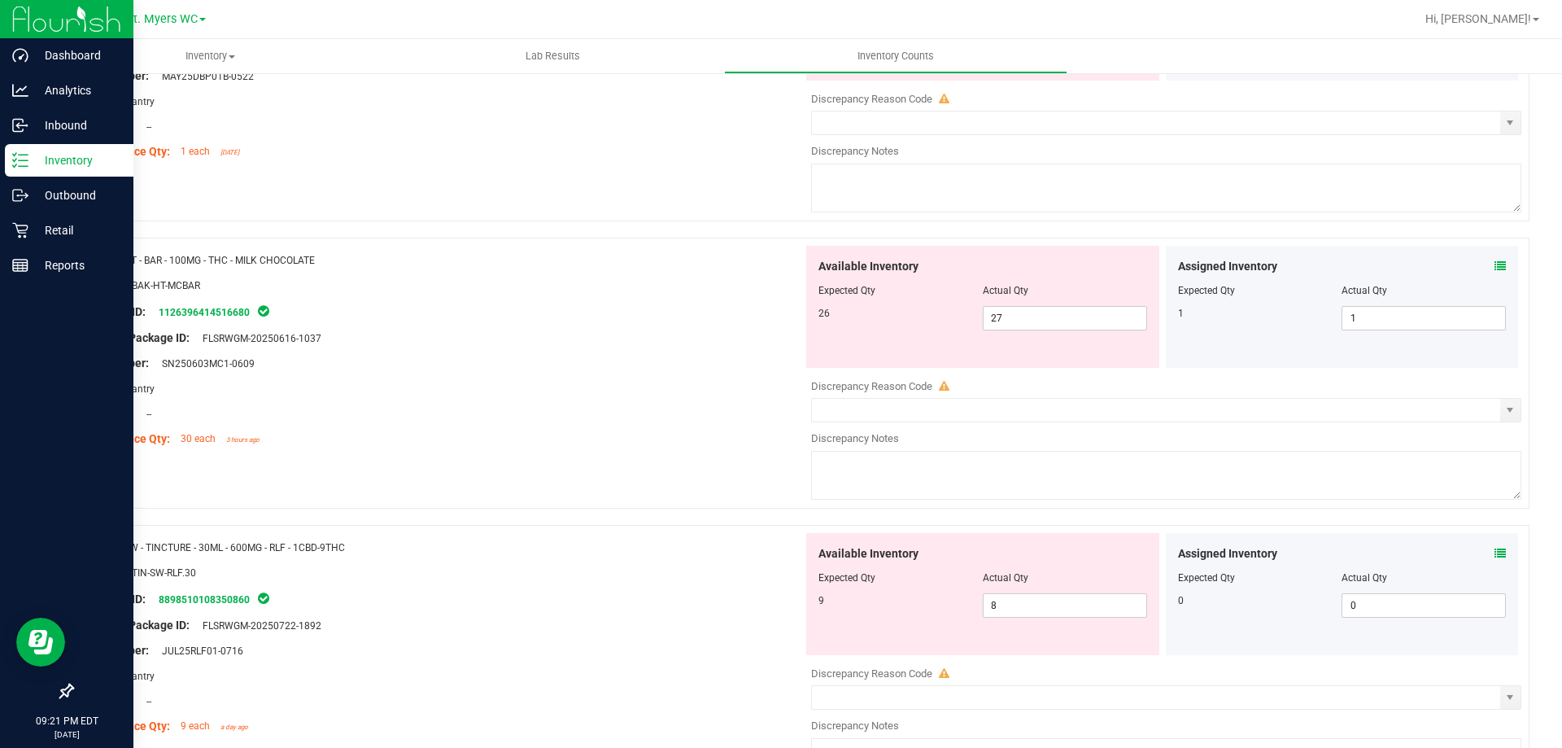
click at [37, 159] on p "Inventory" at bounding box center [77, 161] width 98 height 20
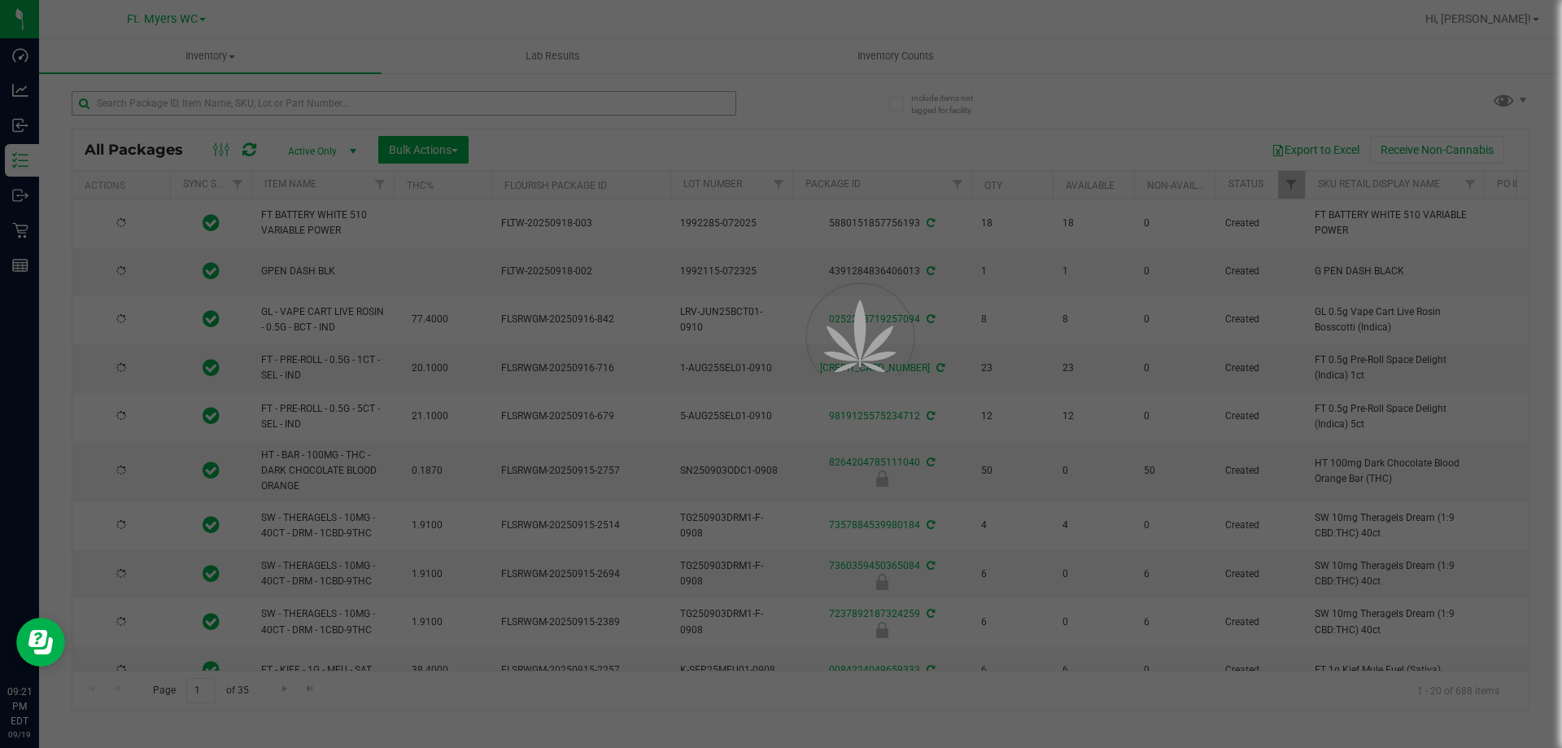
type input "2026-03-16"
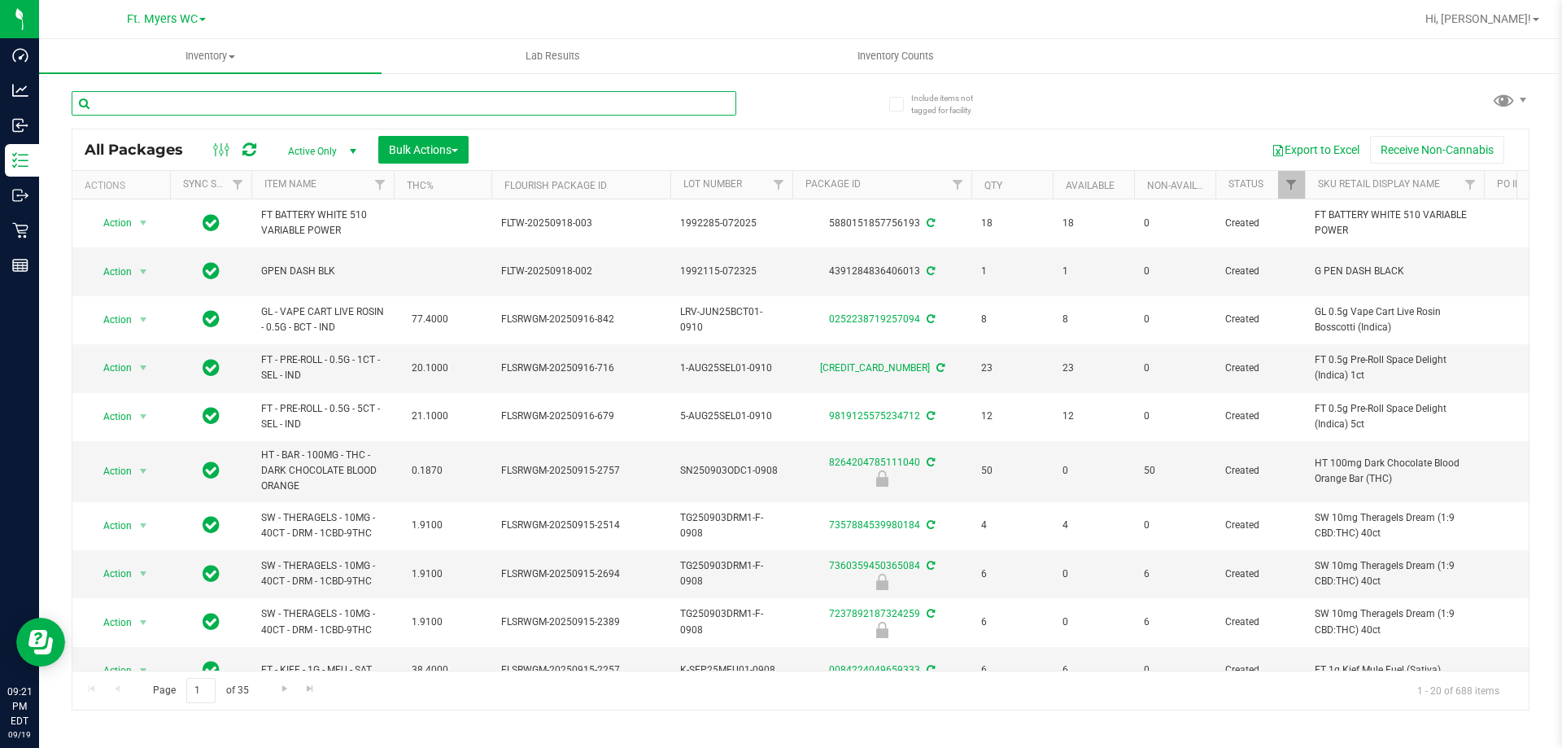
click at [578, 106] on input "text" at bounding box center [404, 103] width 665 height 24
paste input "SW - VAPE PEN DISTILLATE - 0.3G - RLF - 1CBD-9THC"
type input "SW - VAPE PEN DISTILLATE - 0.3G - RLF - 1CBD-9THC"
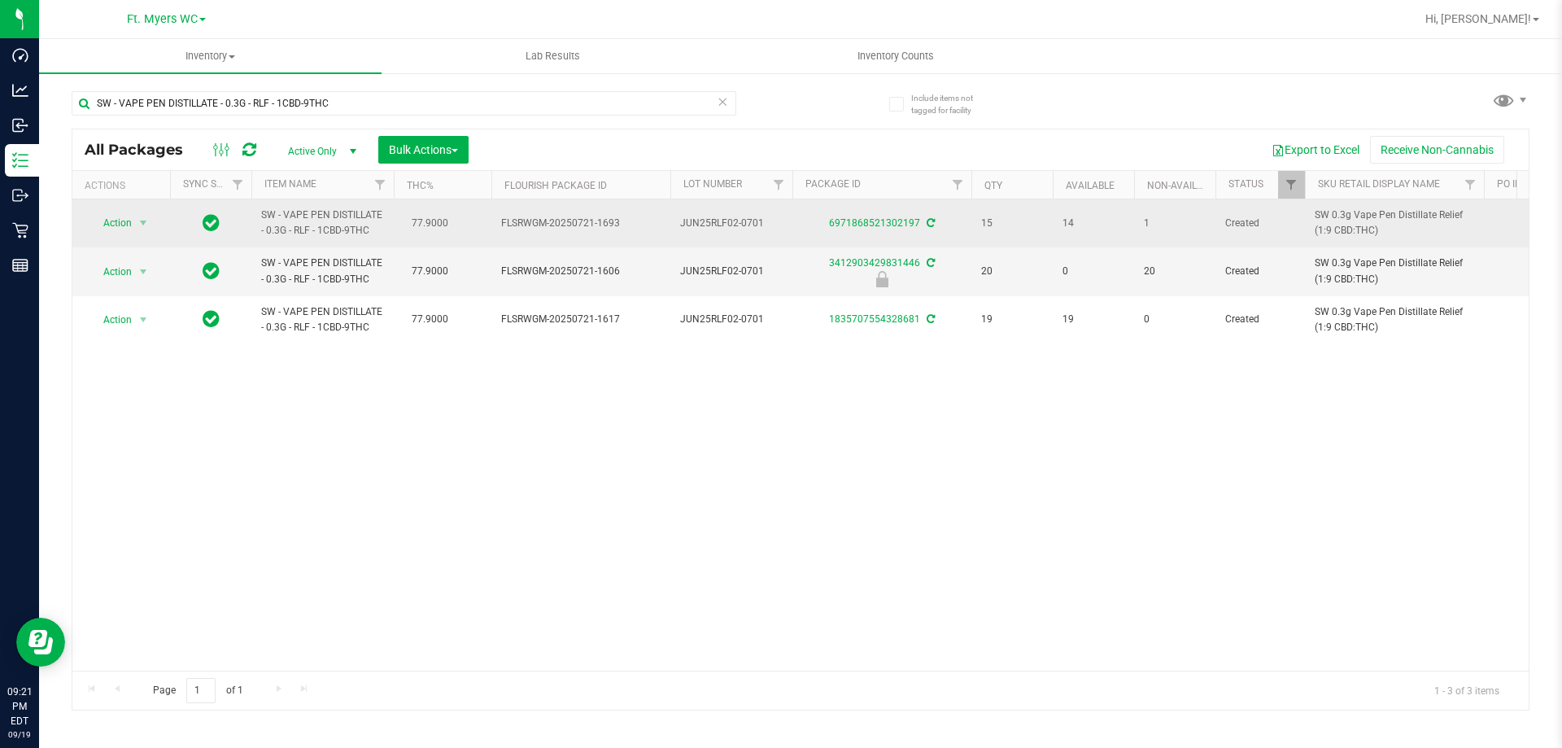
click at [1122, 240] on td "14" at bounding box center [1093, 223] width 81 height 48
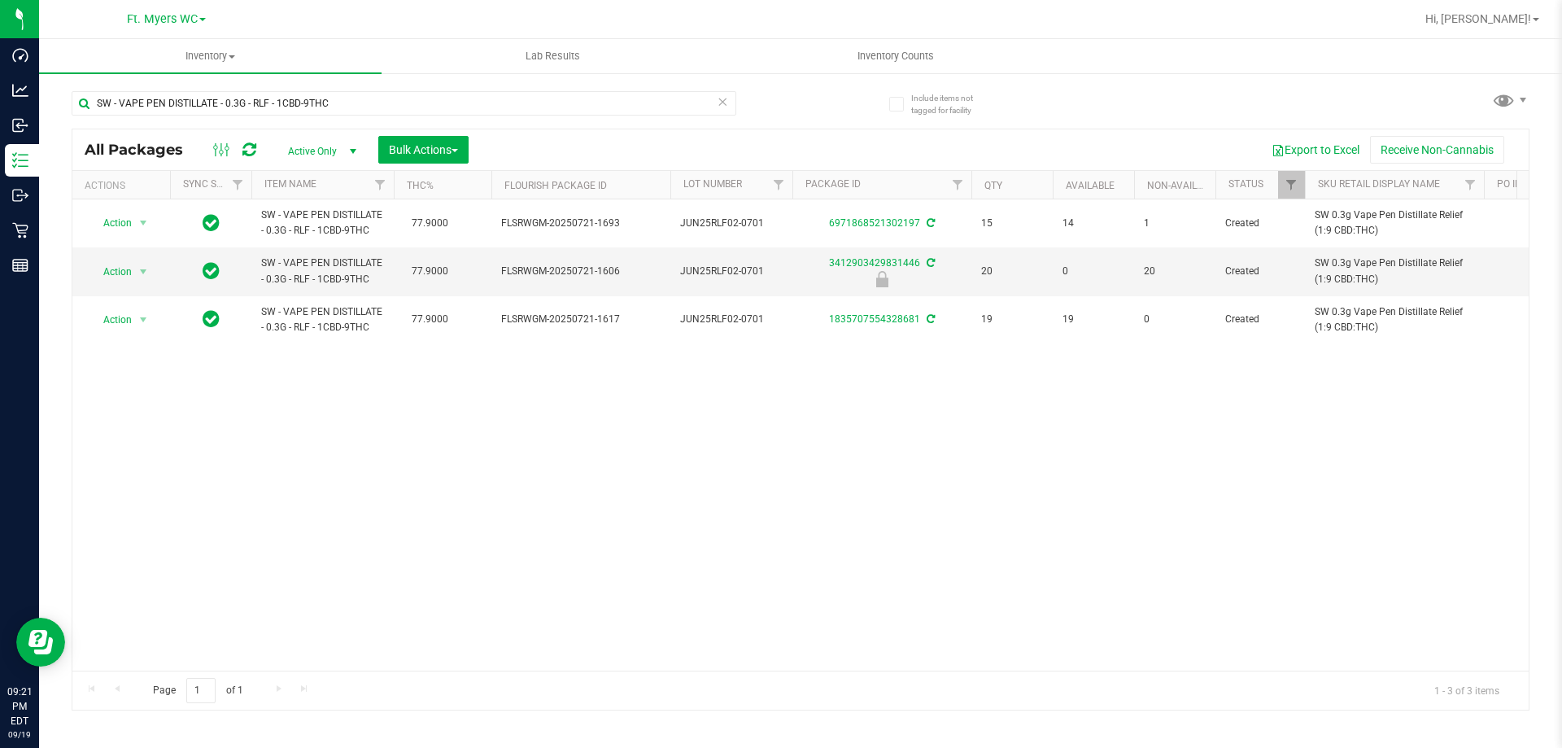
drag, startPoint x: 1015, startPoint y: 365, endPoint x: 536, endPoint y: 251, distance: 492.7
click at [1014, 365] on div "Action Action Adjust qty Create package Edit attributes Global inventory Locate…" at bounding box center [800, 434] width 1456 height 471
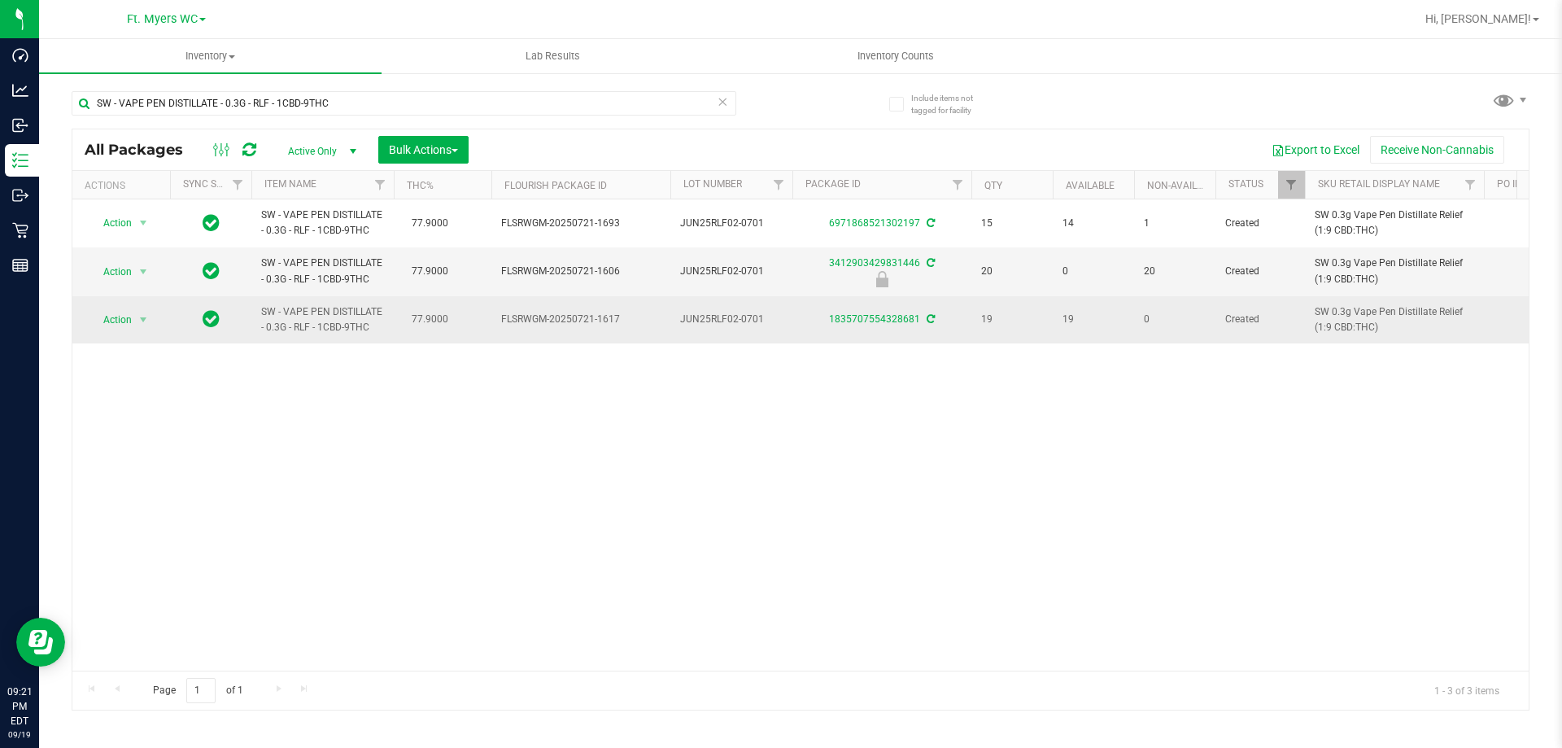
click at [152, 308] on td "Action Action Adjust qty Create package Edit attributes Global inventory Locate…" at bounding box center [121, 319] width 98 height 47
click at [132, 325] on span "Action" at bounding box center [111, 319] width 44 height 23
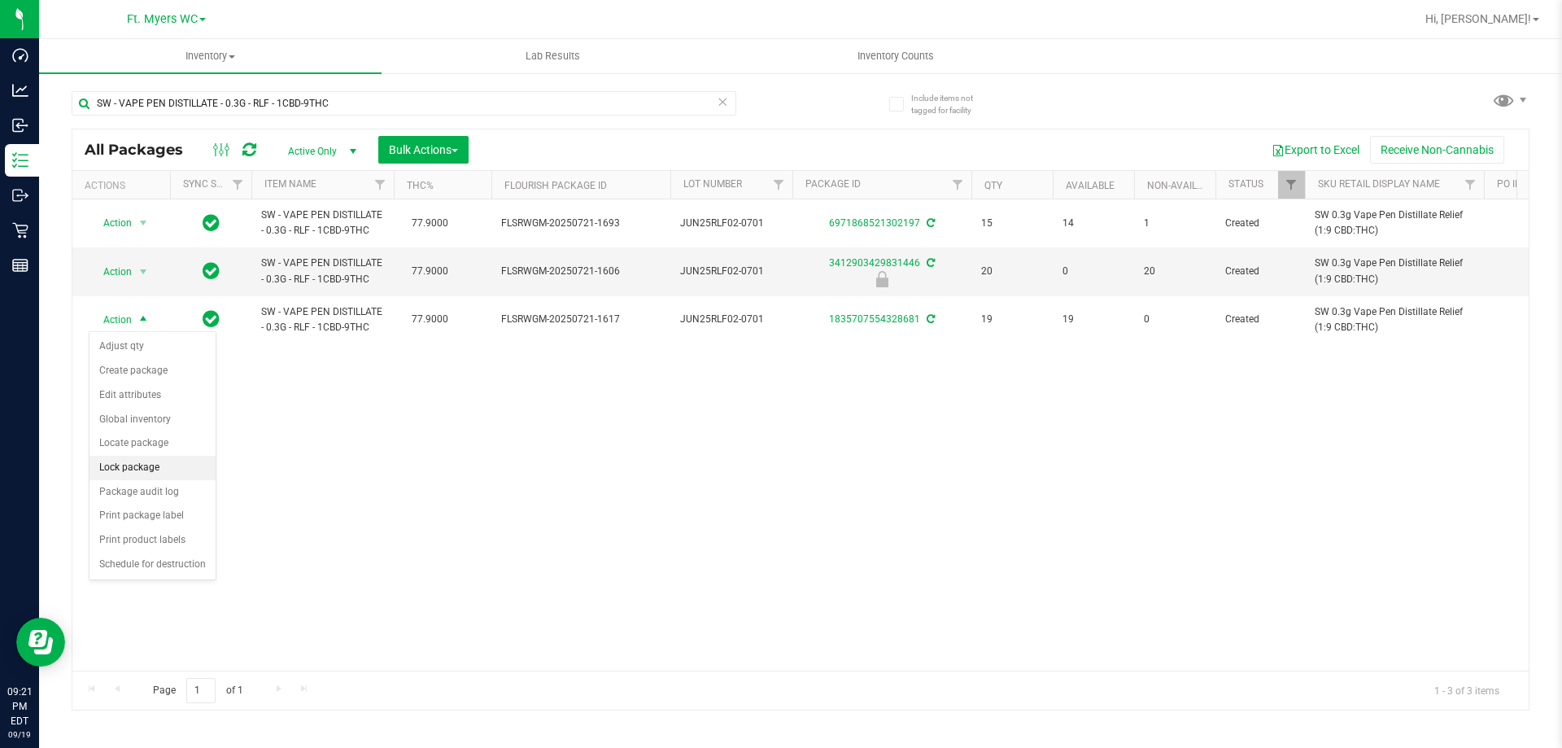
click at [143, 472] on li "Lock package" at bounding box center [152, 468] width 126 height 24
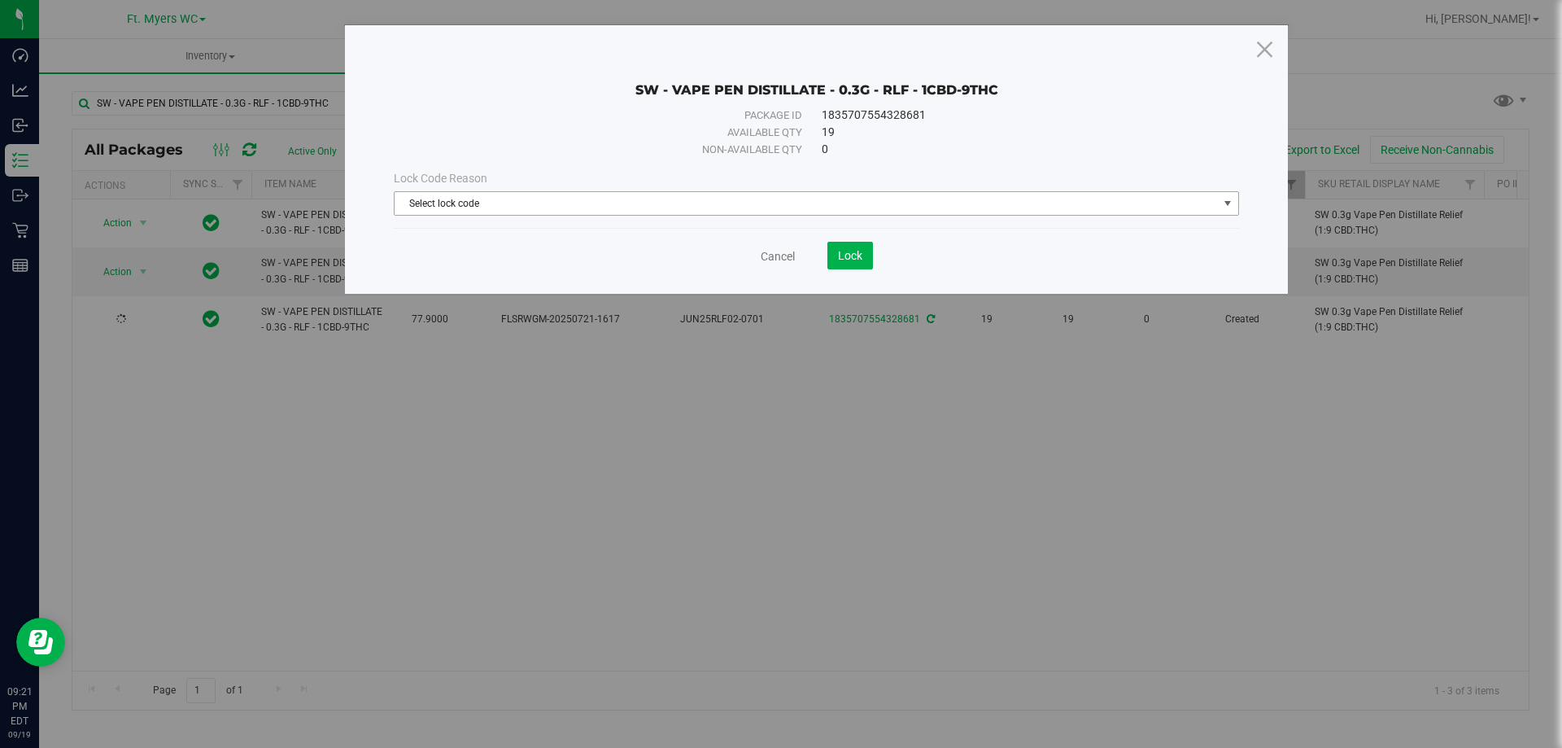
click at [782, 213] on span "Select lock code" at bounding box center [806, 203] width 823 height 23
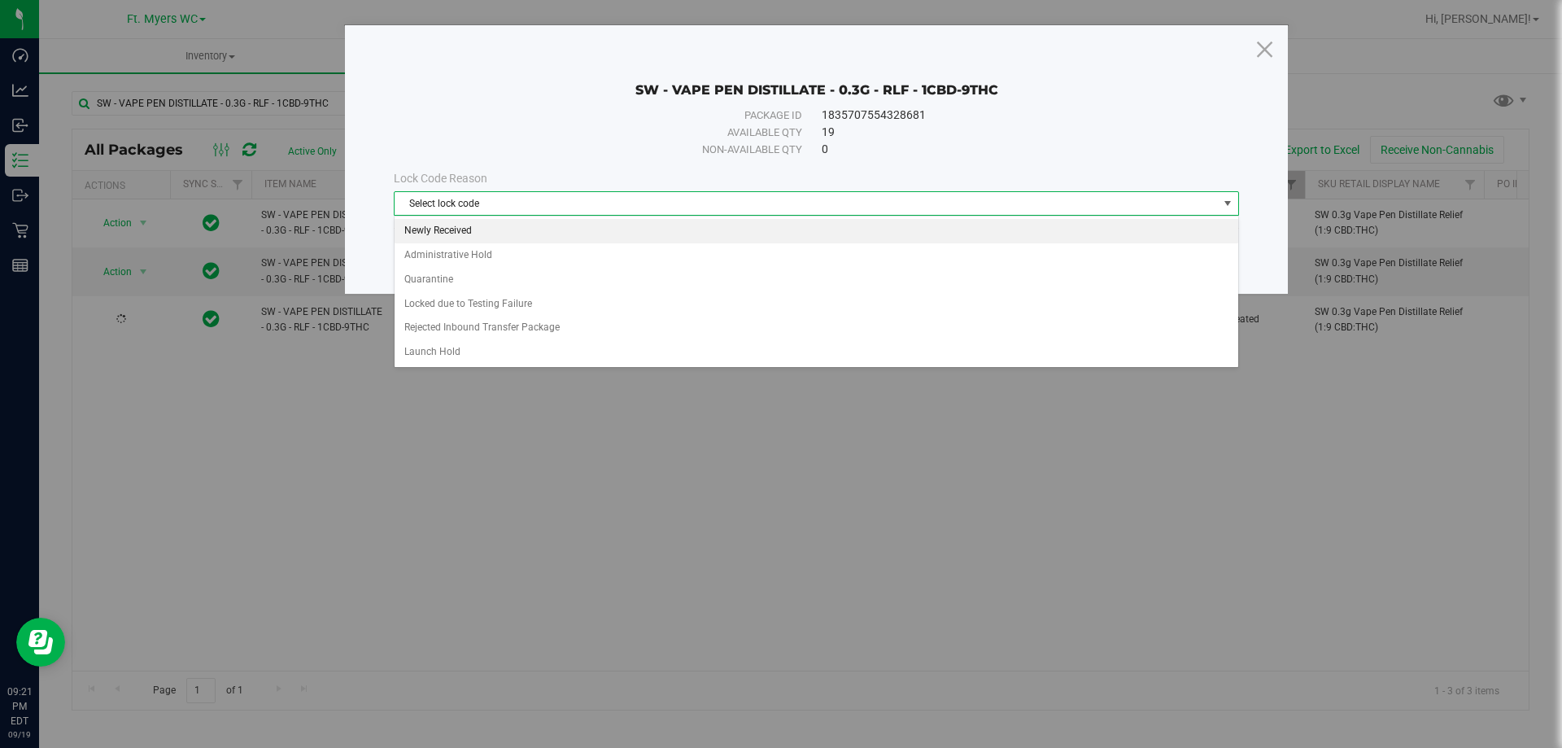
click at [447, 238] on li "Newly Received" at bounding box center [817, 231] width 844 height 24
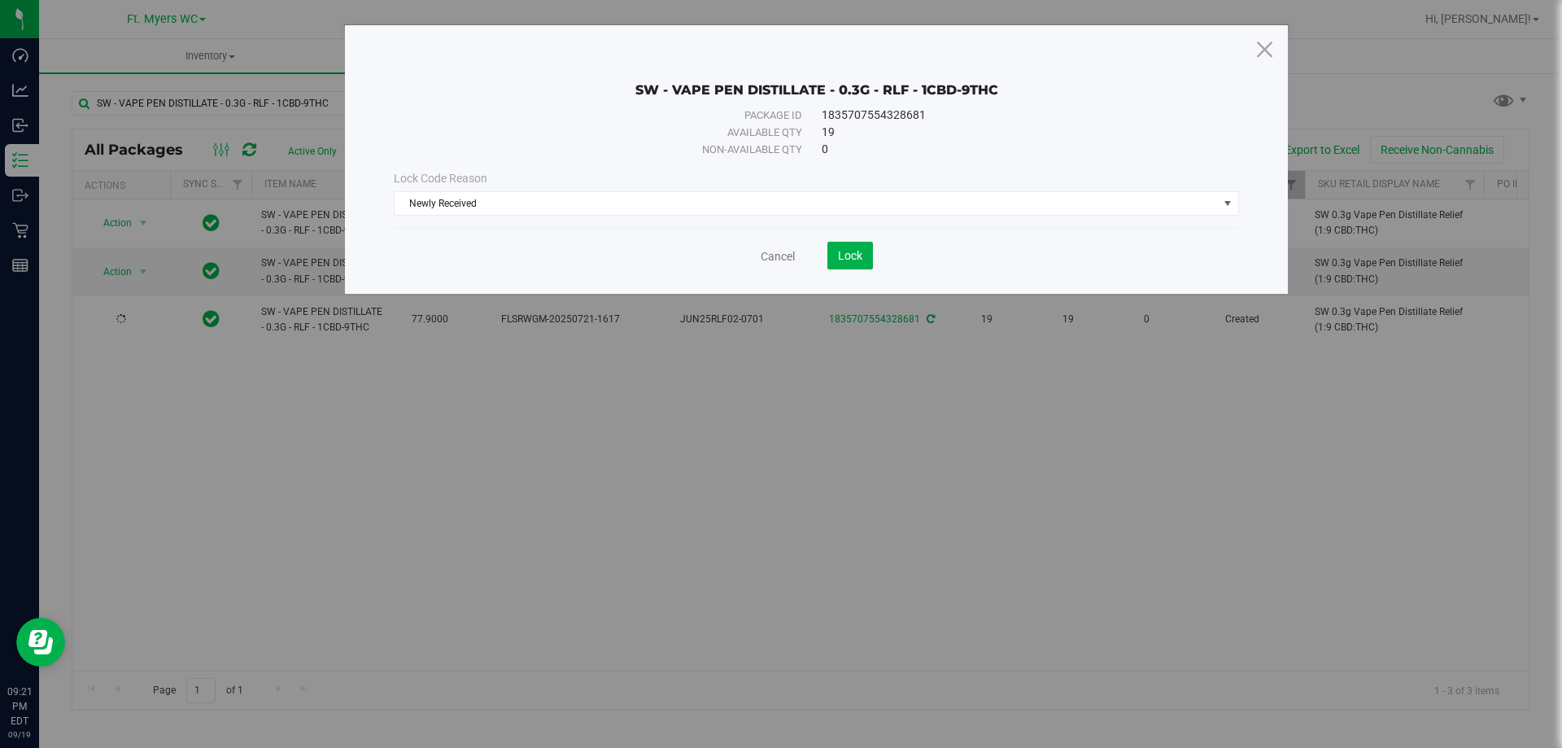
click at [898, 264] on div "Cancel Lock" at bounding box center [816, 256] width 845 height 28
click at [843, 254] on span "Lock" at bounding box center [850, 255] width 24 height 13
